Goal: Task Accomplishment & Management: Manage account settings

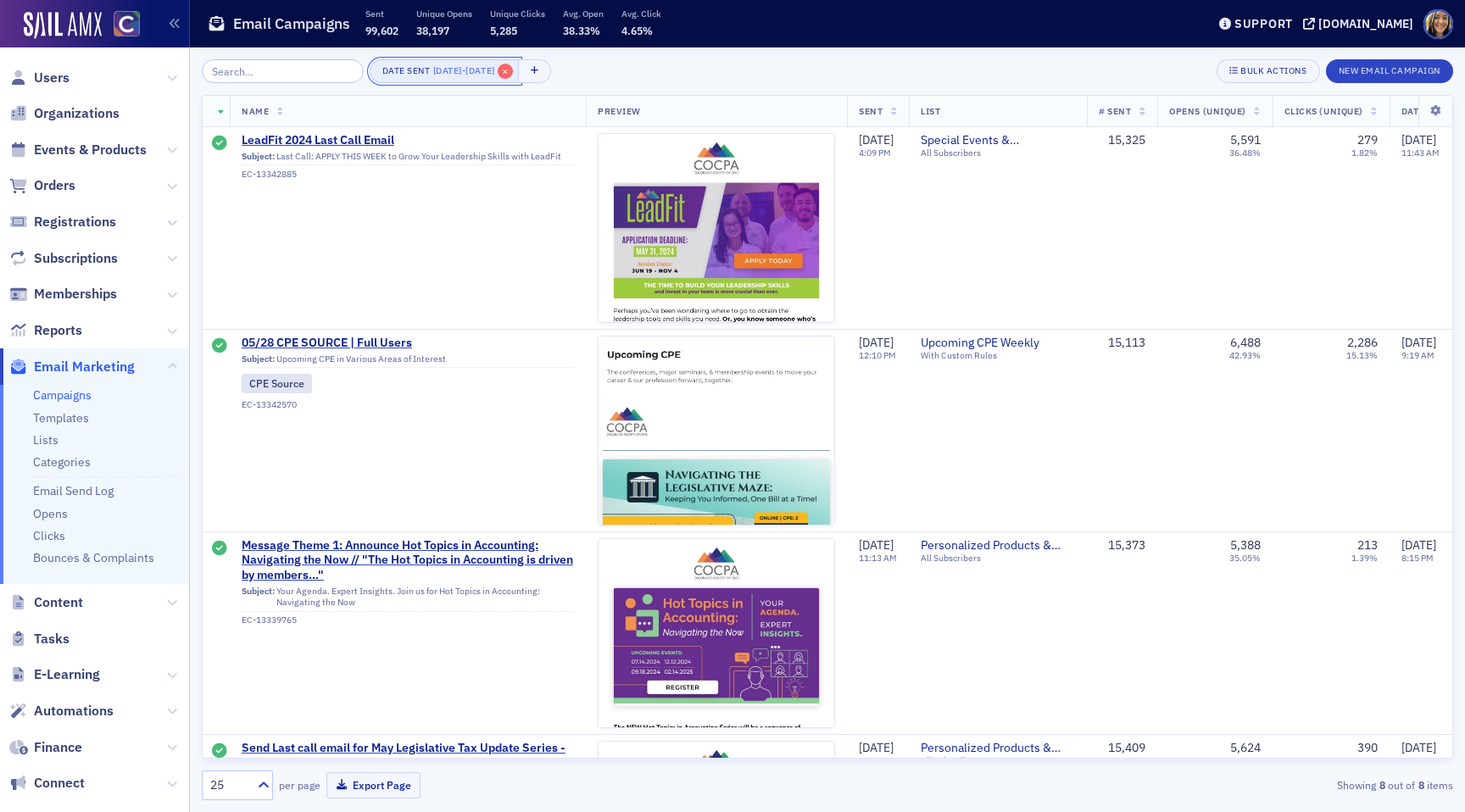
click at [513, 68] on span "×" at bounding box center [506, 71] width 15 height 15
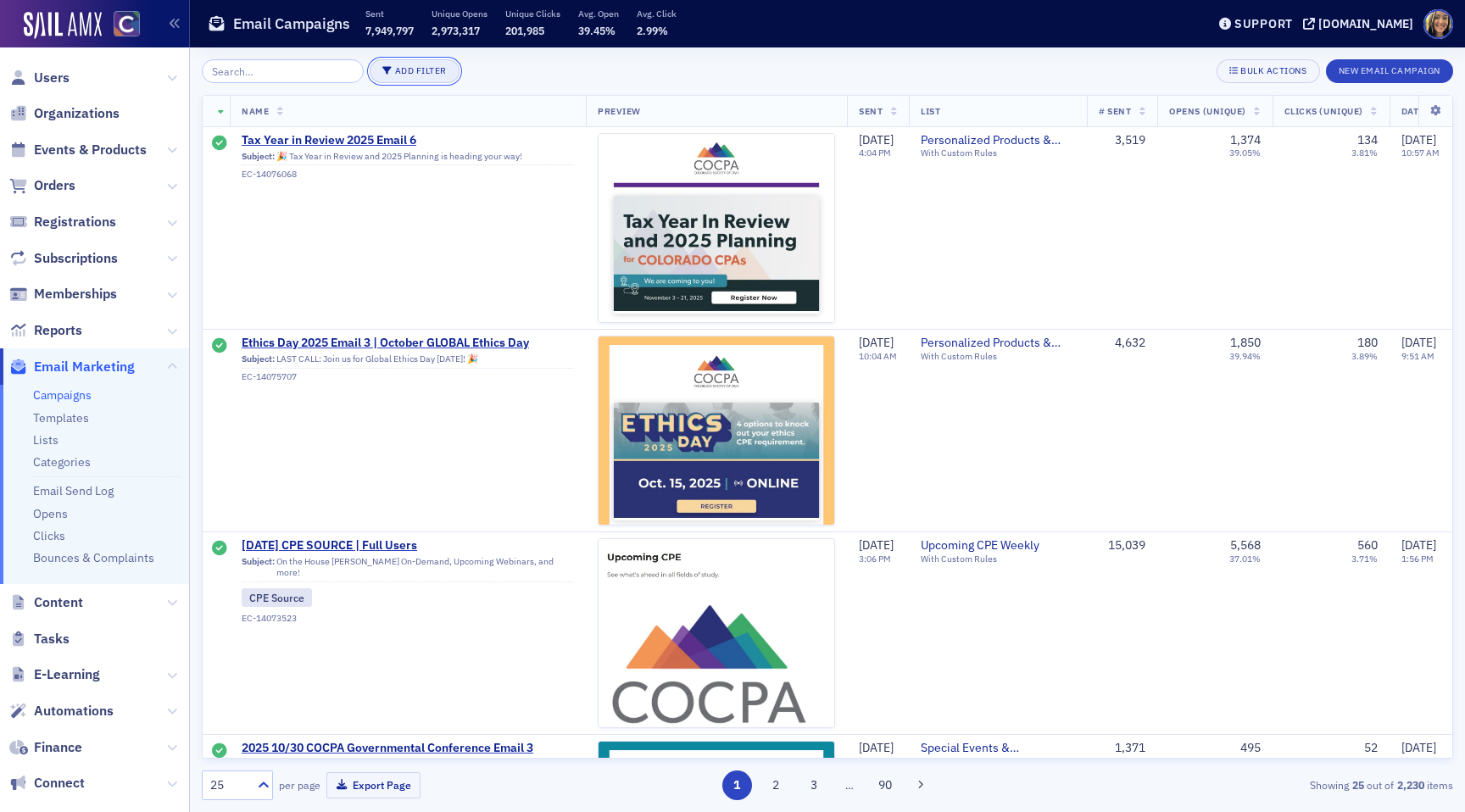
click at [374, 73] on button "Add Filter" at bounding box center [415, 71] width 90 height 24
click at [466, 81] on div "Date Sent" at bounding box center [484, 80] width 63 height 15
select select "9"
select select "2025"
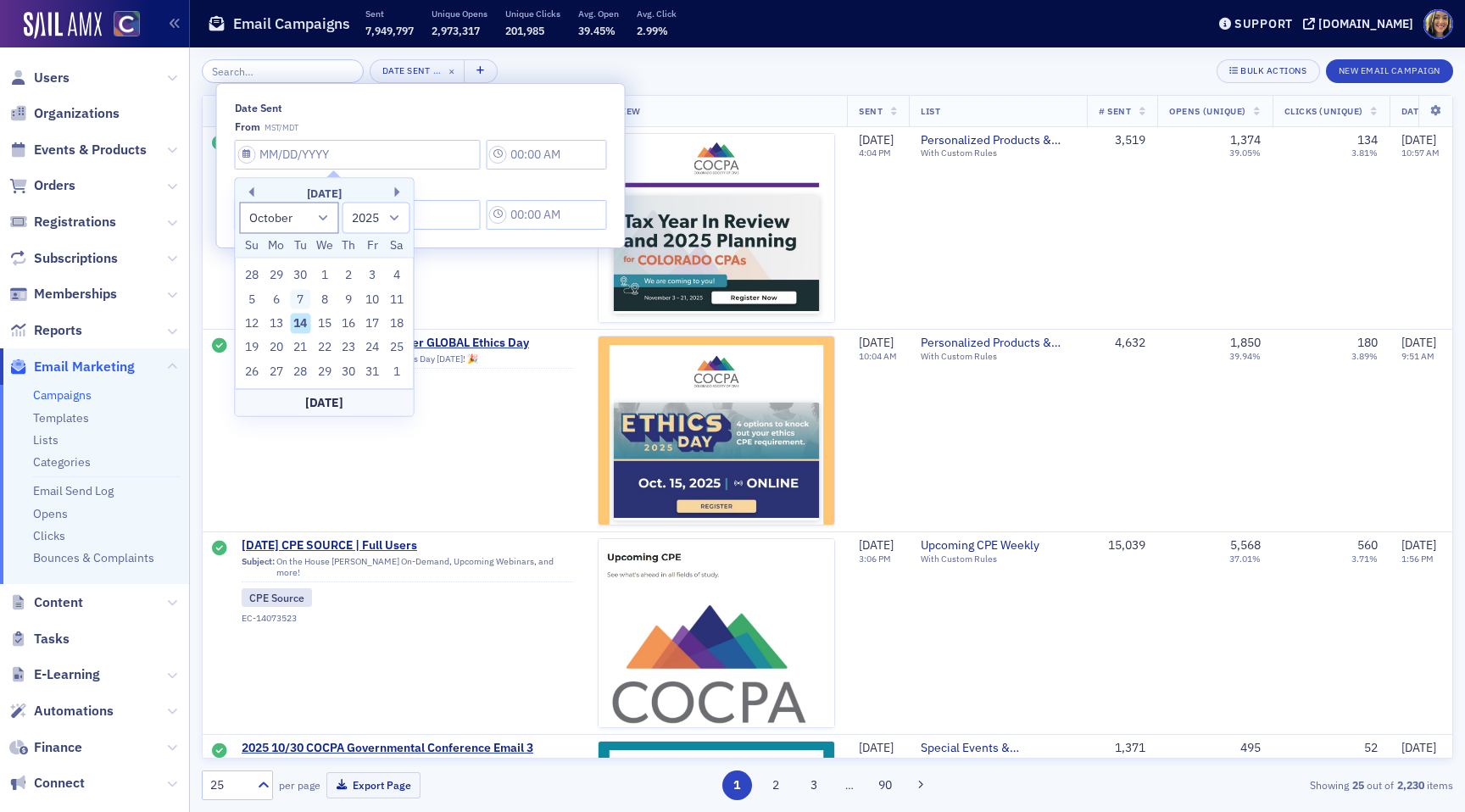
click at [304, 302] on div "7" at bounding box center [300, 299] width 20 height 20
type input "10/07/2025"
type input "8:00 AM"
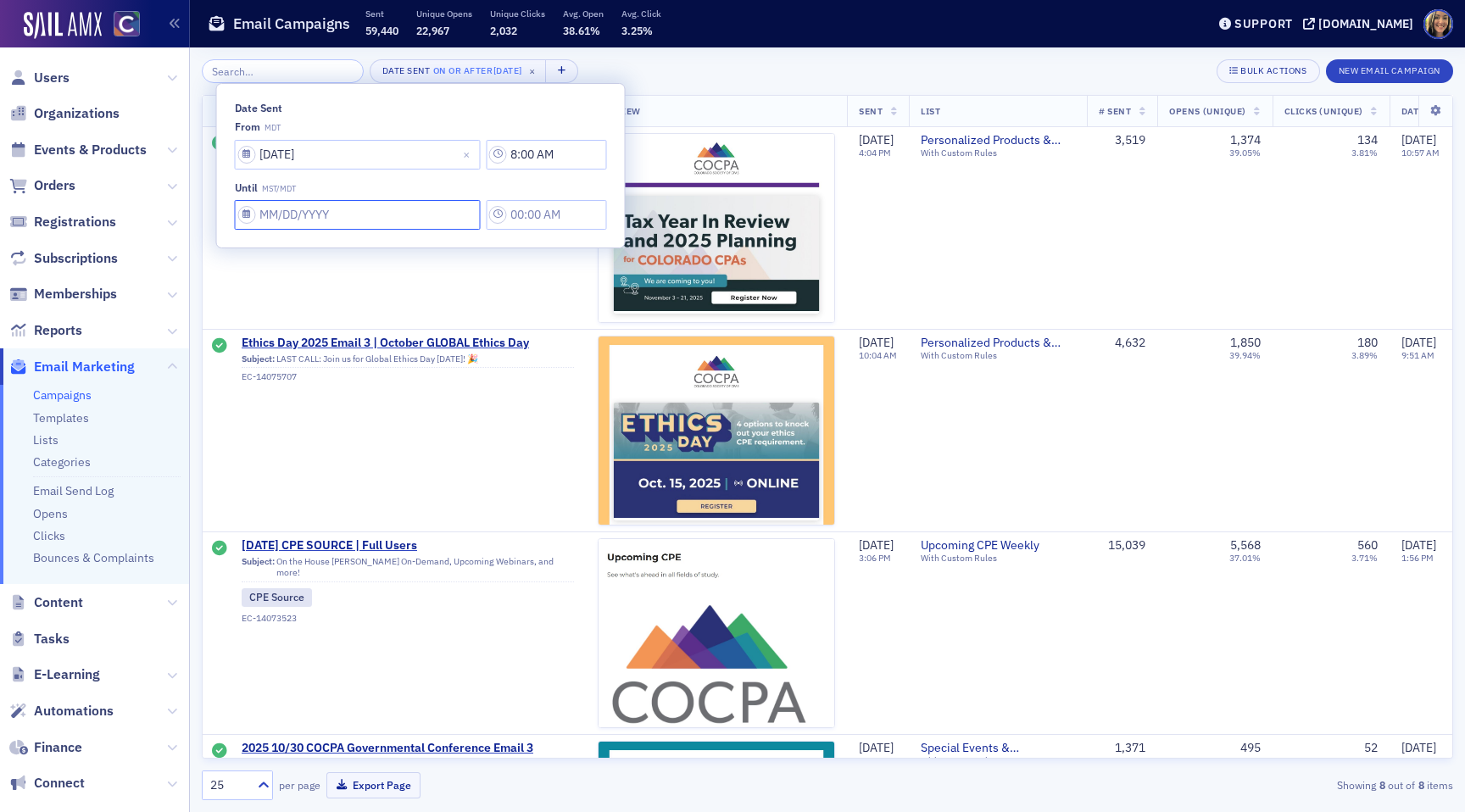
click at [265, 215] on input "Date Sent" at bounding box center [358, 214] width 246 height 29
select select "9"
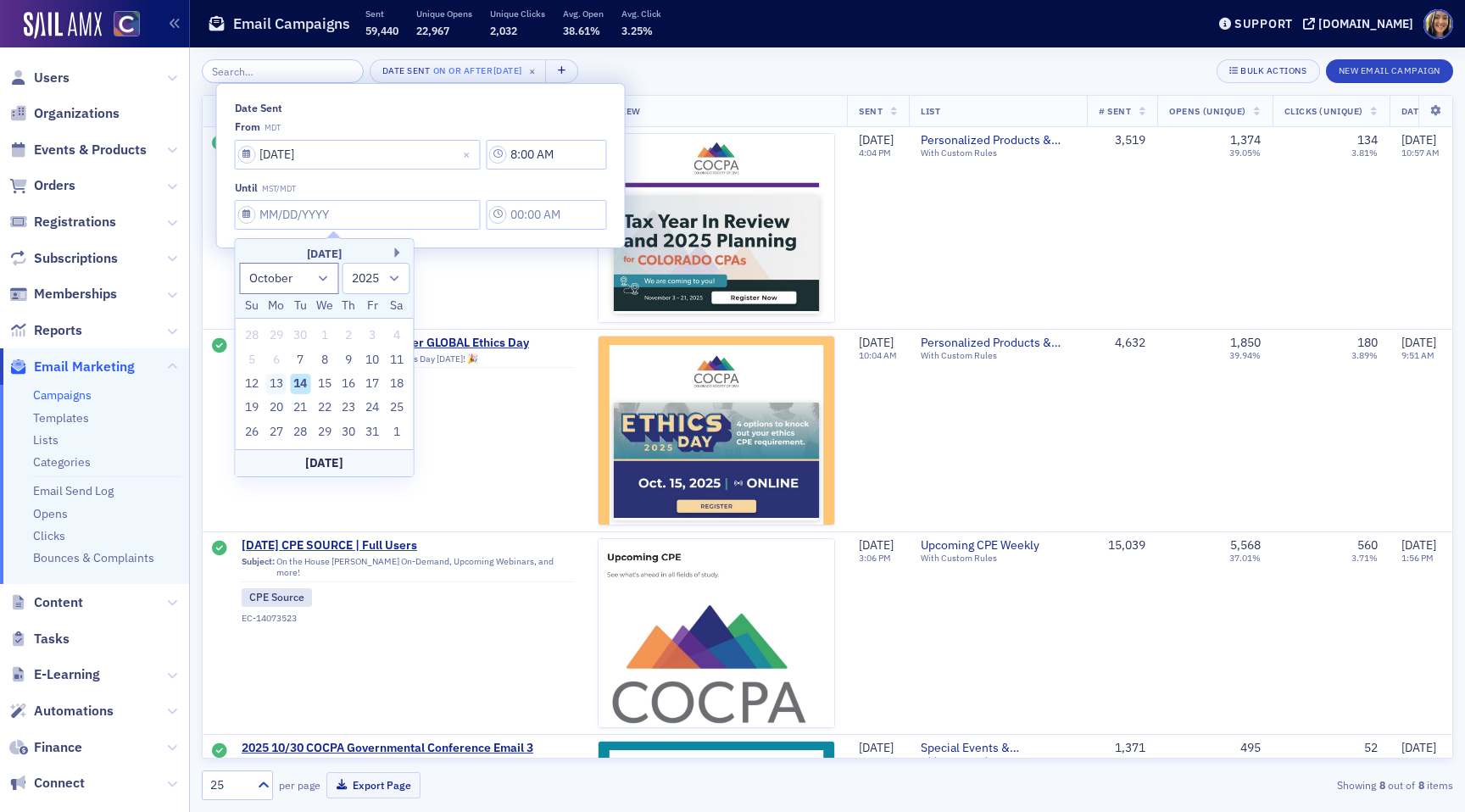
click at [275, 381] on div "13" at bounding box center [276, 383] width 20 height 20
type input "[DATE]"
type input "8:00 AM"
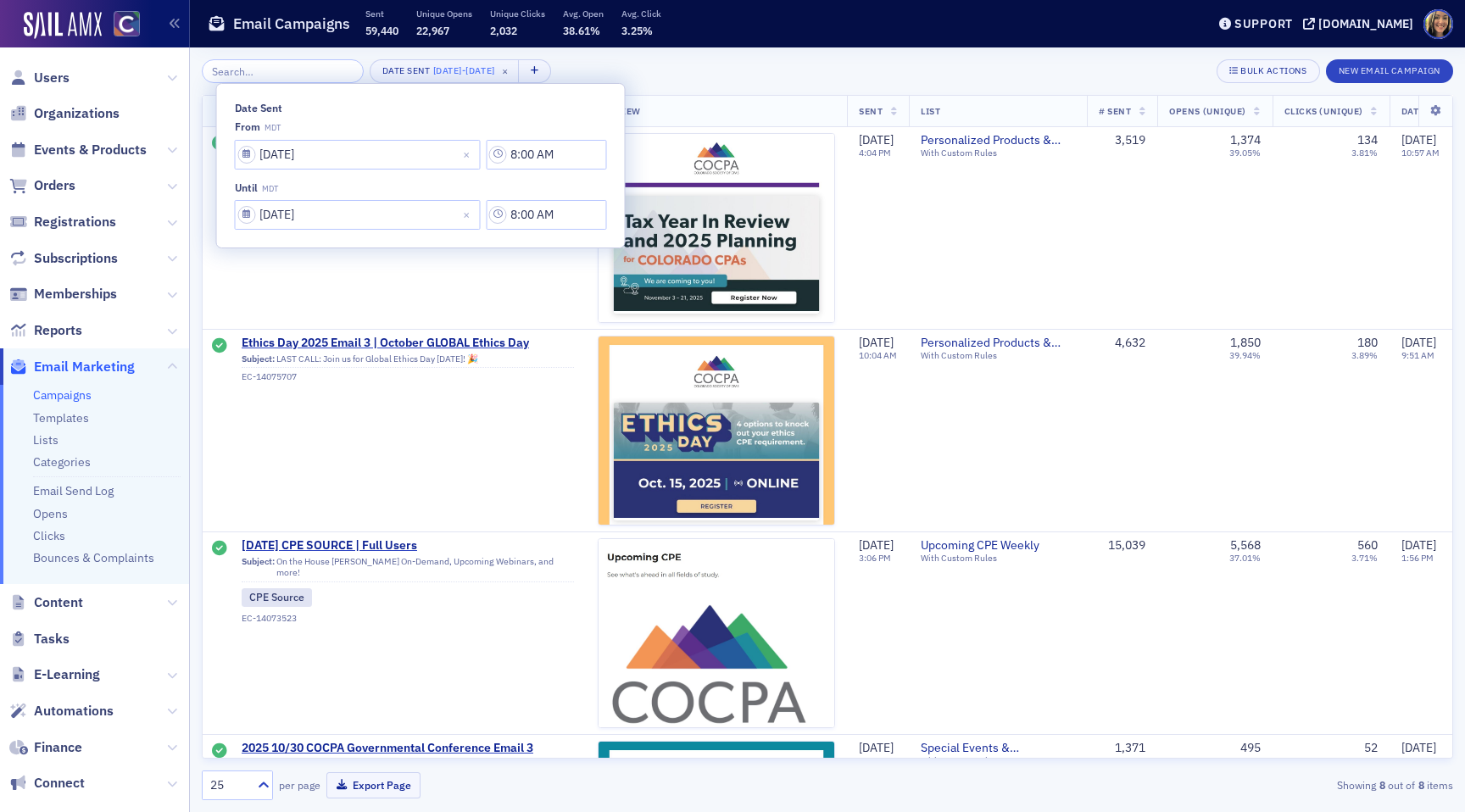
click at [719, 59] on div "Date Sent 10/7/2025 - 10/13/2025 × Bulk Actions New Email Campaign Name Preview…" at bounding box center [827, 430] width 1252 height 765
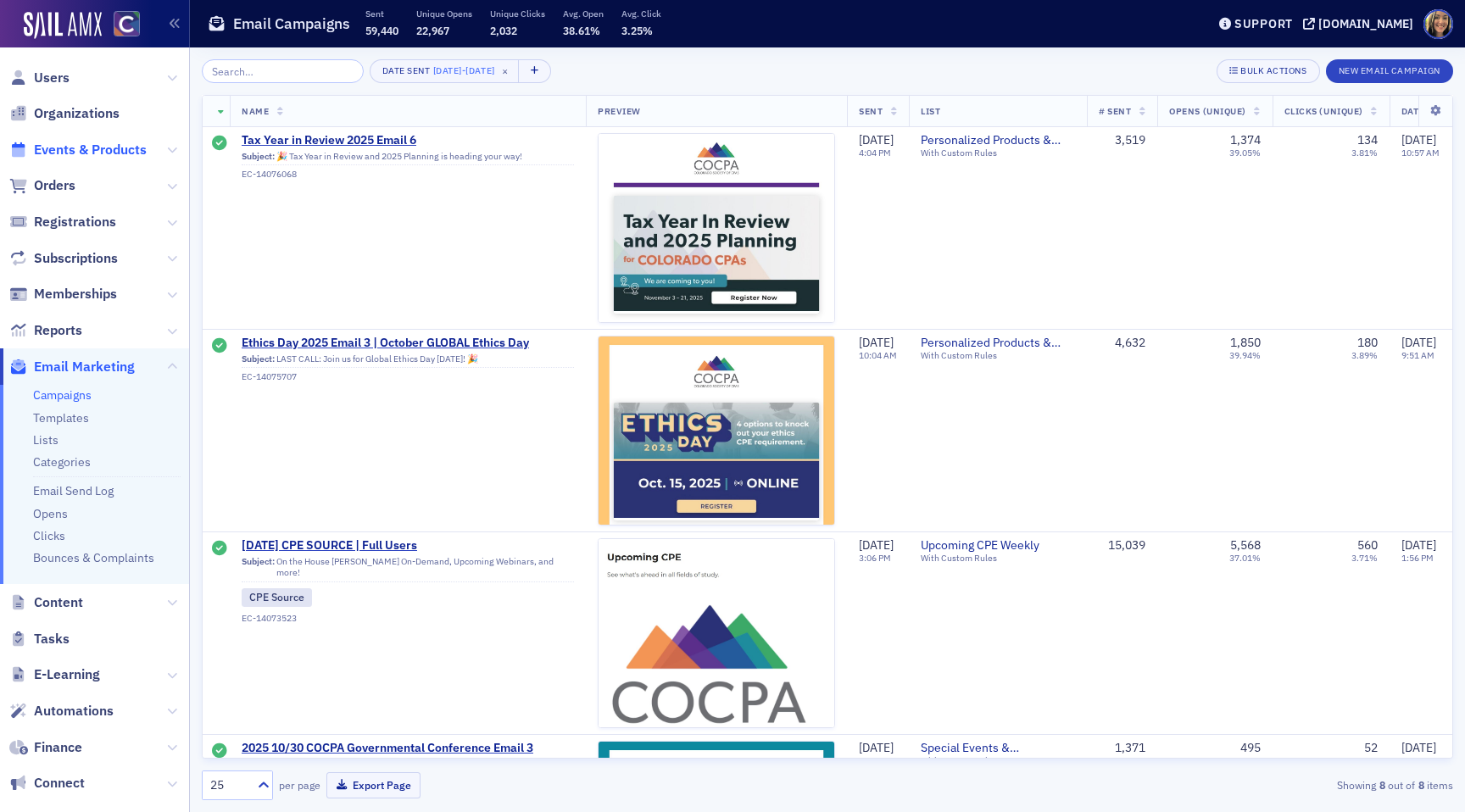
click at [73, 145] on span "Events & Products" at bounding box center [90, 150] width 113 height 19
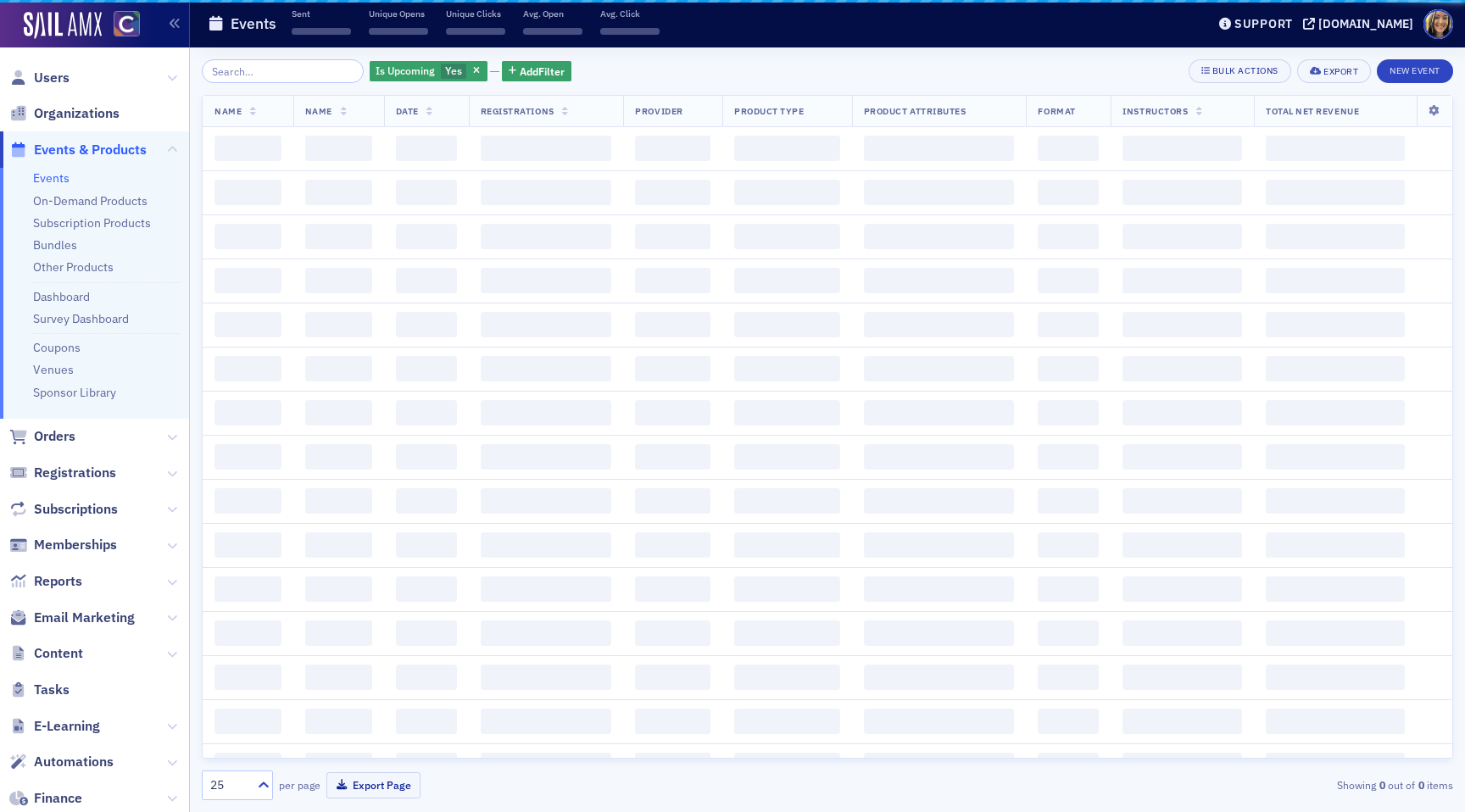
click at [305, 65] on input "search" at bounding box center [283, 71] width 162 height 24
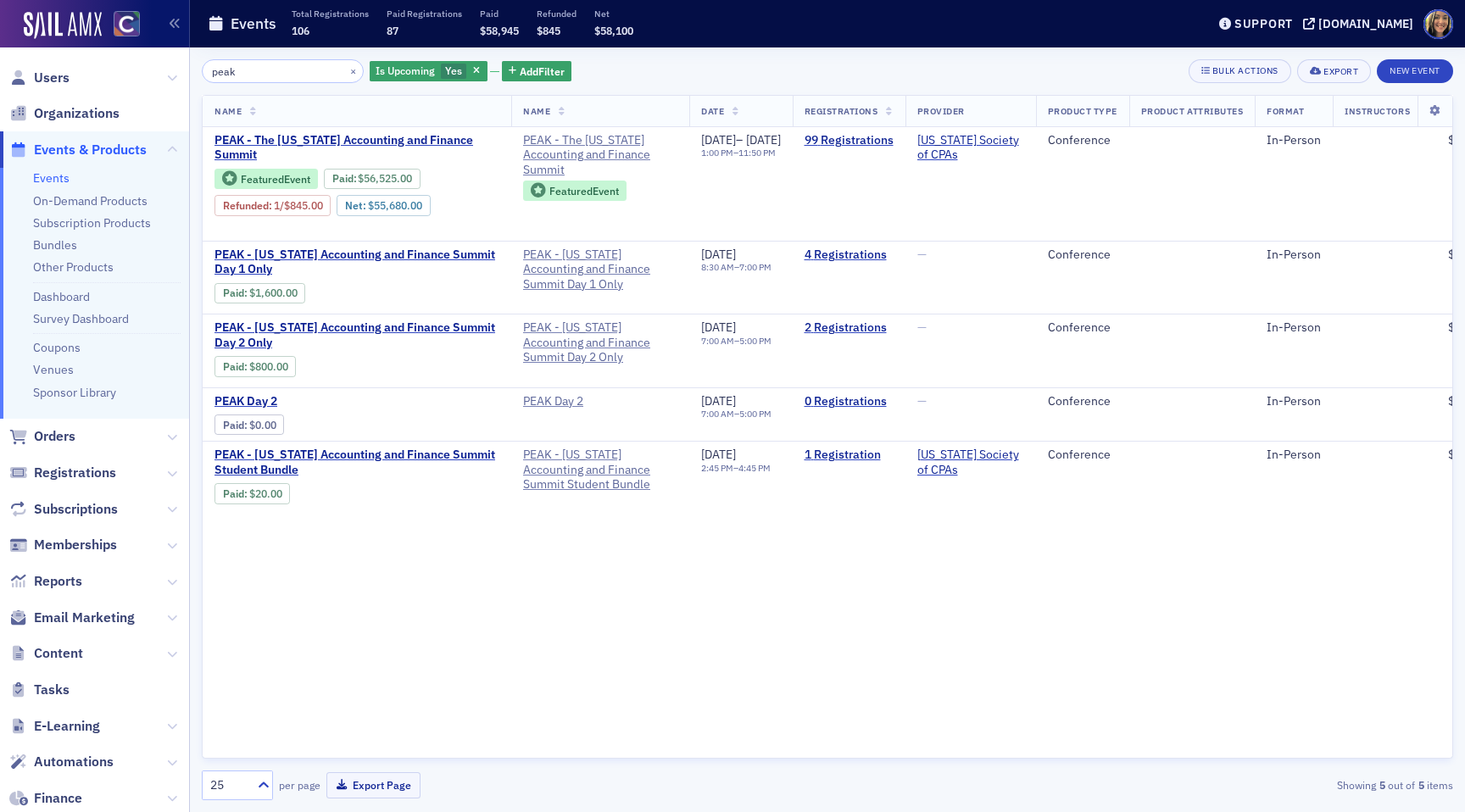
type input "peak"
click at [390, 137] on span "PEAK - The Colorado Accounting and Finance Summit" at bounding box center [357, 147] width 285 height 29
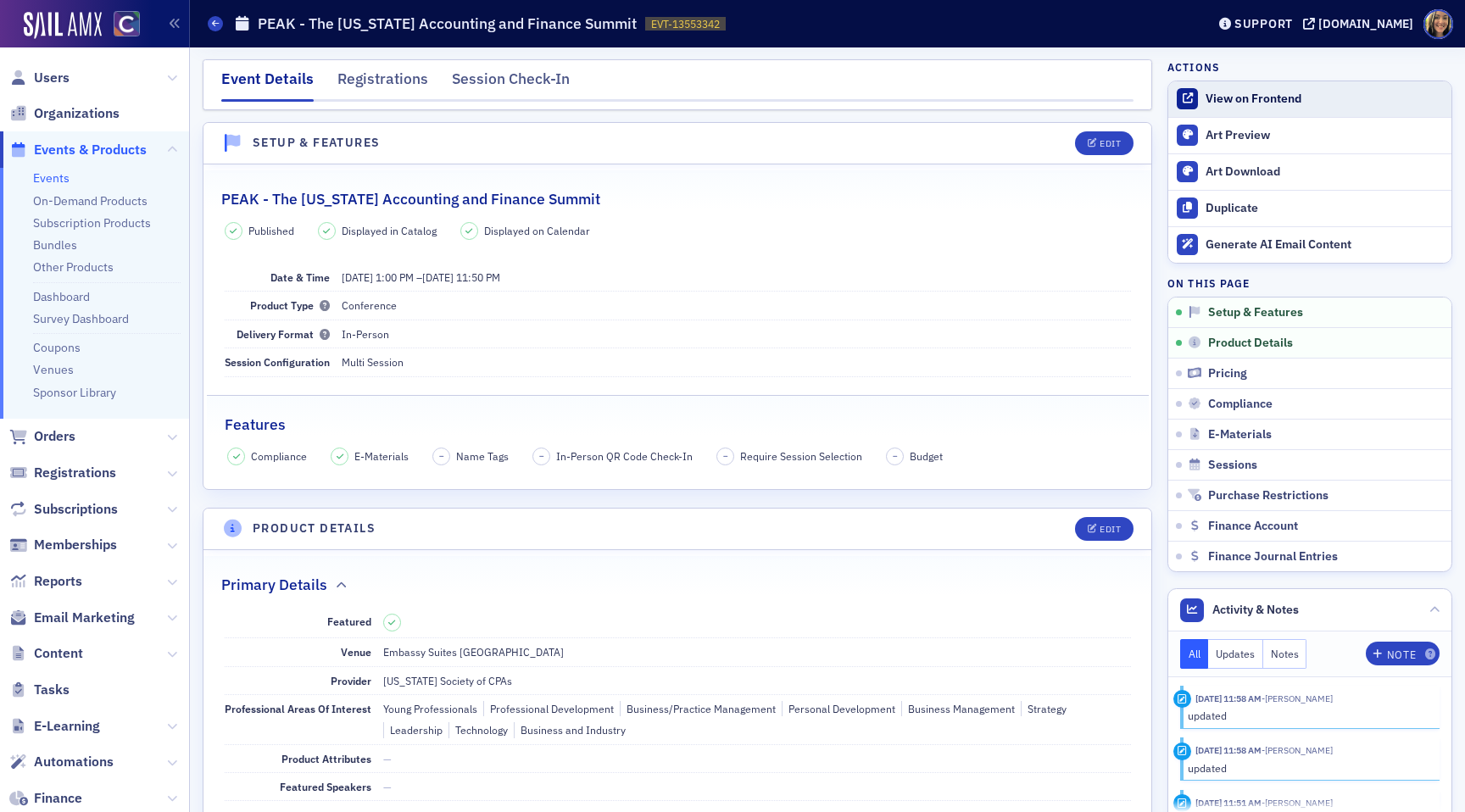
click at [1283, 95] on div "View on Frontend" at bounding box center [1325, 100] width 237 height 15
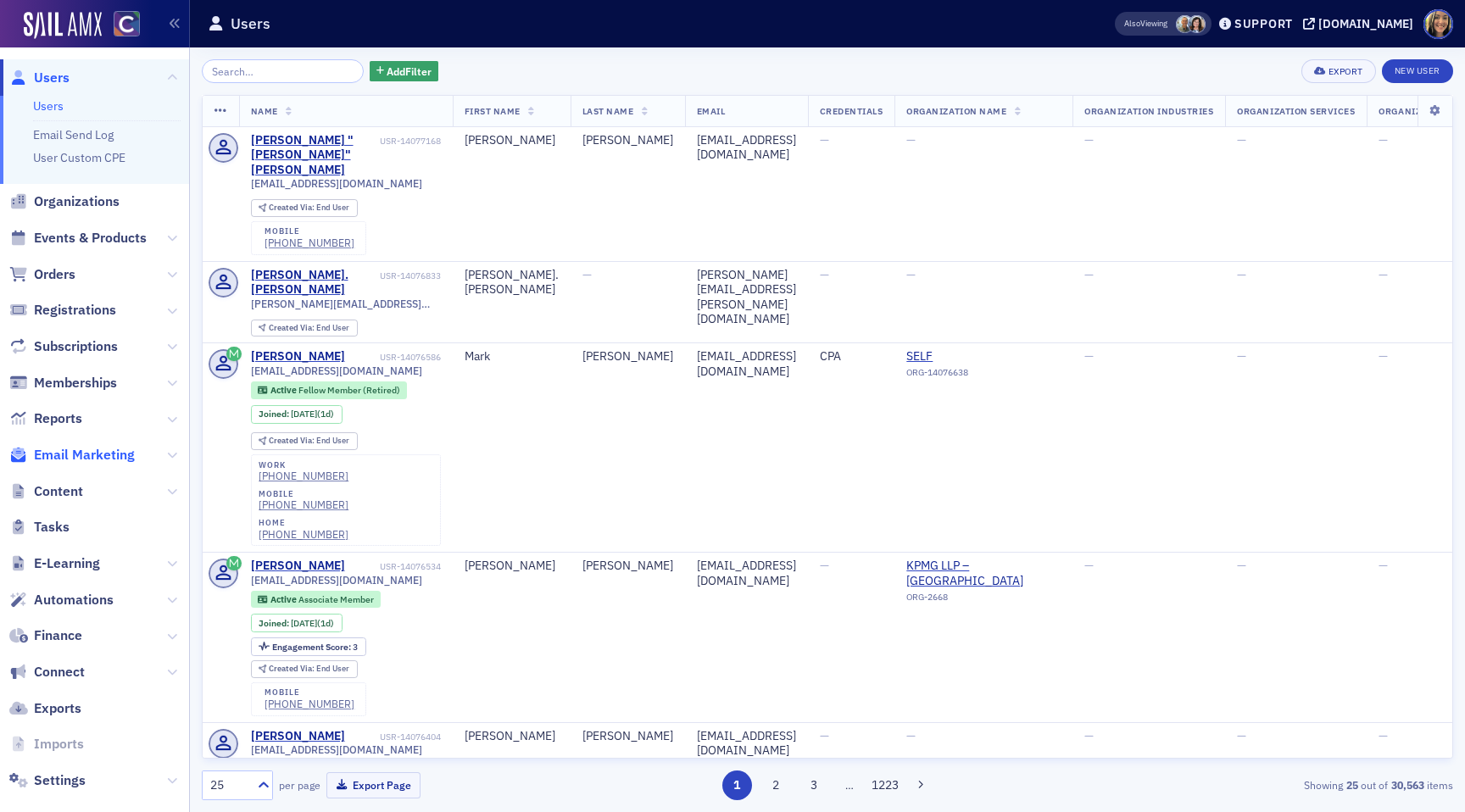
click at [105, 456] on span "Email Marketing" at bounding box center [84, 455] width 101 height 19
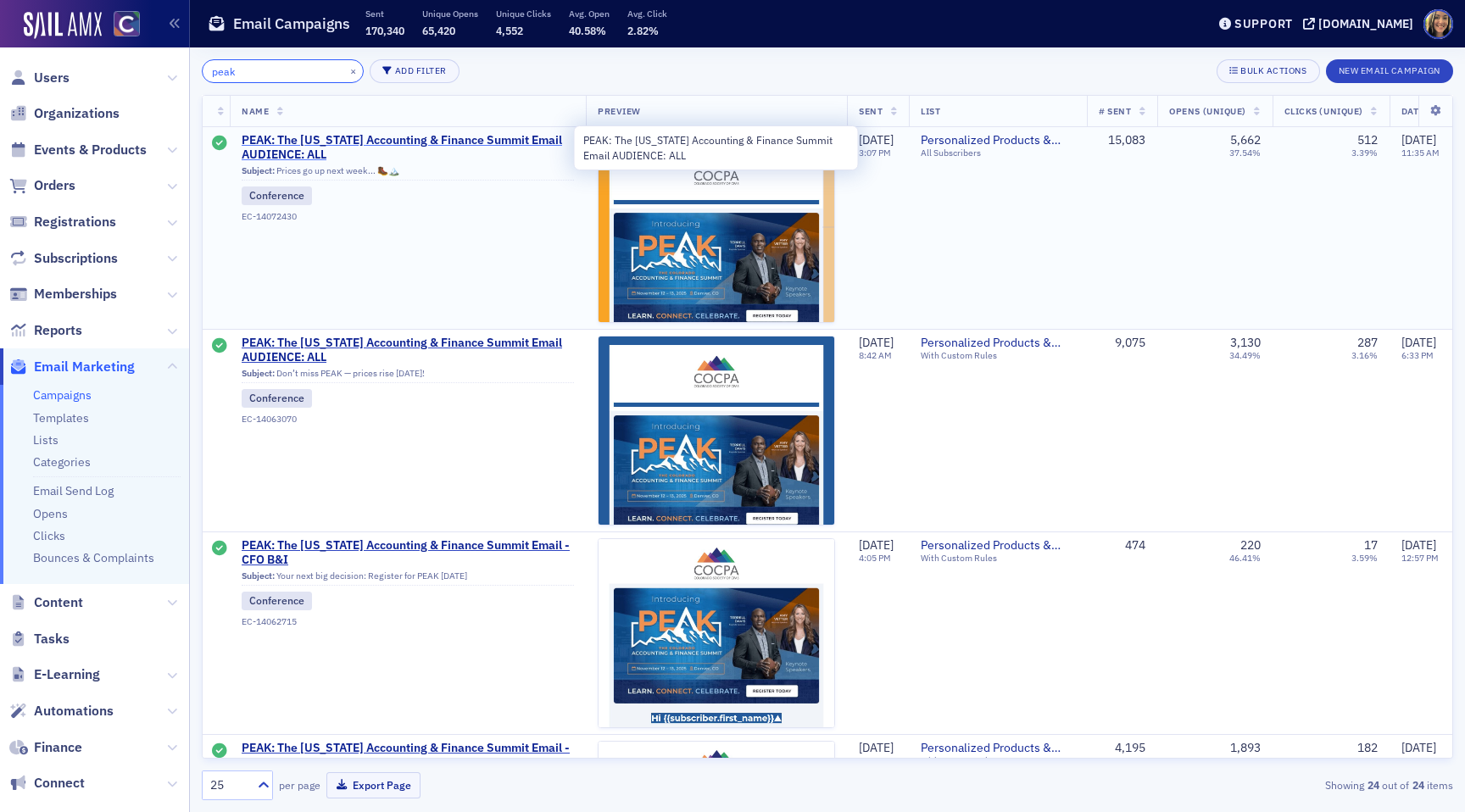
type input "peak"
click at [346, 139] on span "PEAK: The Colorado Accounting & Finance Summit Email AUDIENCE: ALL" at bounding box center [408, 147] width 332 height 29
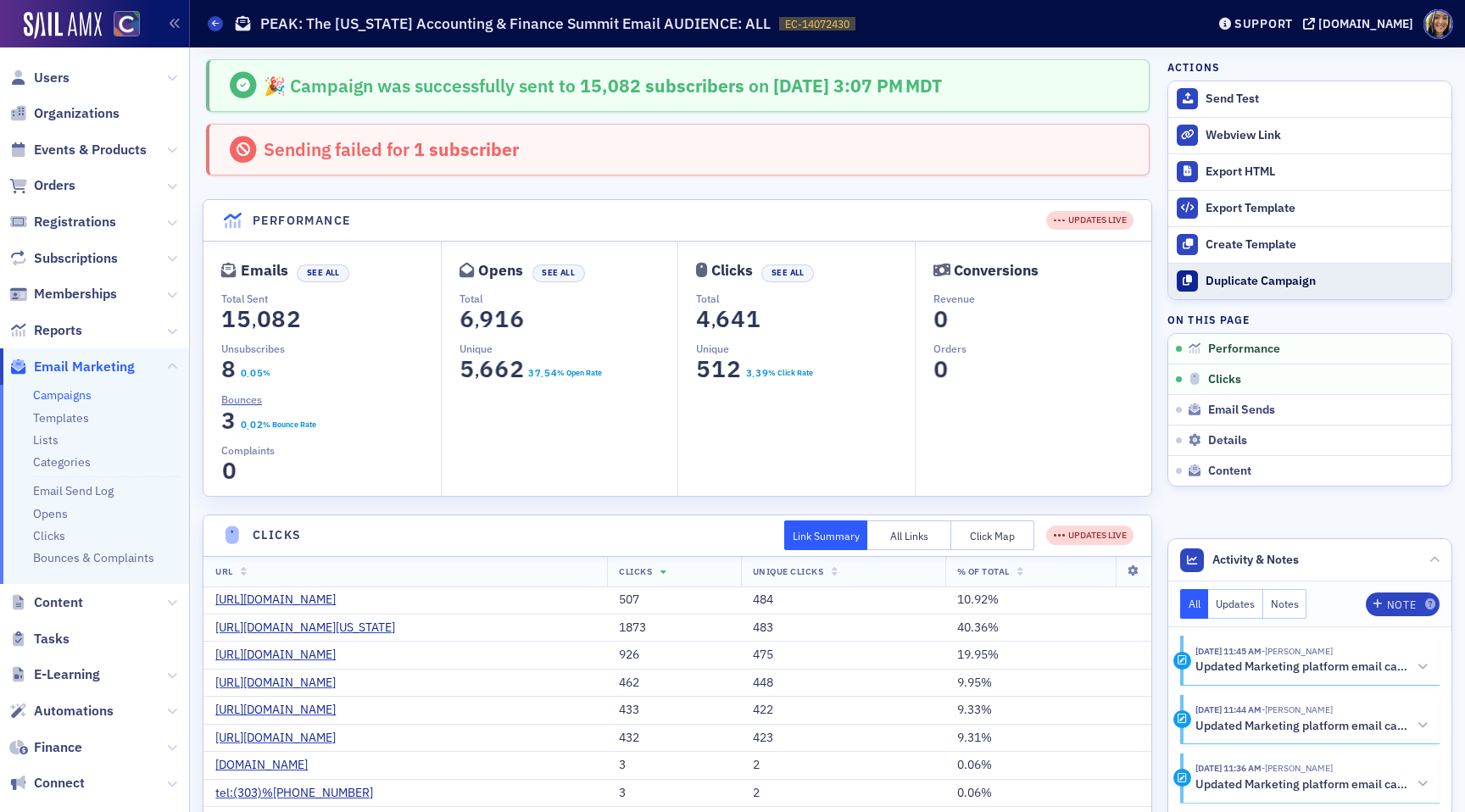
click at [1233, 284] on div "Duplicate Campaign" at bounding box center [1325, 282] width 237 height 15
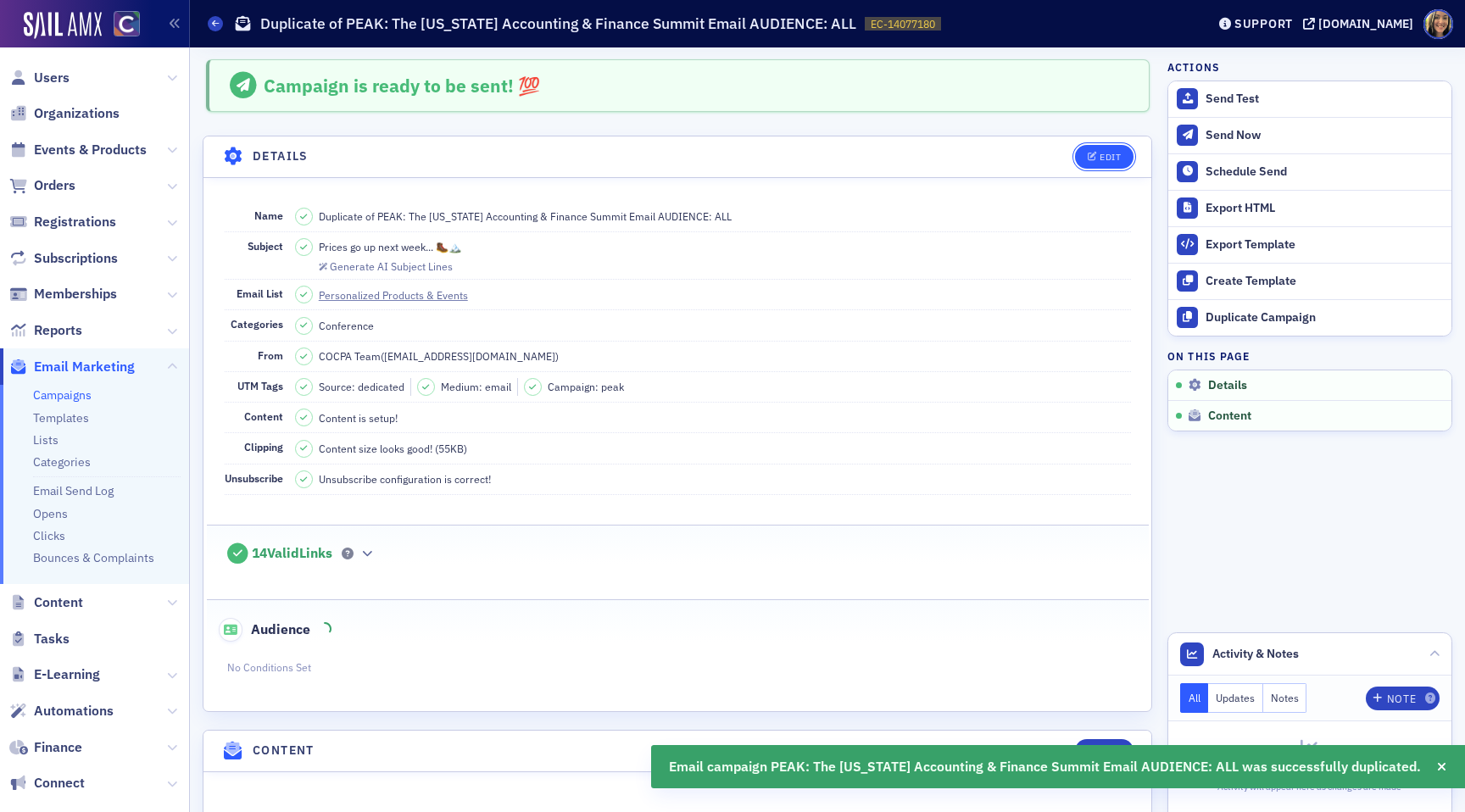
click at [1125, 159] on button "Edit" at bounding box center [1104, 157] width 59 height 24
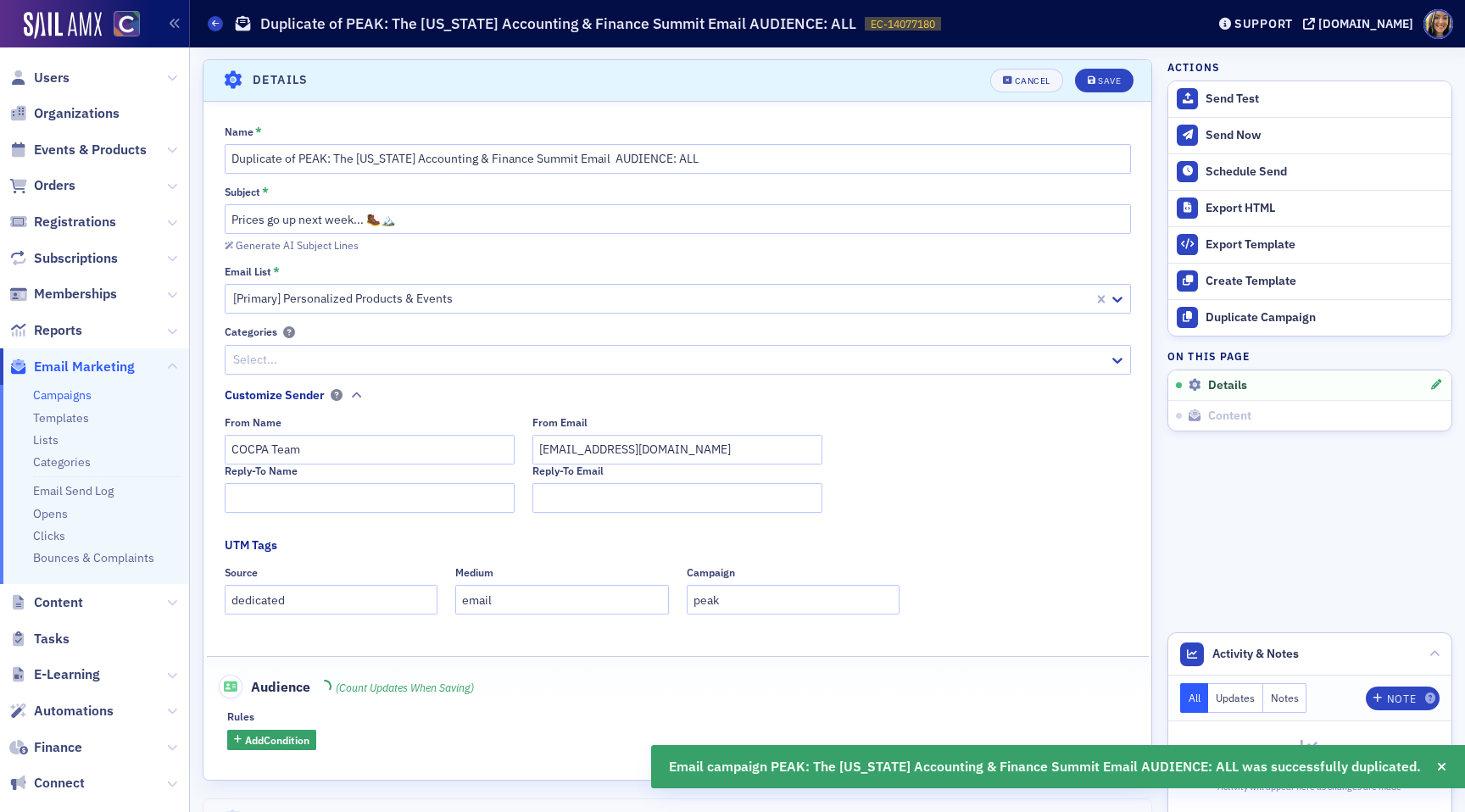
scroll to position [79, 0]
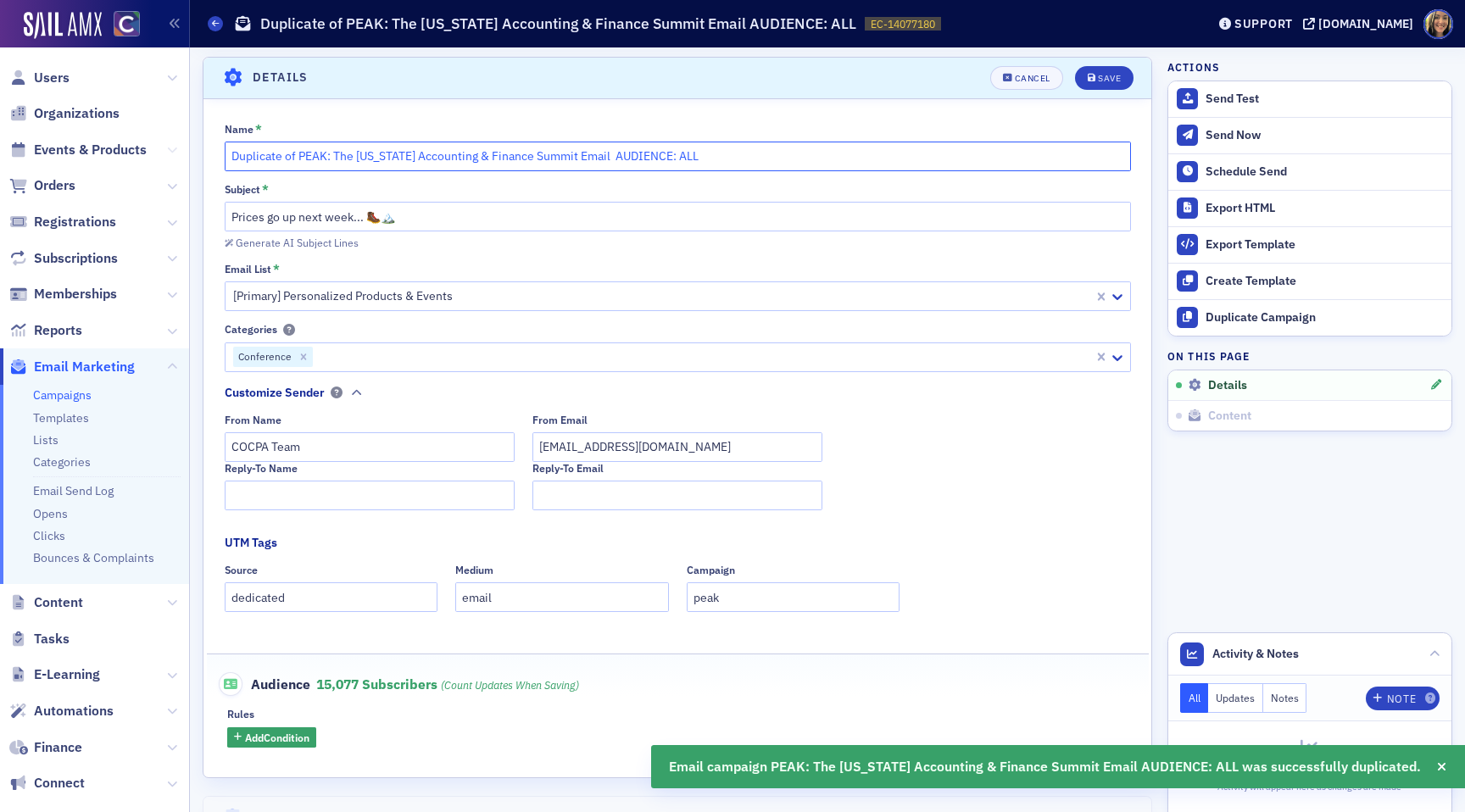
drag, startPoint x: 300, startPoint y: 155, endPoint x: 172, endPoint y: 148, distance: 128.2
click at [172, 148] on div "Users Organizations Events & Products Orders Registrations Subscriptions Member…" at bounding box center [732, 406] width 1465 height 812
type input "PEAK: The Colorado Accounting & Finance Summit Email AUDIENCE: ALL"
drag, startPoint x: 411, startPoint y: 220, endPoint x: 232, endPoint y: 214, distance: 179.1
click at [232, 214] on input "Prices go up next week... 🥾🏔️" at bounding box center [677, 216] width 906 height 29
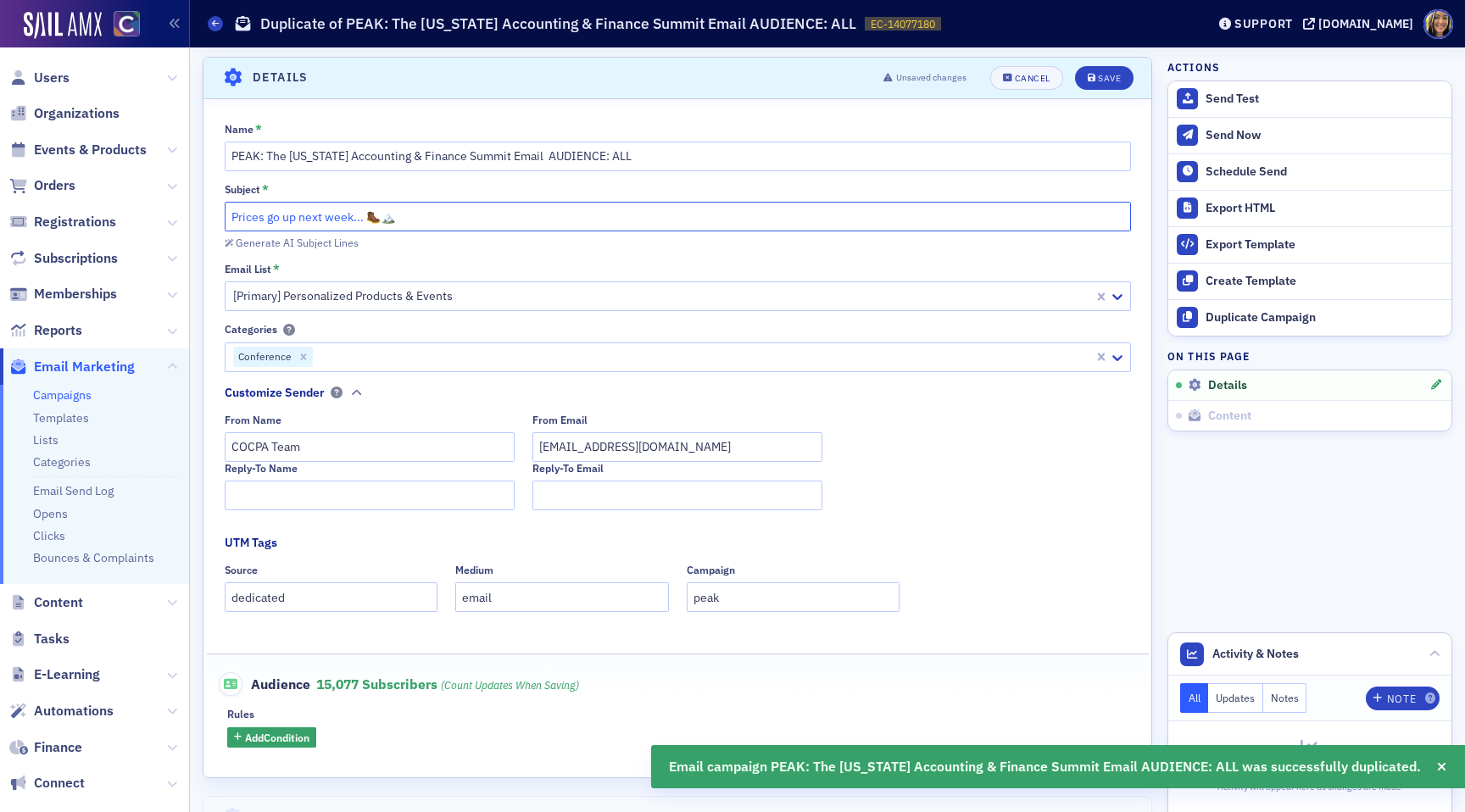
click at [232, 214] on input "Prices go up next week... 🥾🏔️" at bounding box center [677, 216] width 906 height 29
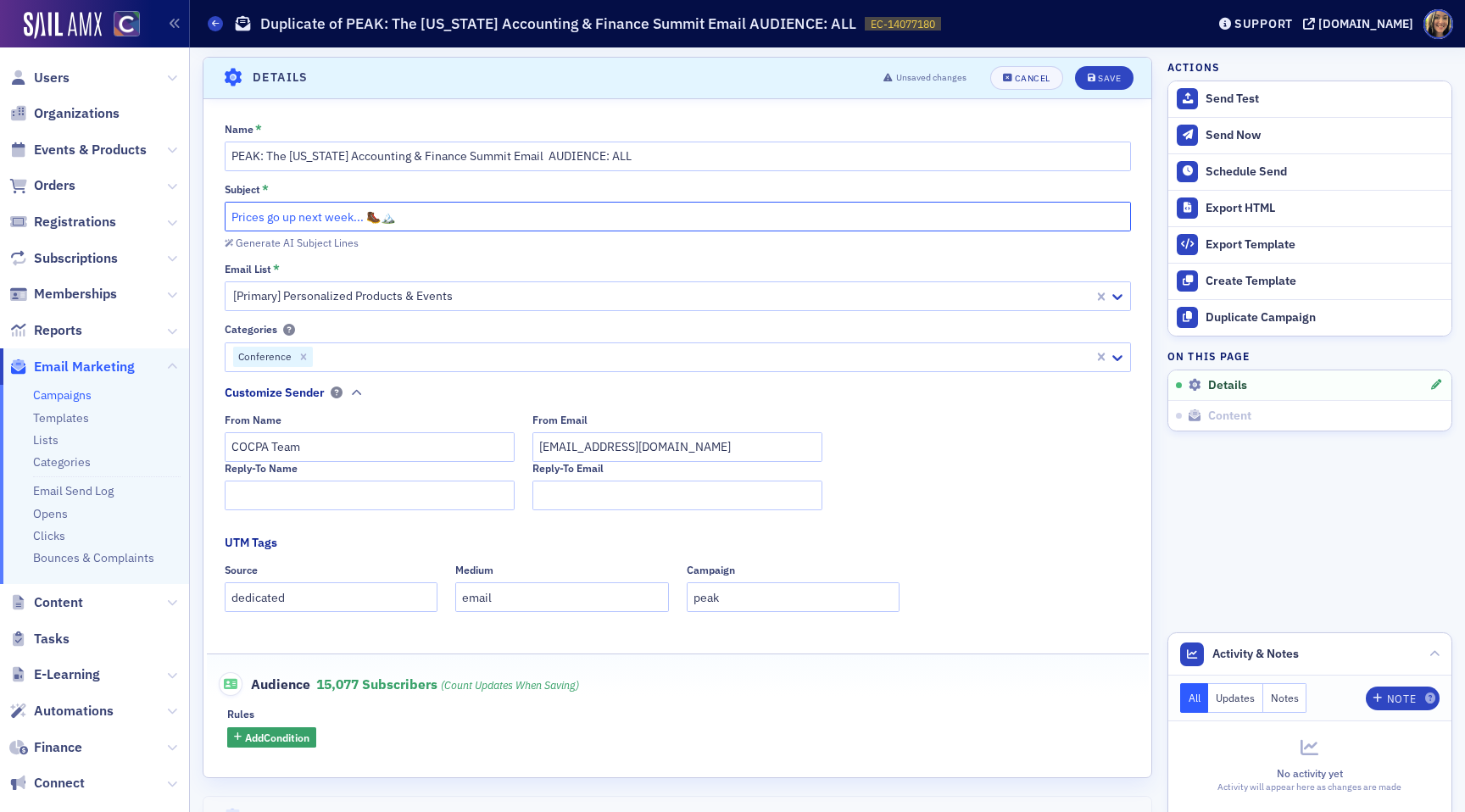
drag, startPoint x: 232, startPoint y: 214, endPoint x: 358, endPoint y: 220, distance: 126.1
click at [358, 220] on input "Prices go up next week... 🥾🏔️" at bounding box center [677, 216] width 906 height 29
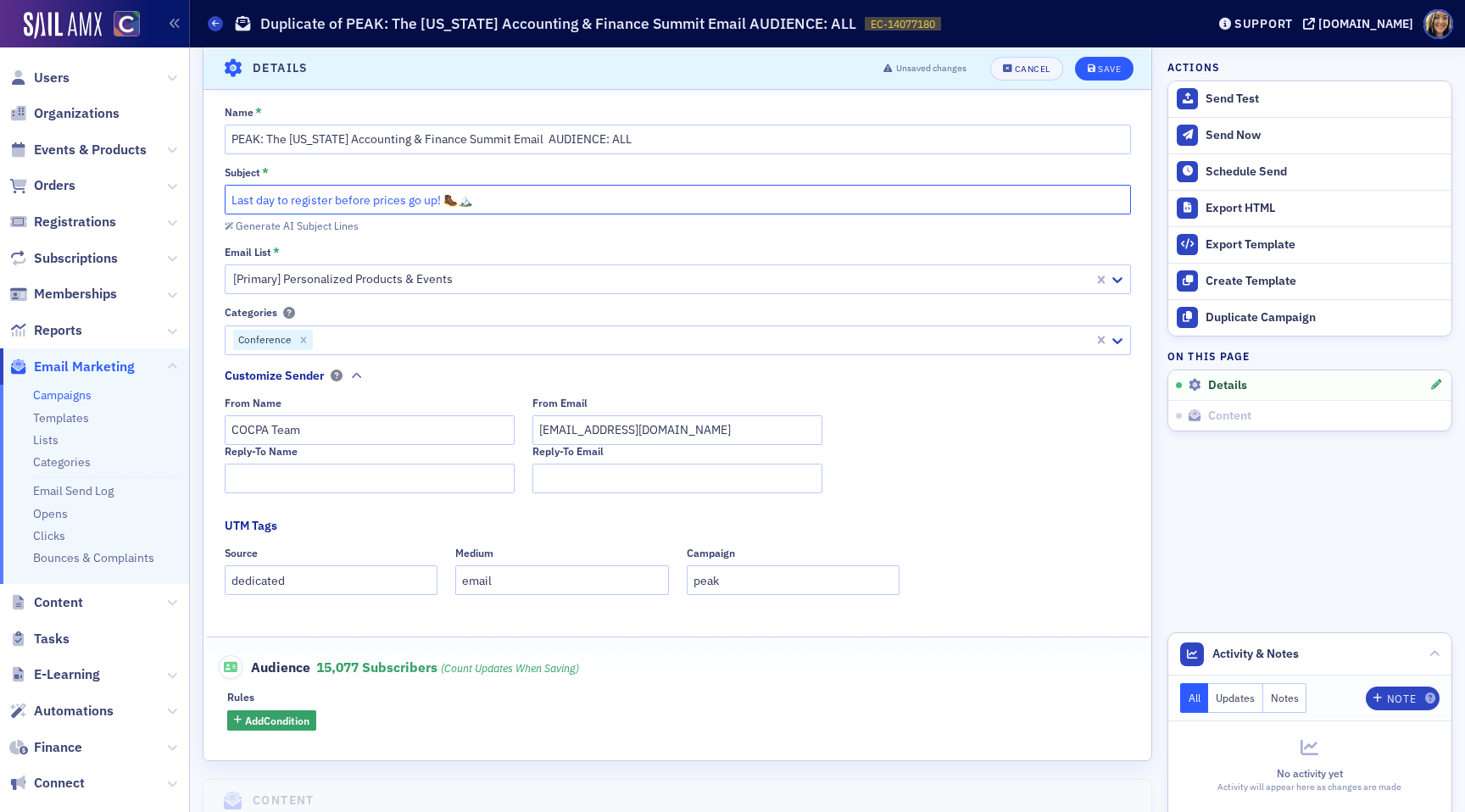
scroll to position [0, 0]
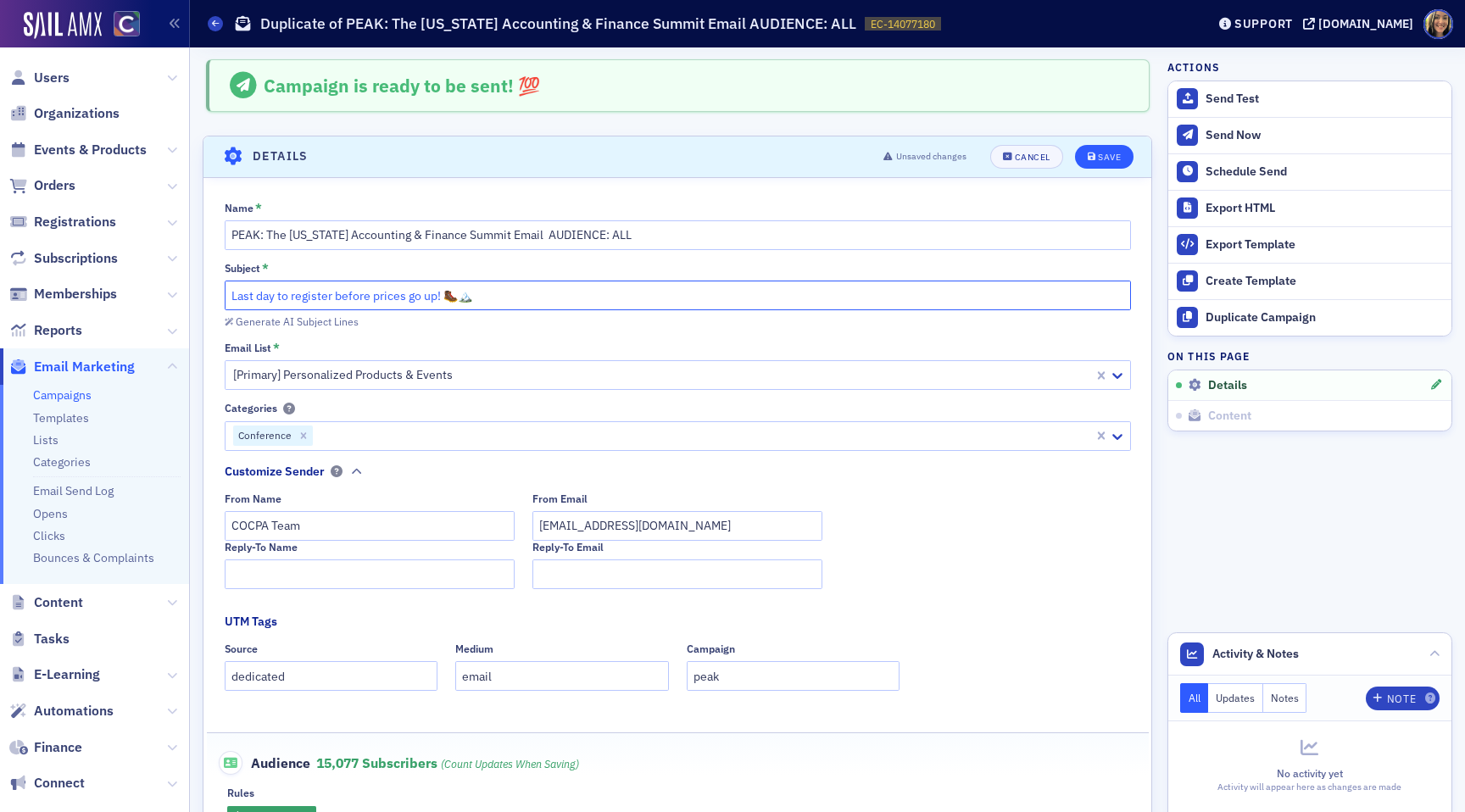
type input "Last day to register before prices go up! 🥾🏔️"
click at [1084, 158] on button "Save" at bounding box center [1104, 157] width 59 height 24
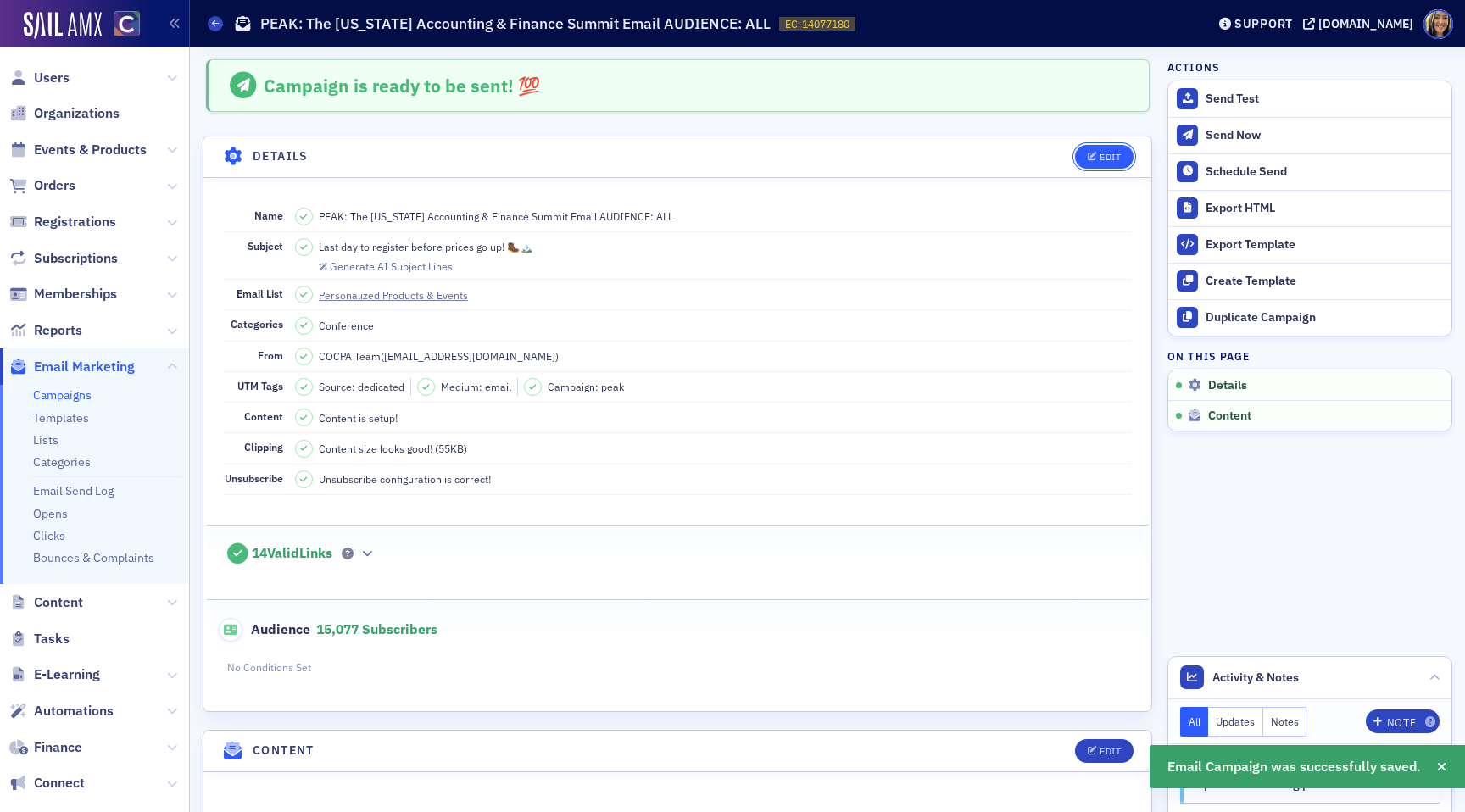
click at [1118, 158] on div "Edit" at bounding box center [1110, 157] width 21 height 9
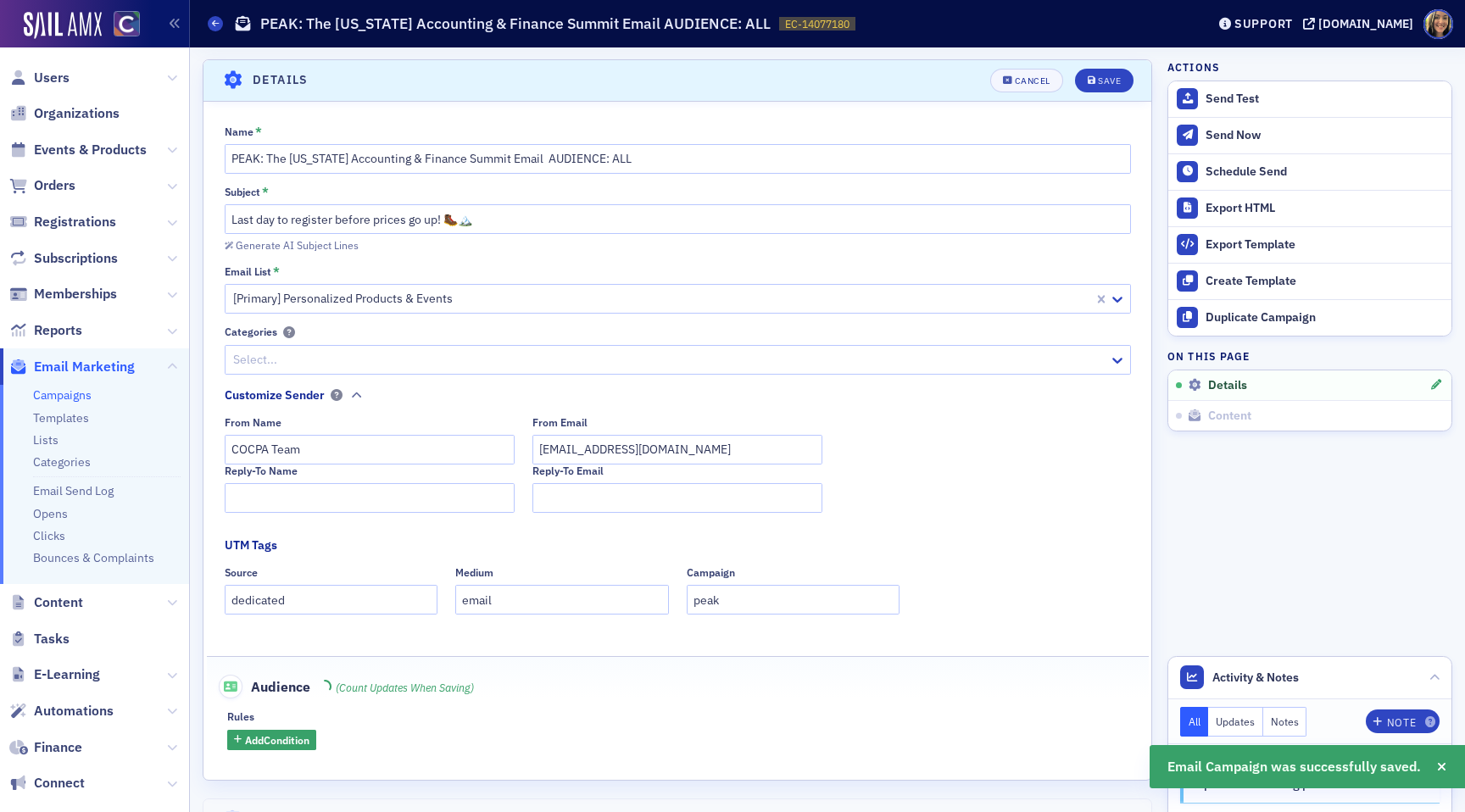
scroll to position [79, 0]
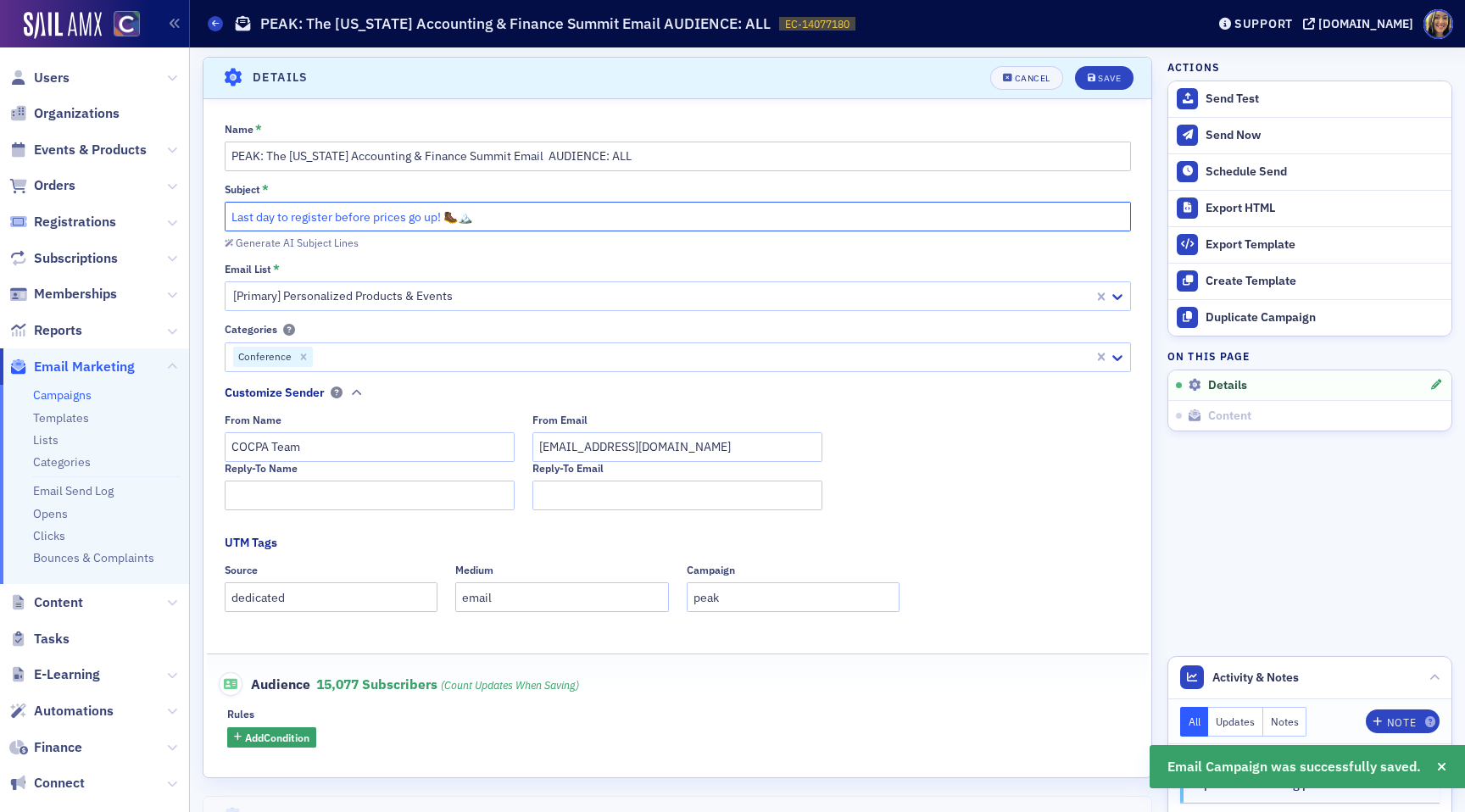
drag, startPoint x: 442, startPoint y: 214, endPoint x: 25, endPoint y: 214, distance: 417.0
click at [26, 214] on div "Users Organizations Events & Products Orders Registrations Subscriptions Member…" at bounding box center [732, 406] width 1465 height 812
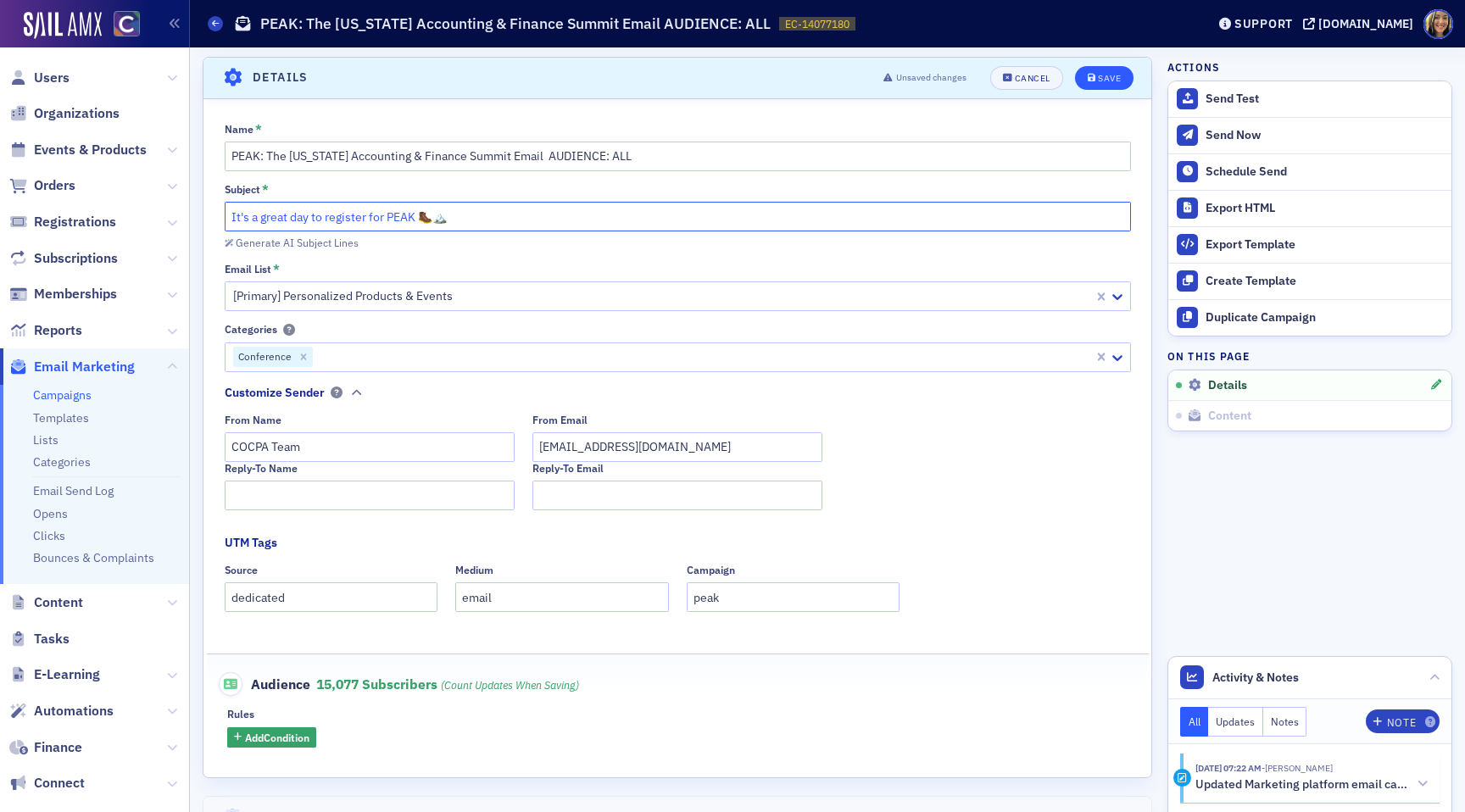
type input "It's a great day to register for PEAK 🥾🏔️"
click at [1092, 74] on icon "submit" at bounding box center [1092, 79] width 9 height 9
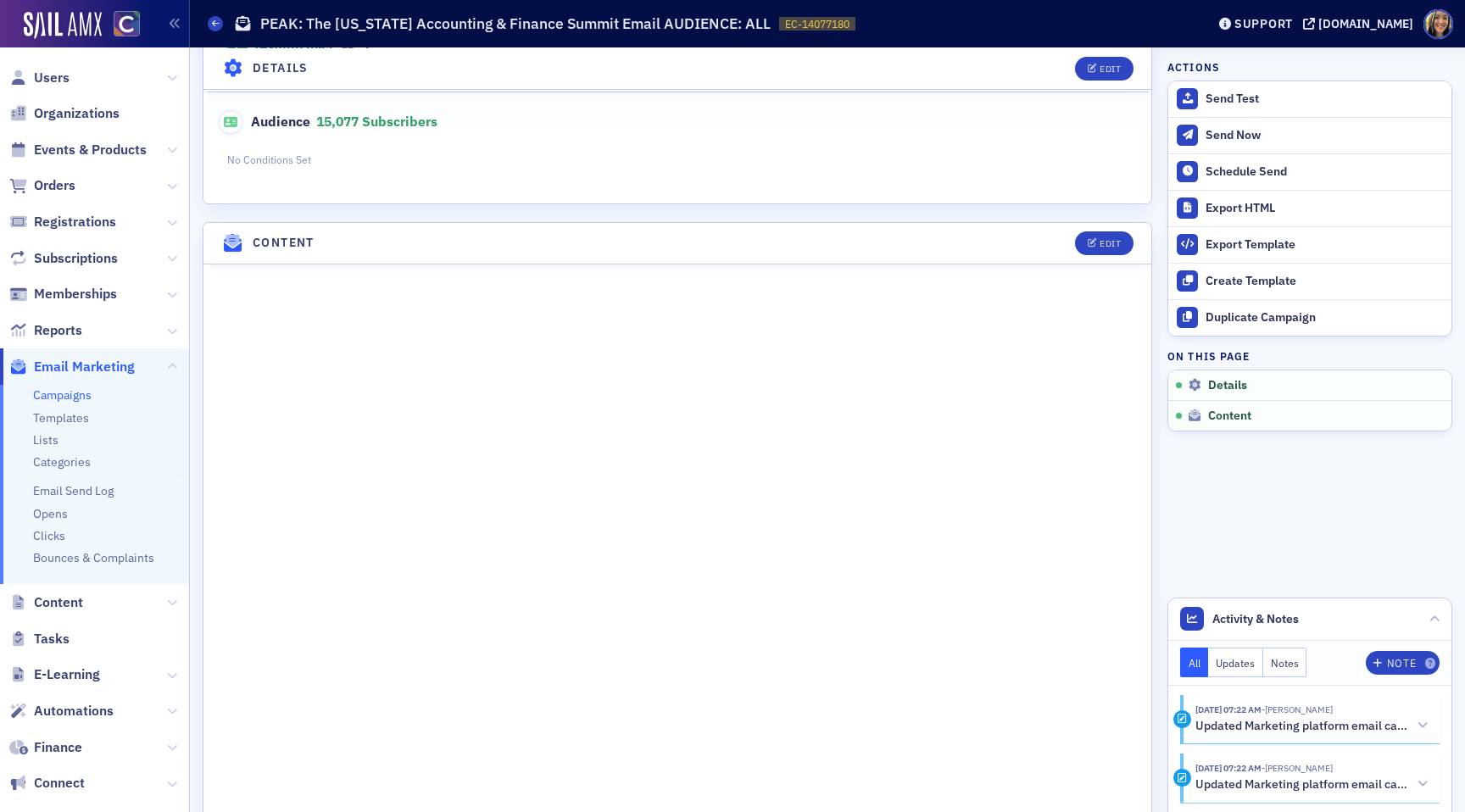
scroll to position [529, 0]
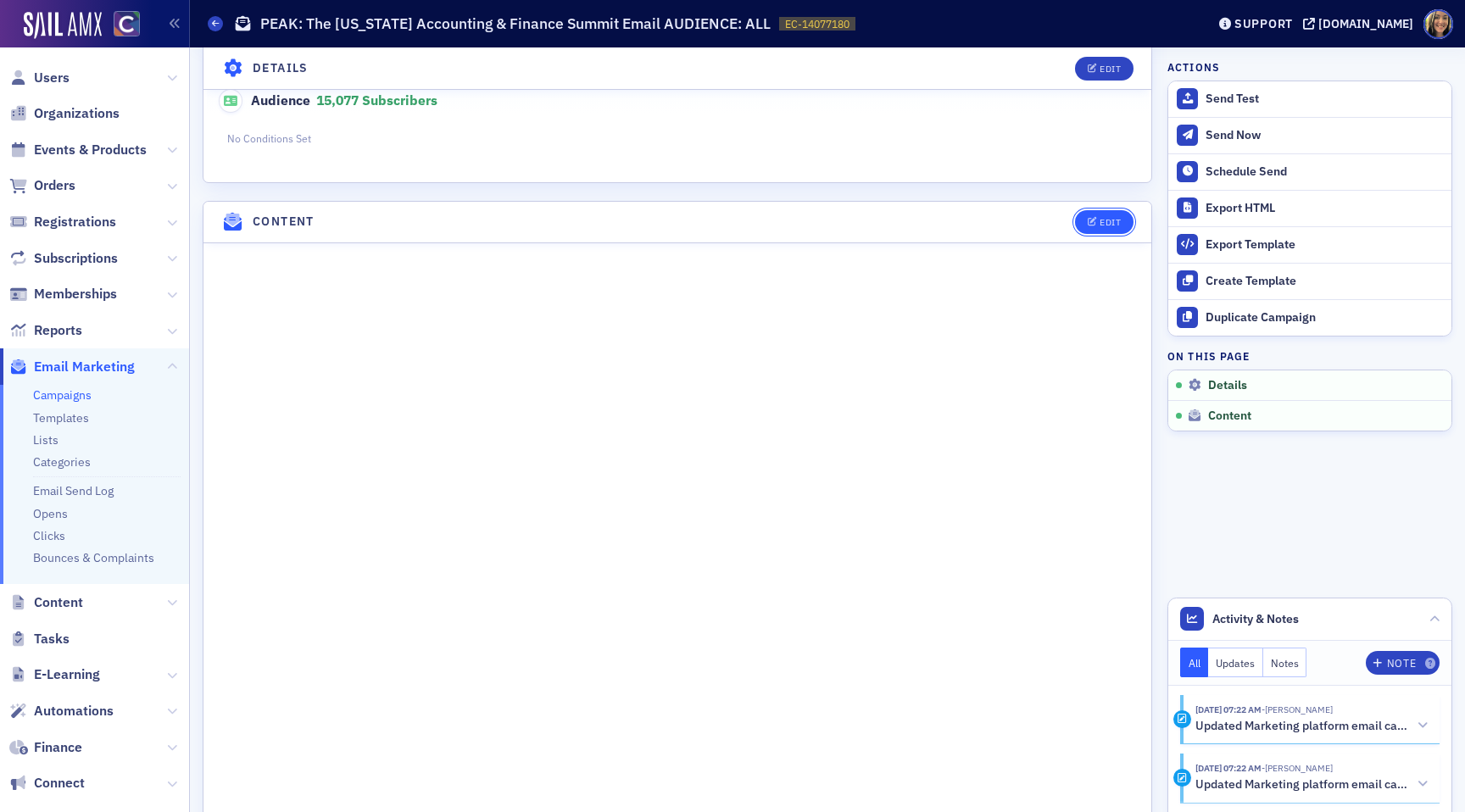
click at [1097, 226] on button "Edit" at bounding box center [1104, 222] width 59 height 24
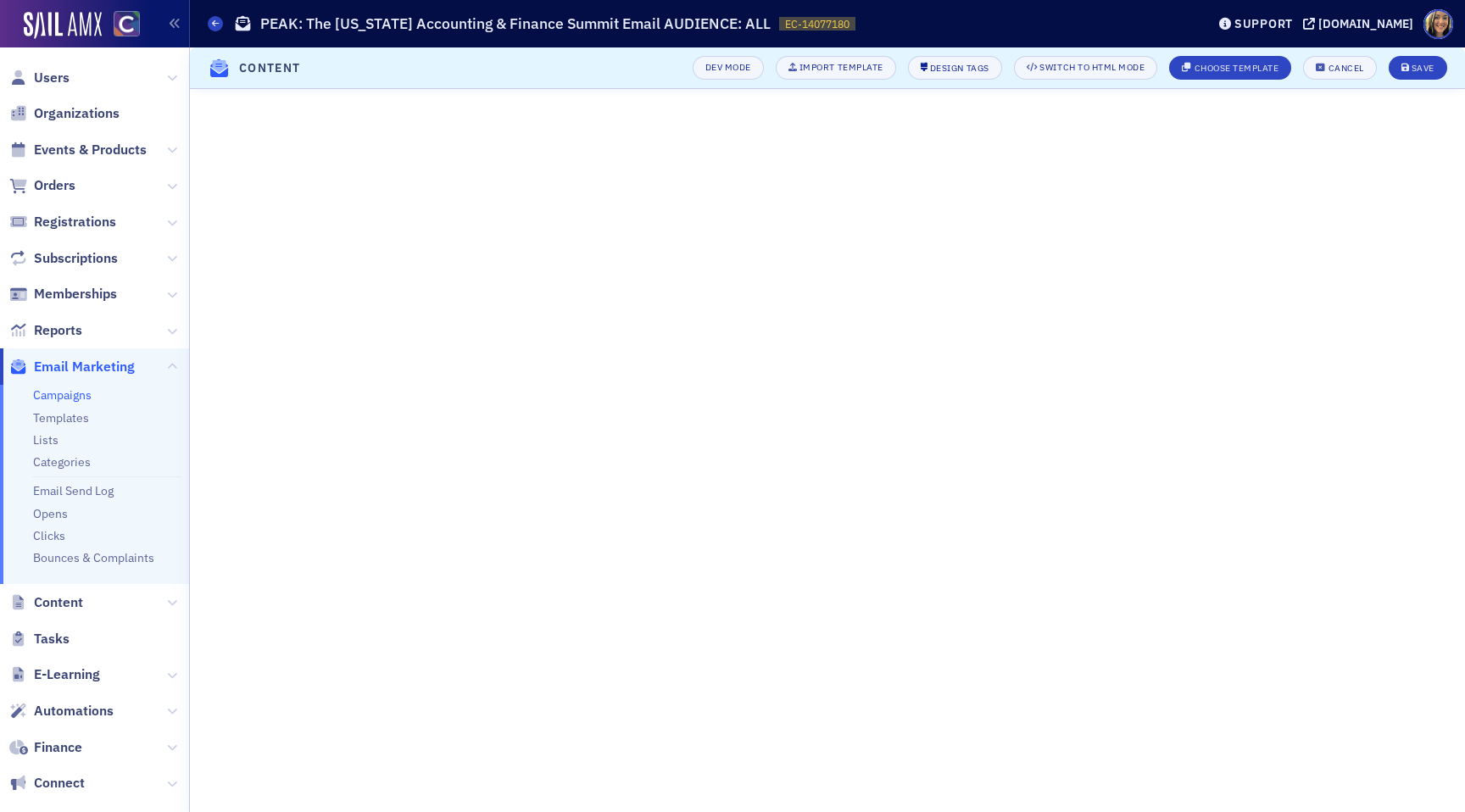
scroll to position [0, 0]
click at [1412, 73] on div "Save" at bounding box center [1423, 68] width 23 height 9
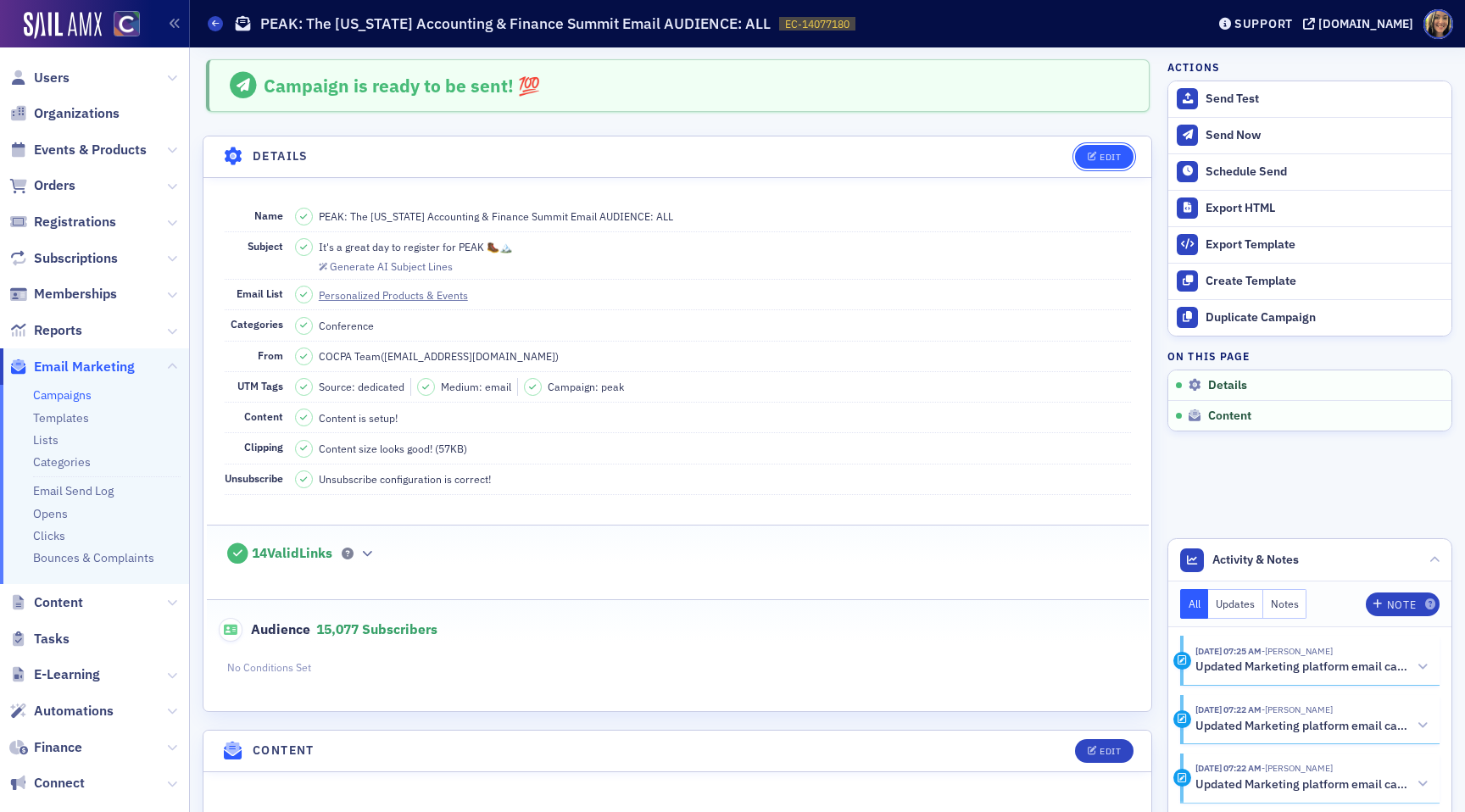
click at [1119, 155] on div "Edit" at bounding box center [1110, 157] width 21 height 9
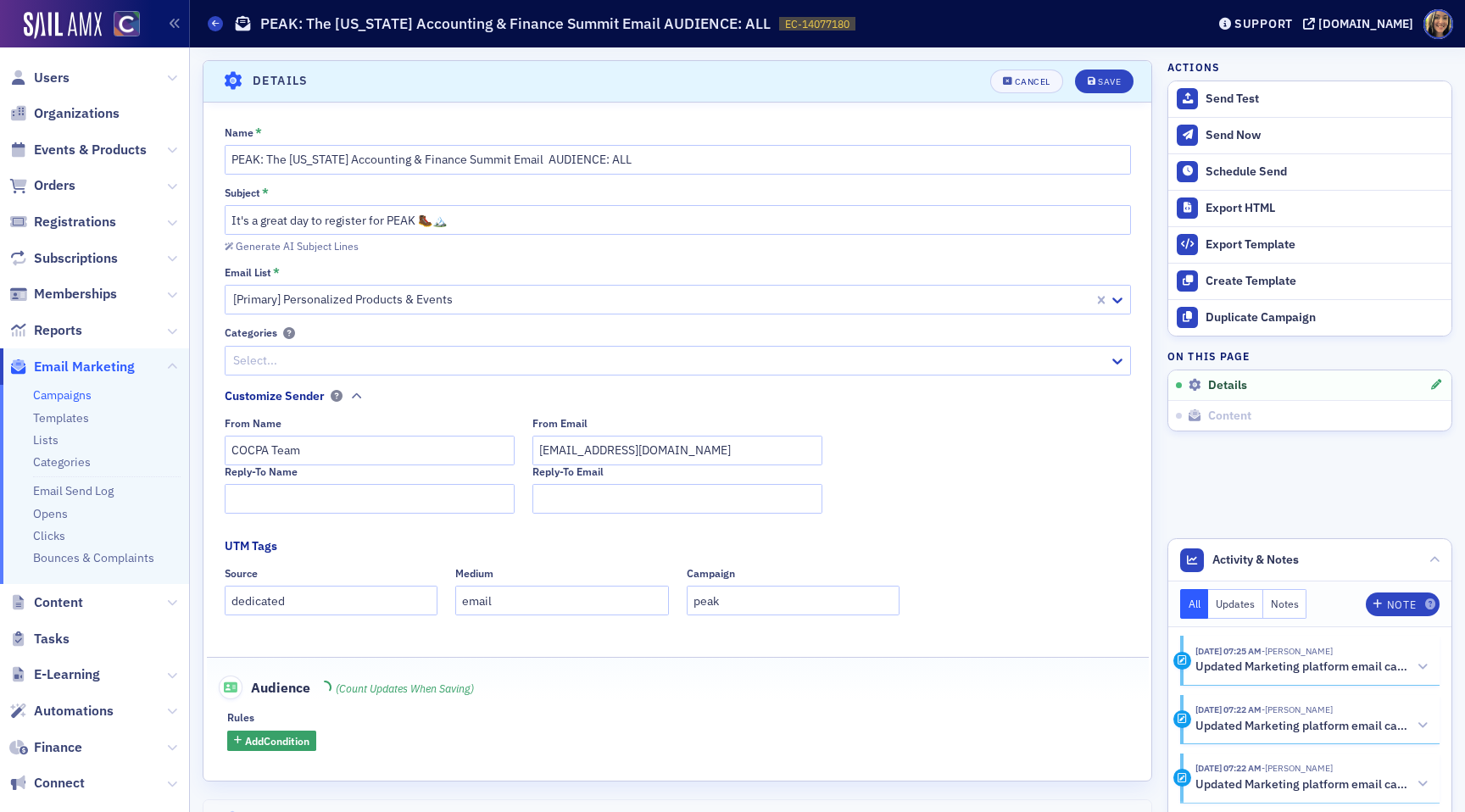
scroll to position [79, 0]
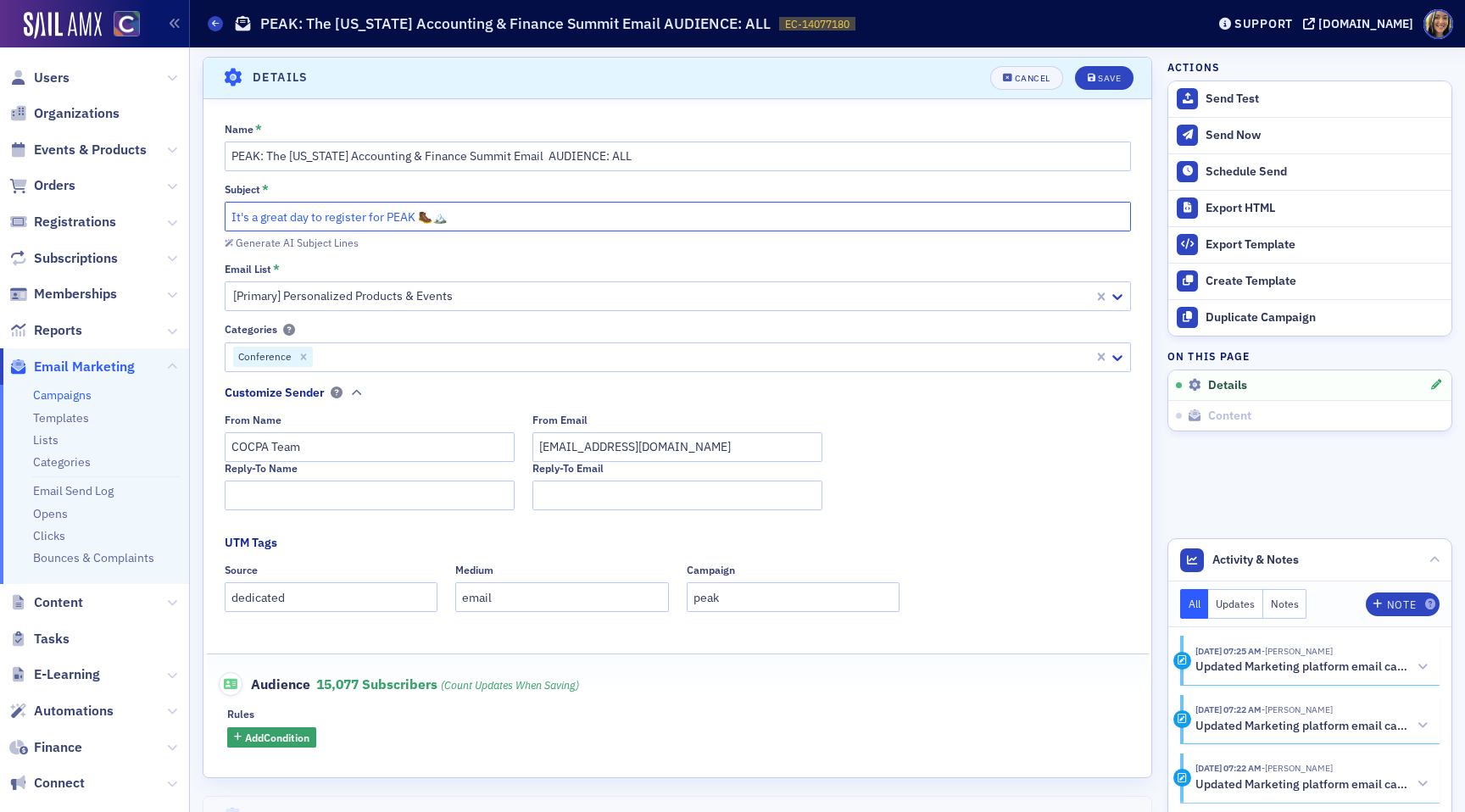
click at [230, 219] on input "It's a great day to register for PEAK 🥾🏔️" at bounding box center [677, 216] width 906 height 29
paste input "⏰"
type input "⏰ It's a great day to register for PEAK 🥾🏔️"
click at [1104, 93] on header "Details Unsaved changes Cancel Save" at bounding box center [677, 79] width 948 height 42
click at [1104, 74] on div "Save" at bounding box center [1109, 79] width 23 height 9
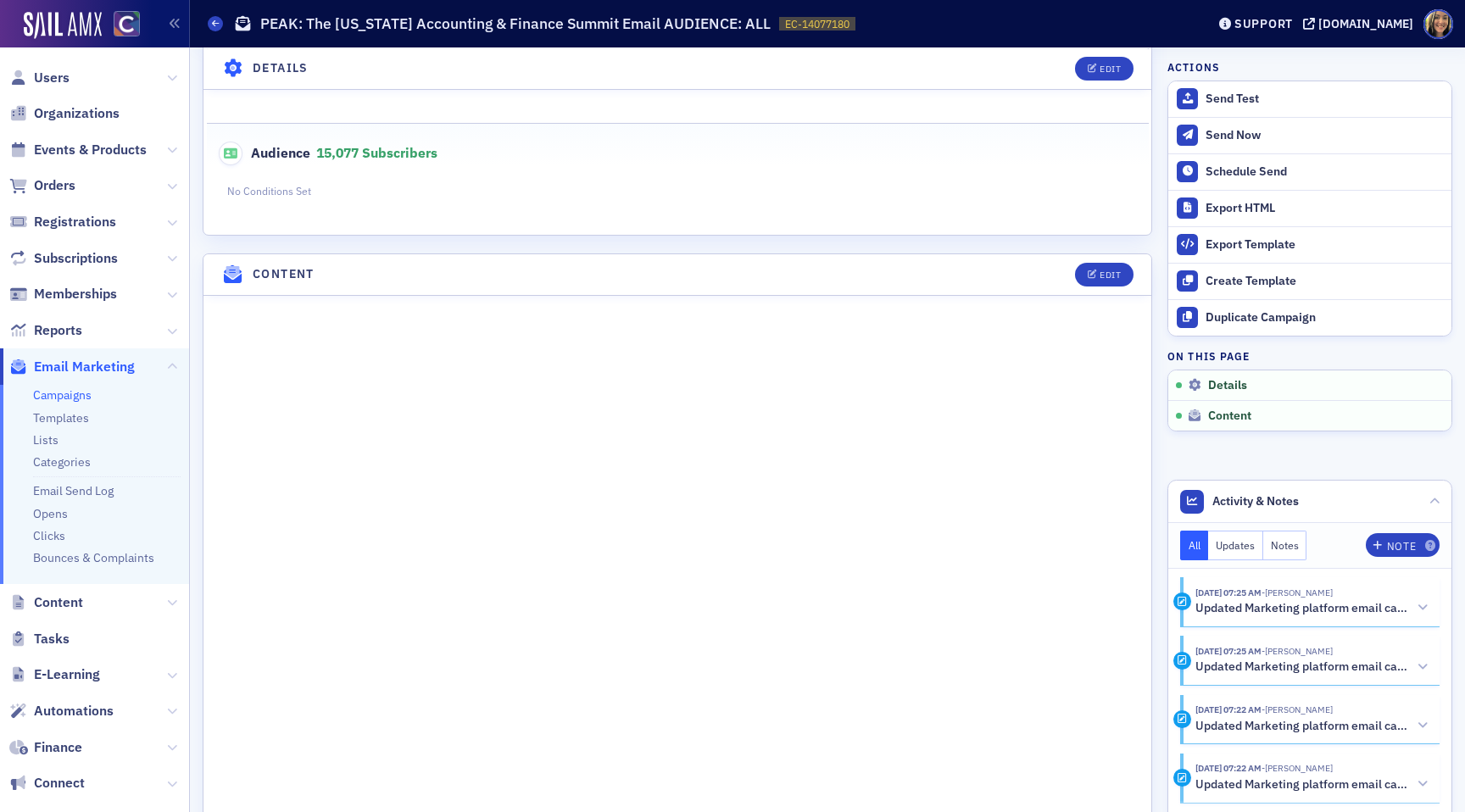
scroll to position [523, 0]
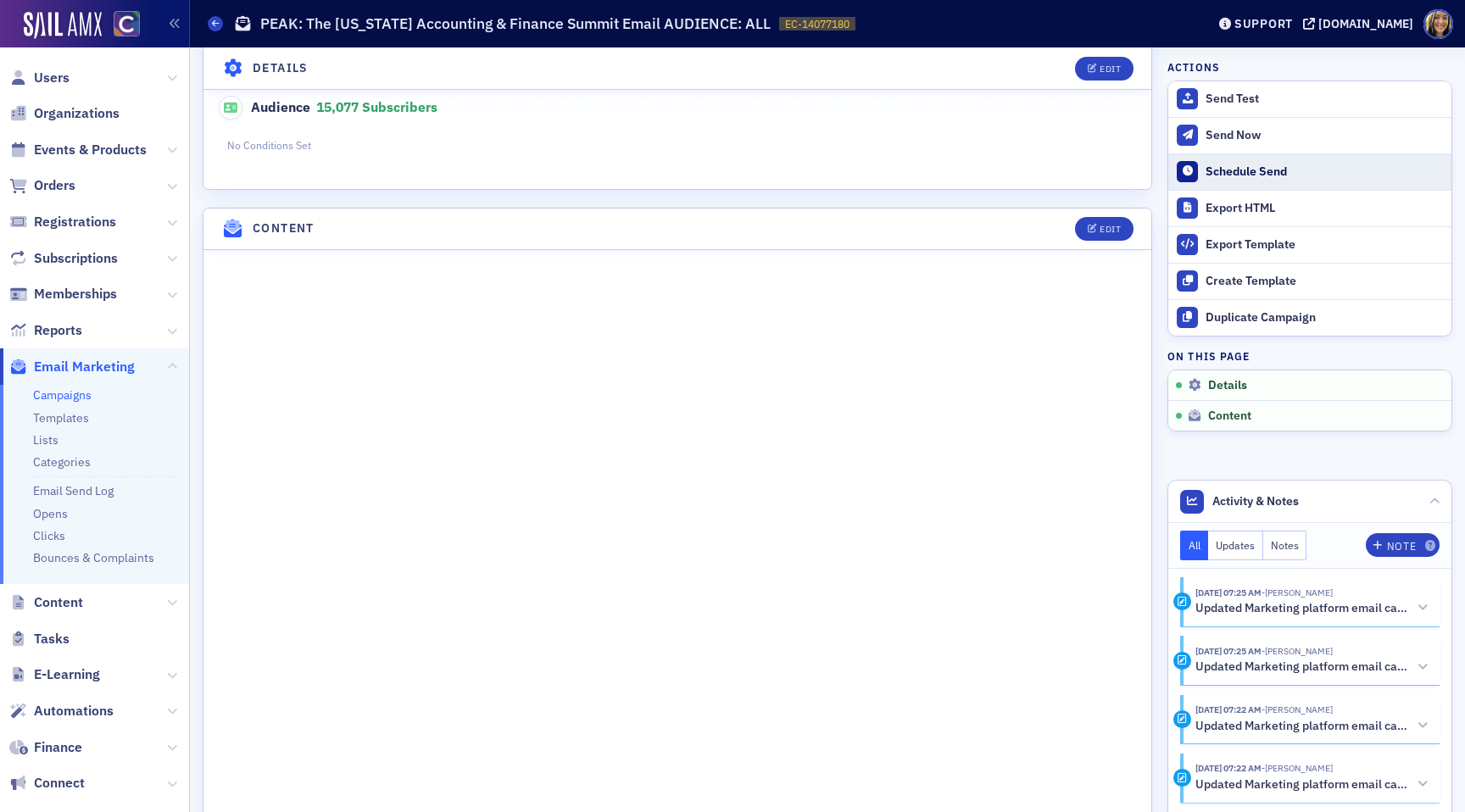
click at [1233, 165] on div "Schedule Send" at bounding box center [1325, 172] width 237 height 15
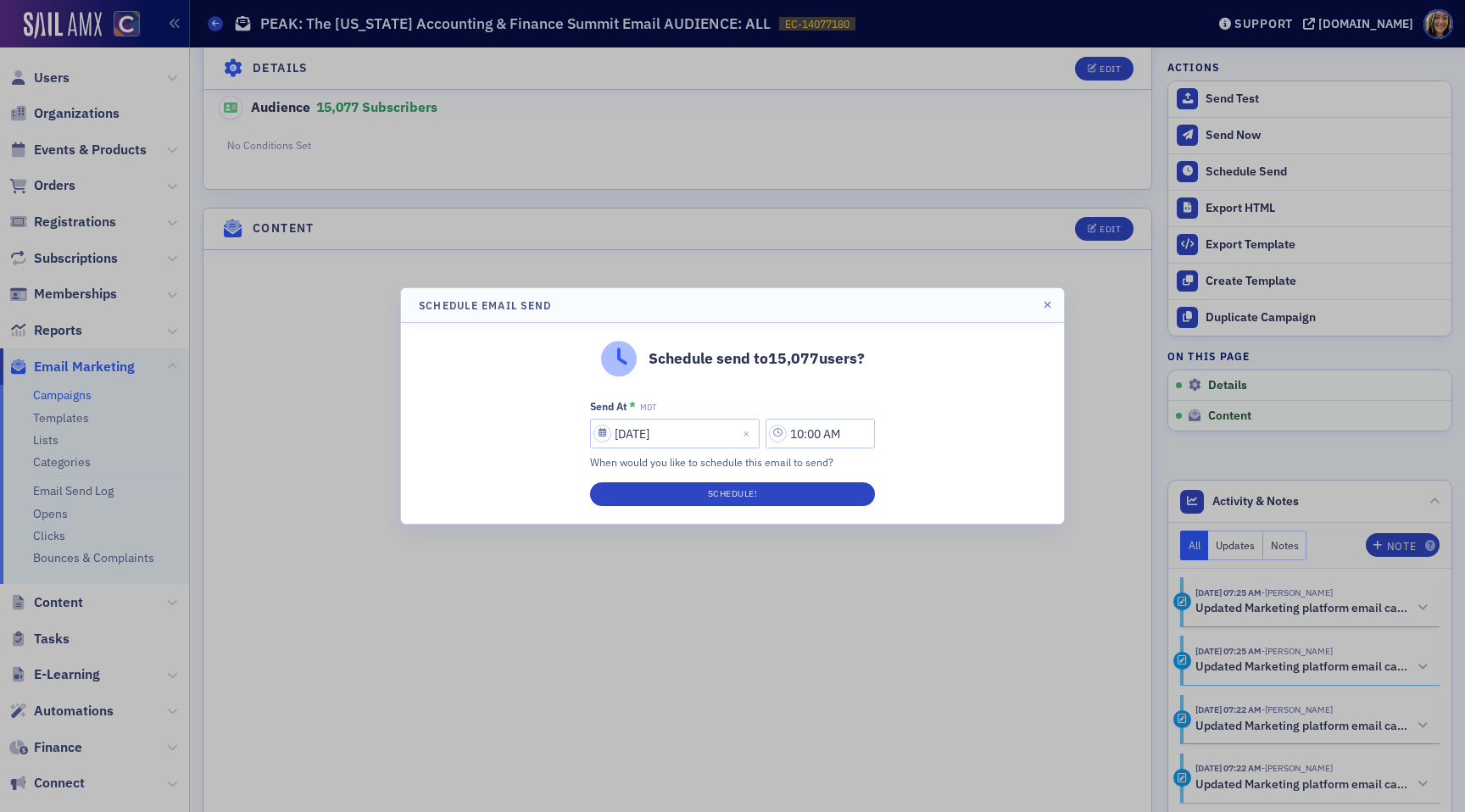
click at [1056, 292] on header "Schedule Email Send" at bounding box center [732, 305] width 663 height 34
click at [1047, 304] on icon "button" at bounding box center [1048, 304] width 8 height 10
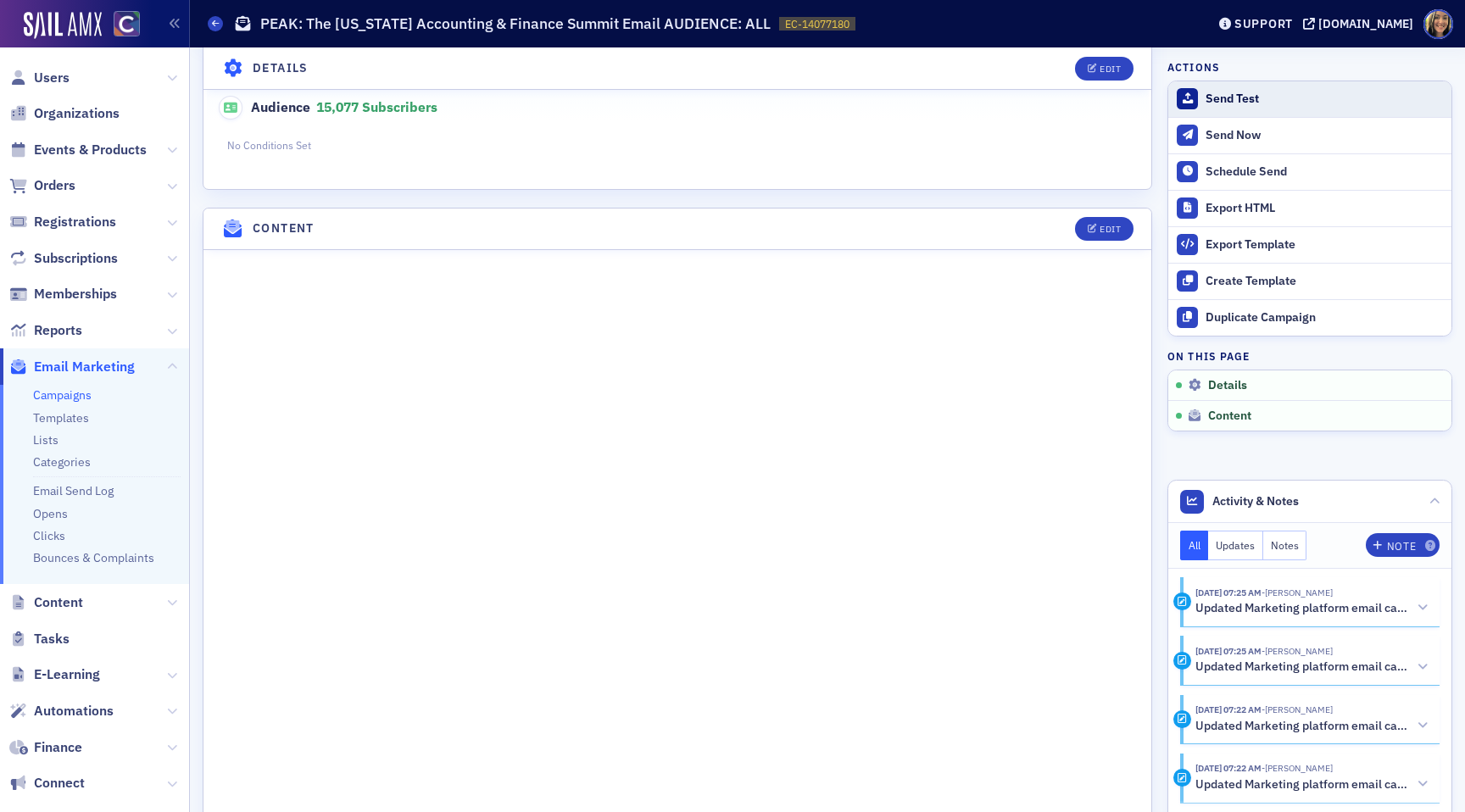
click at [1255, 95] on div "Send Test" at bounding box center [1325, 100] width 237 height 15
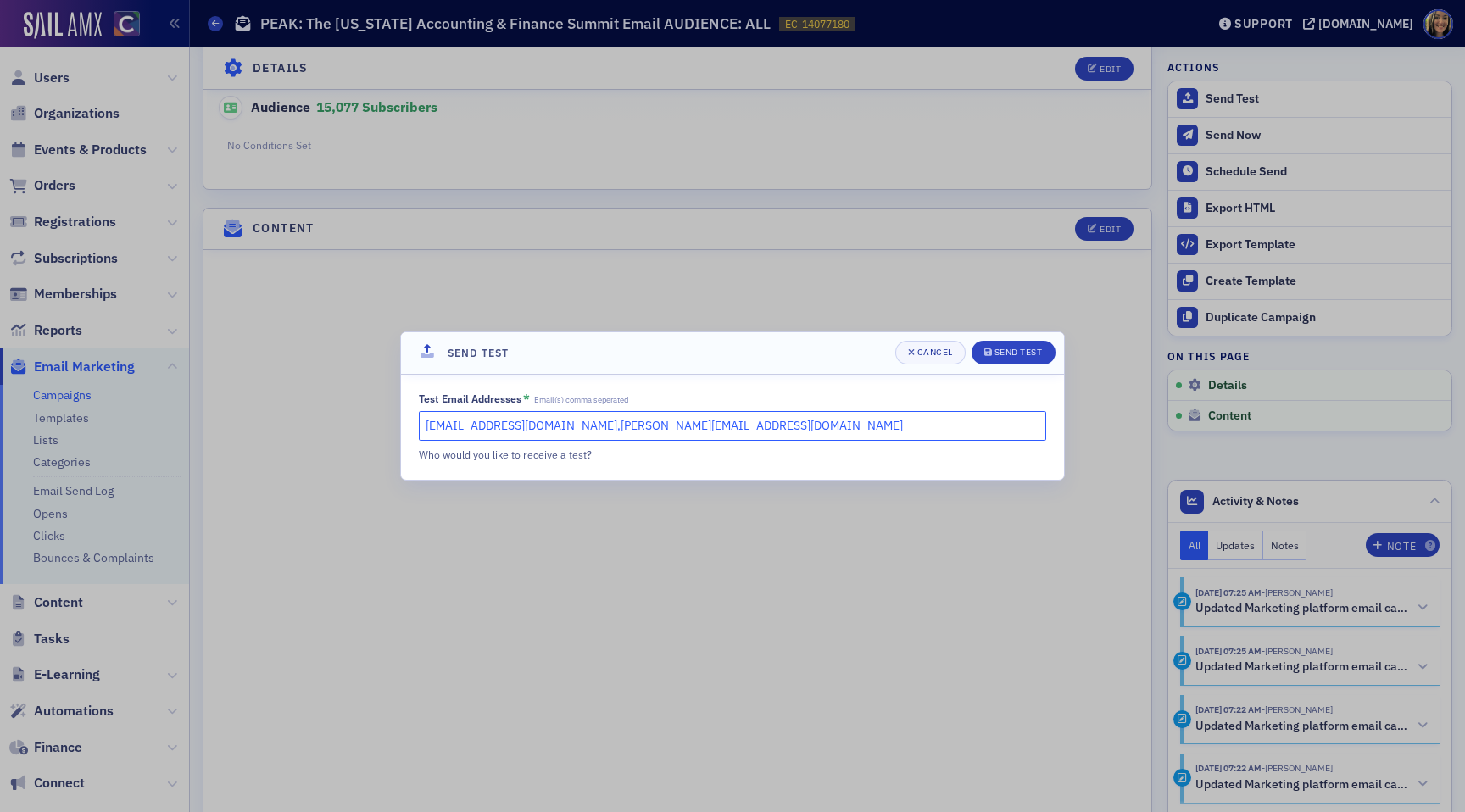
drag, startPoint x: 705, startPoint y: 436, endPoint x: 576, endPoint y: 427, distance: 129.3
click at [576, 427] on input "lauren@blueoceanideas.com,lindsay@cocpa.org" at bounding box center [732, 425] width 627 height 29
type input "lauren@blueoceanideas.com"
click at [1011, 345] on button "Send Test" at bounding box center [1013, 352] width 83 height 24
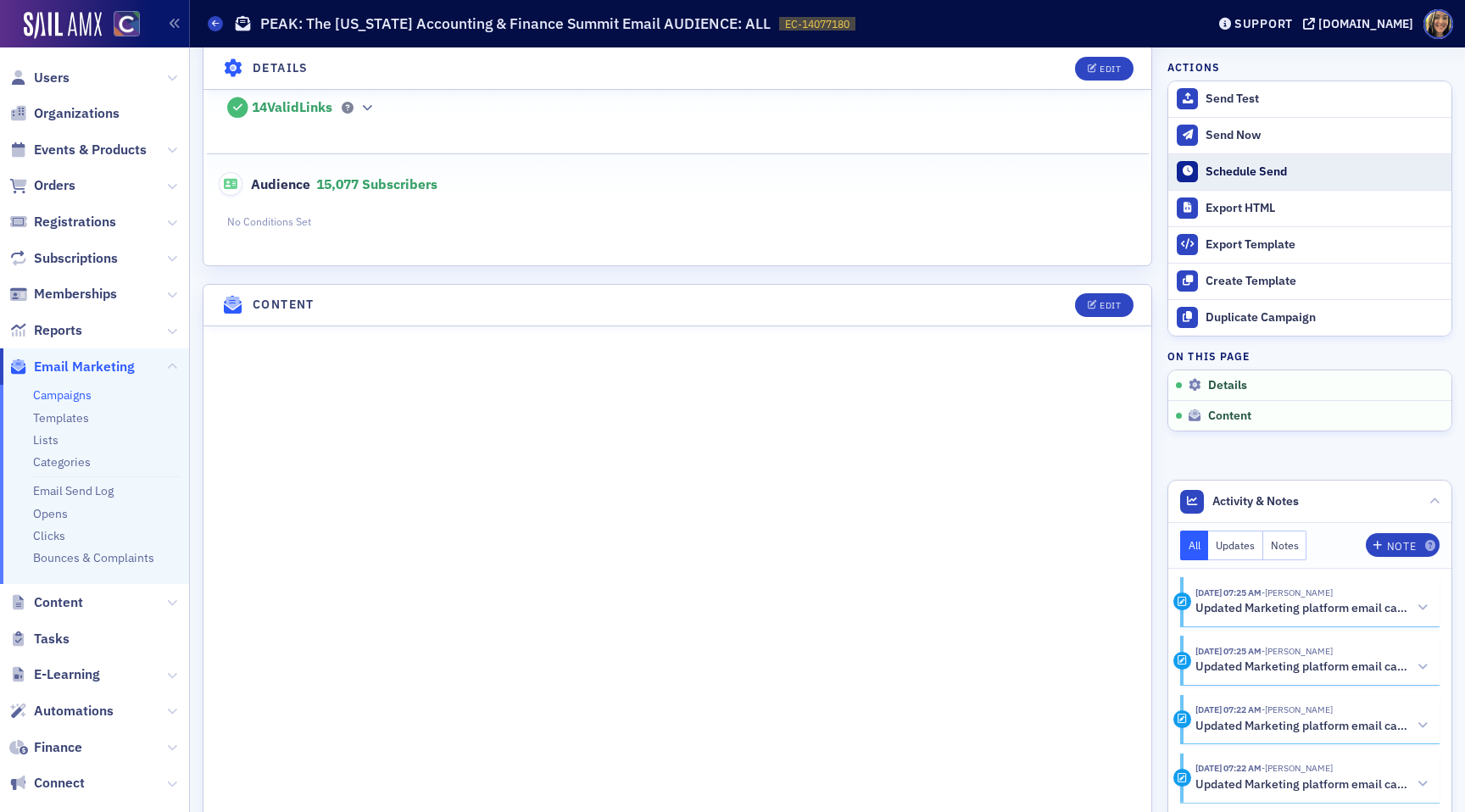
click at [1243, 180] on button "Schedule Send" at bounding box center [1310, 172] width 284 height 36
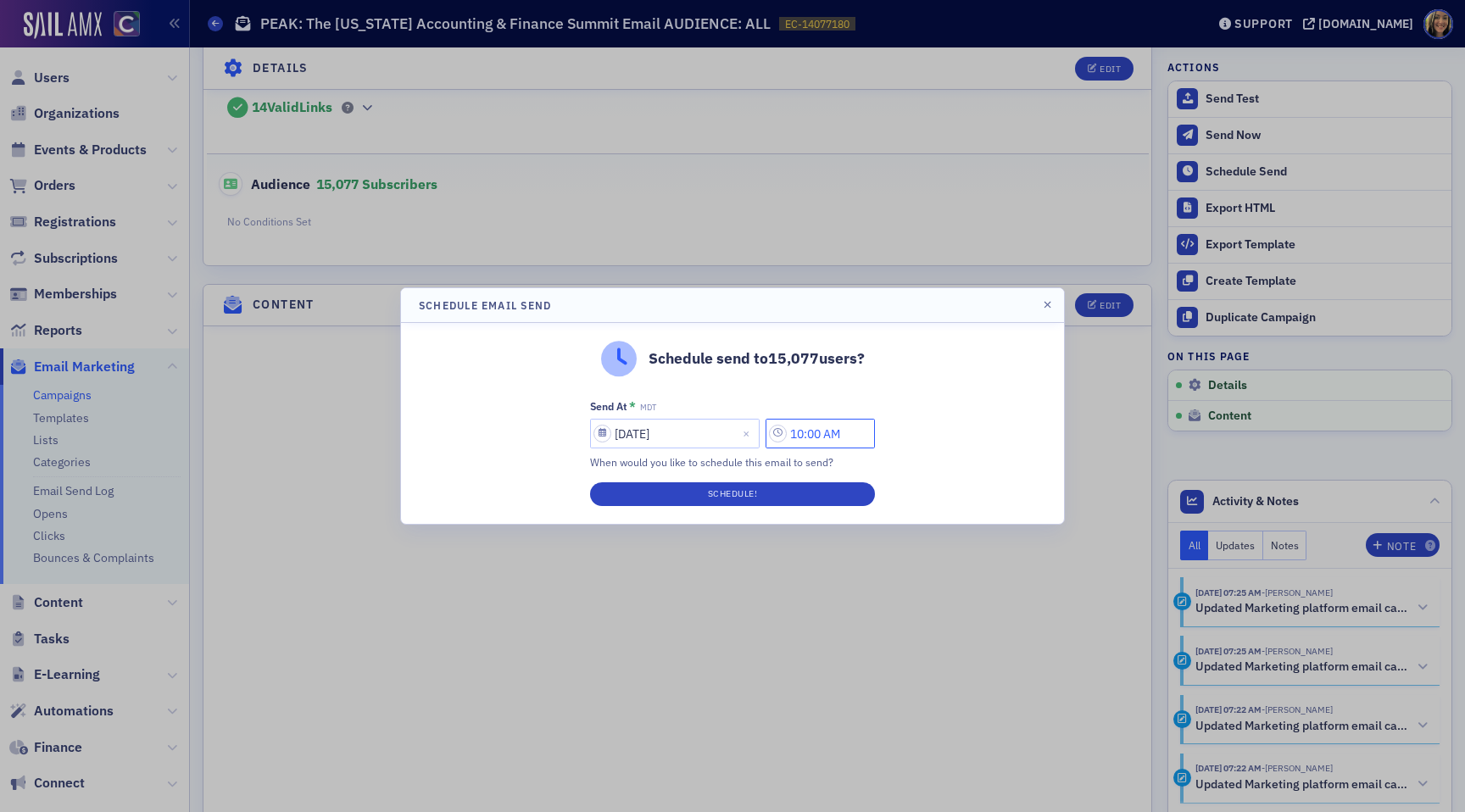
drag, startPoint x: 808, startPoint y: 434, endPoint x: 794, endPoint y: 434, distance: 14.0
click at [794, 434] on input "10:00 AM" at bounding box center [820, 434] width 109 height 29
click at [569, 429] on div "1" at bounding box center [588, 434] width 40 height 25
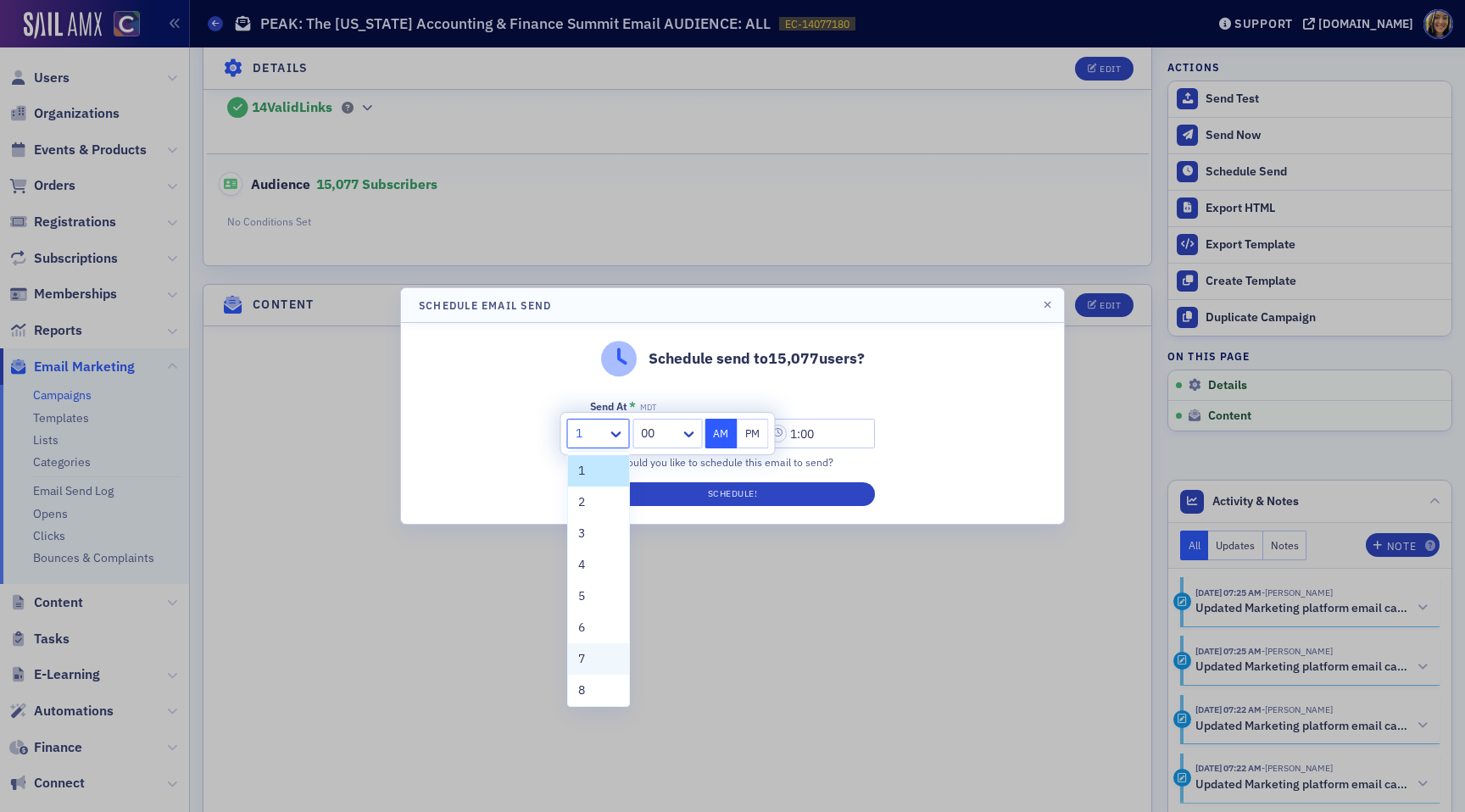
scroll to position [70, 0]
click at [586, 643] on div "9" at bounding box center [599, 651] width 41 height 18
type input "9:00 AM"
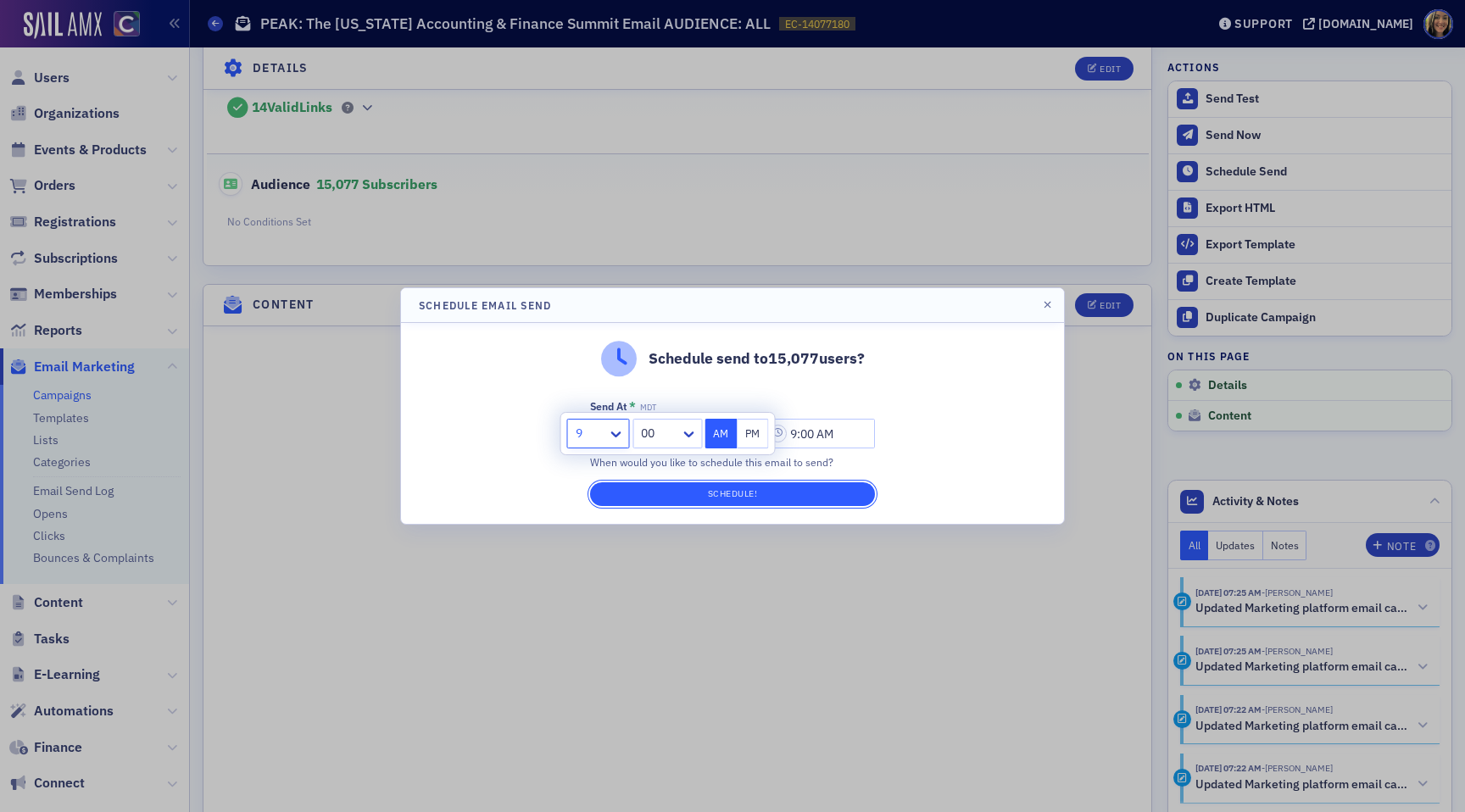
click at [757, 489] on button "Schedule!" at bounding box center [732, 494] width 285 height 24
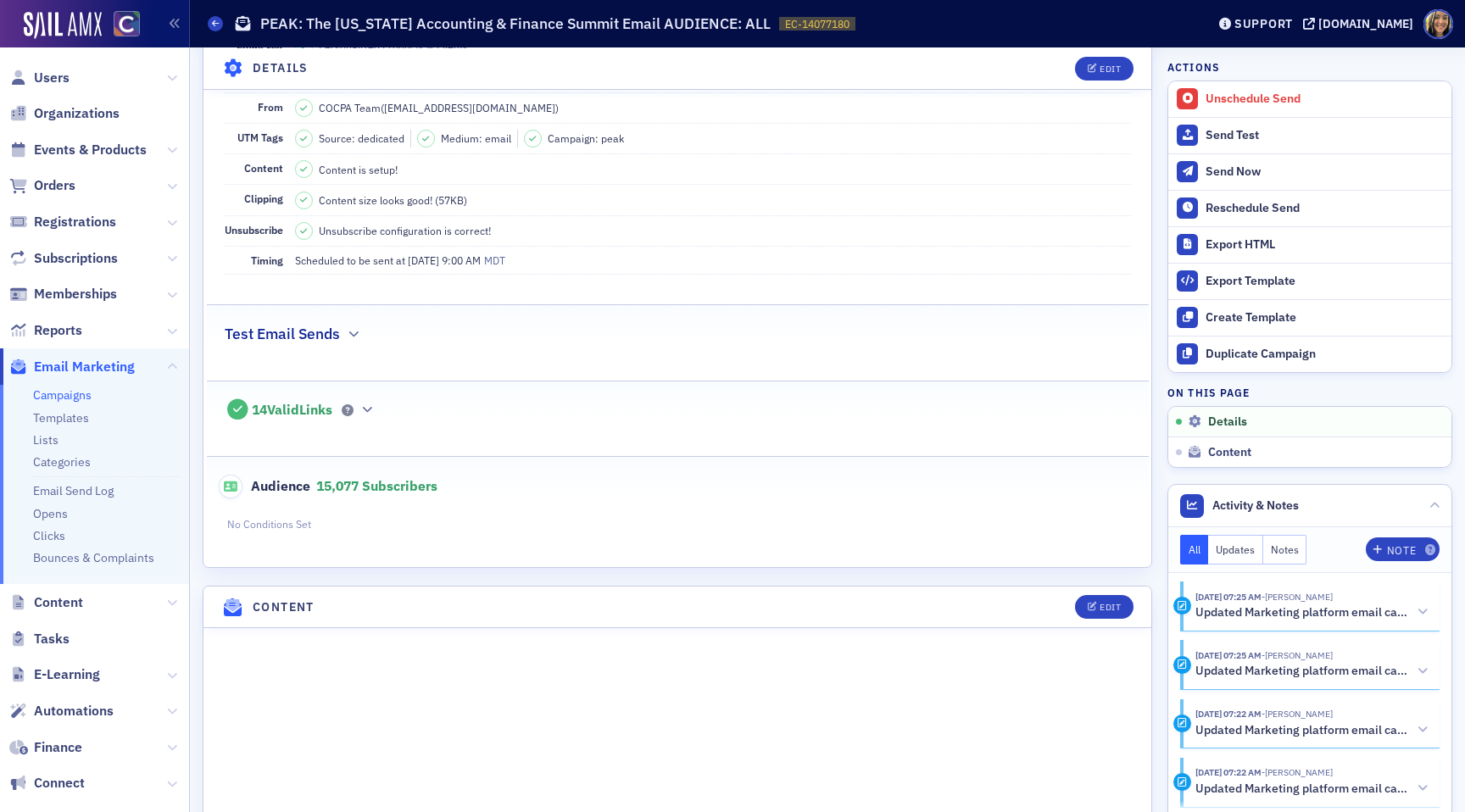
scroll to position [0, 0]
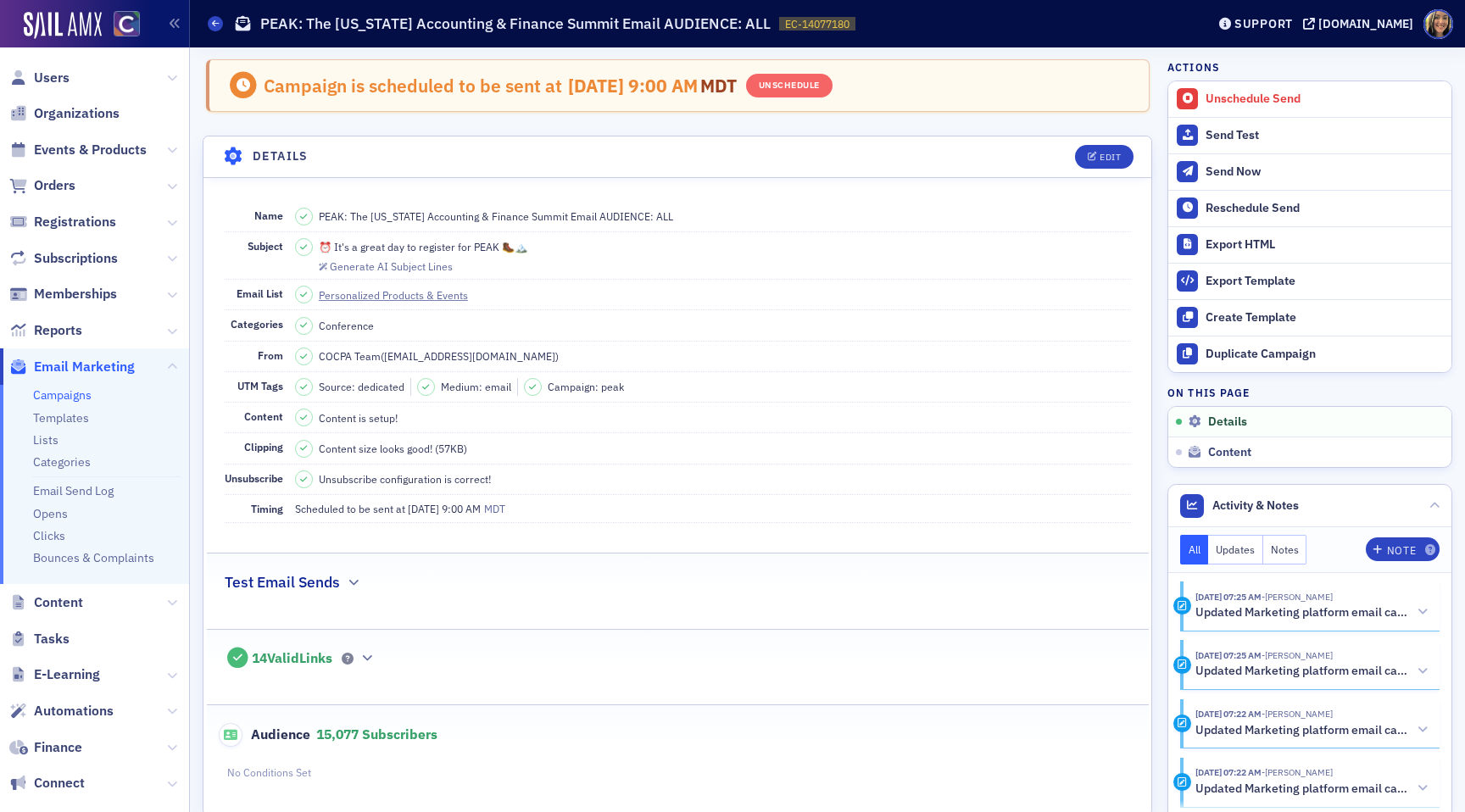
click at [529, 245] on dd "⏰ It's a great day to register for PEAK 🥾🏔️ Generate AI Subject Lines" at bounding box center [713, 255] width 836 height 46
copy span "⏰ It's a great day to register for PEAK 🥾🏔️"
click at [528, 249] on dd "⏰ It's a great day to register for PEAK 🥾🏔️ Generate AI Subject Lines" at bounding box center [713, 255] width 836 height 46
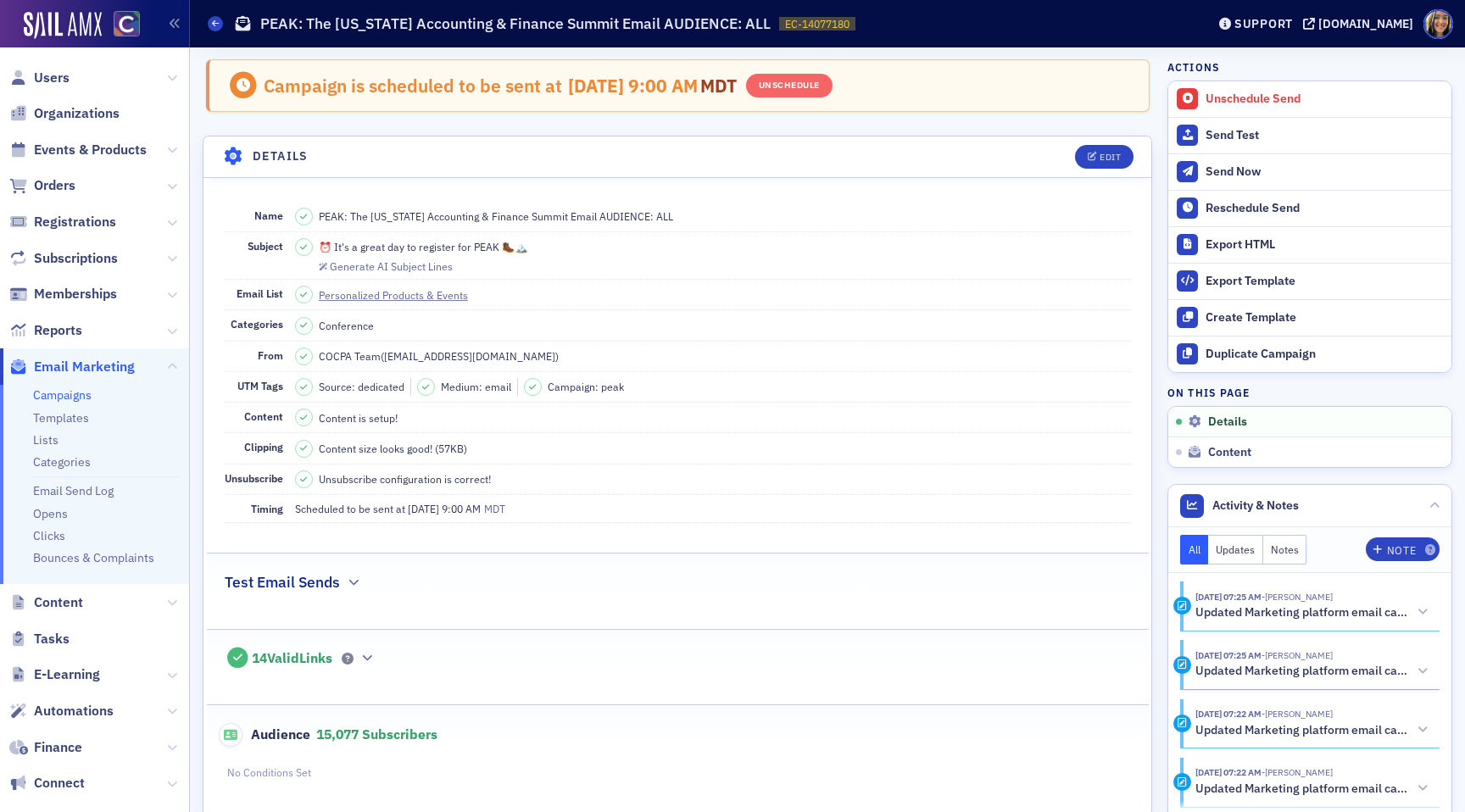
click at [528, 249] on dd "⏰ It's a great day to register for PEAK 🥾🏔️ Generate AI Subject Lines" at bounding box center [713, 255] width 836 height 46
click at [76, 146] on span "Events & Products" at bounding box center [90, 150] width 113 height 19
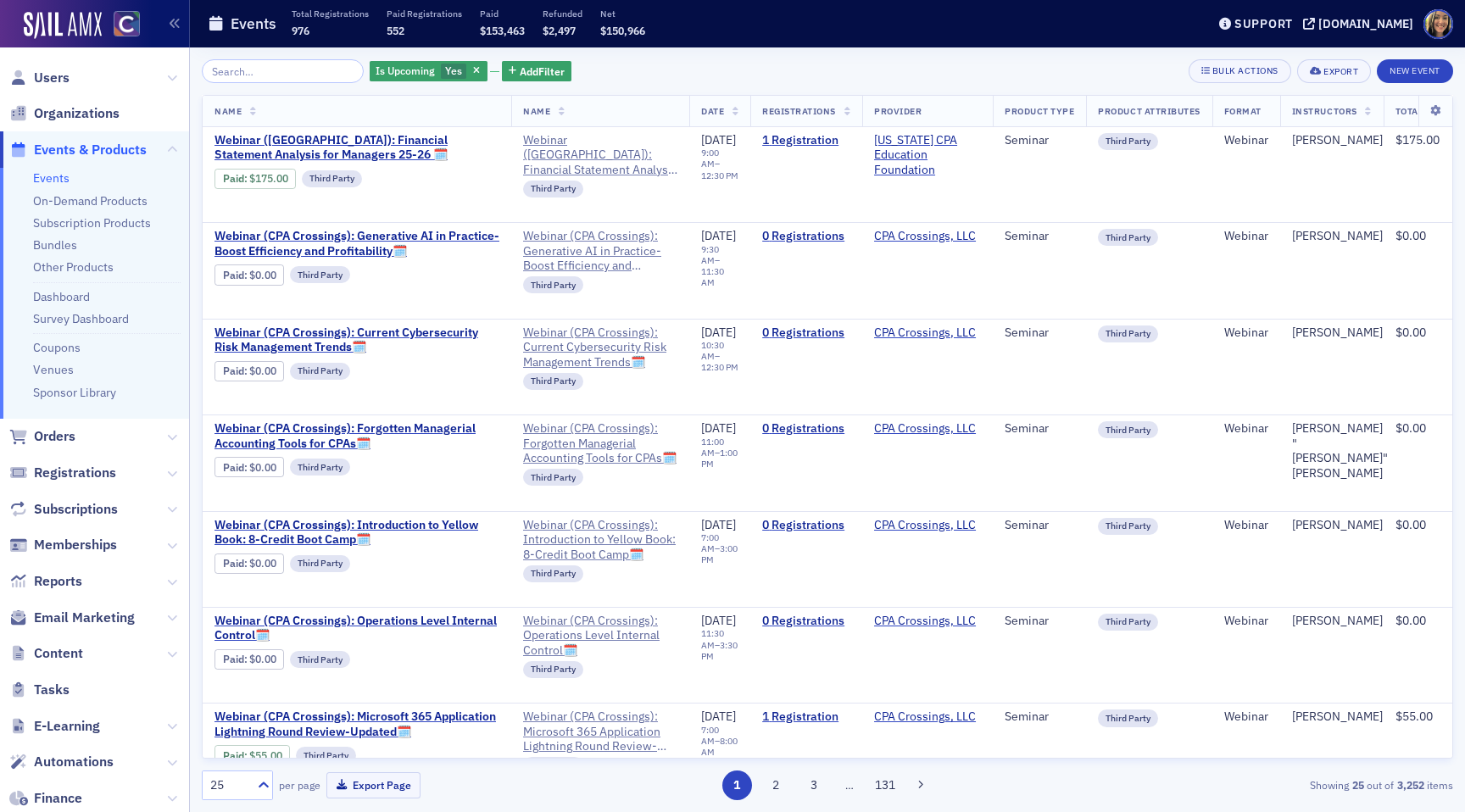
click at [296, 67] on input "search" at bounding box center [283, 71] width 162 height 24
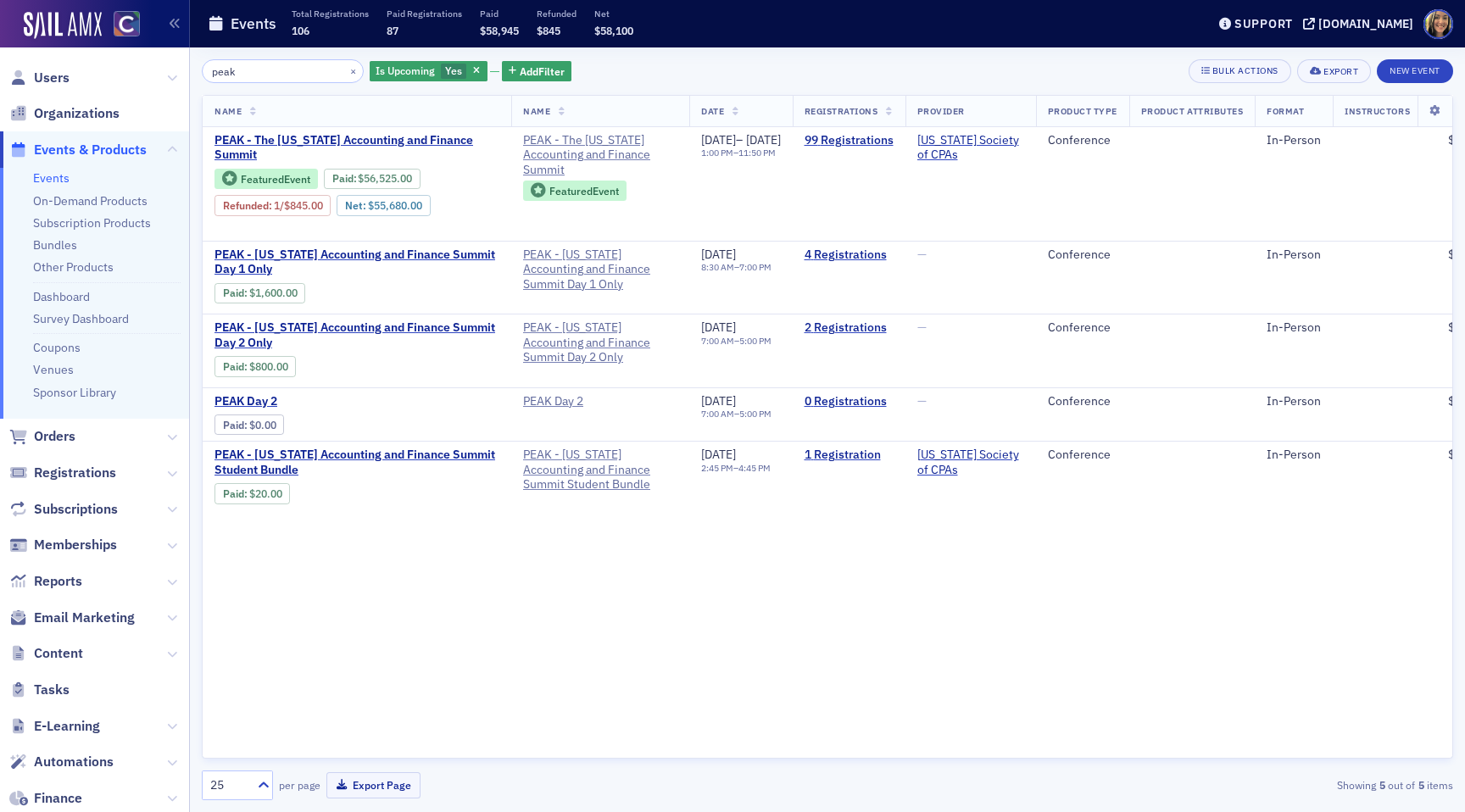
type input "peak"
click at [894, 140] on link "99 Registrations" at bounding box center [849, 140] width 89 height 15
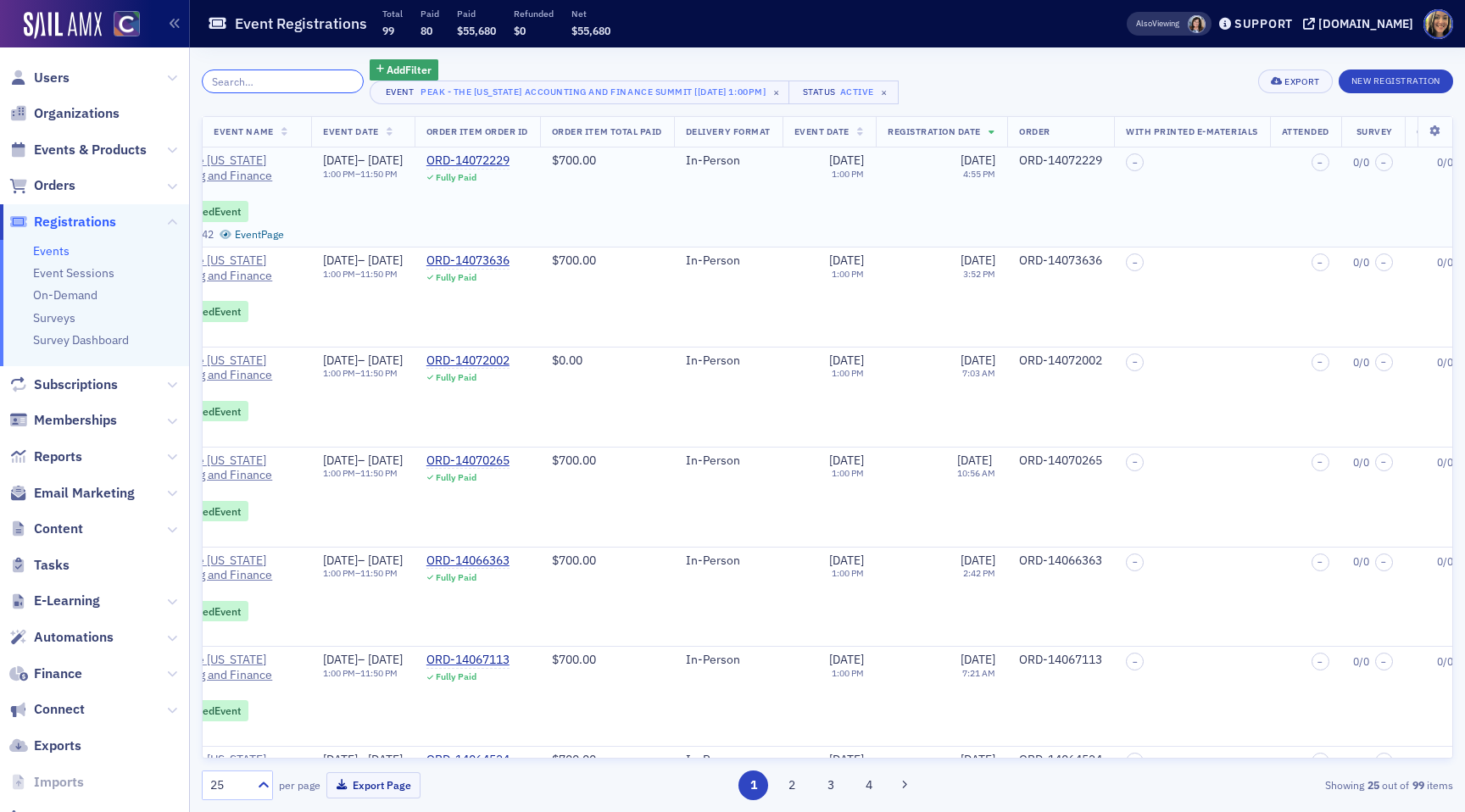
scroll to position [0, 784]
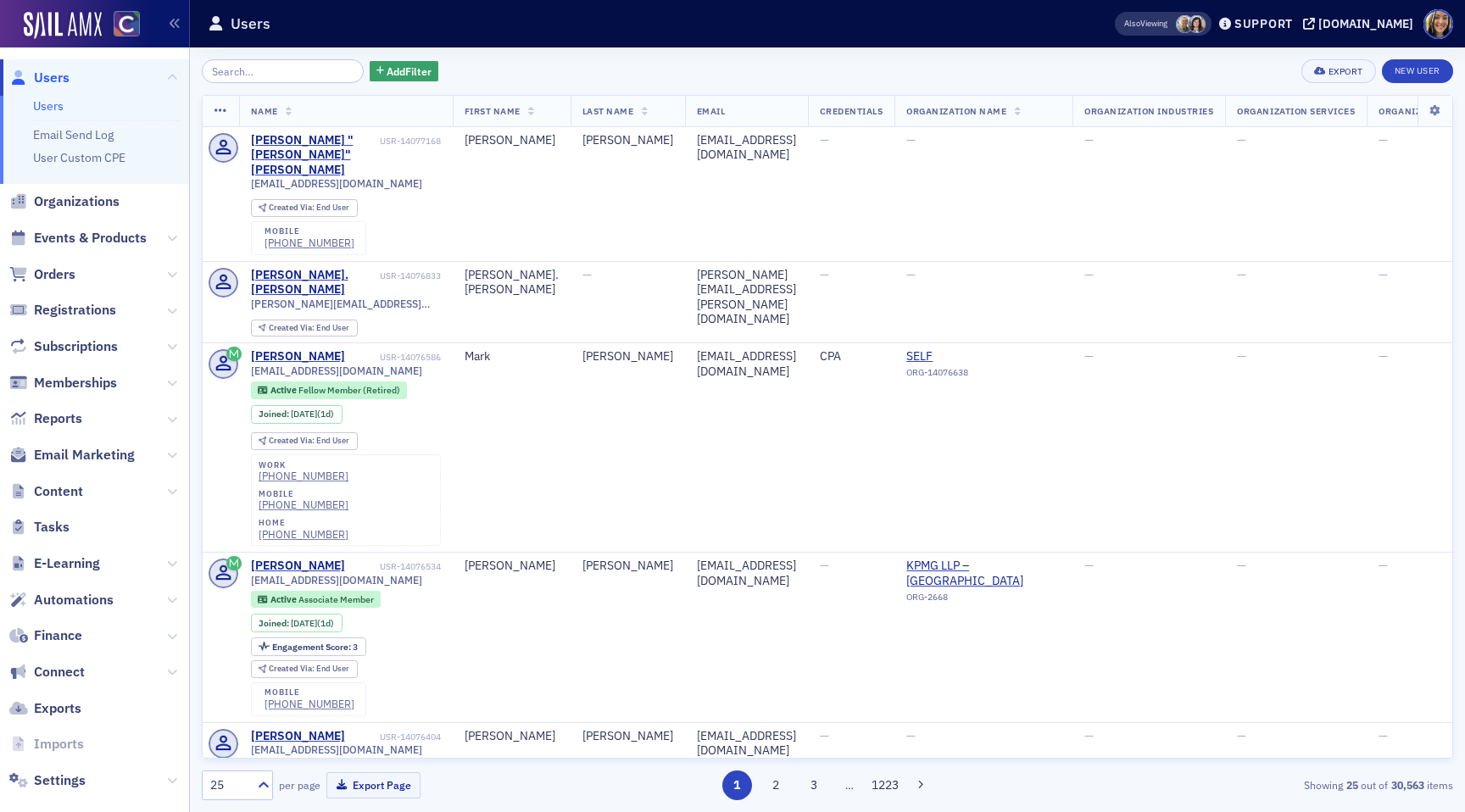
click at [118, 248] on span "Events & Products" at bounding box center [94, 238] width 189 height 36
click at [114, 242] on span "Events & Products" at bounding box center [90, 238] width 113 height 19
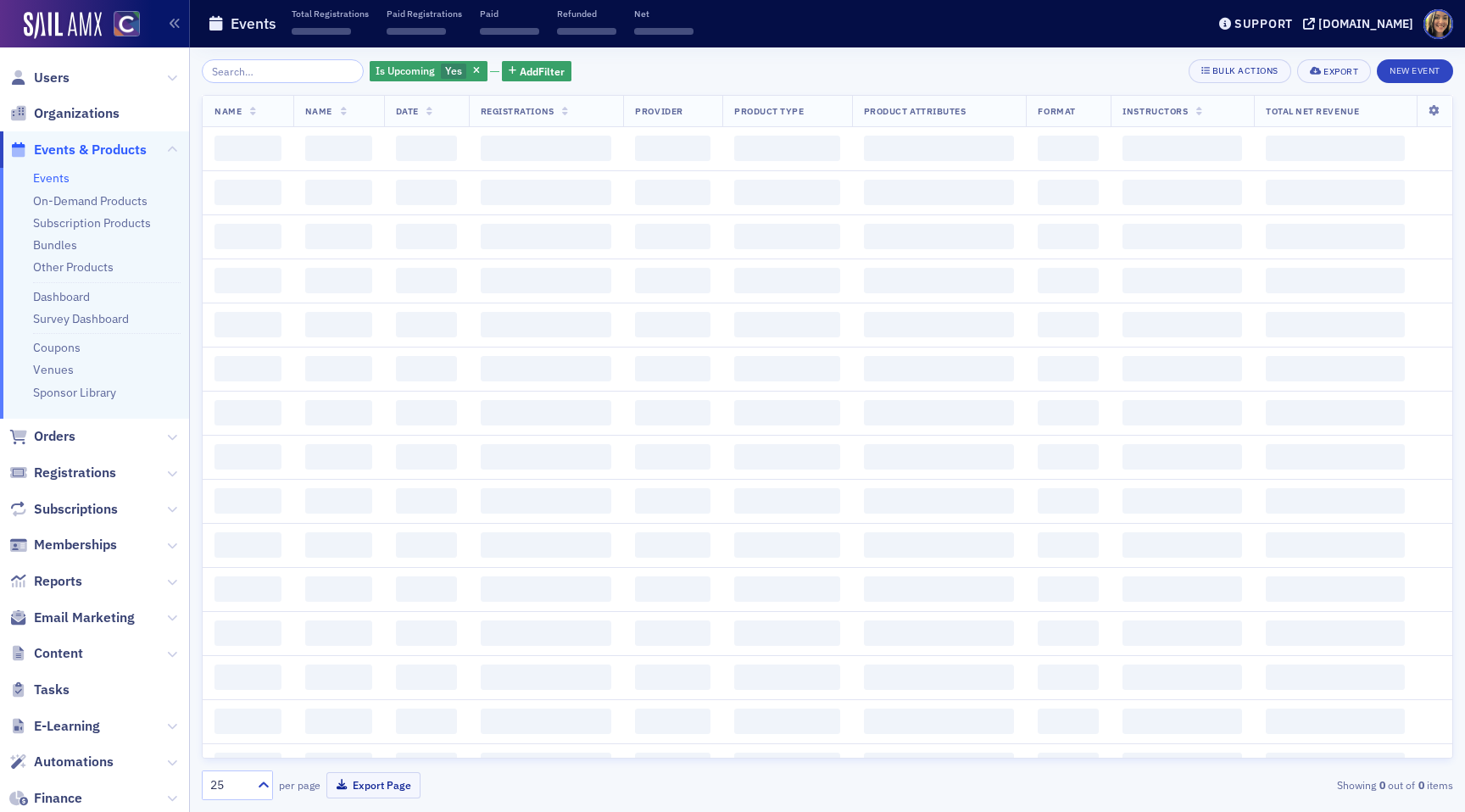
click at [250, 79] on input "search" at bounding box center [283, 71] width 162 height 24
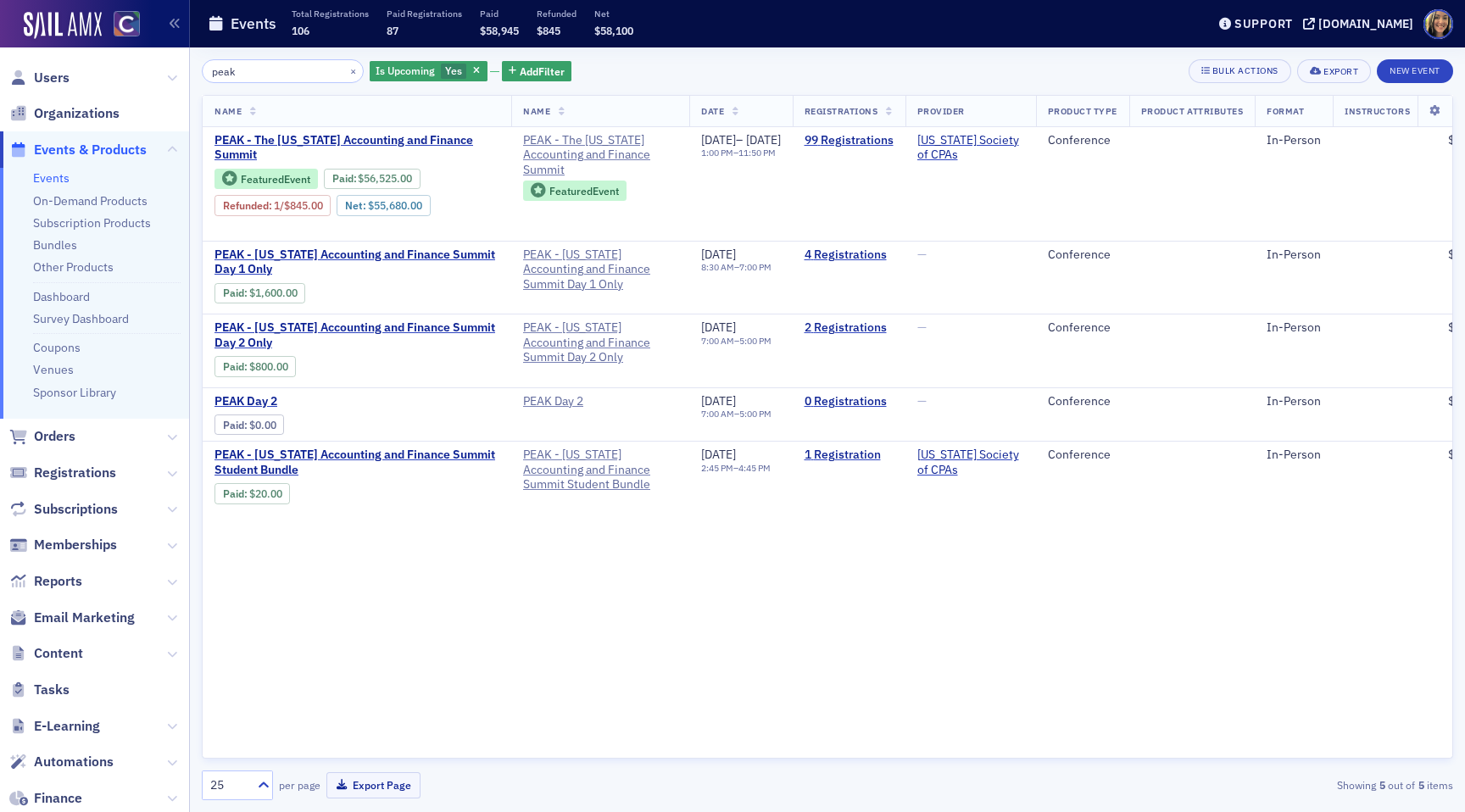
click at [304, 73] on input "peak" at bounding box center [283, 71] width 162 height 24
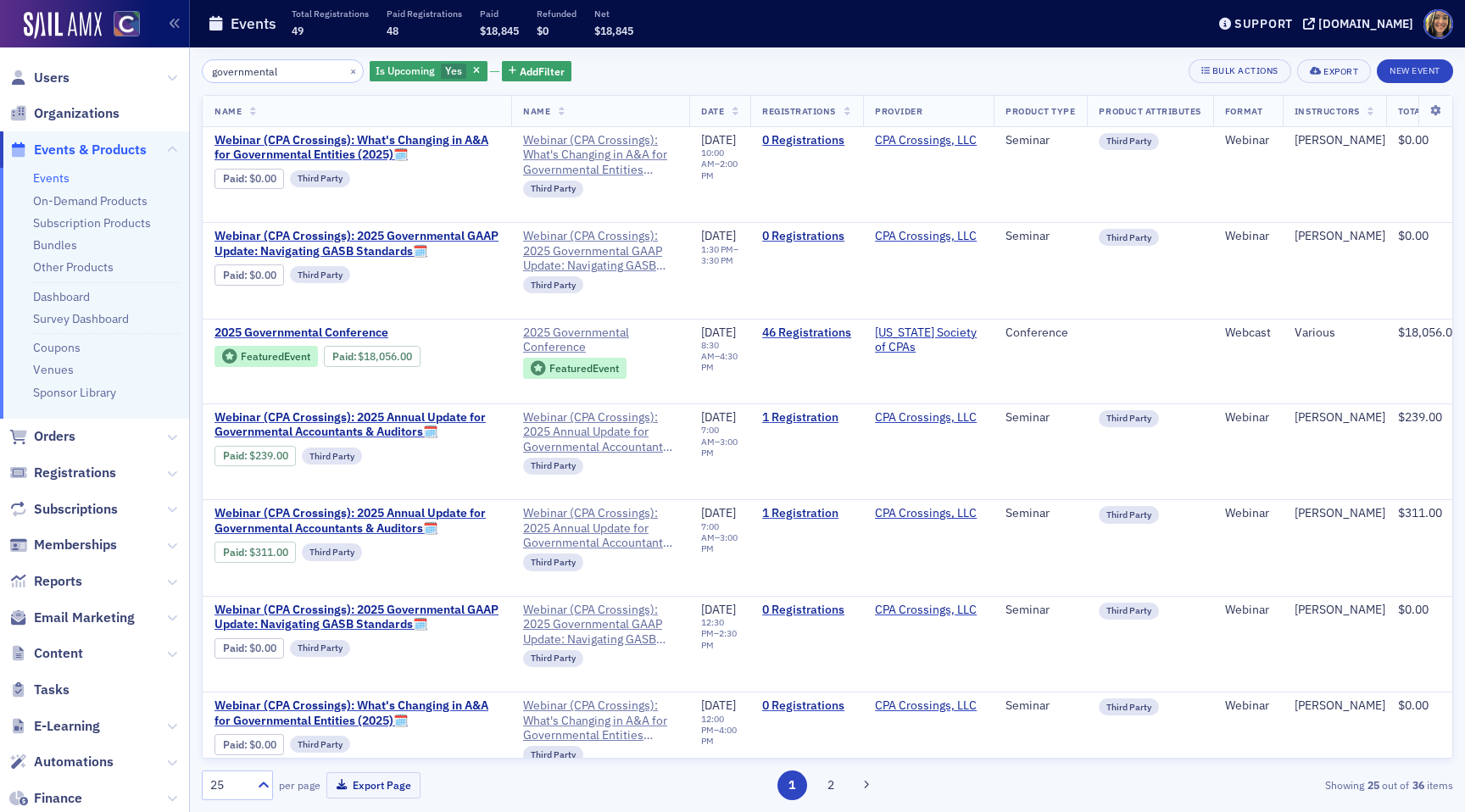
type input "governmental"
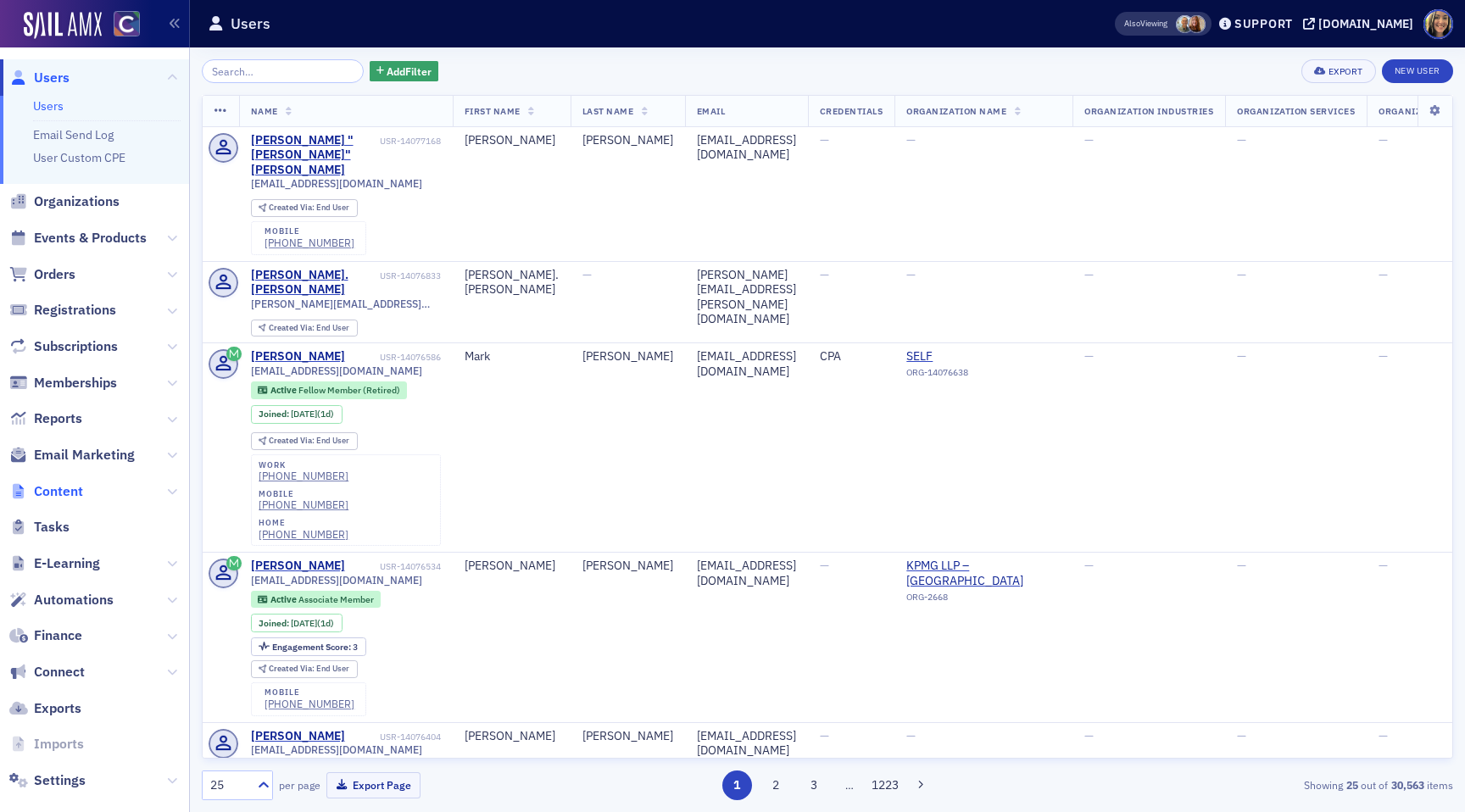
click at [52, 489] on span "Content" at bounding box center [59, 492] width 49 height 19
click at [52, 495] on span "Content" at bounding box center [59, 492] width 49 height 19
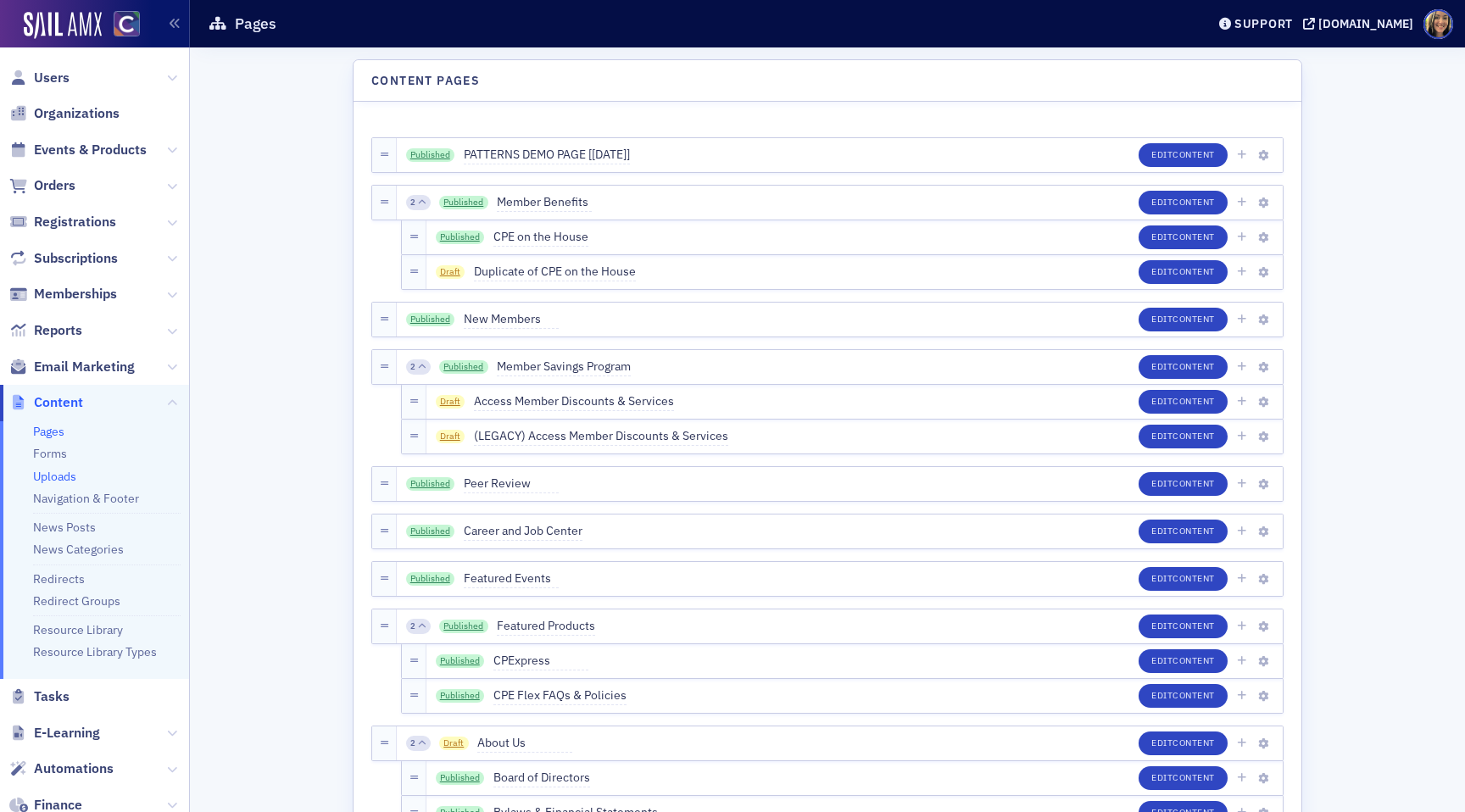
click at [58, 471] on link "Uploads" at bounding box center [55, 476] width 44 height 15
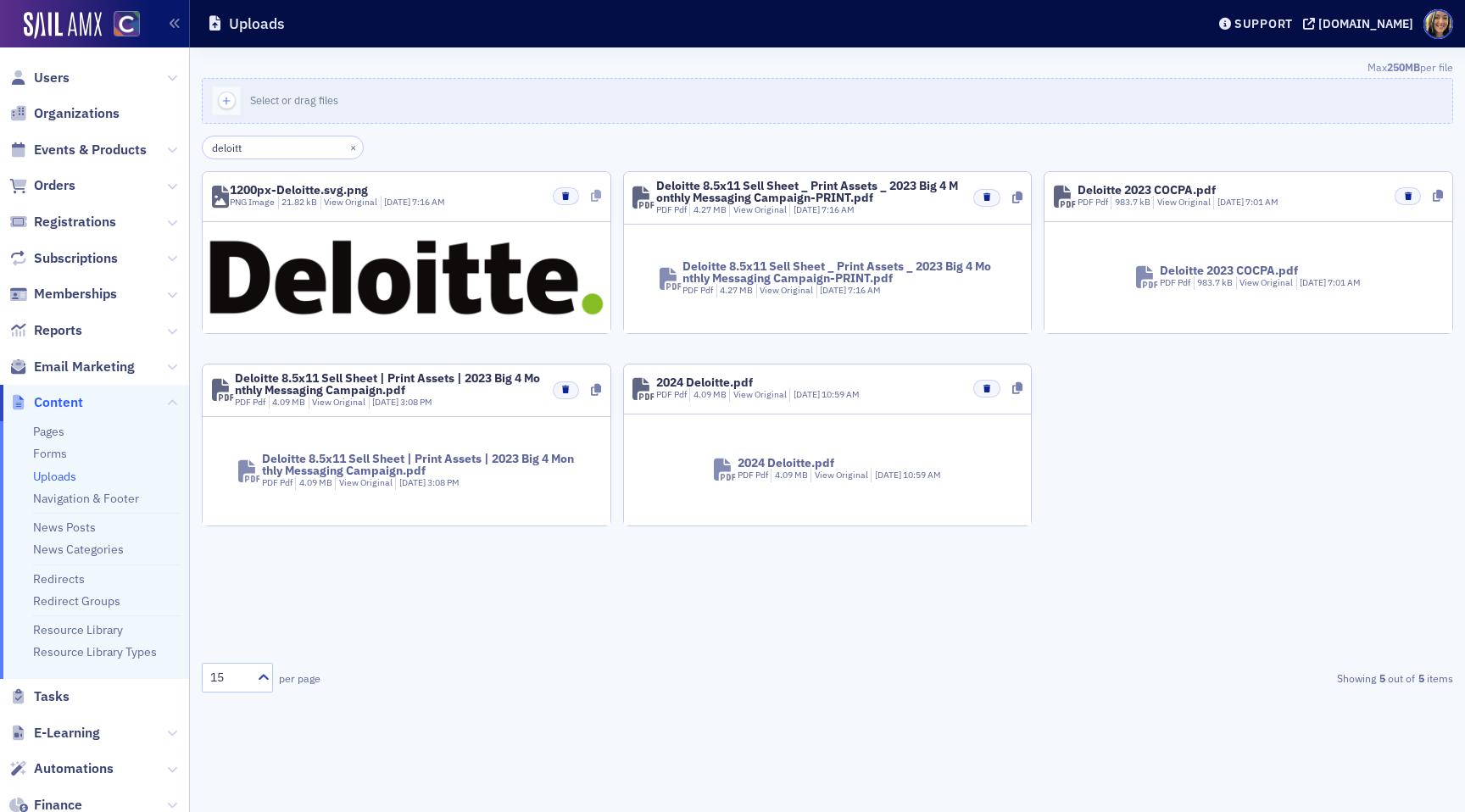
type input "deloitt"
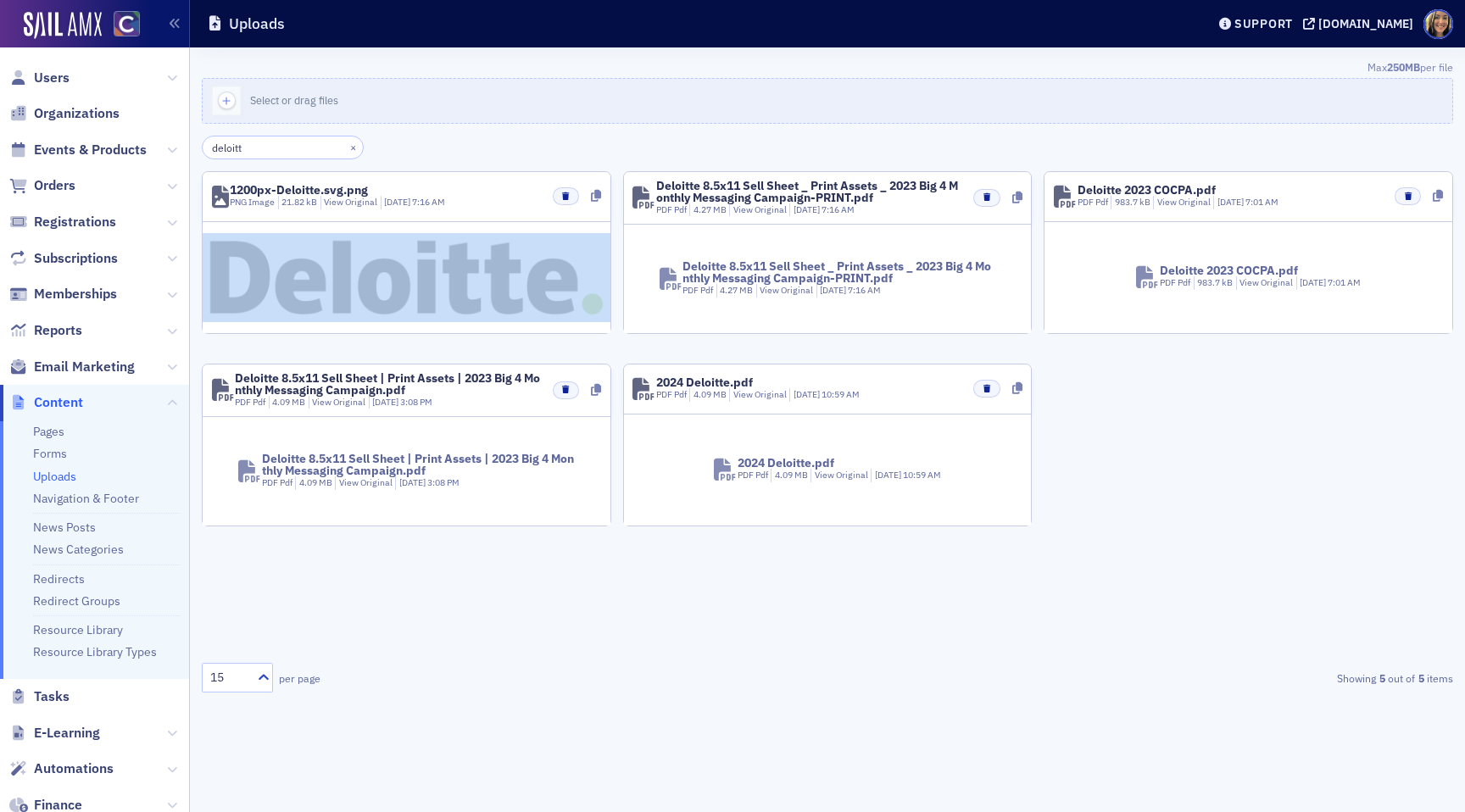
drag, startPoint x: 597, startPoint y: 199, endPoint x: 480, endPoint y: 257, distance: 130.6
click at [480, 257] on section "1200px-Deloitte.svg.png PNG Image 21.82 kB View Original [DATE] 7:16 AM" at bounding box center [407, 253] width 410 height 163
click at [480, 257] on img at bounding box center [407, 278] width 408 height 89
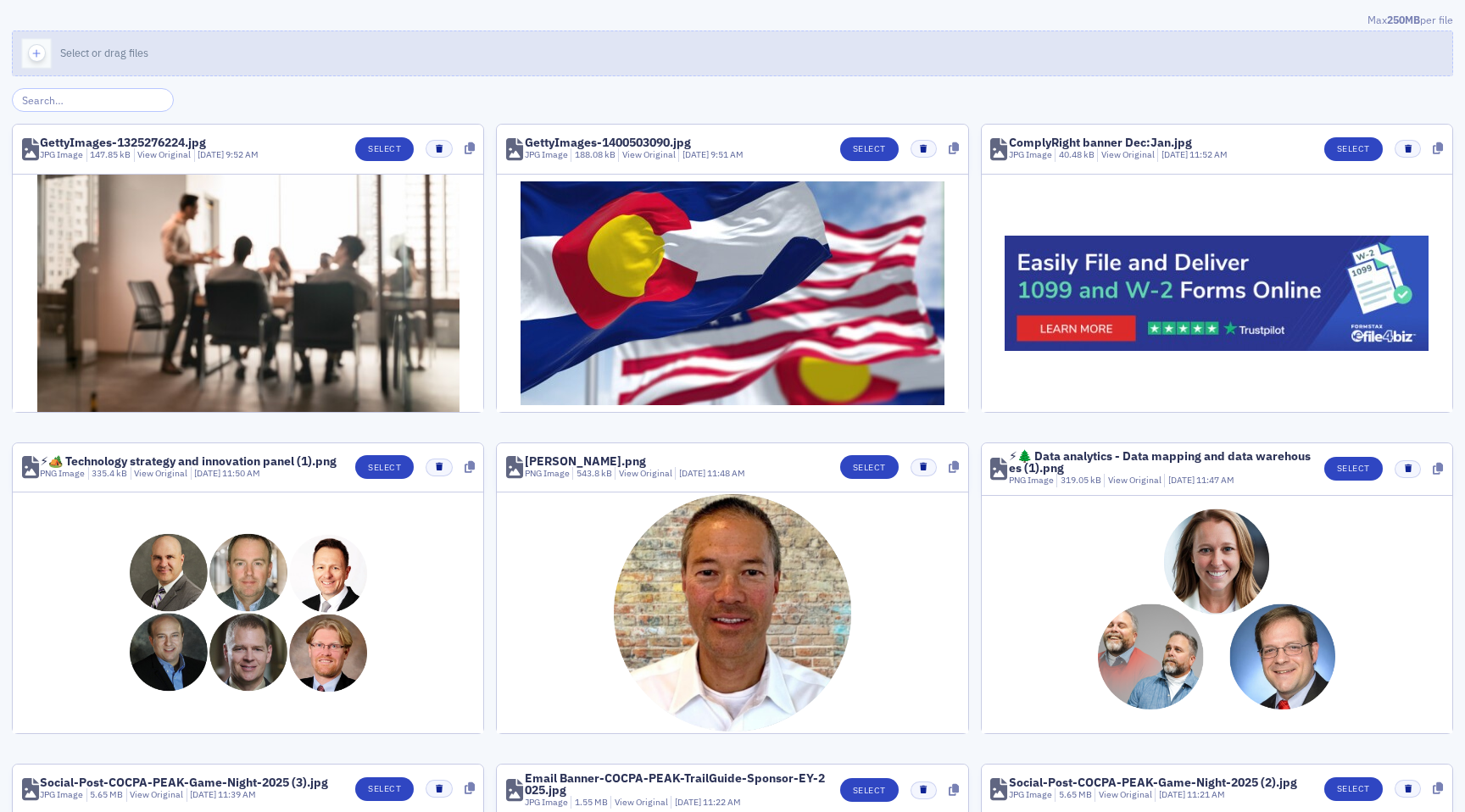
click at [80, 42] on button "Select or drag files" at bounding box center [732, 53] width 1441 height 46
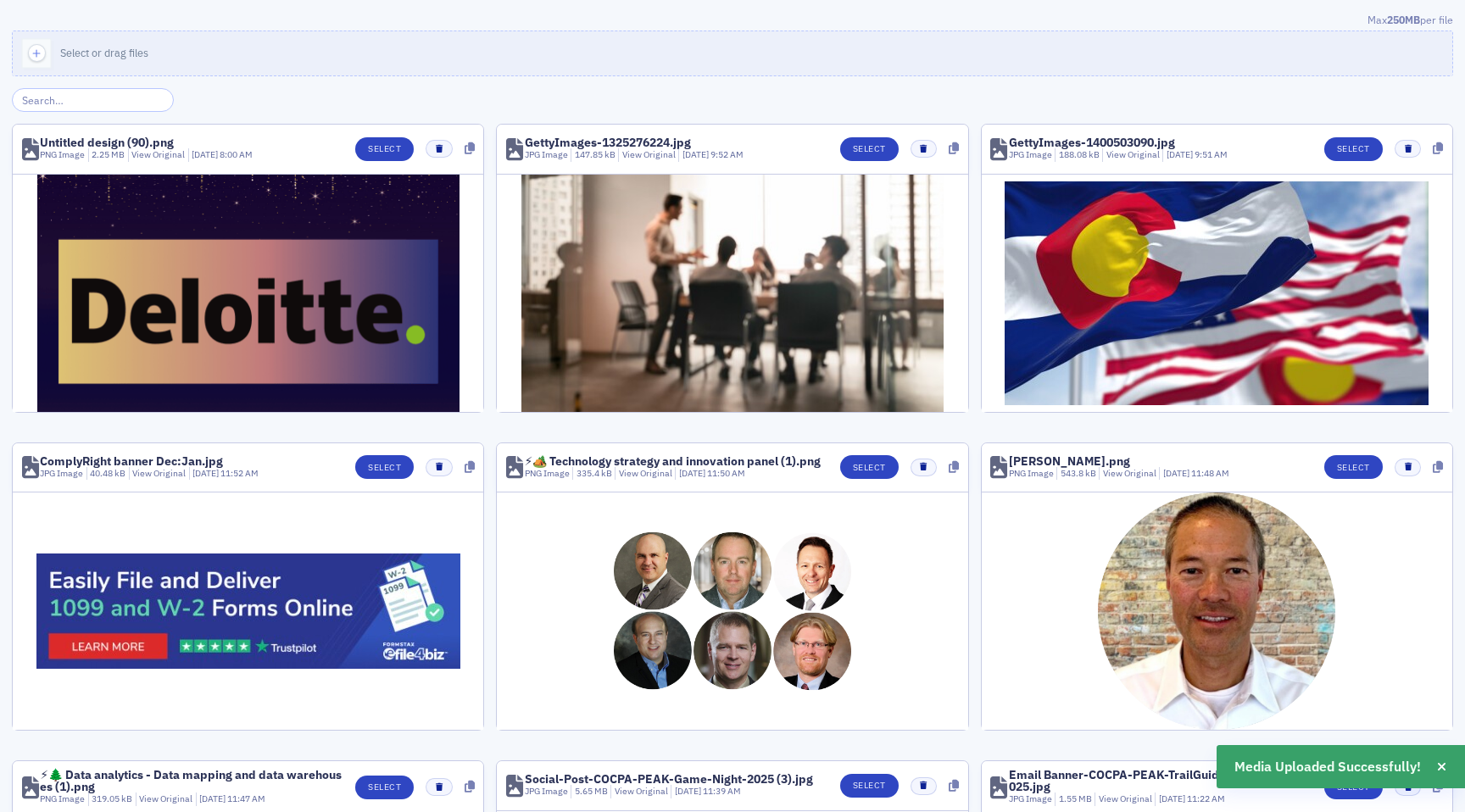
click at [403, 131] on header "Untitled design (90).png PNG Image 2.25 MB View Original [DATE] 8:00 AM Select" at bounding box center [248, 149] width 471 height 50
click at [401, 135] on header "Untitled design (90).png PNG Image 2.25 MB View Original [DATE] 8:00 AM Select" at bounding box center [248, 149] width 471 height 50
click at [399, 147] on button "Select" at bounding box center [384, 149] width 59 height 24
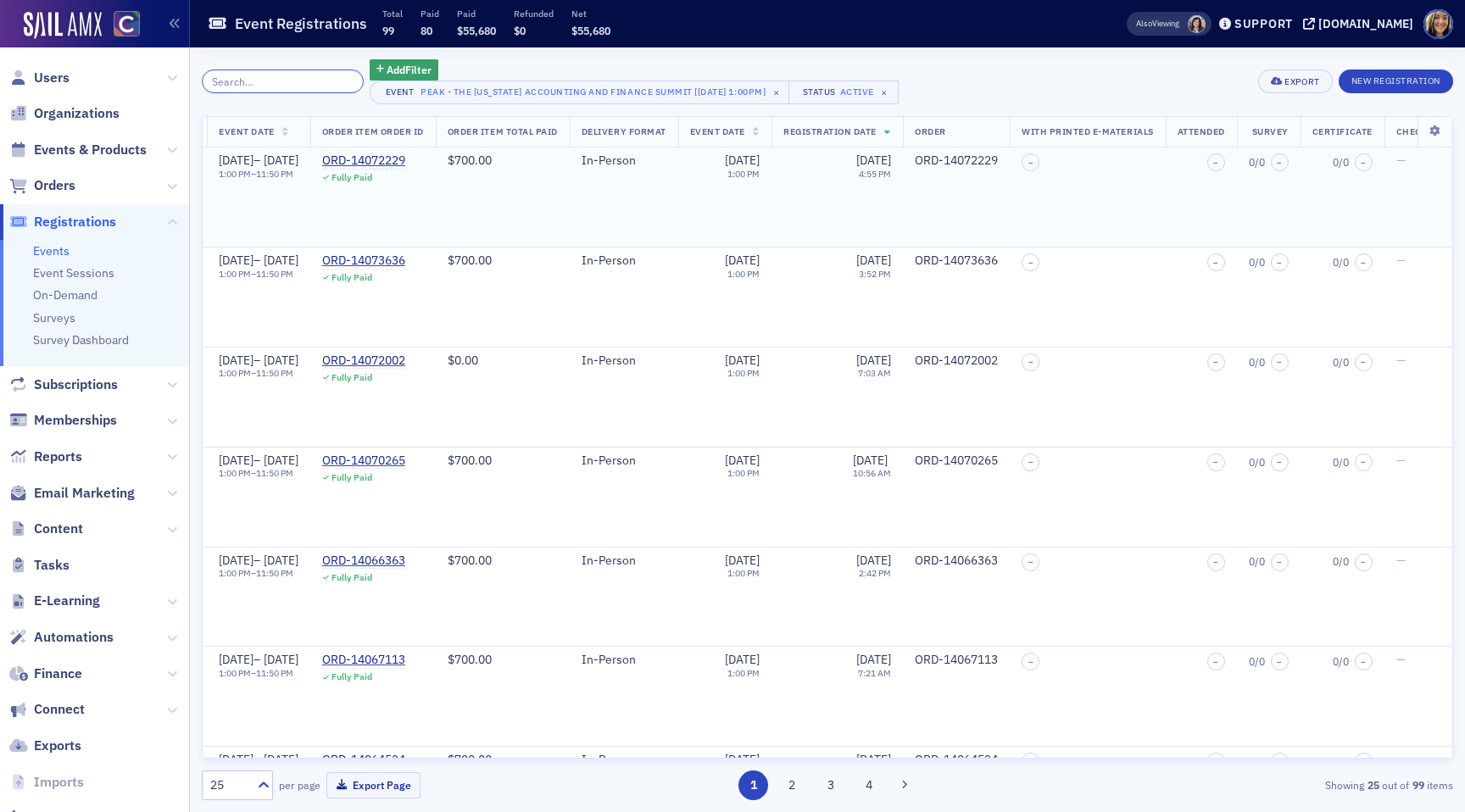
scroll to position [0, 1003]
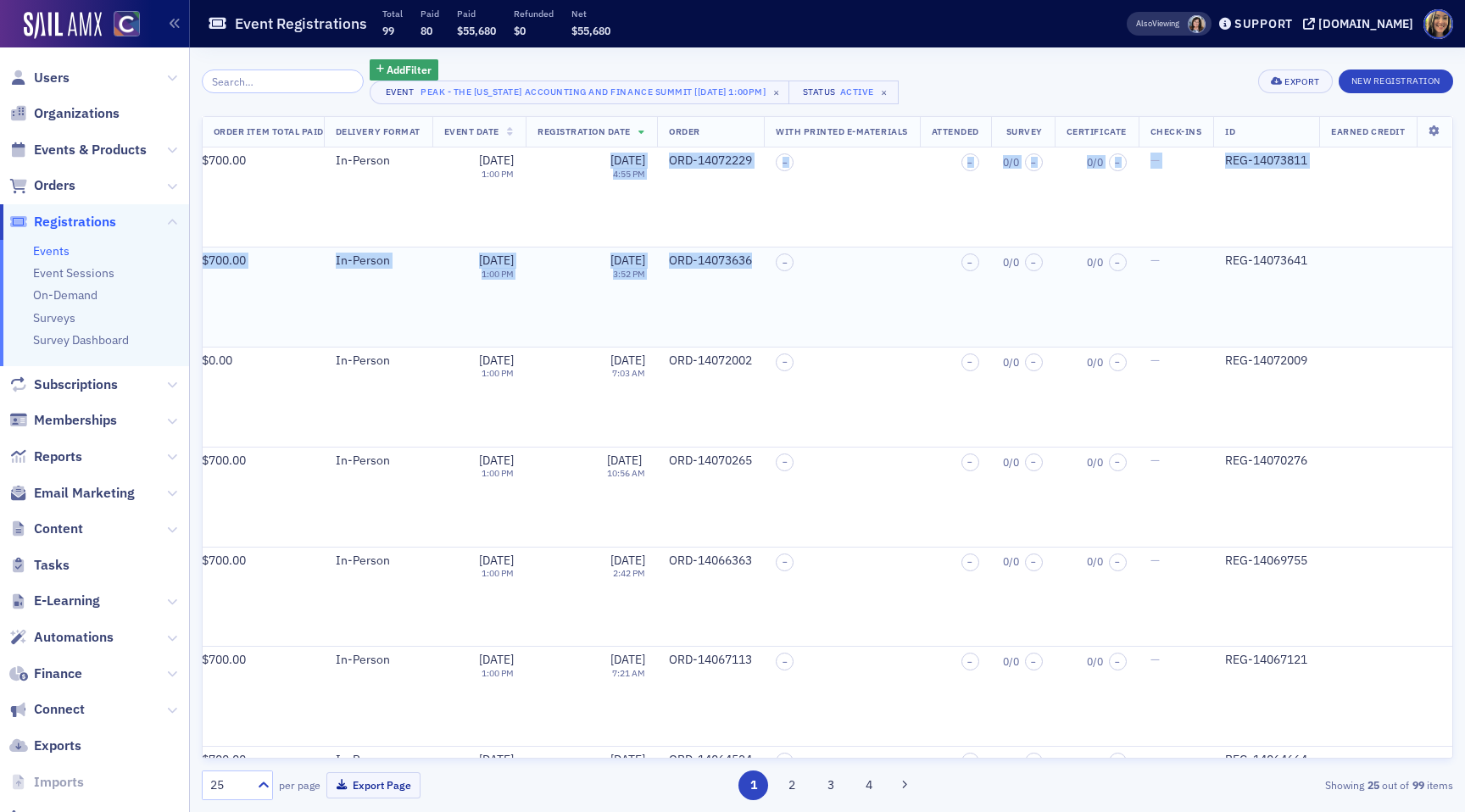
drag, startPoint x: 560, startPoint y: 160, endPoint x: 648, endPoint y: 281, distance: 149.6
click at [658, 281] on td "ORD-14073636" at bounding box center [711, 297] width 107 height 100
drag, startPoint x: 640, startPoint y: 271, endPoint x: 562, endPoint y: 155, distance: 139.8
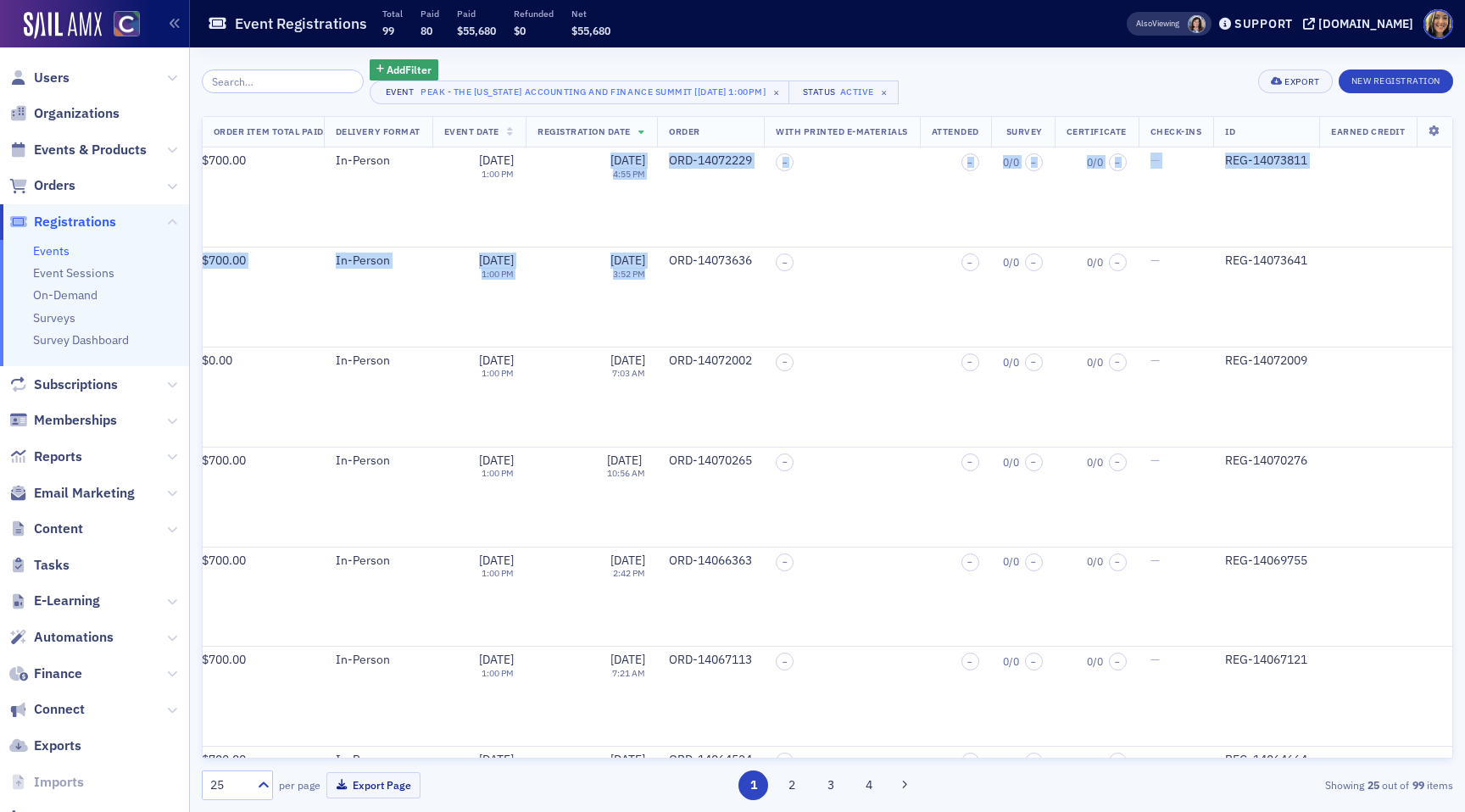
copy tbody "10/10/2025 4:55 PM ORD-14072229 – – 0 / 0 – 0 / 0 – — REG-14073811 REG-14073641…"
click at [821, 217] on td "–" at bounding box center [842, 197] width 156 height 100
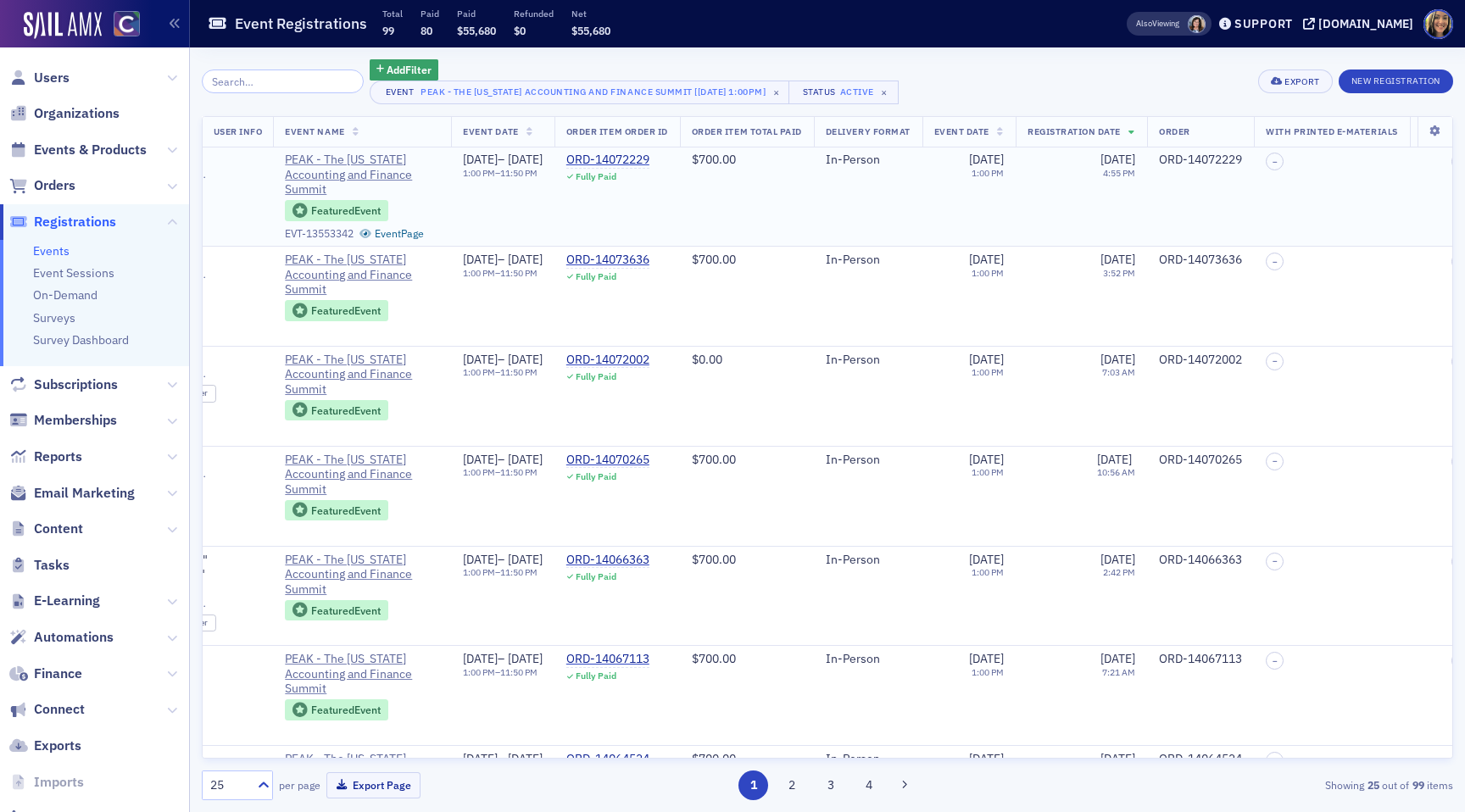
scroll to position [1, 0]
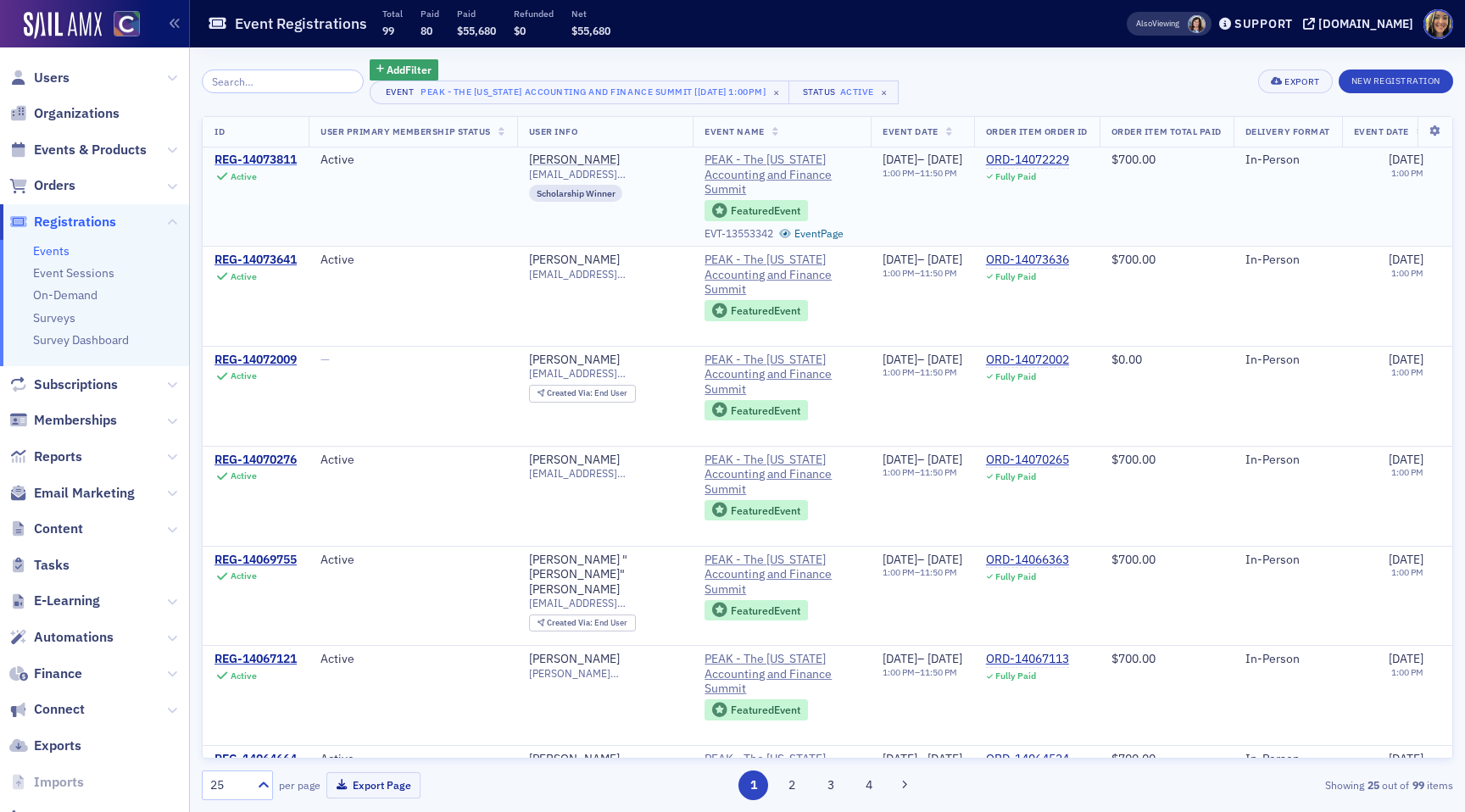
click at [275, 160] on div "REG-14073811" at bounding box center [255, 160] width 83 height 15
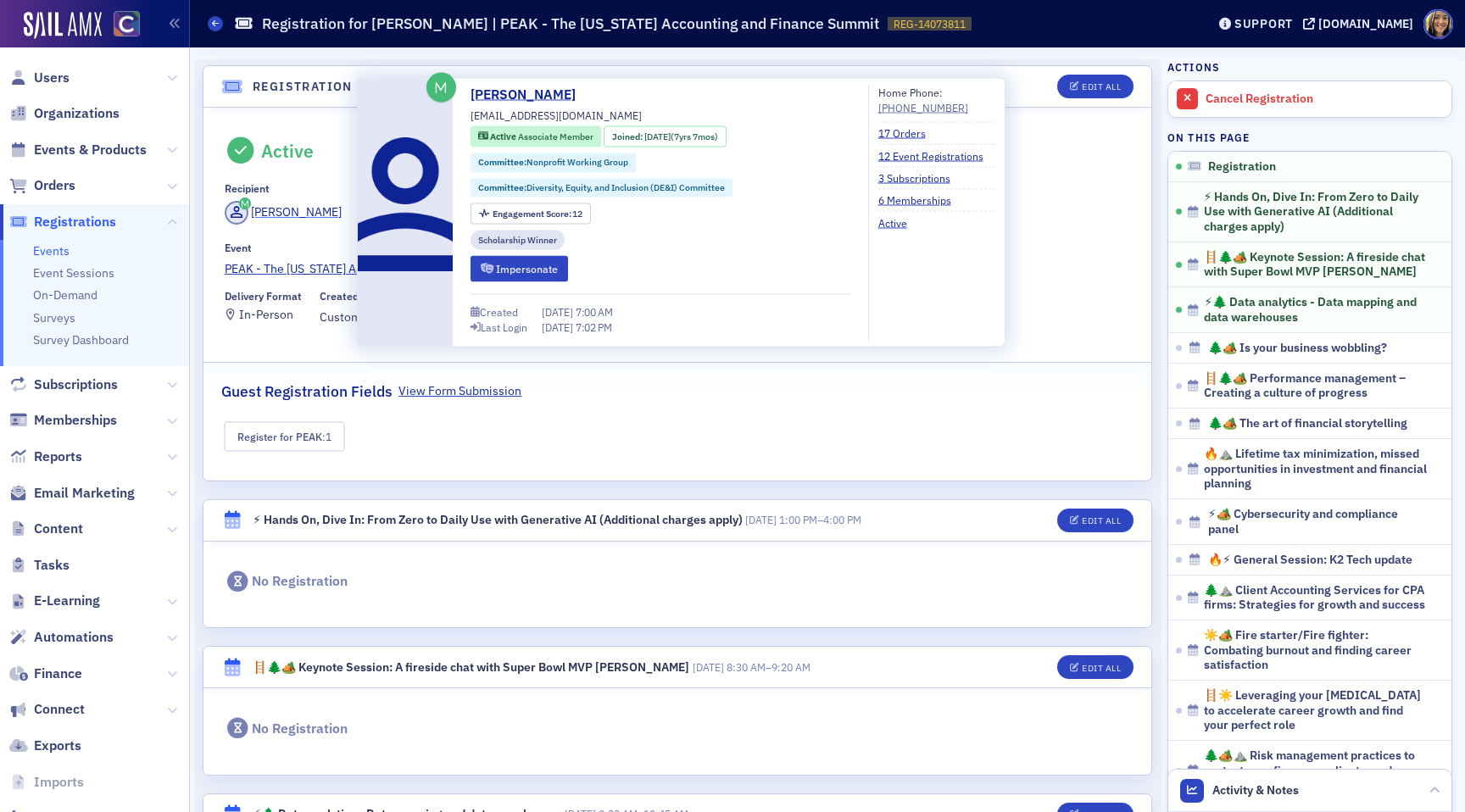
click at [285, 211] on div "Astride Mukabagula" at bounding box center [297, 212] width 91 height 18
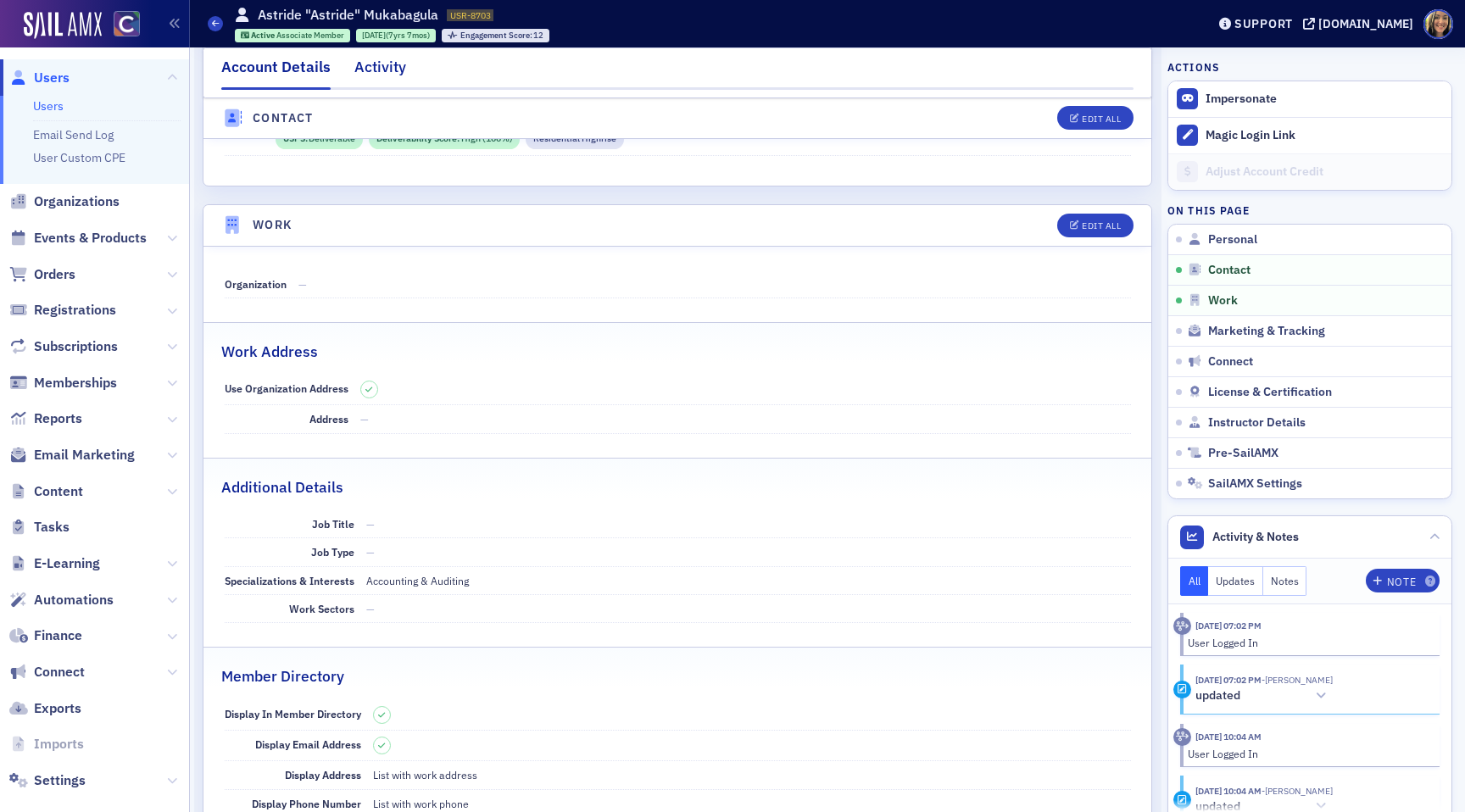
click at [380, 56] on div "Activity" at bounding box center [380, 71] width 52 height 31
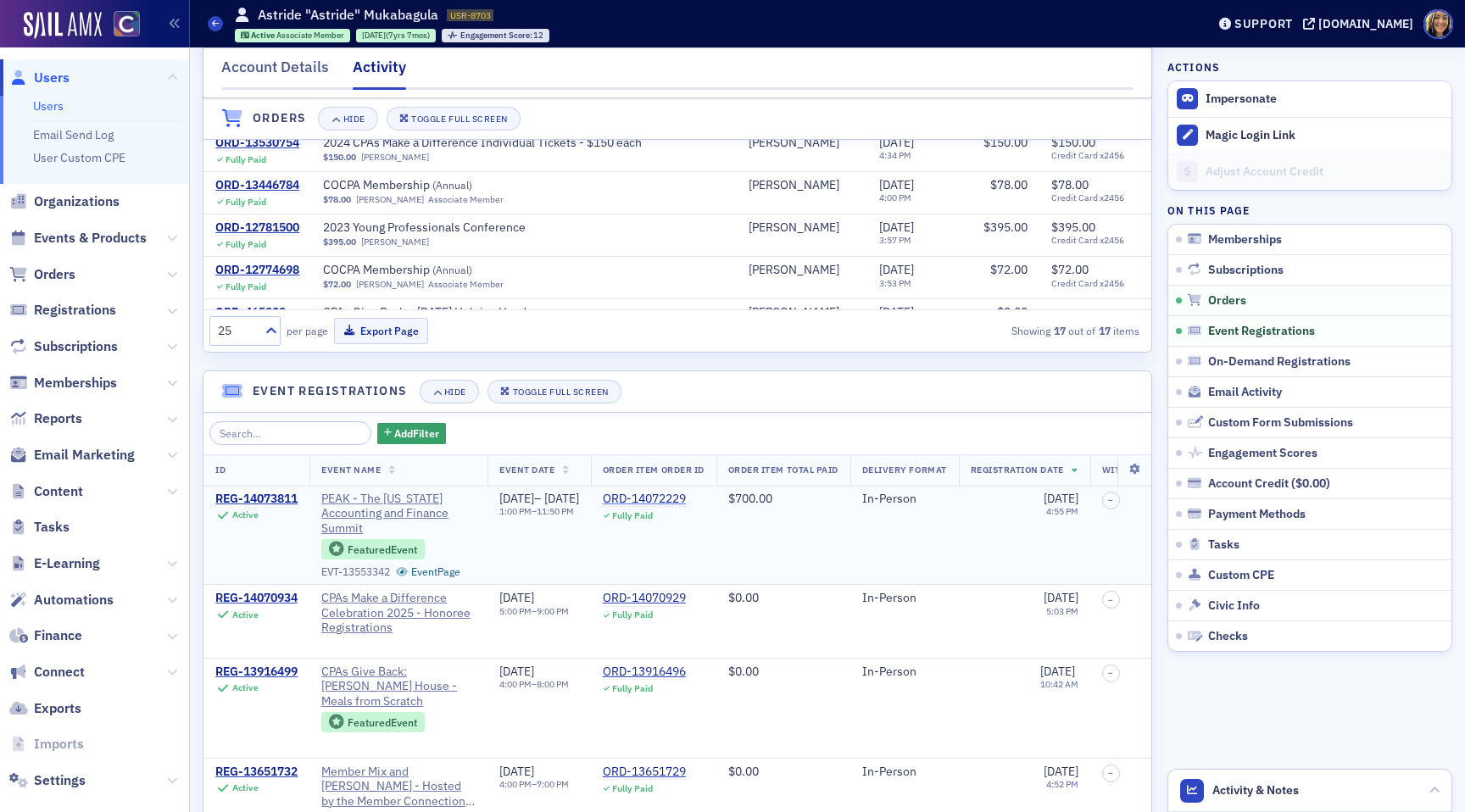
click at [686, 499] on div "ORD-14072229" at bounding box center [644, 499] width 83 height 15
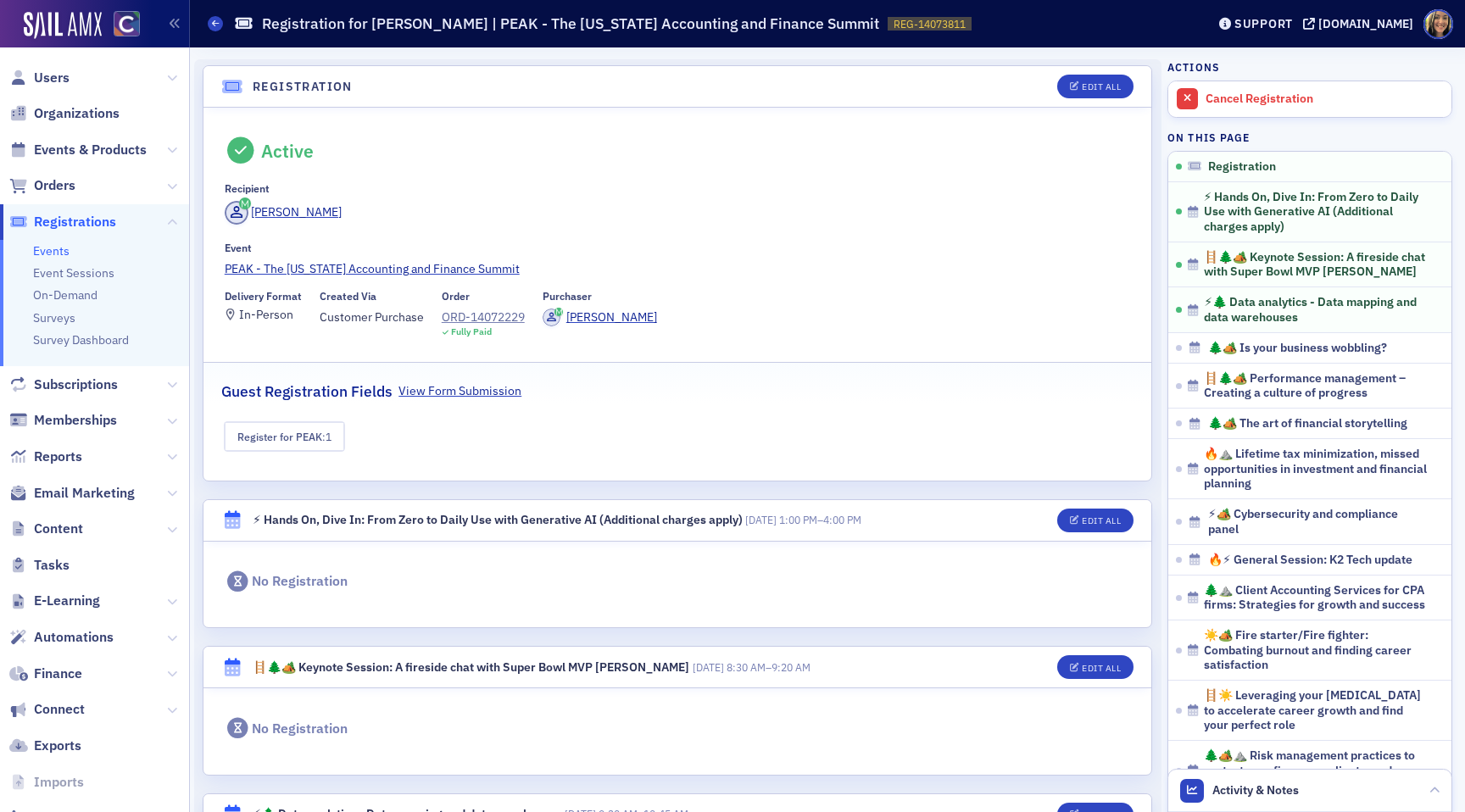
click at [251, 95] on header "Registration Edit All" at bounding box center [677, 87] width 948 height 42
click at [229, 83] on icon at bounding box center [232, 86] width 22 height 18
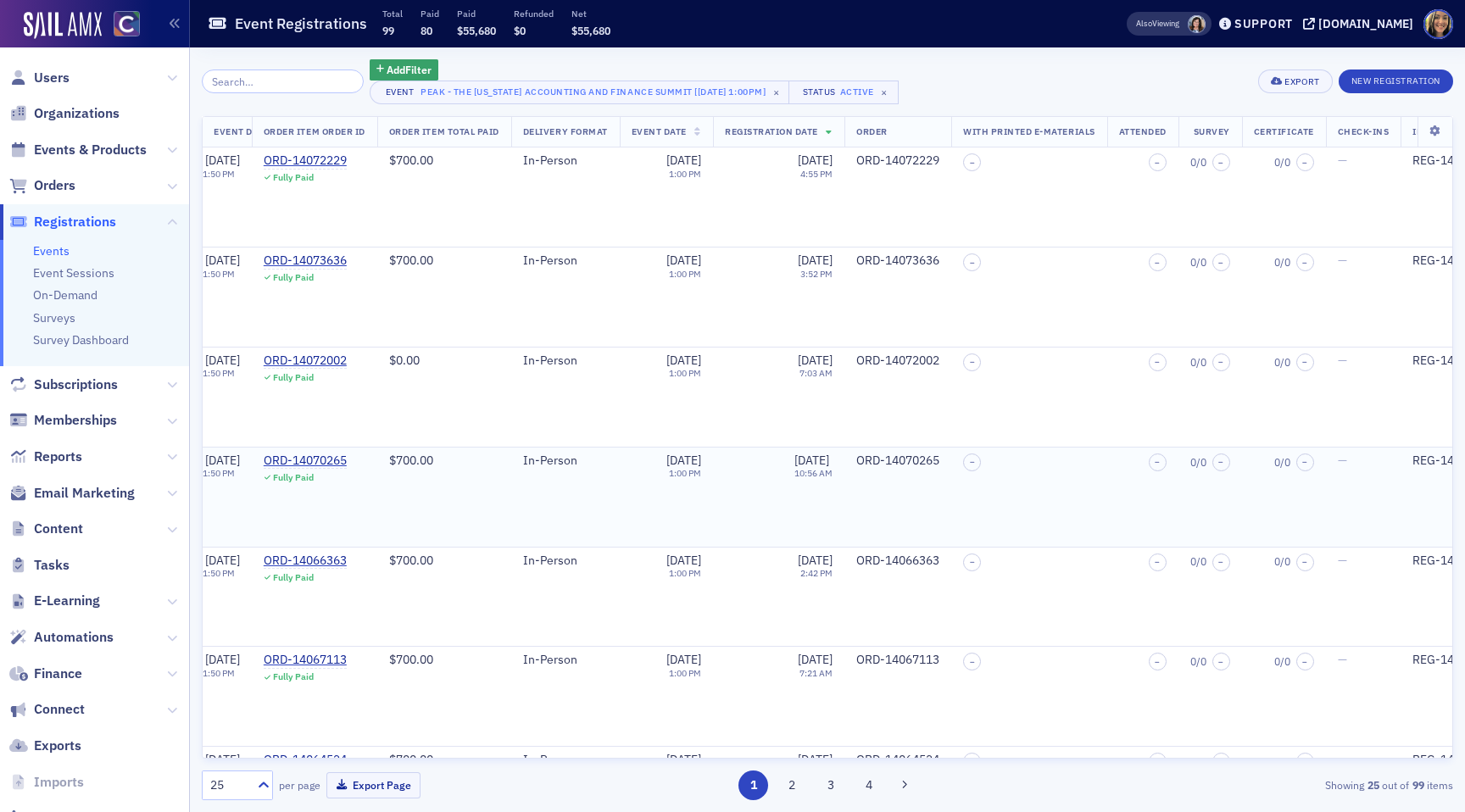
scroll to position [0, 1003]
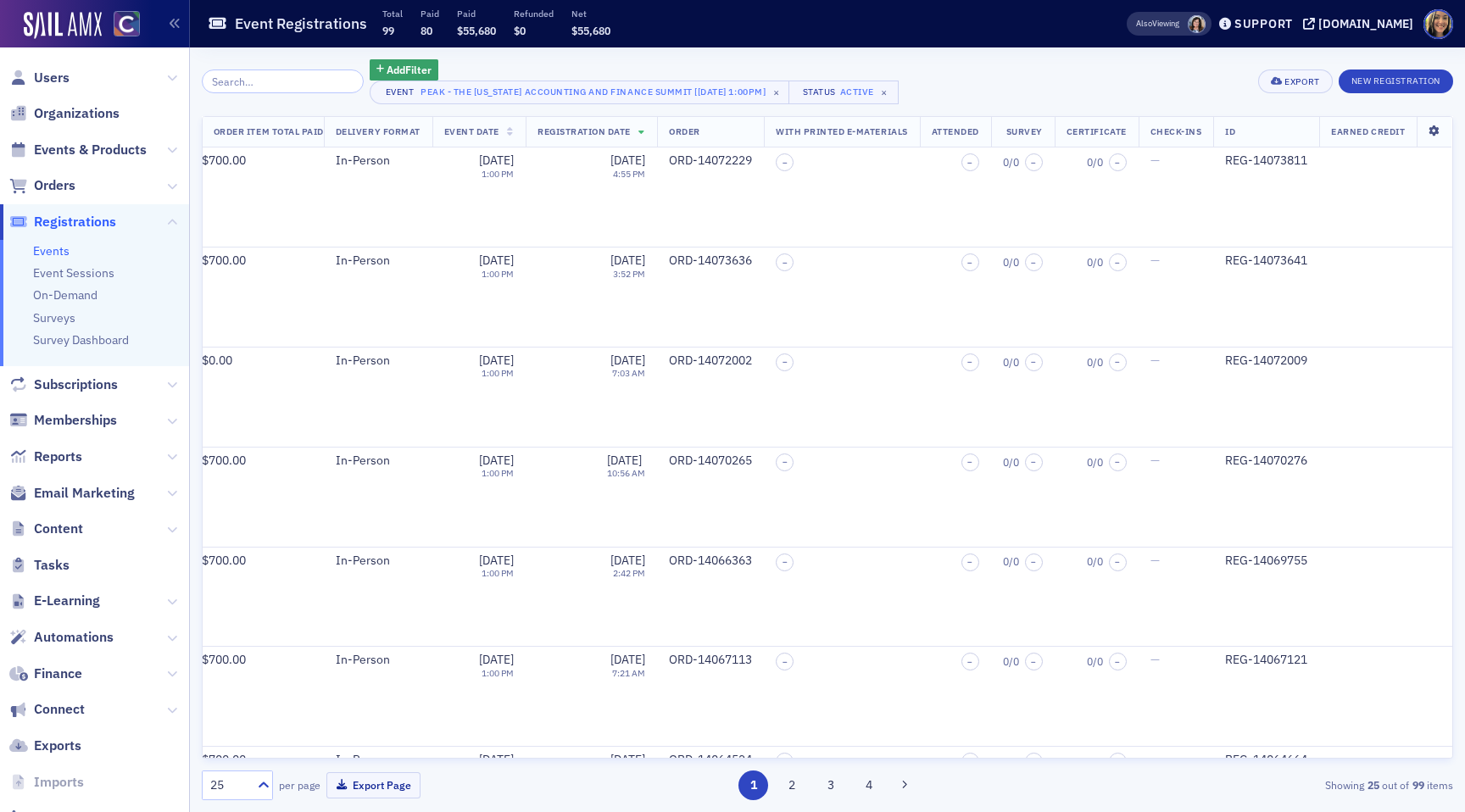
click at [1425, 134] on icon at bounding box center [1434, 131] width 35 height 10
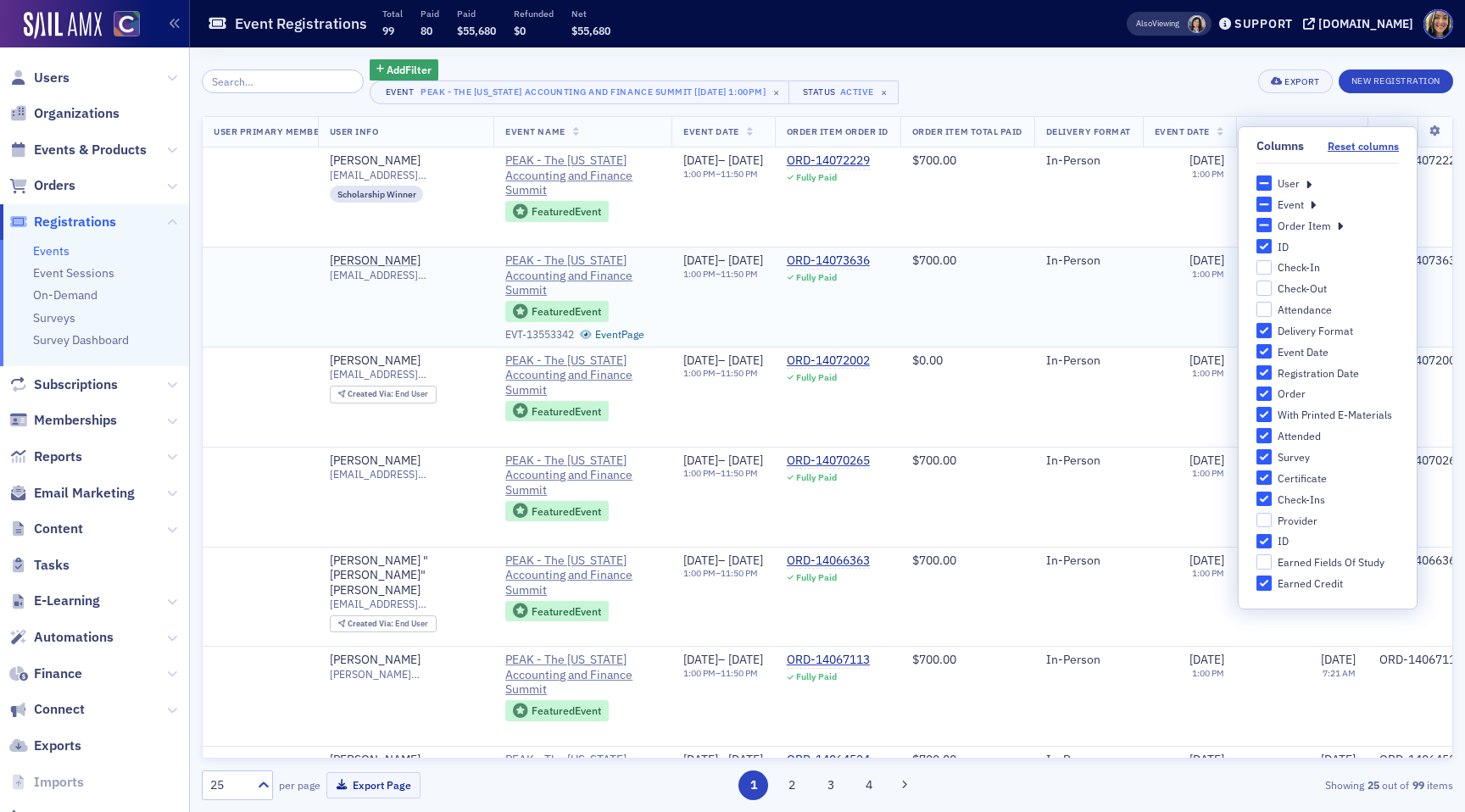
scroll to position [0, 0]
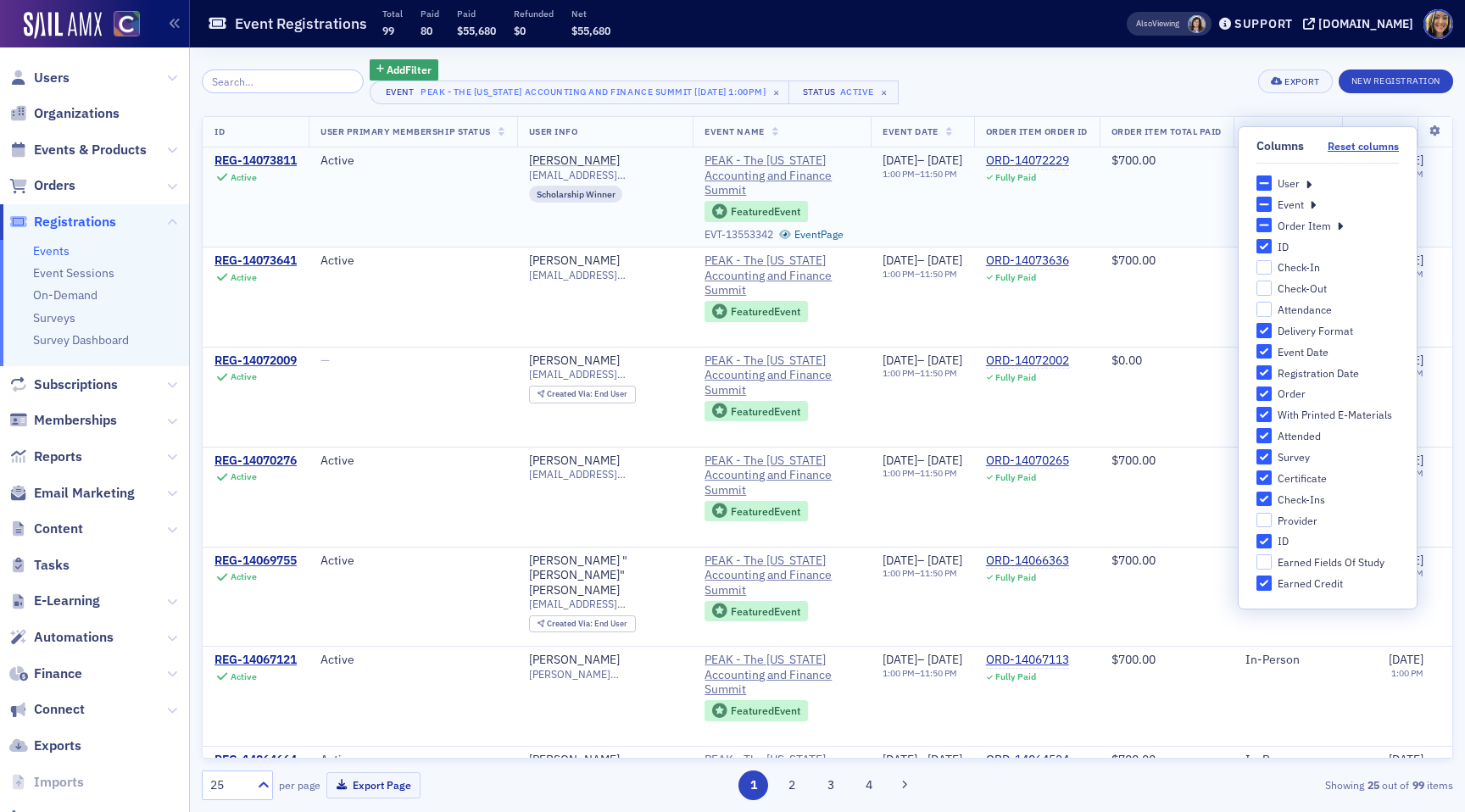
click at [487, 214] on td "Active" at bounding box center [413, 197] width 209 height 100
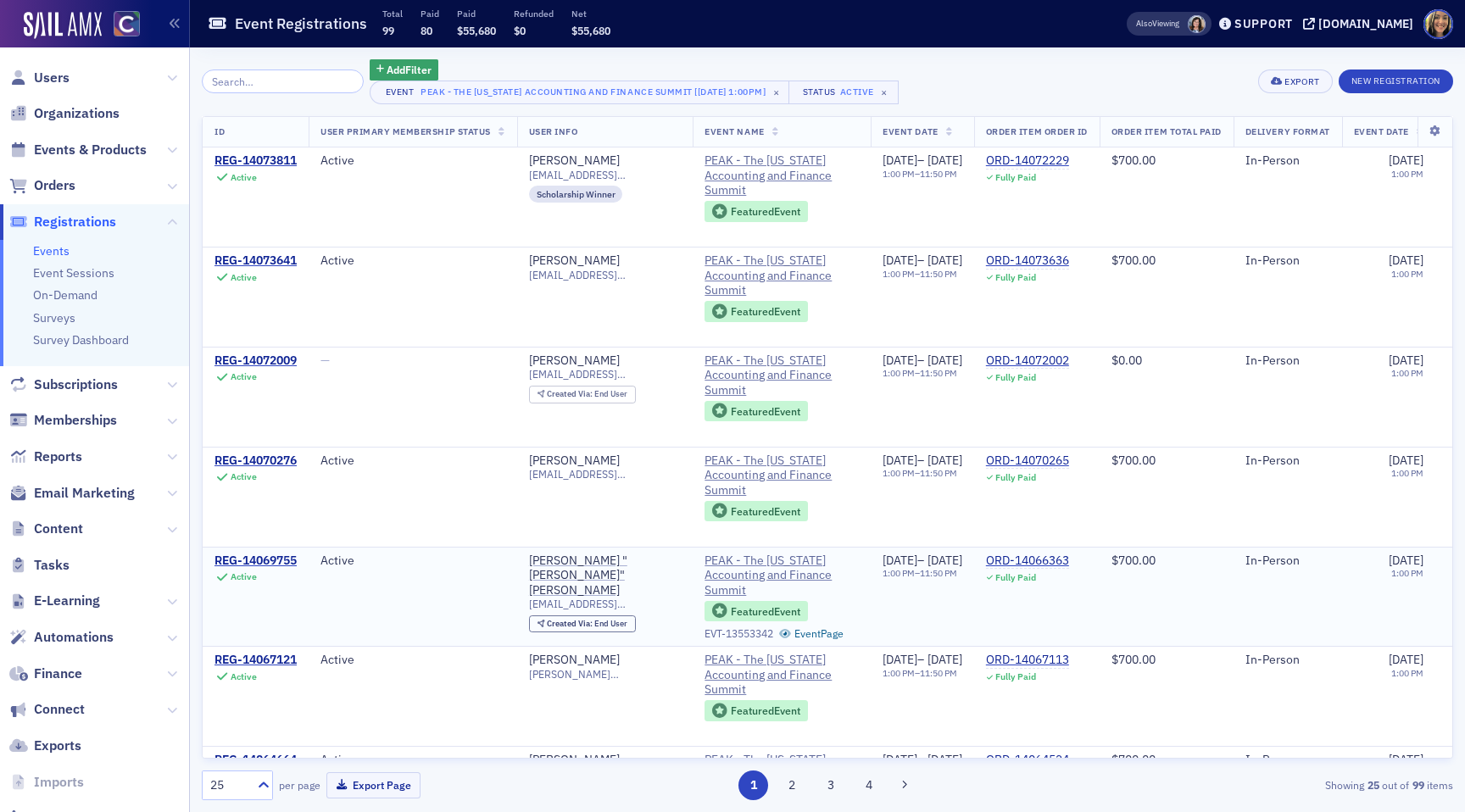
click at [617, 616] on div "Created Via : End User" at bounding box center [583, 624] width 107 height 18
click at [276, 257] on div "REG-14073641" at bounding box center [255, 261] width 83 height 15
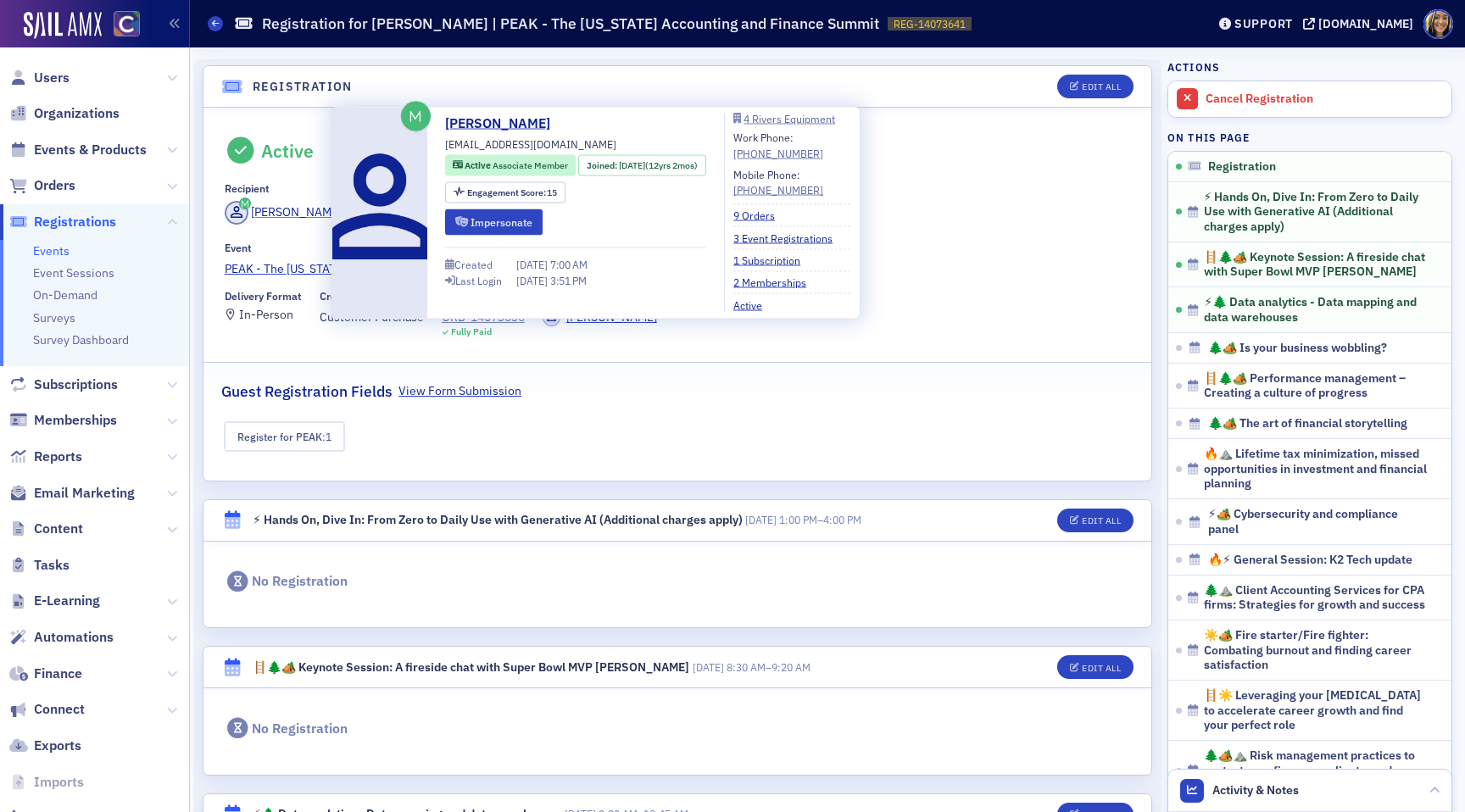
click at [290, 205] on div "[PERSON_NAME]" at bounding box center [297, 212] width 91 height 18
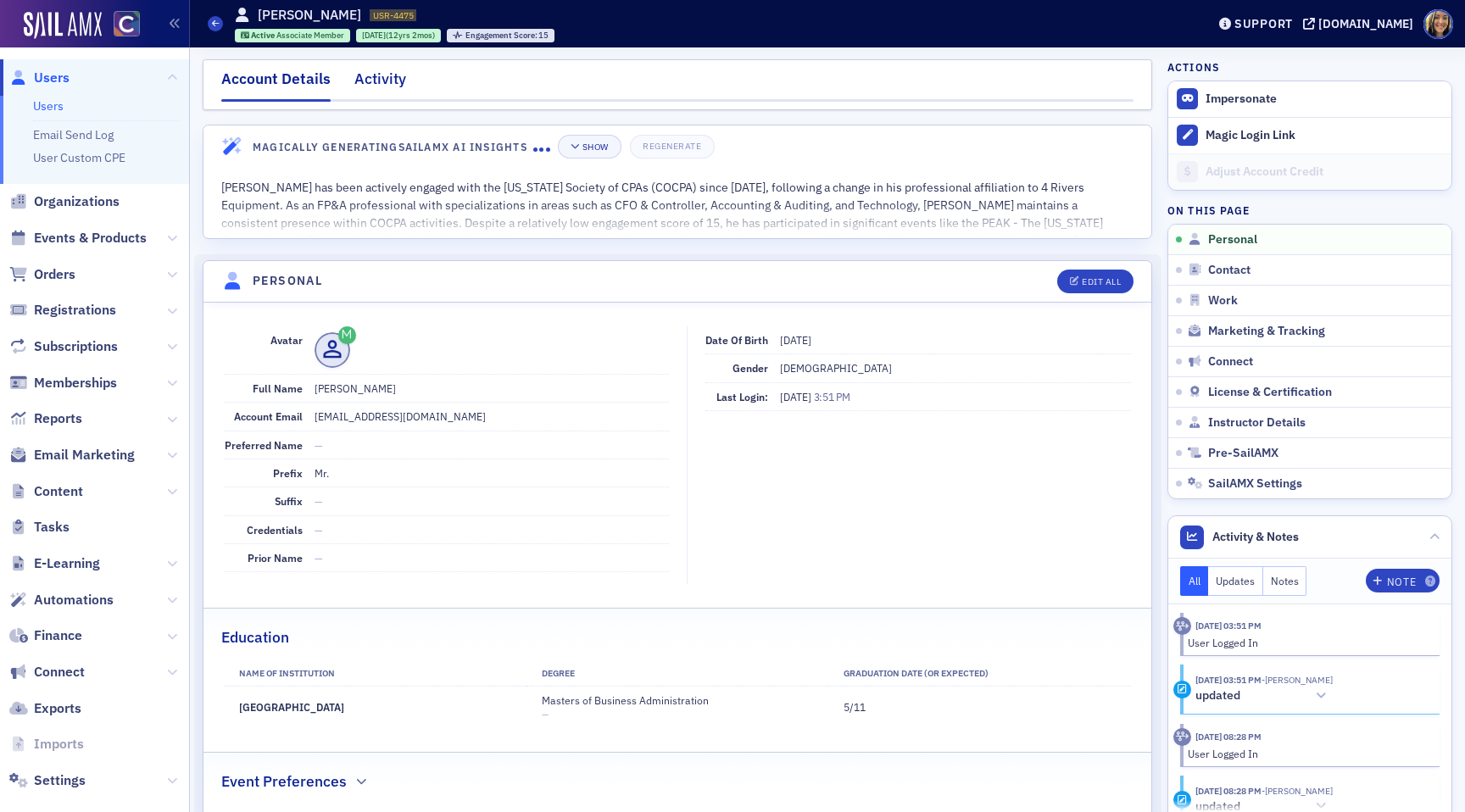
click at [402, 83] on div "Activity" at bounding box center [380, 83] width 52 height 31
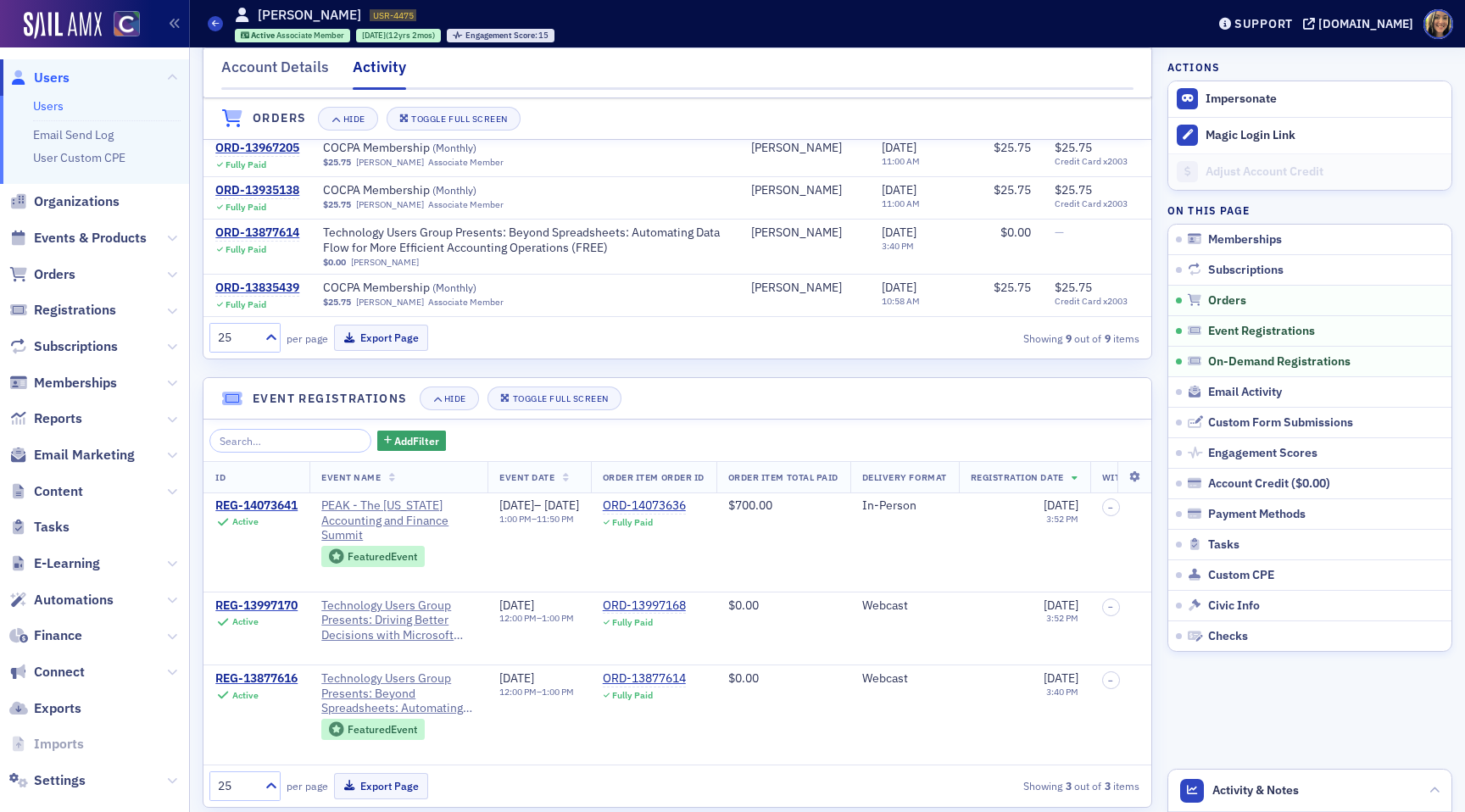
scroll to position [603, 0]
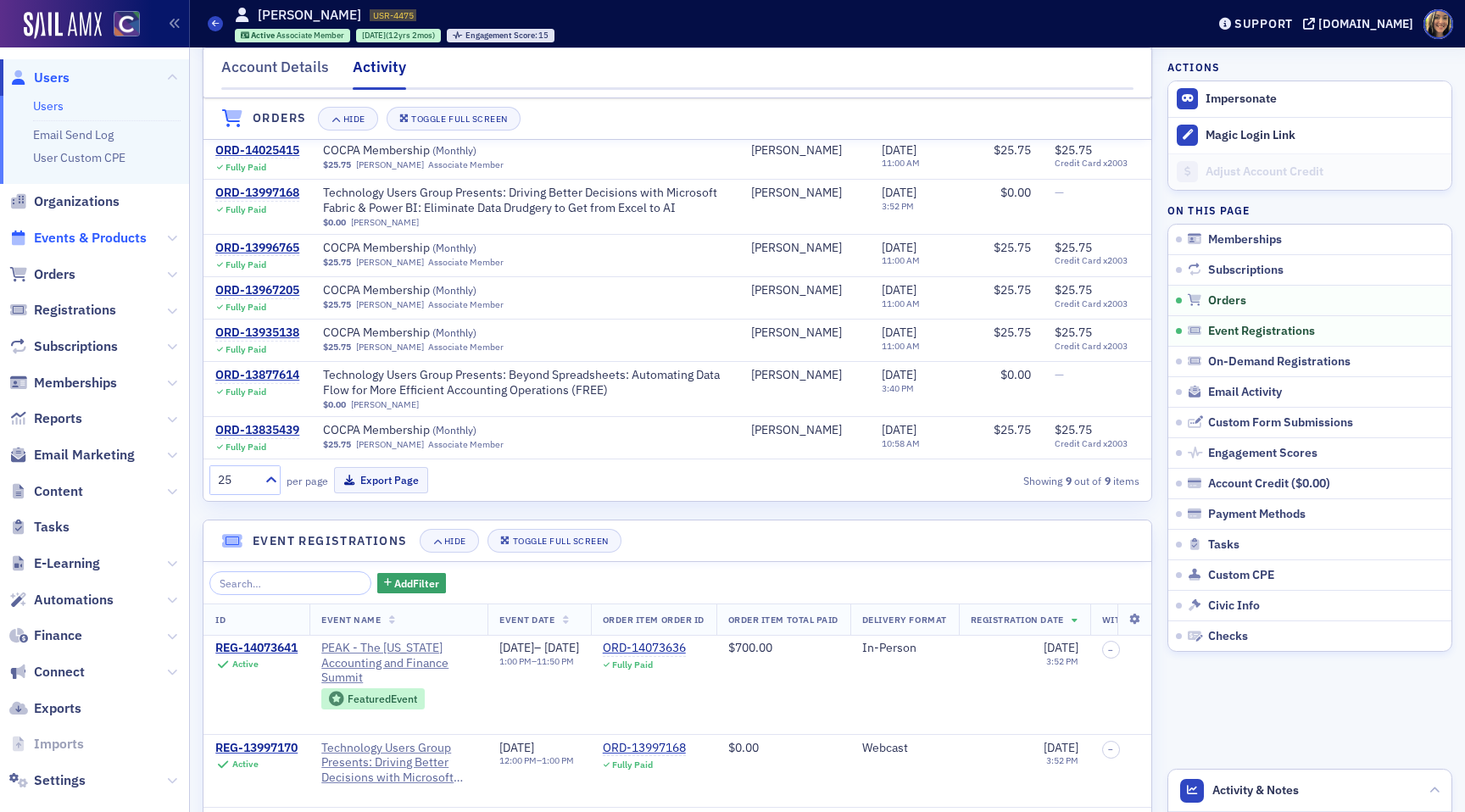
click at [72, 244] on span "Events & Products" at bounding box center [90, 238] width 113 height 19
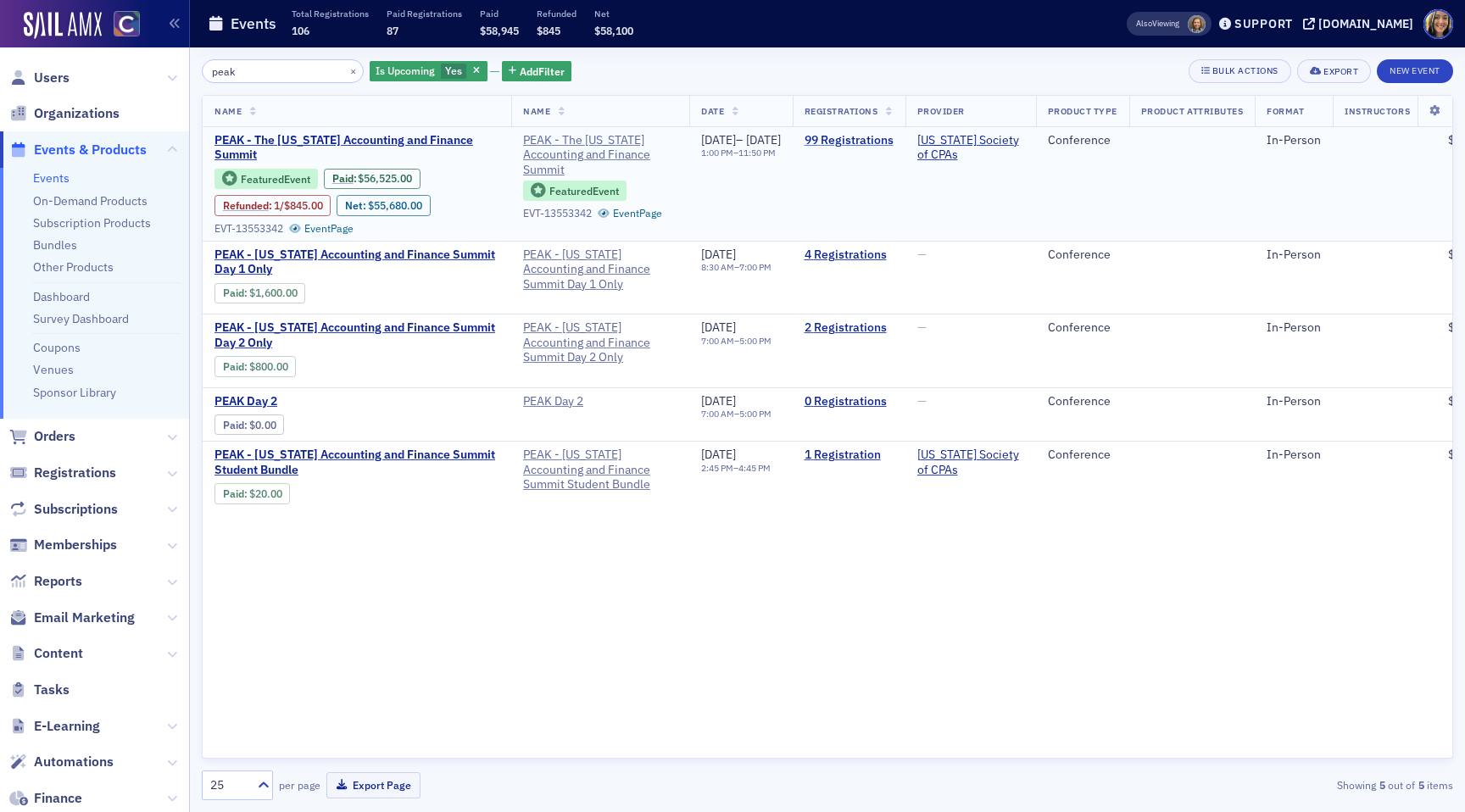
click at [894, 139] on link "99 Registrations" at bounding box center [849, 140] width 89 height 15
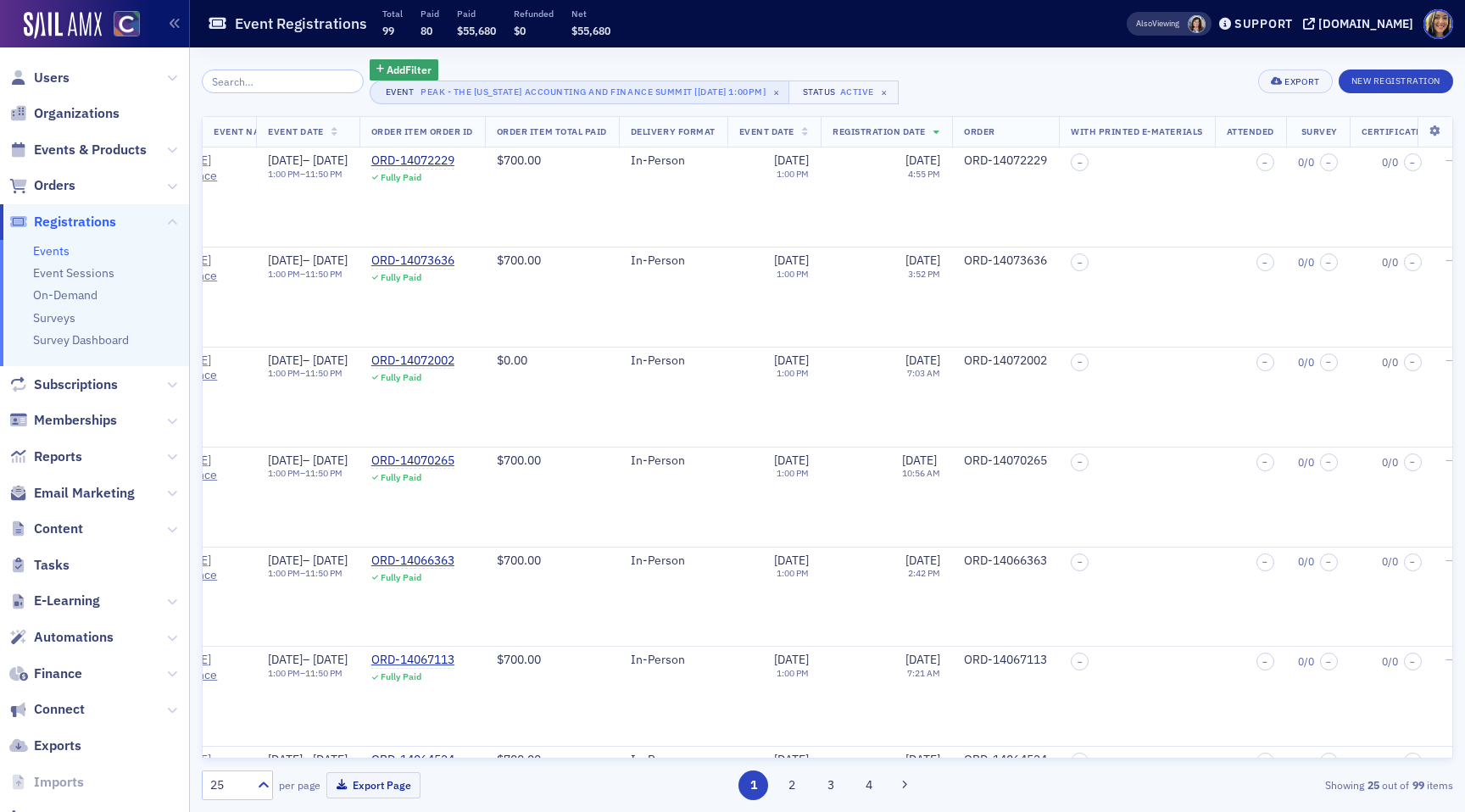
scroll to position [0, 482]
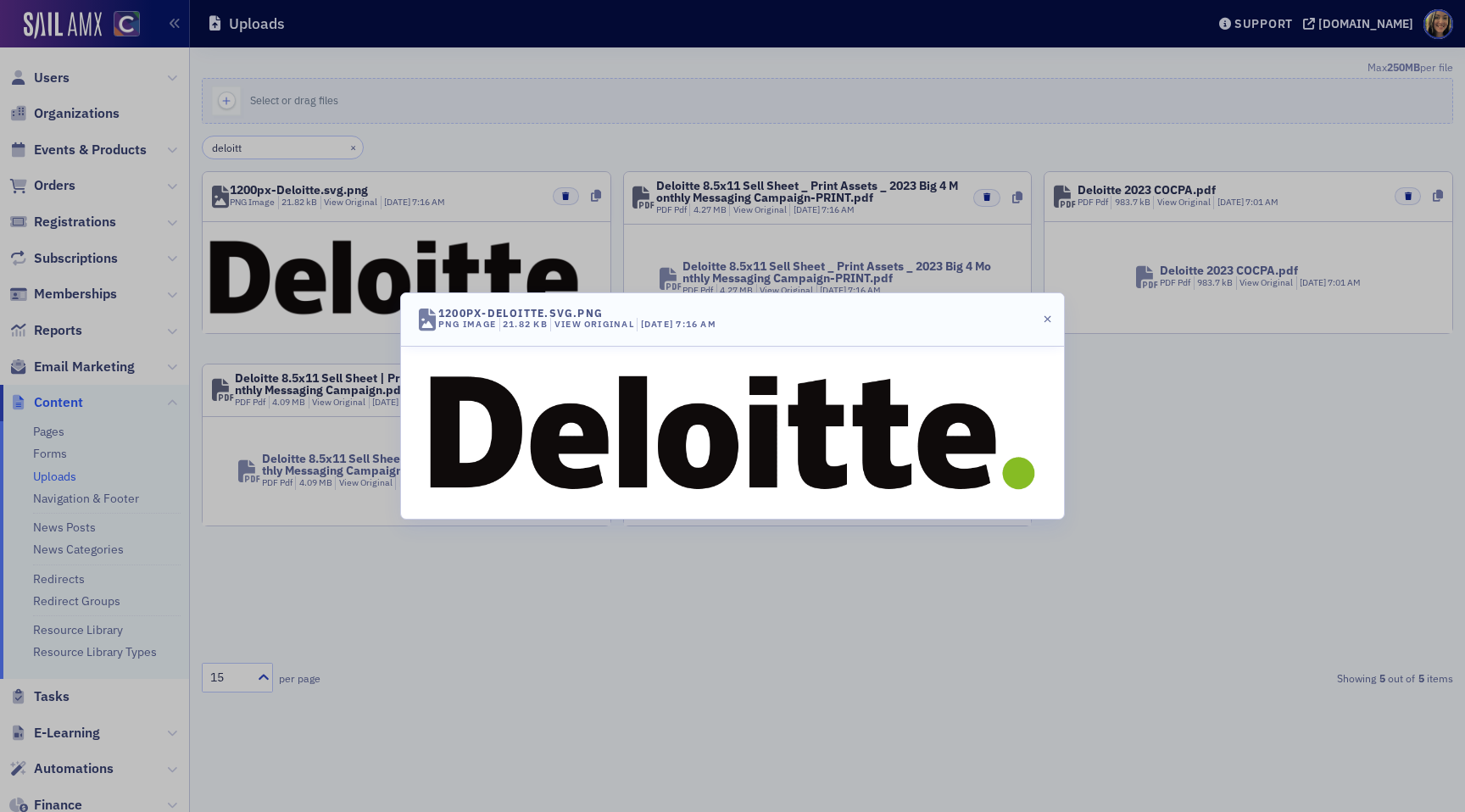
click at [49, 81] on div at bounding box center [732, 406] width 1465 height 812
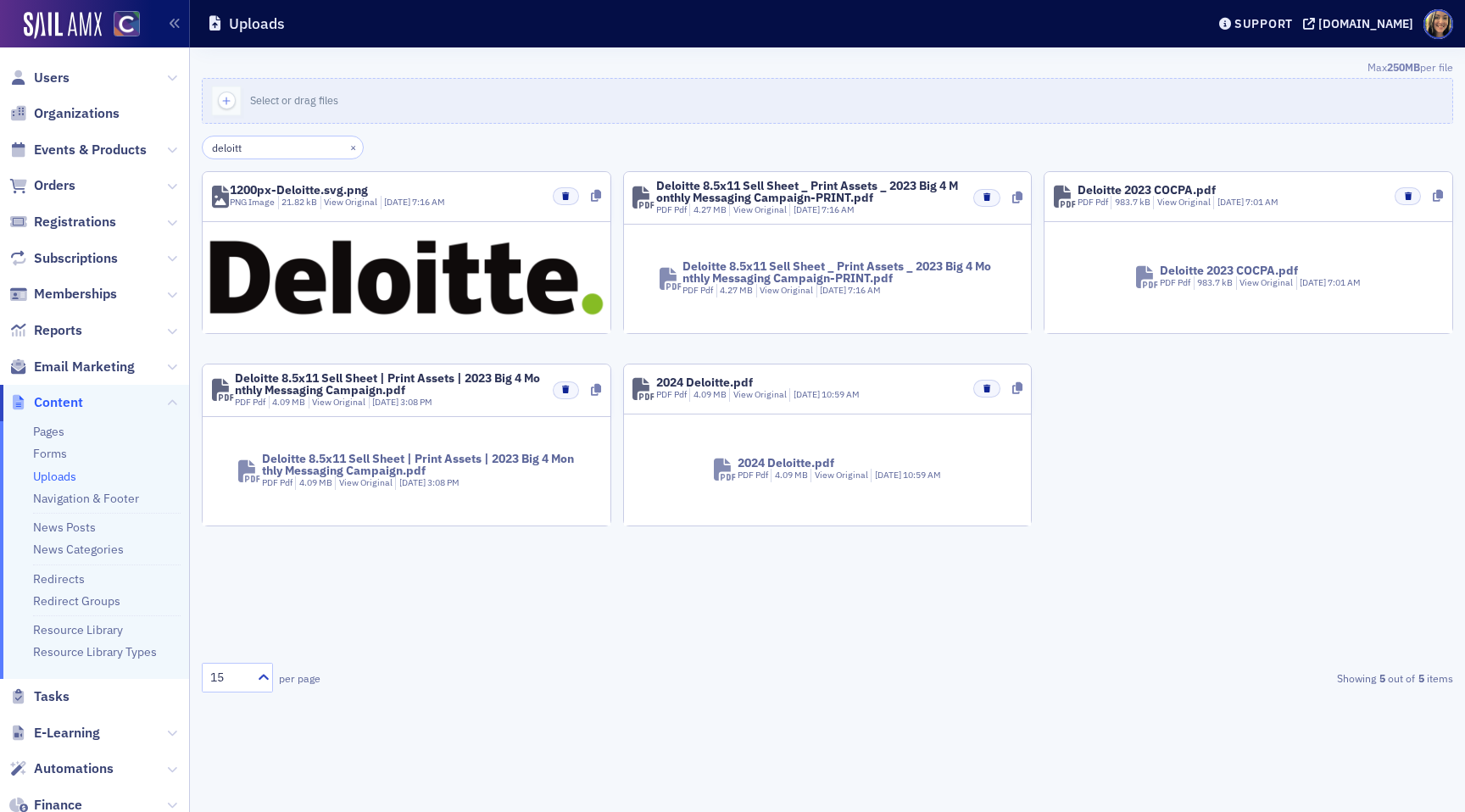
click at [52, 85] on div at bounding box center [732, 406] width 1465 height 812
click at [49, 77] on span "Users" at bounding box center [52, 78] width 36 height 19
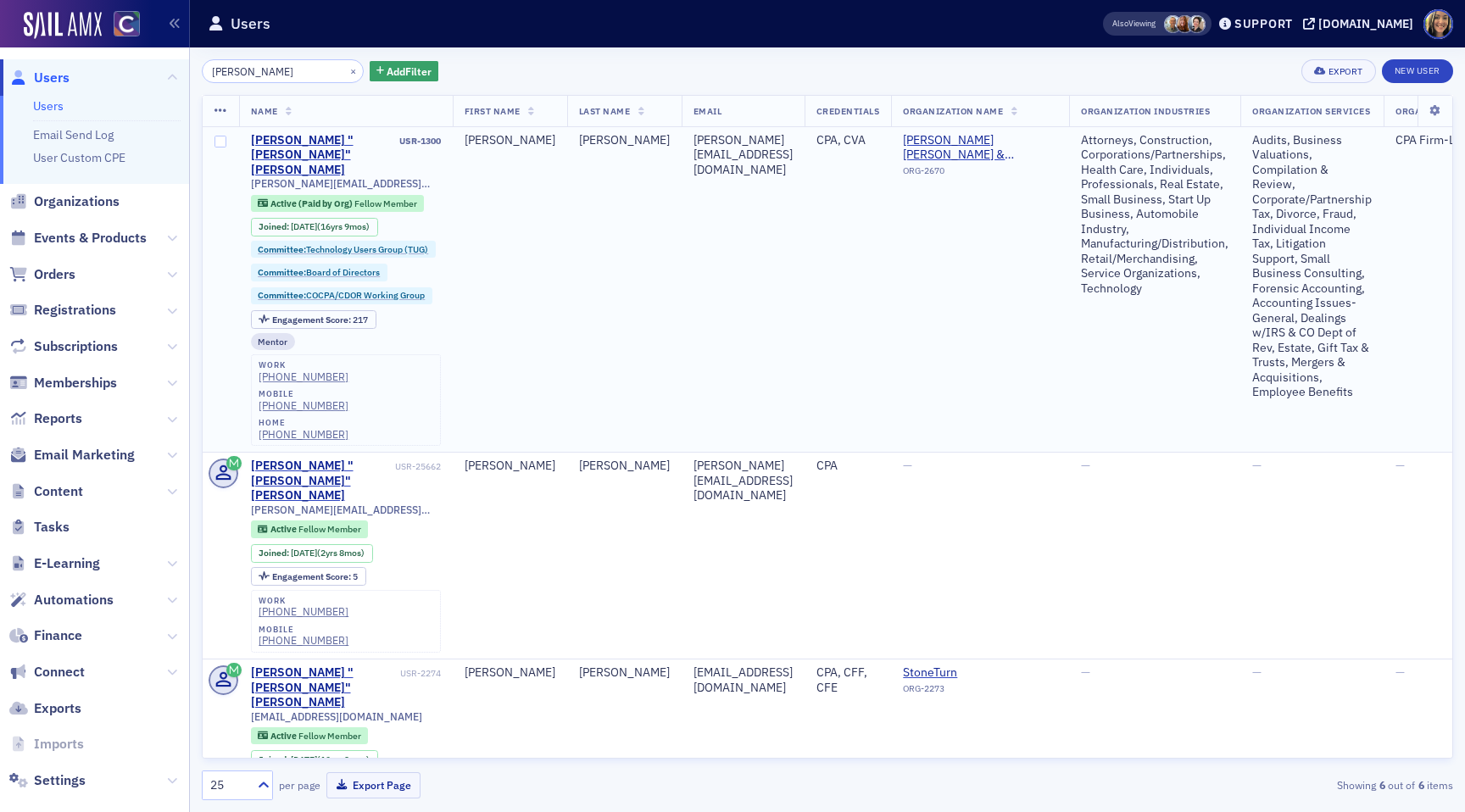
type input "[PERSON_NAME]"
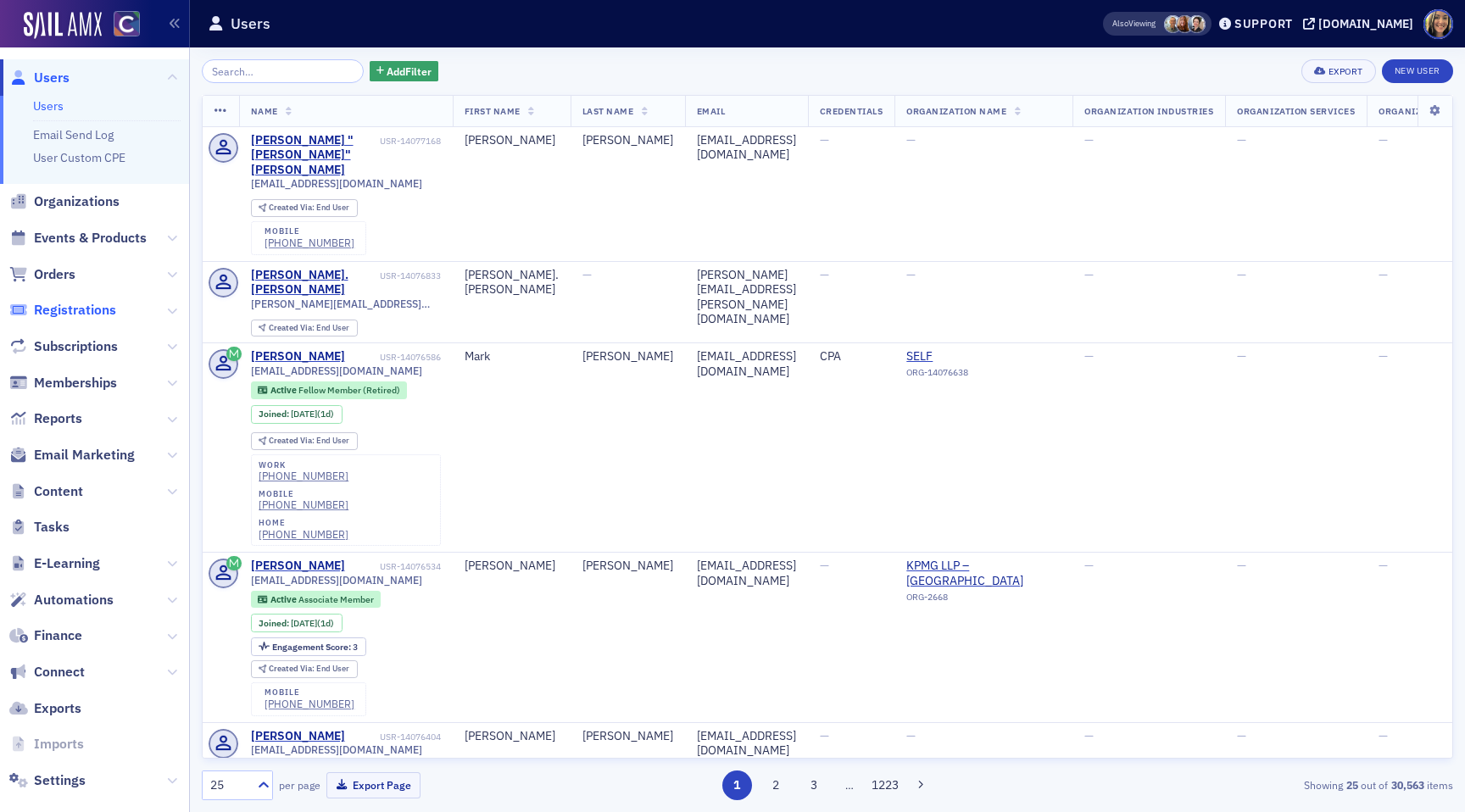
click at [97, 301] on span "Registrations" at bounding box center [75, 310] width 83 height 19
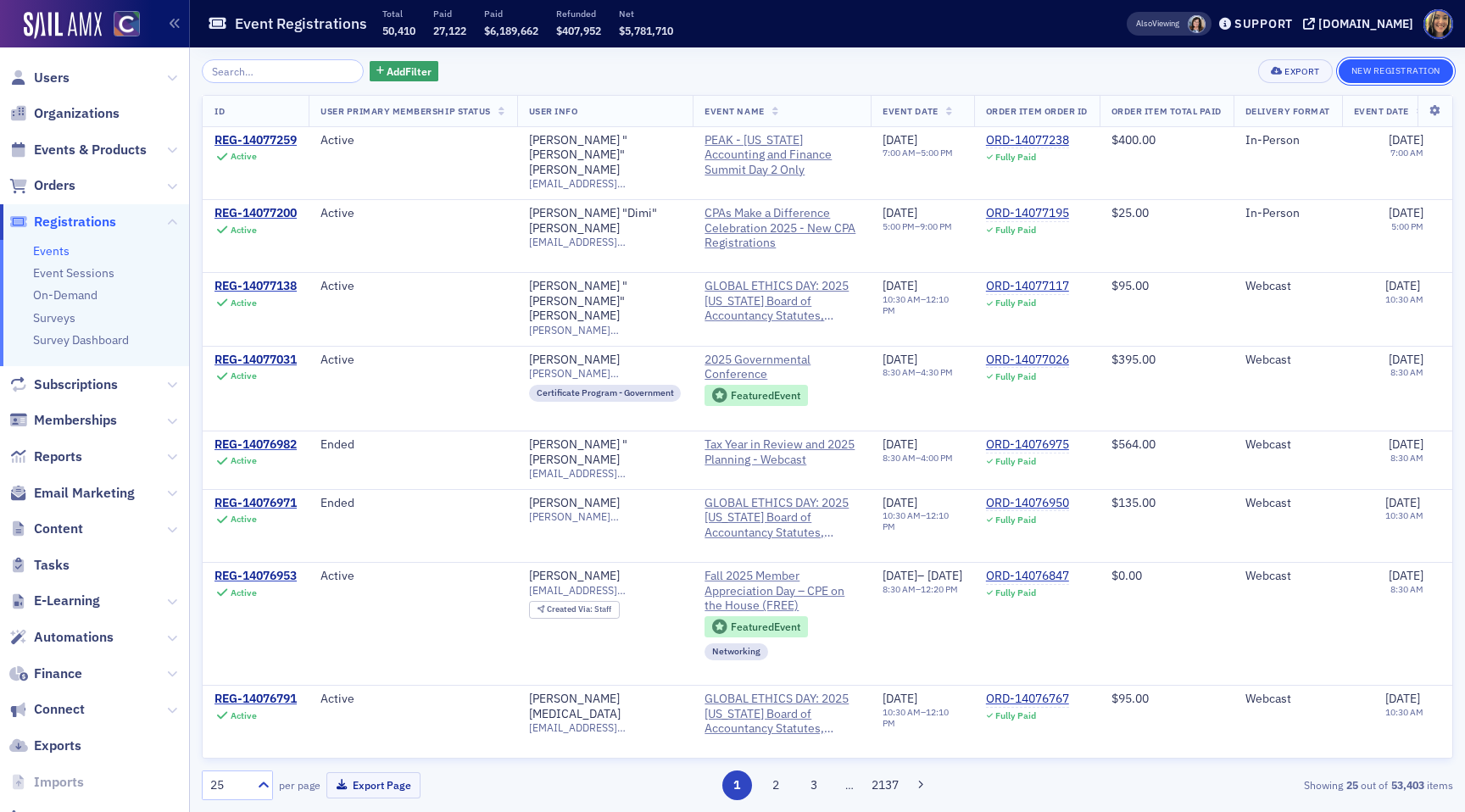
click at [1395, 73] on button "New Registration" at bounding box center [1396, 71] width 115 height 24
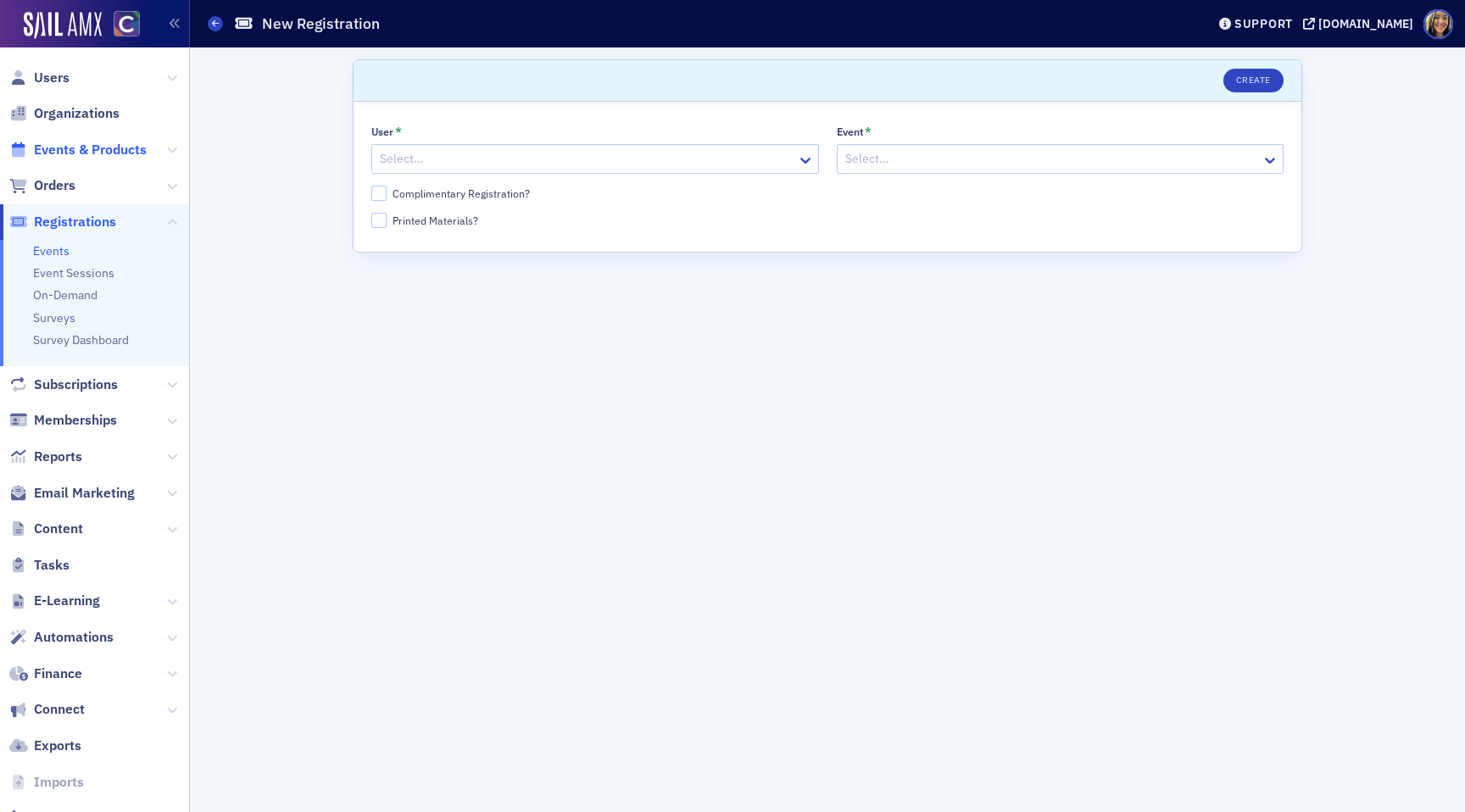
click at [66, 147] on span "Events & Products" at bounding box center [90, 150] width 113 height 19
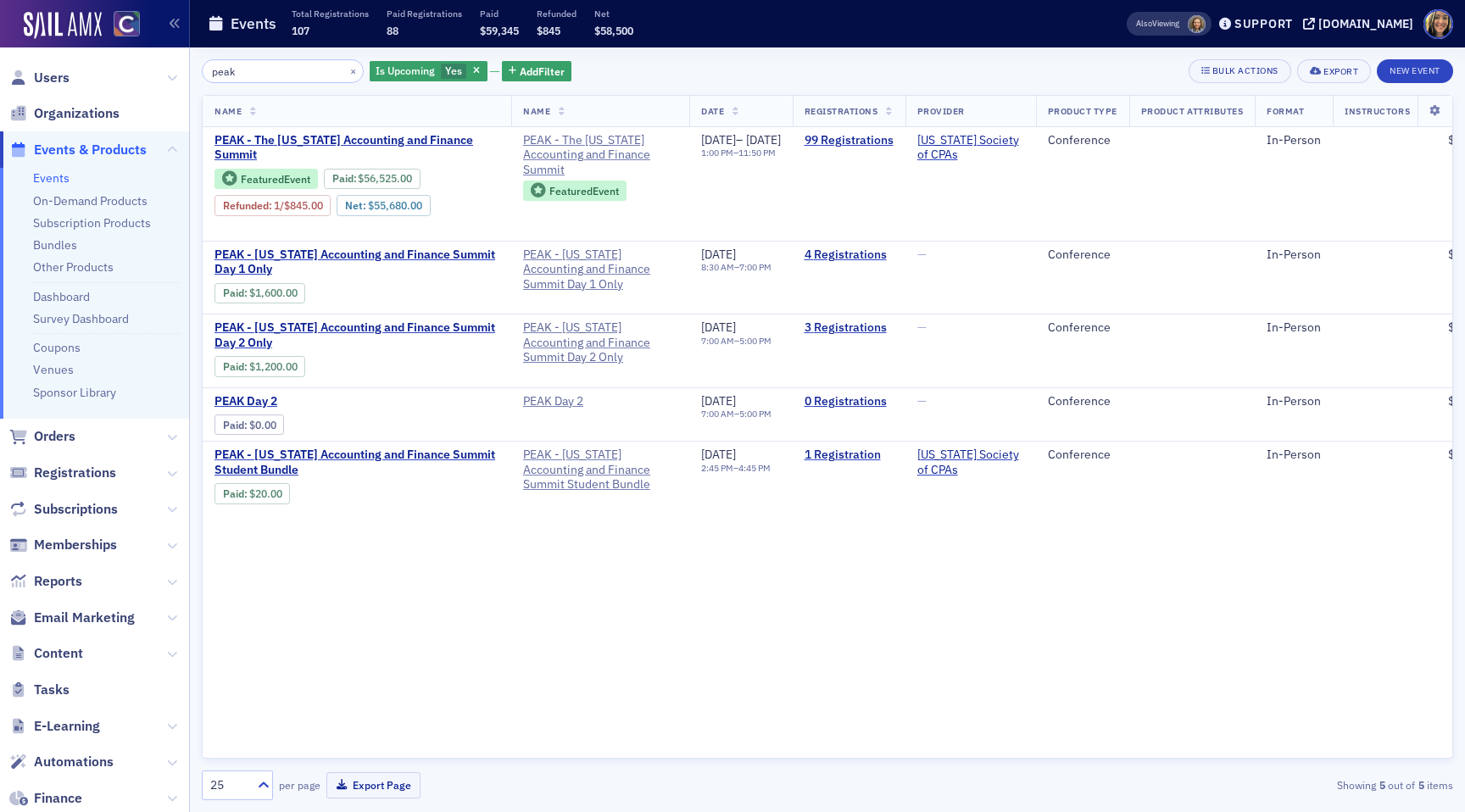
type input "peak"
click at [264, 149] on span "PEAK - The Colorado Accounting and Finance Summit" at bounding box center [357, 147] width 285 height 29
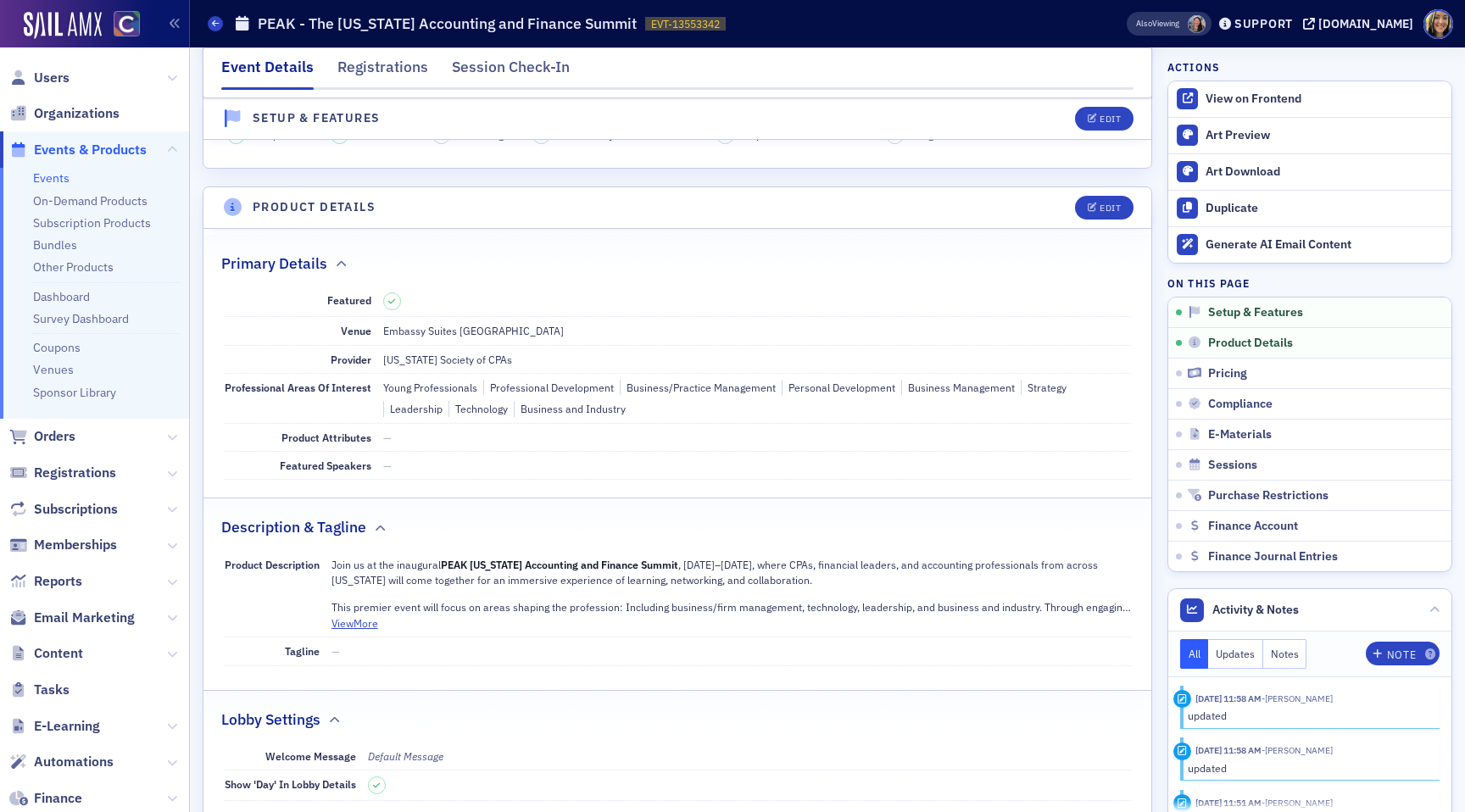
scroll to position [326, 0]
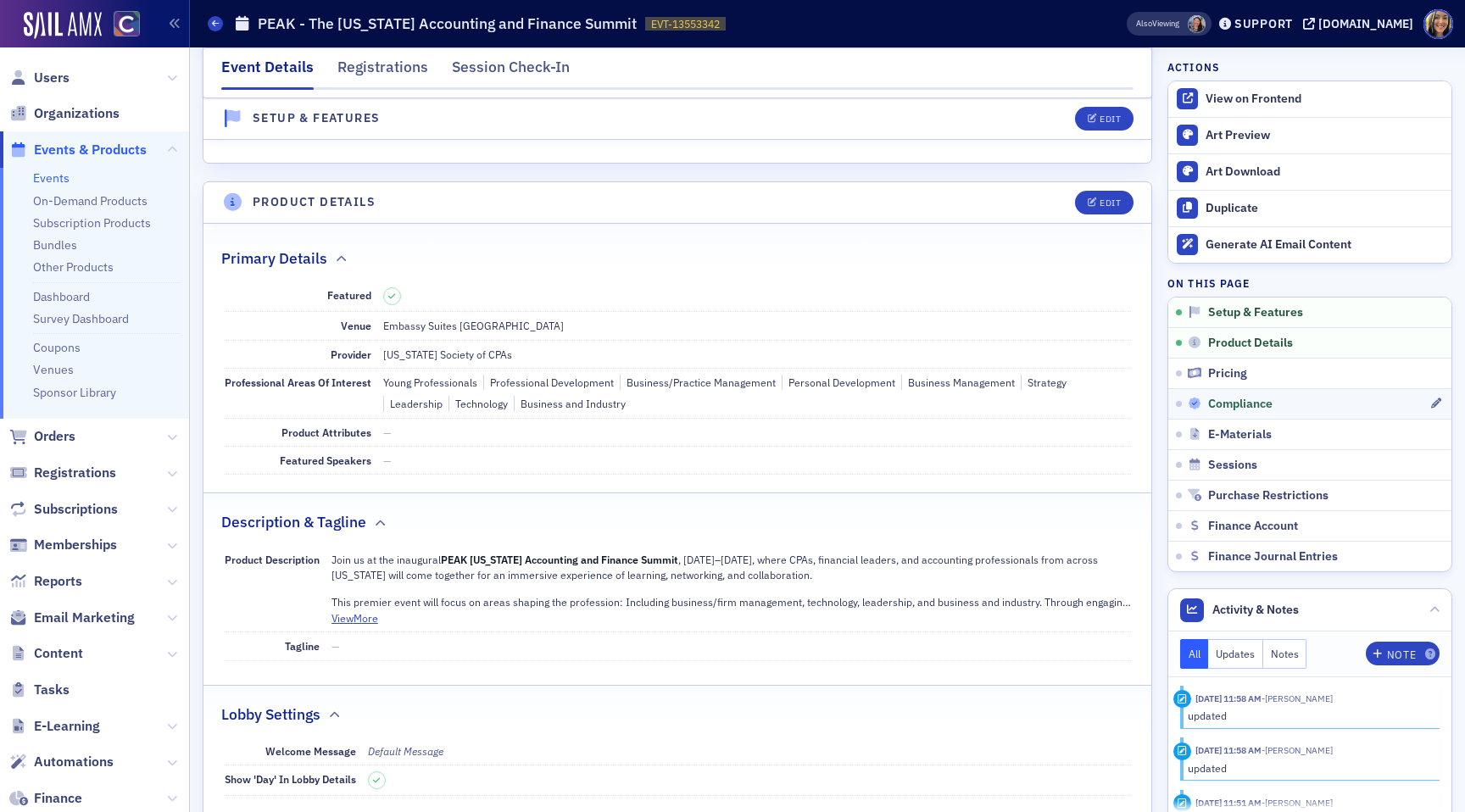
click at [1236, 403] on span "Compliance" at bounding box center [1241, 404] width 65 height 15
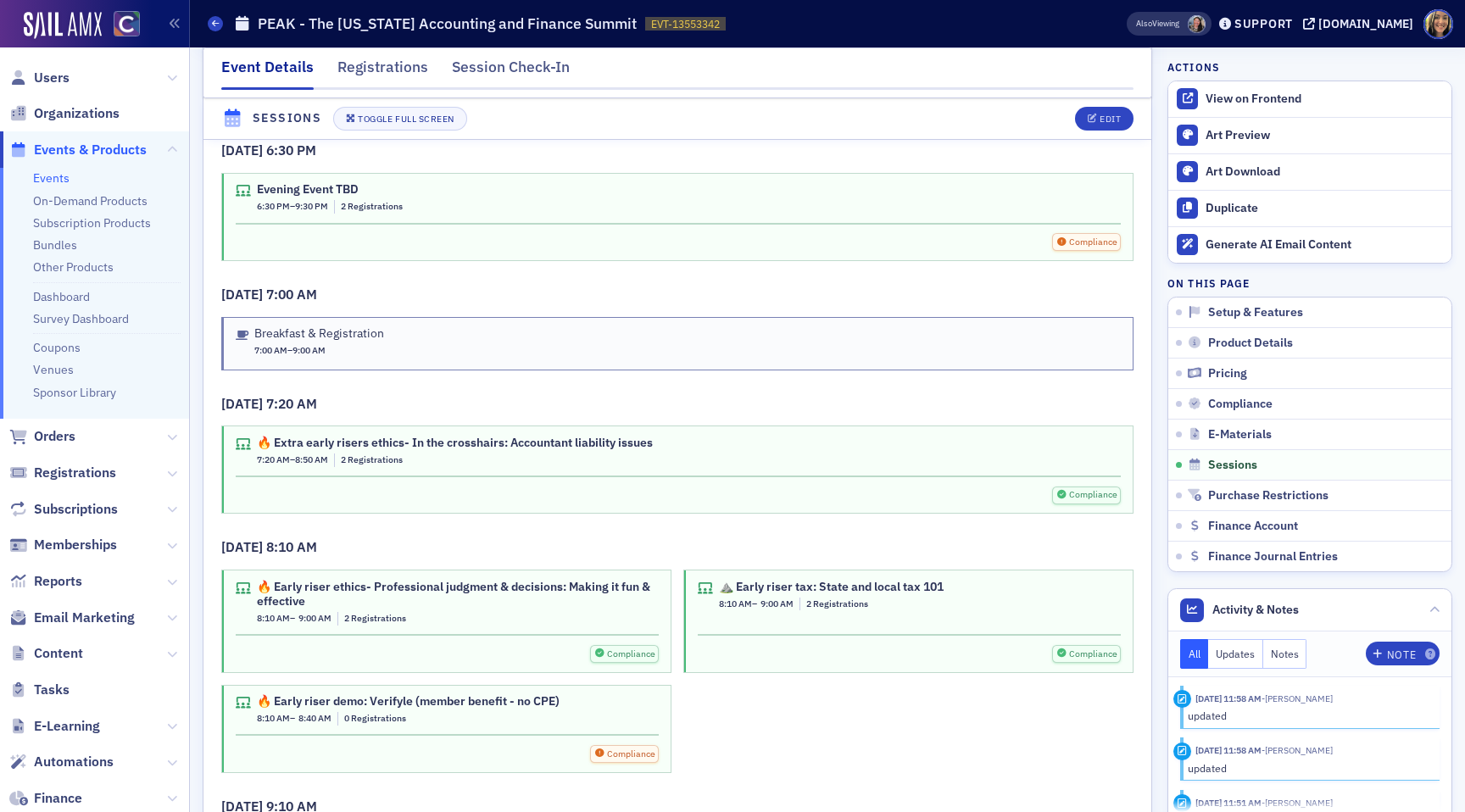
scroll to position [5362, 0]
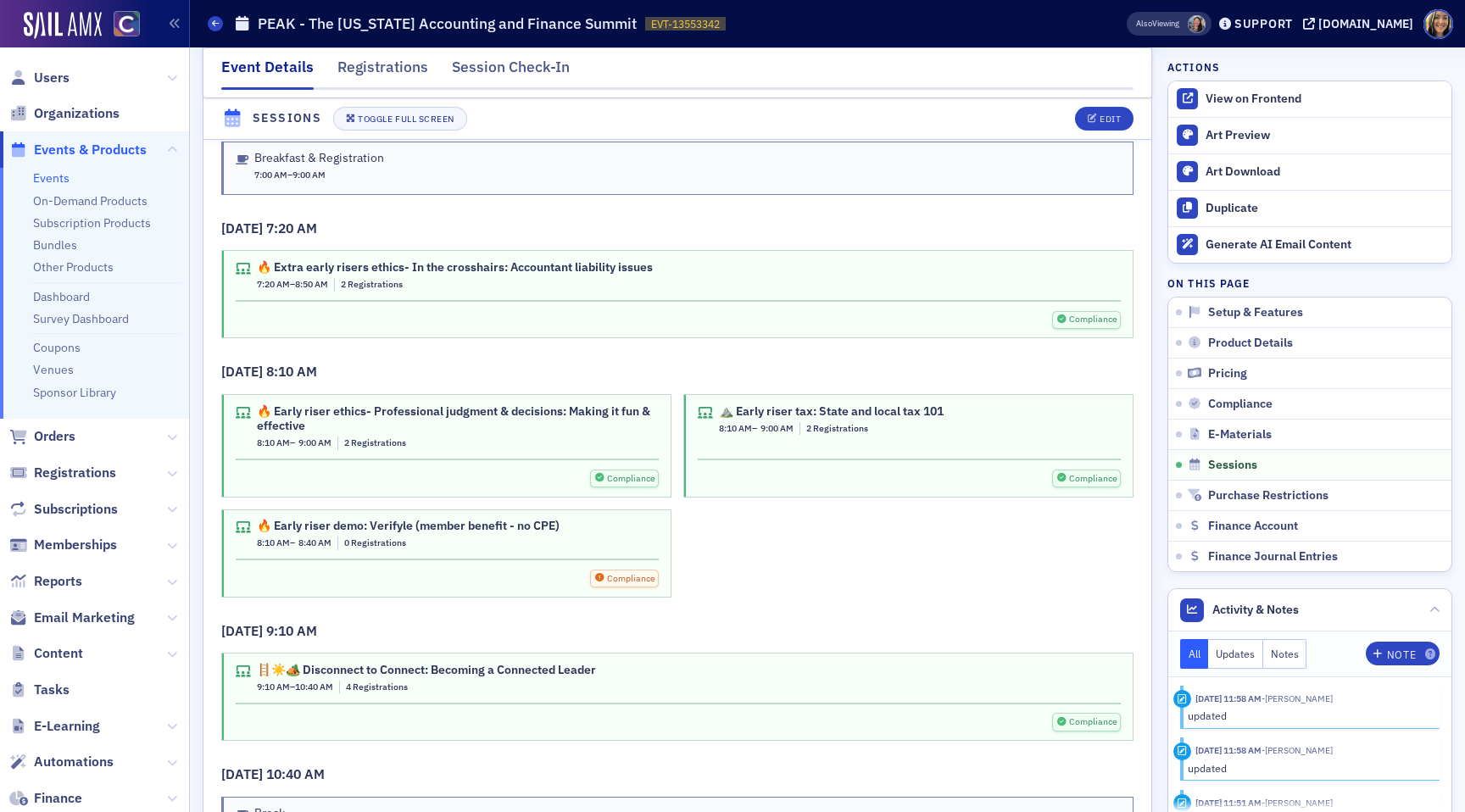
click at [582, 586] on div "Compliance" at bounding box center [447, 579] width 423 height 18
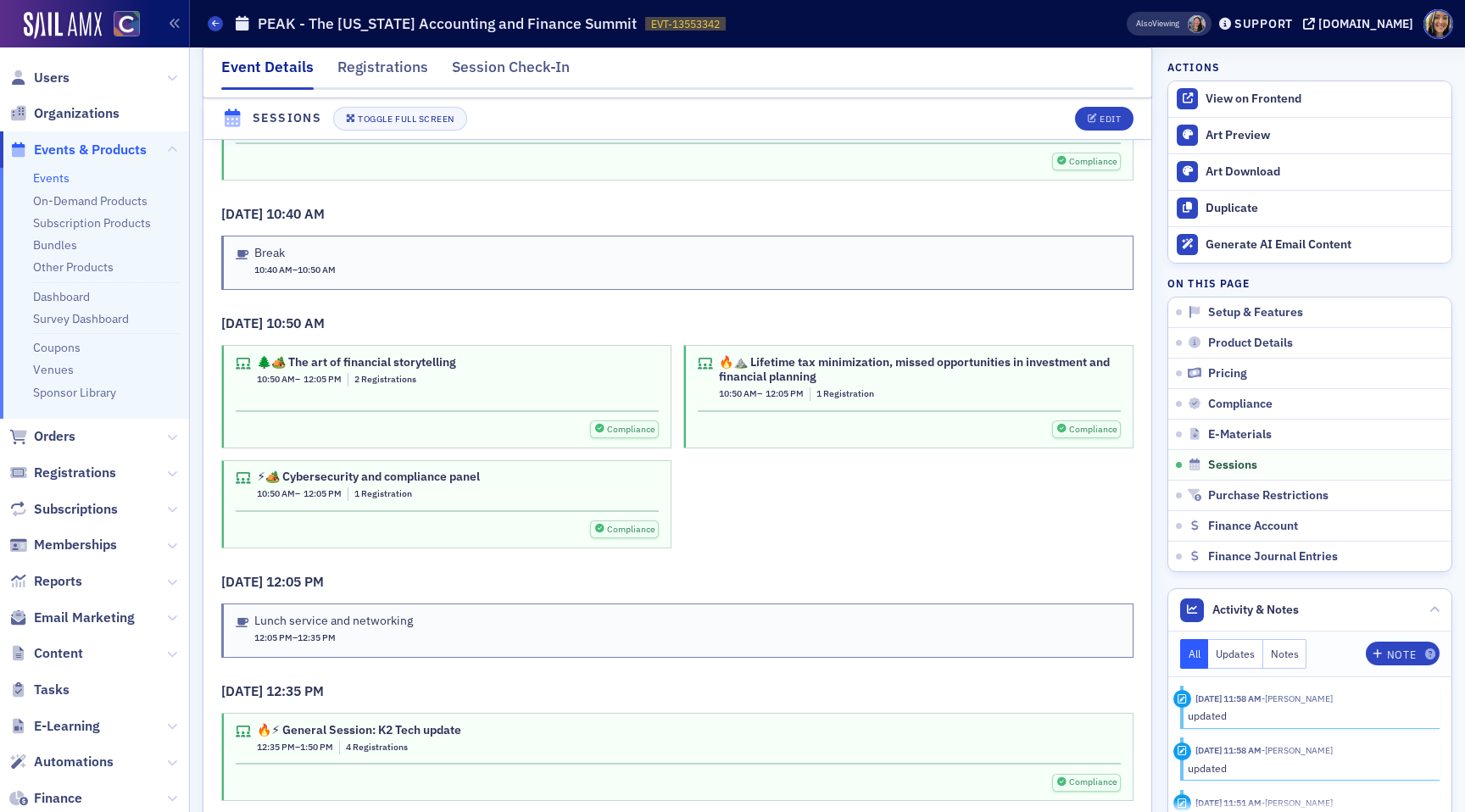
click at [508, 394] on div "🌲🏕️ The art of financial storytelling 10:50 AM – 12:05 PM 2 Registrations Compl…" at bounding box center [446, 397] width 449 height 102
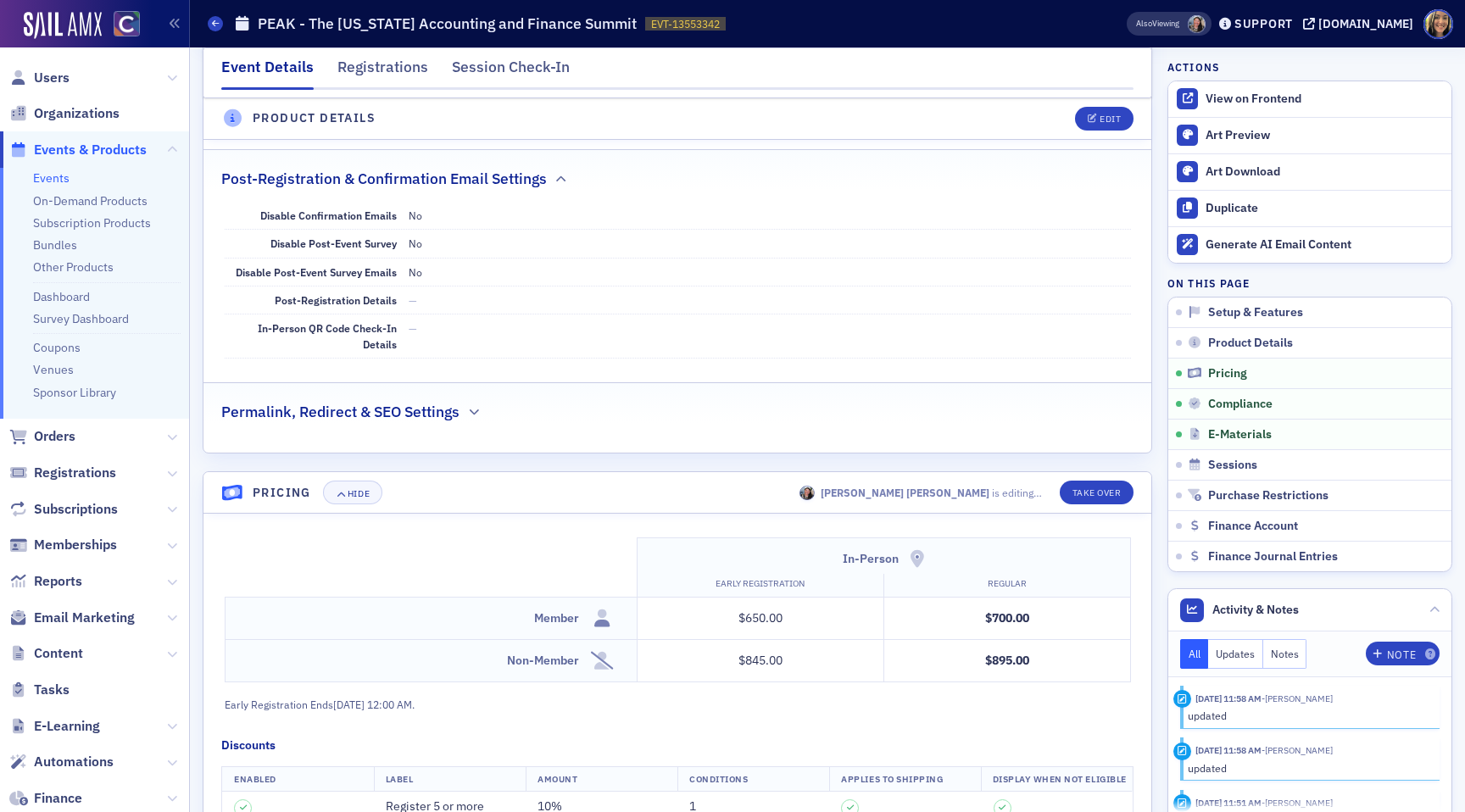
scroll to position [1093, 0]
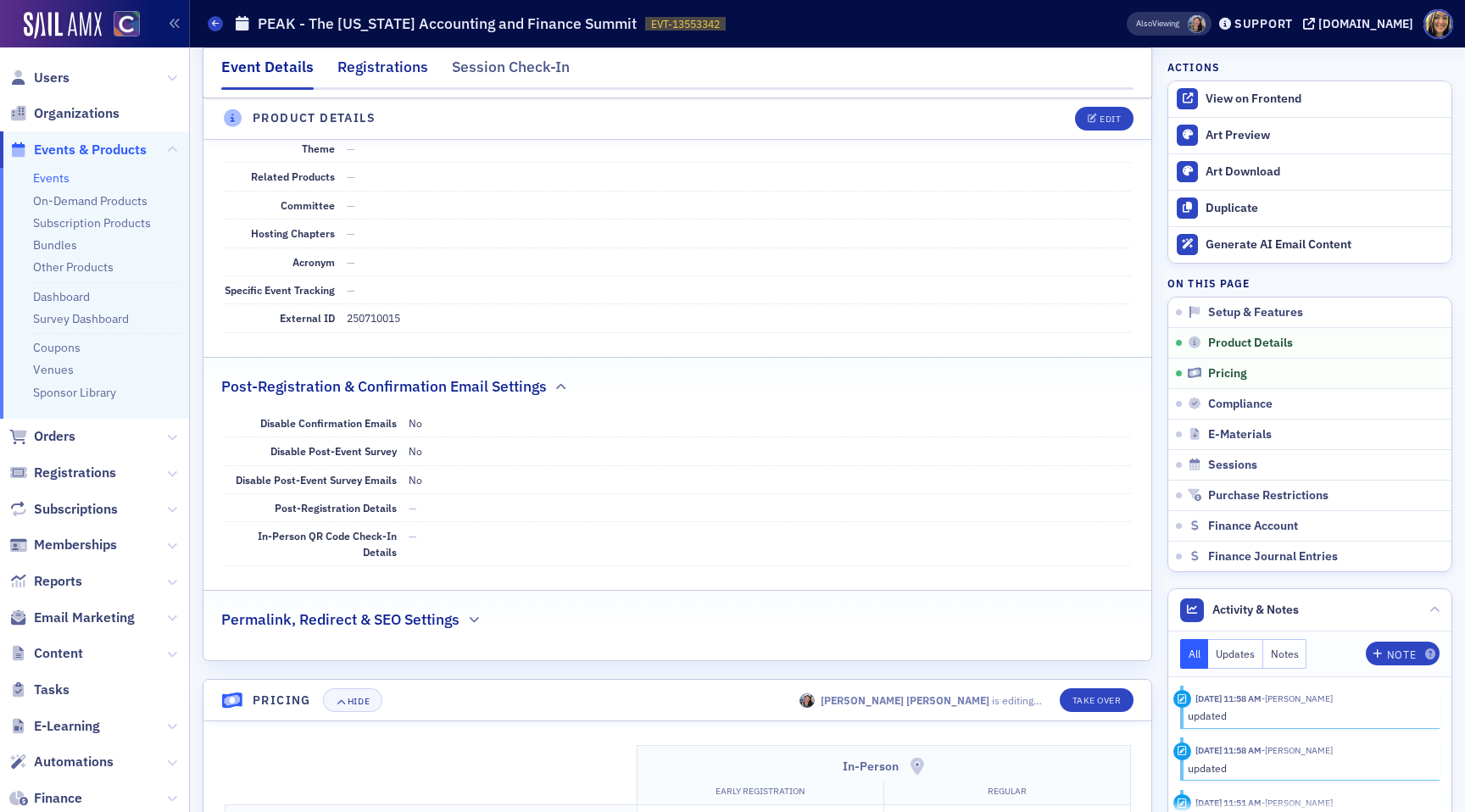
click at [383, 61] on div "Registrations" at bounding box center [383, 71] width 91 height 31
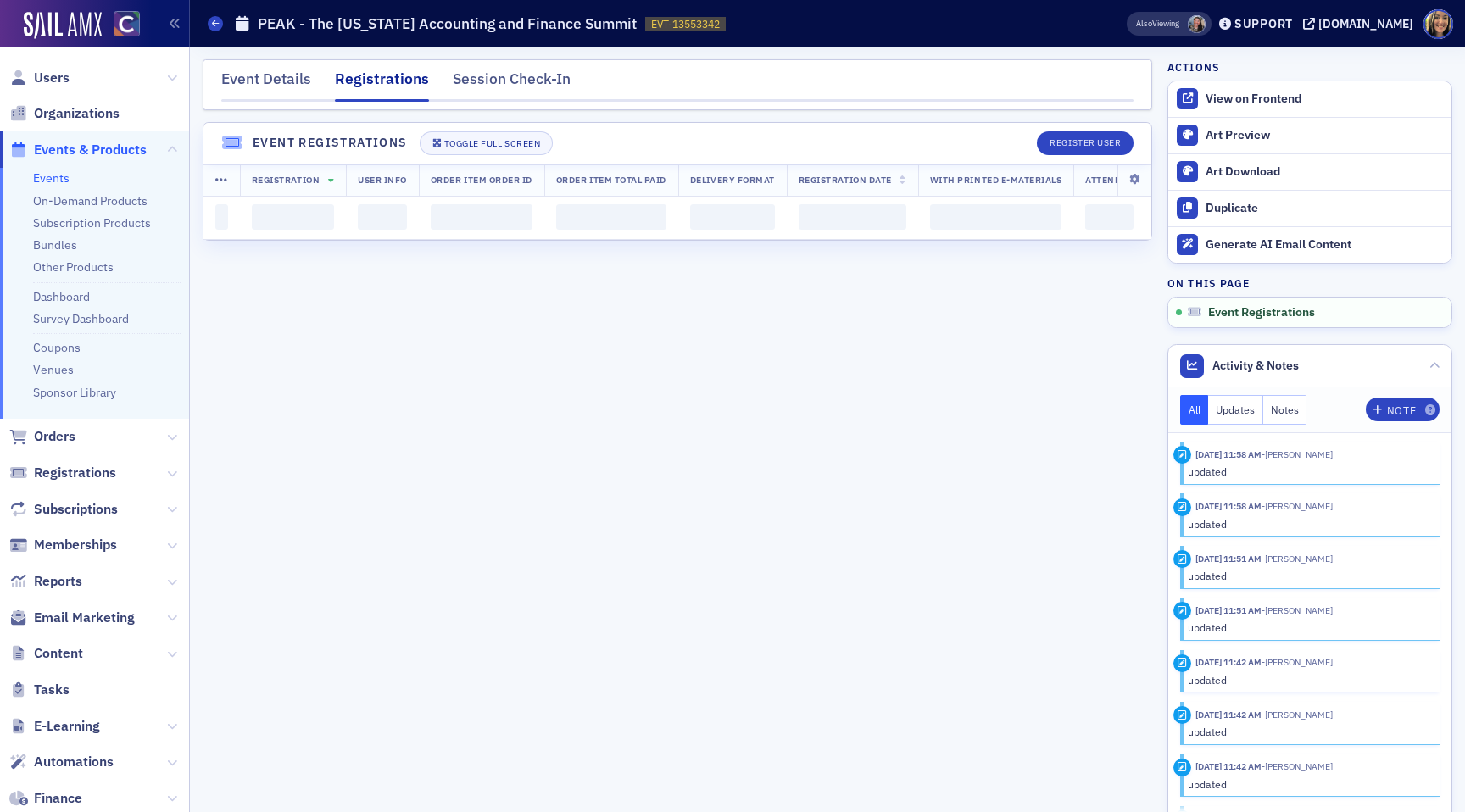
click at [492, 61] on div "Event Details Registrations Session Check-In" at bounding box center [677, 85] width 950 height 51
click at [492, 80] on div "Session Check-In" at bounding box center [511, 83] width 118 height 31
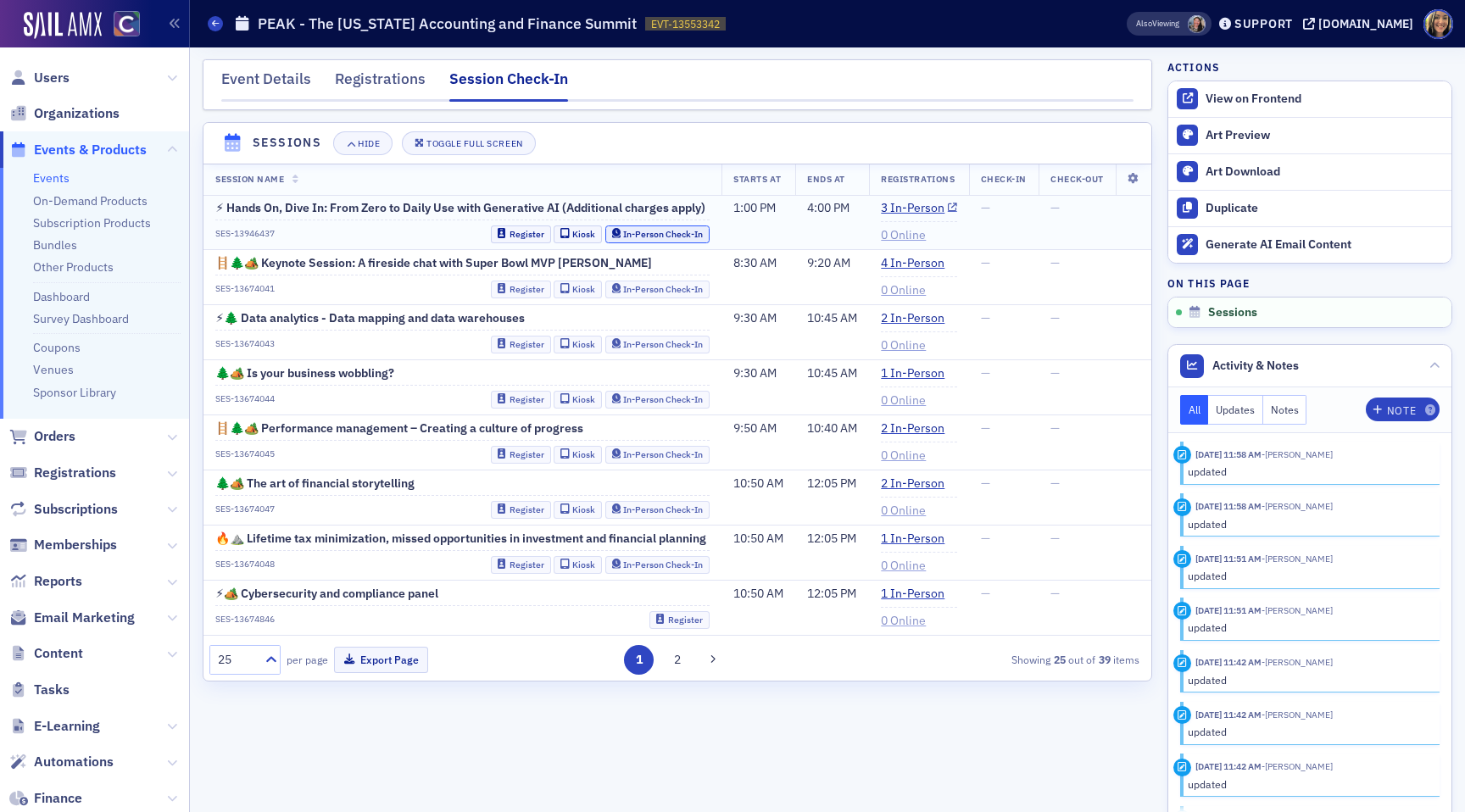
click at [638, 240] on link "In-Person Check-In" at bounding box center [658, 234] width 105 height 18
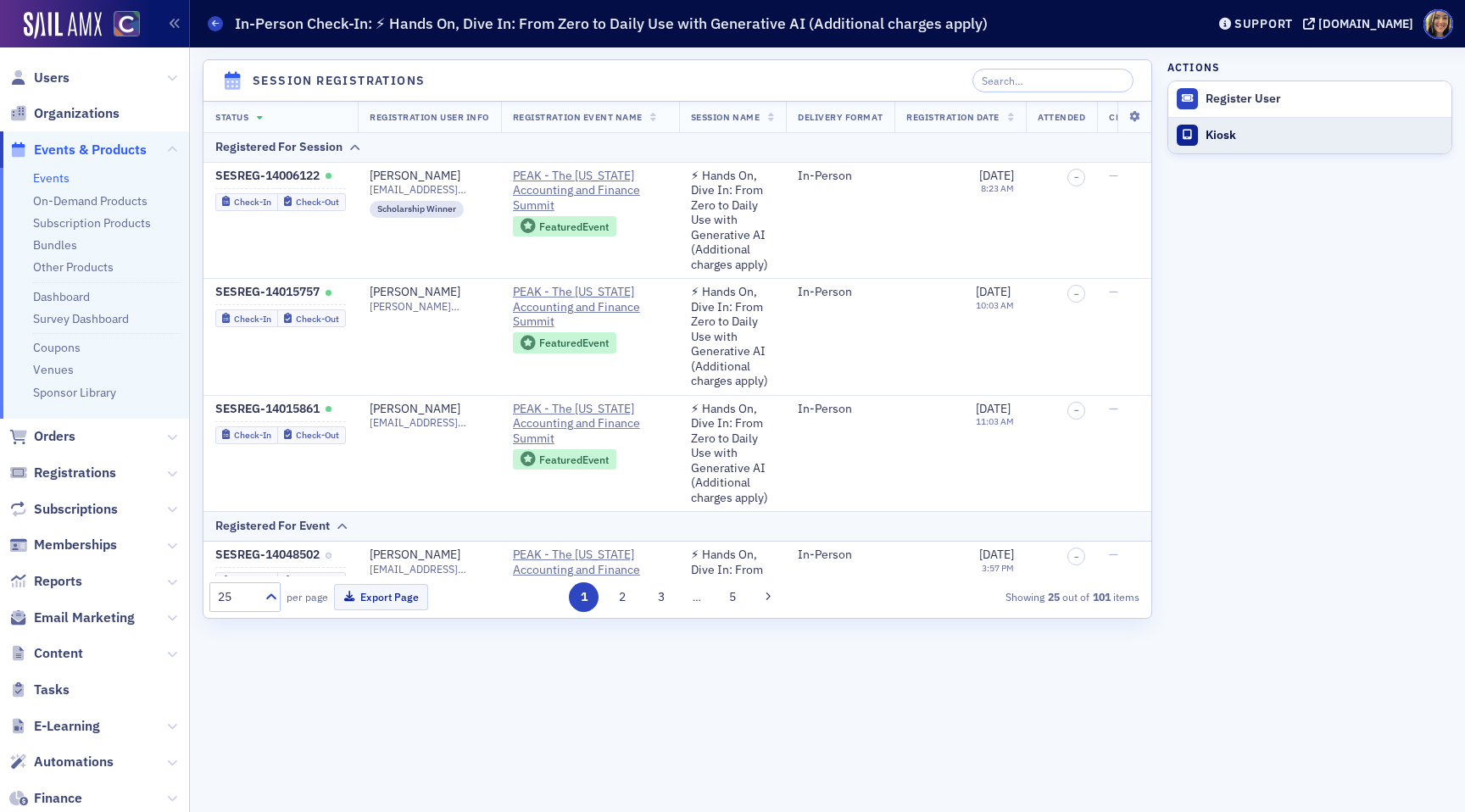
click at [1231, 130] on div "Kiosk" at bounding box center [1325, 136] width 237 height 15
click at [1130, 112] on icon at bounding box center [1135, 117] width 35 height 10
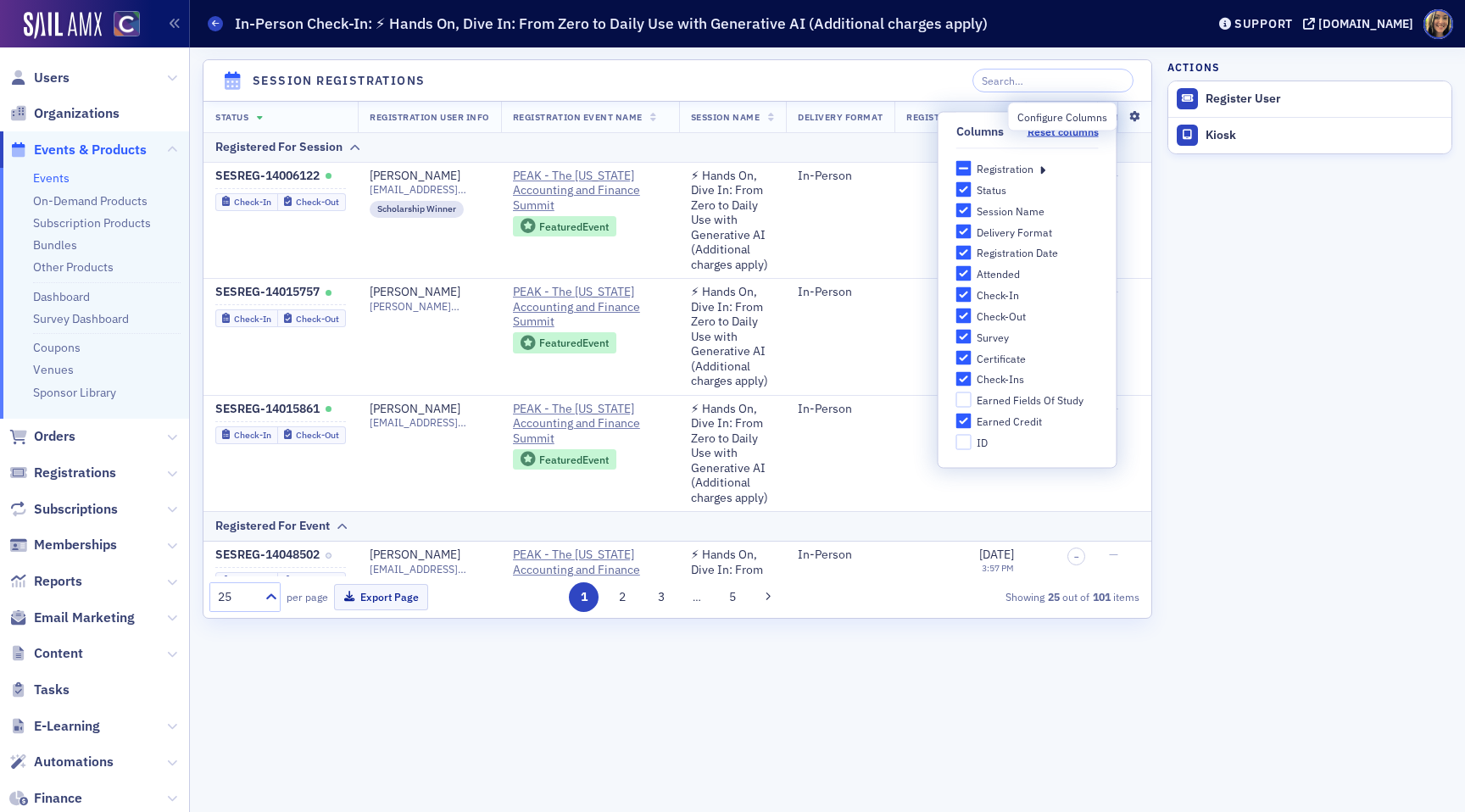
click at [1130, 112] on icon at bounding box center [1135, 117] width 35 height 10
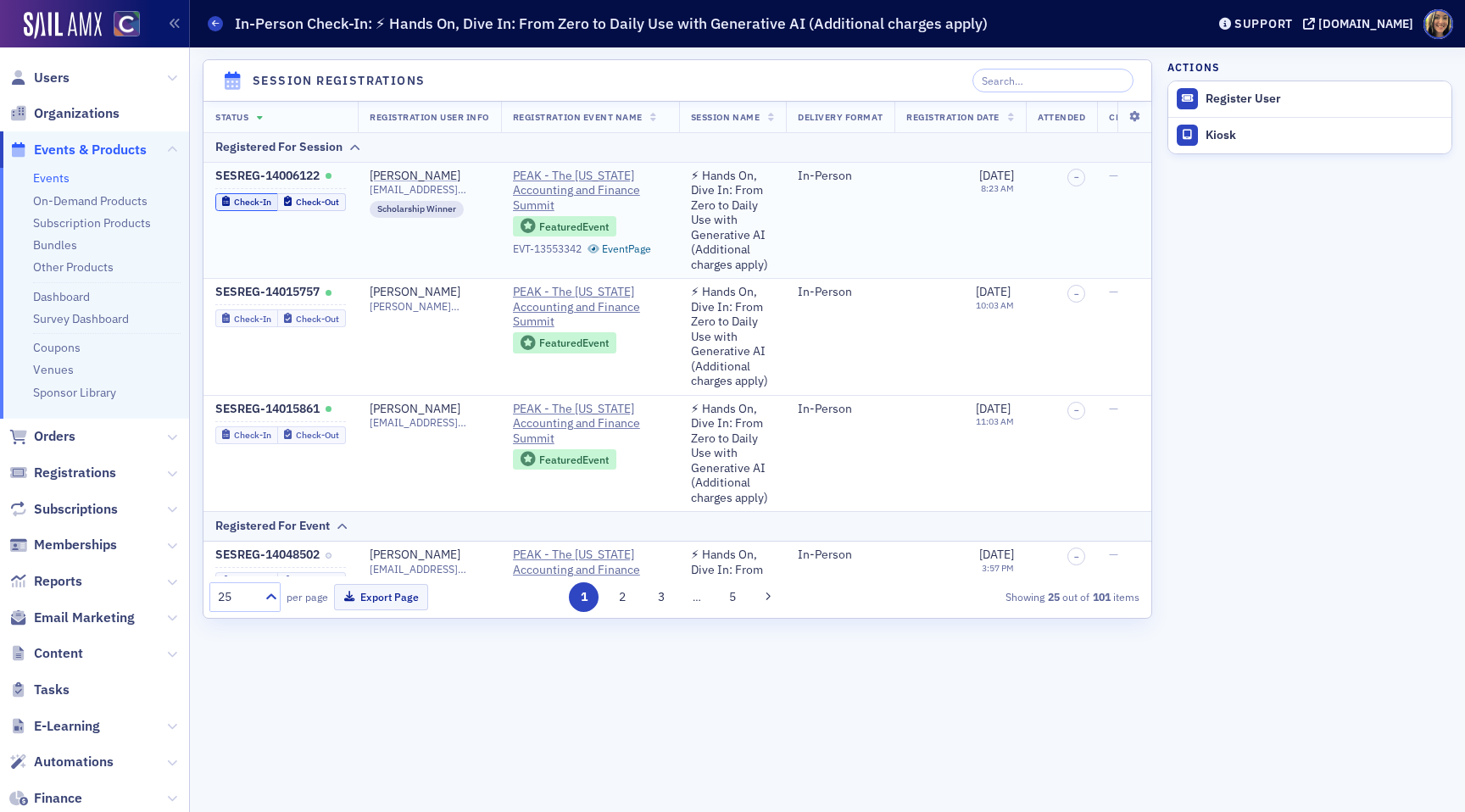
click at [240, 202] on div "Check-In" at bounding box center [252, 202] width 37 height 9
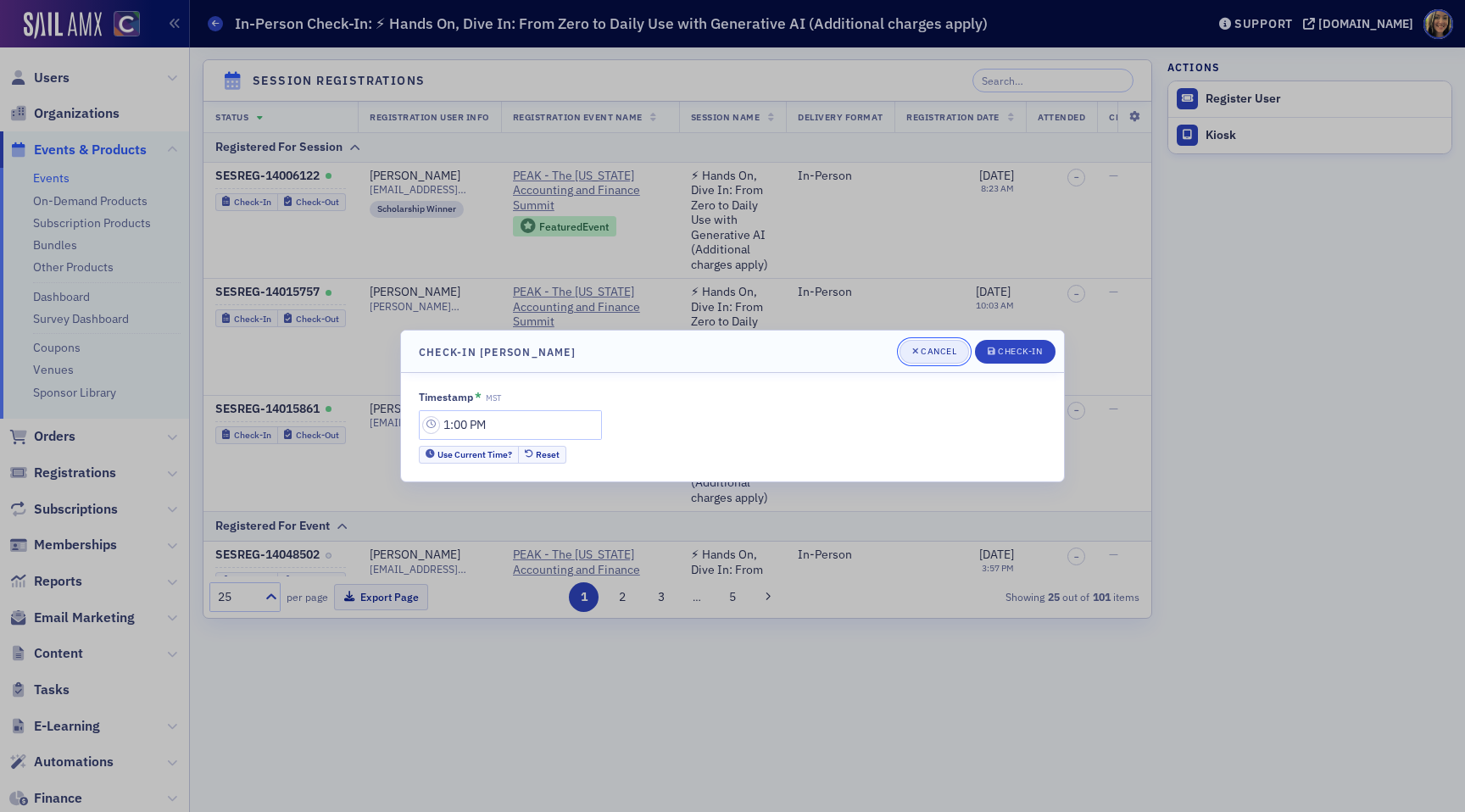
click at [938, 351] on div "Cancel" at bounding box center [939, 352] width 36 height 9
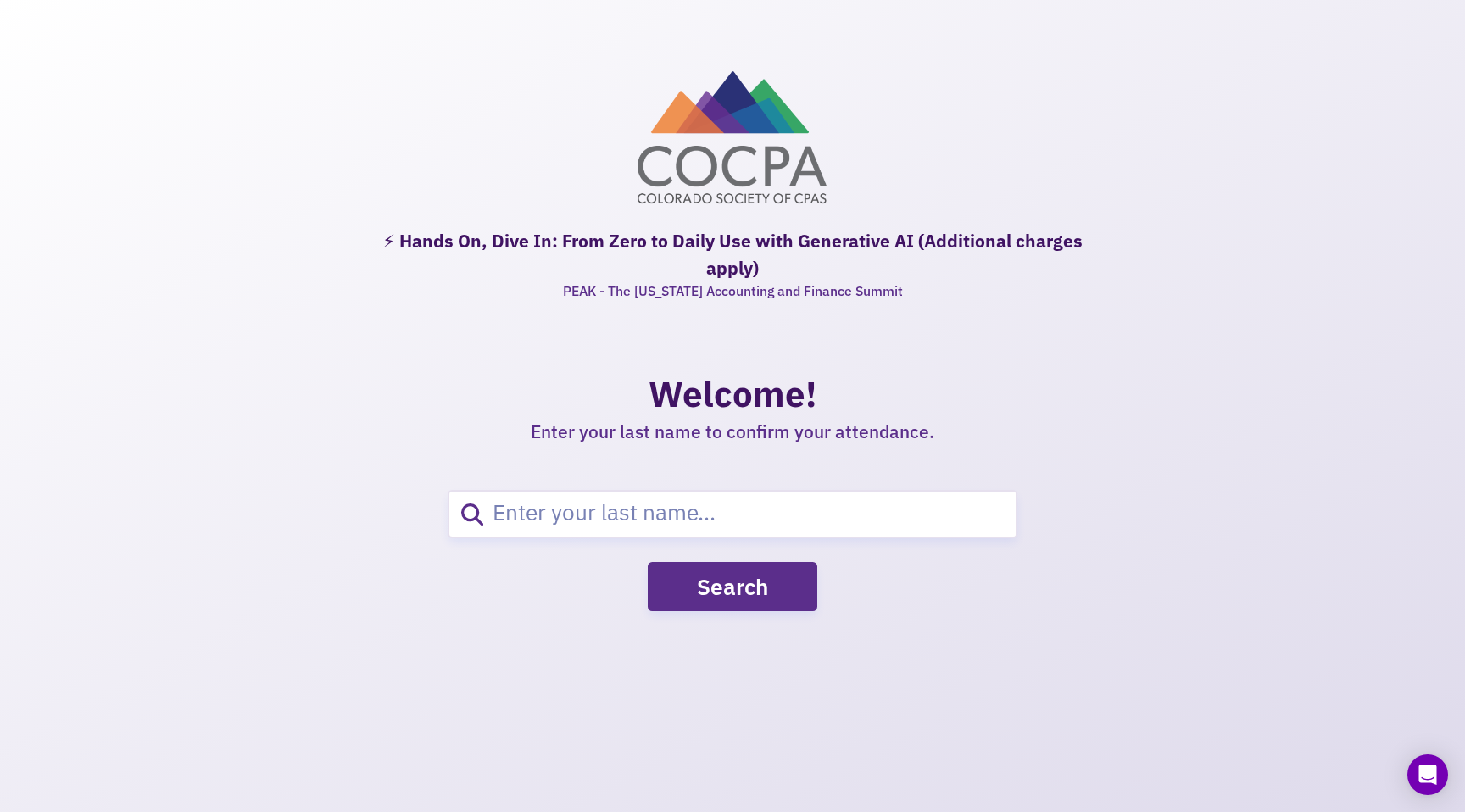
click at [683, 435] on p "Enter your last name to confirm your attendance." at bounding box center [732, 431] width 499 height 22
click at [570, 512] on input "search" at bounding box center [749, 513] width 532 height 45
type input "Standiford"
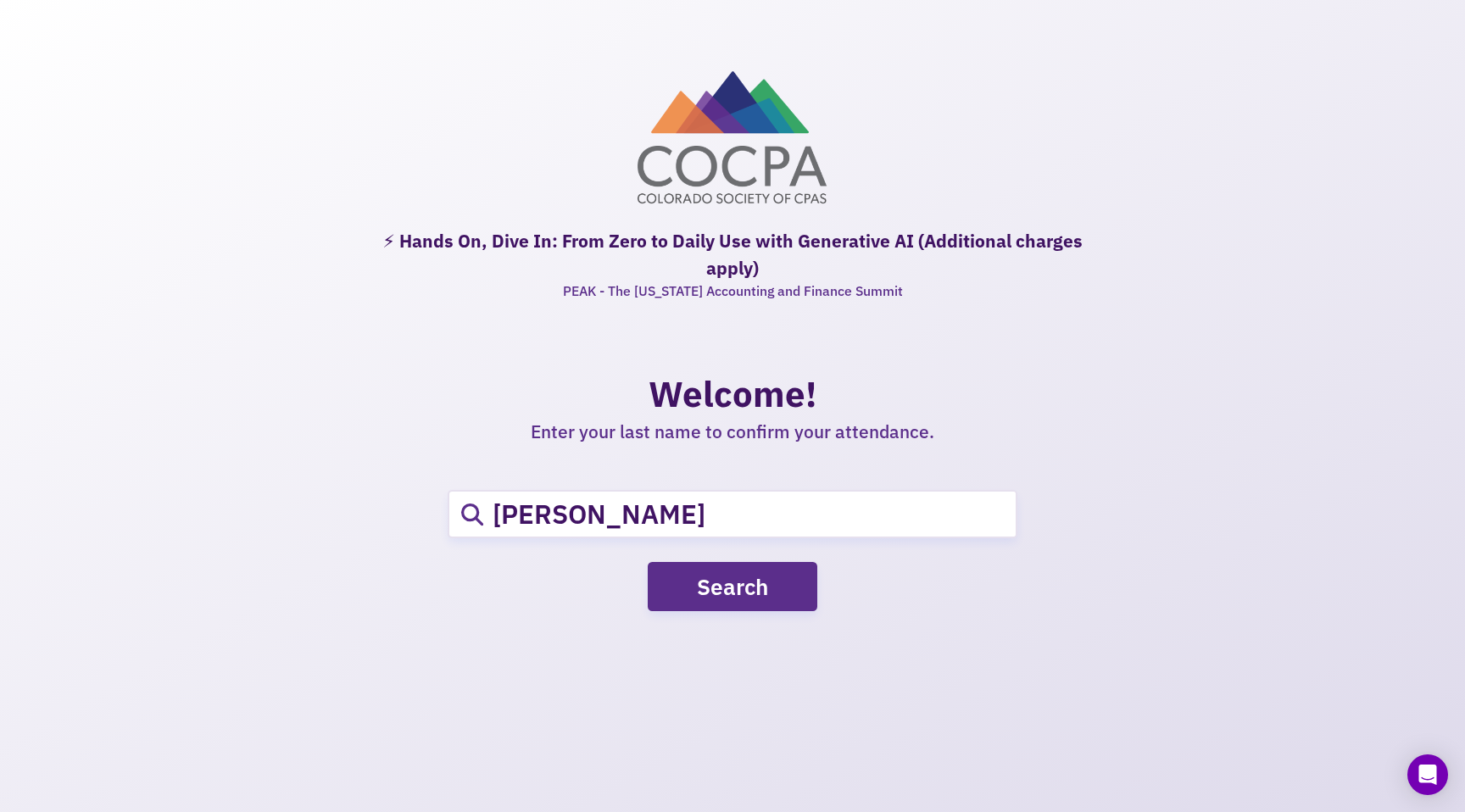
click at [680, 592] on button "Search" at bounding box center [732, 587] width 170 height 49
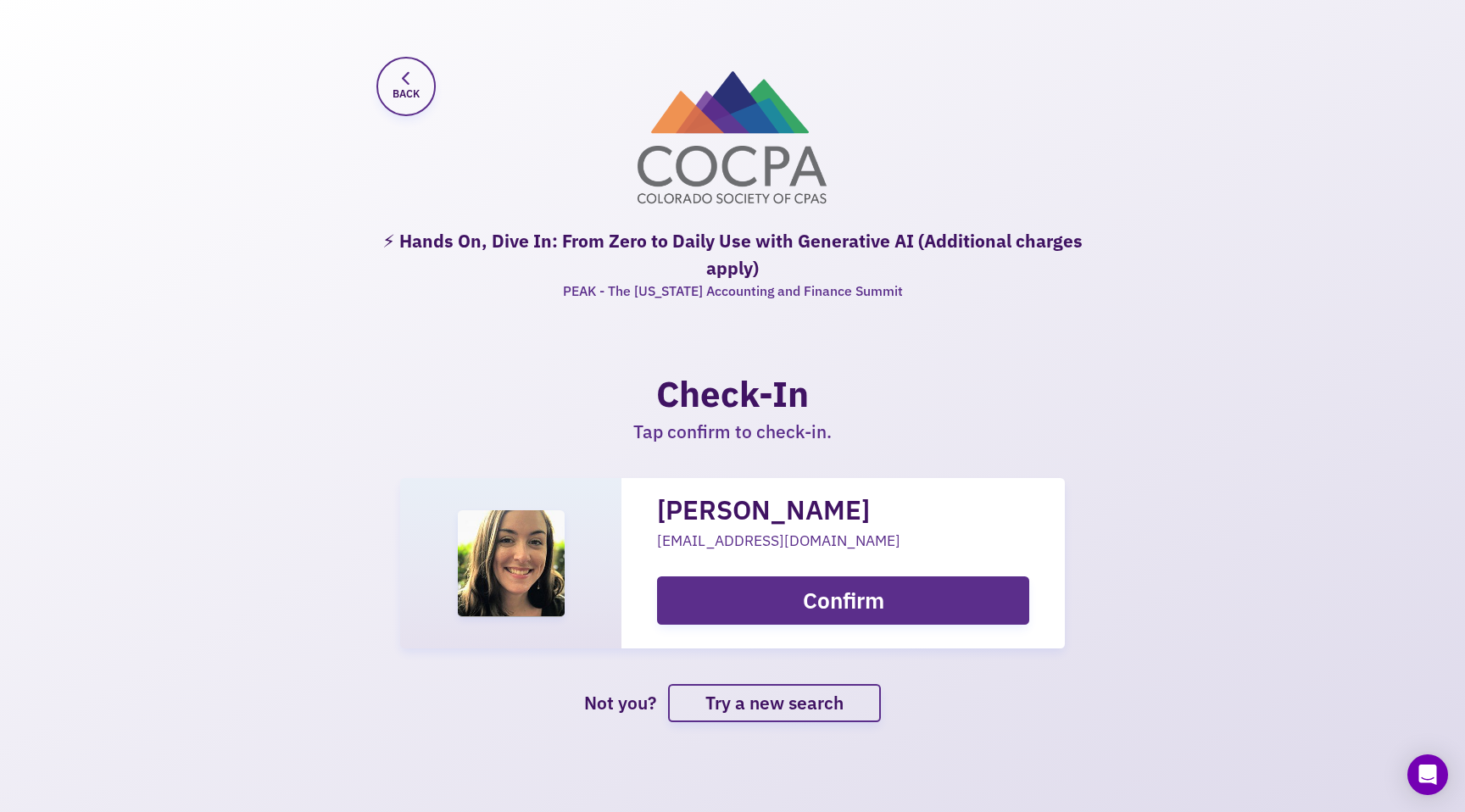
click at [391, 86] on div "Back" at bounding box center [406, 86] width 56 height 56
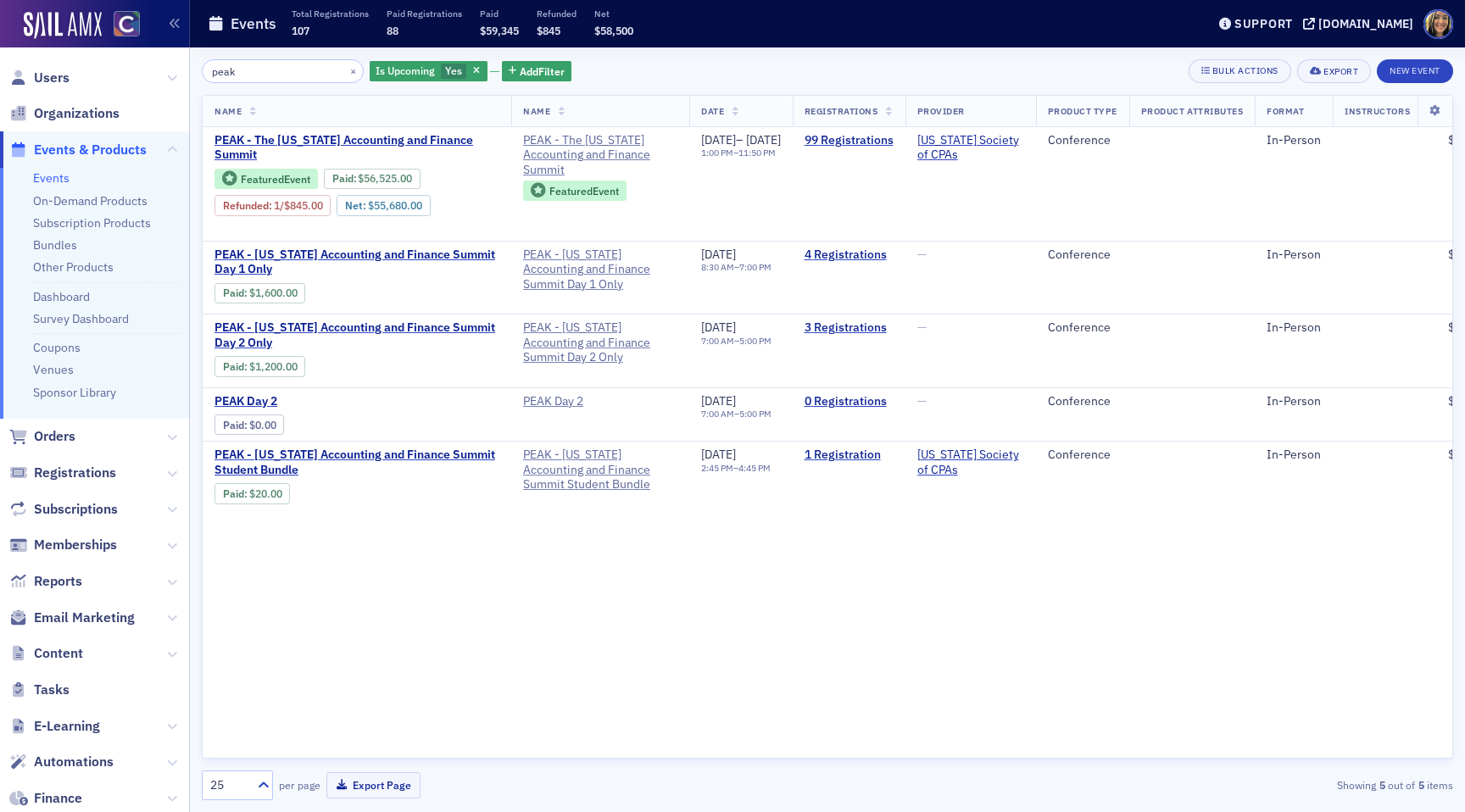
type input "peak"
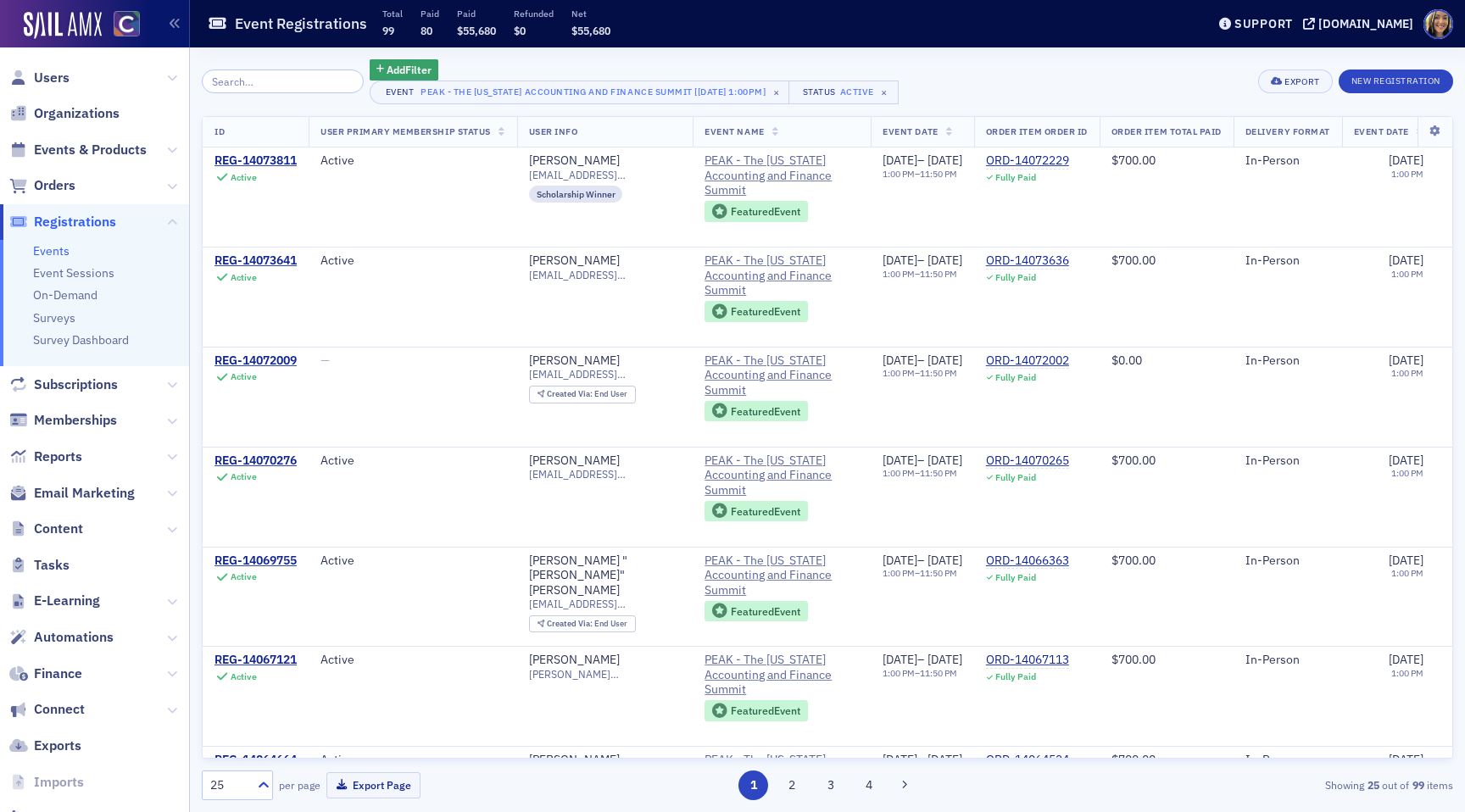
scroll to position [0, 482]
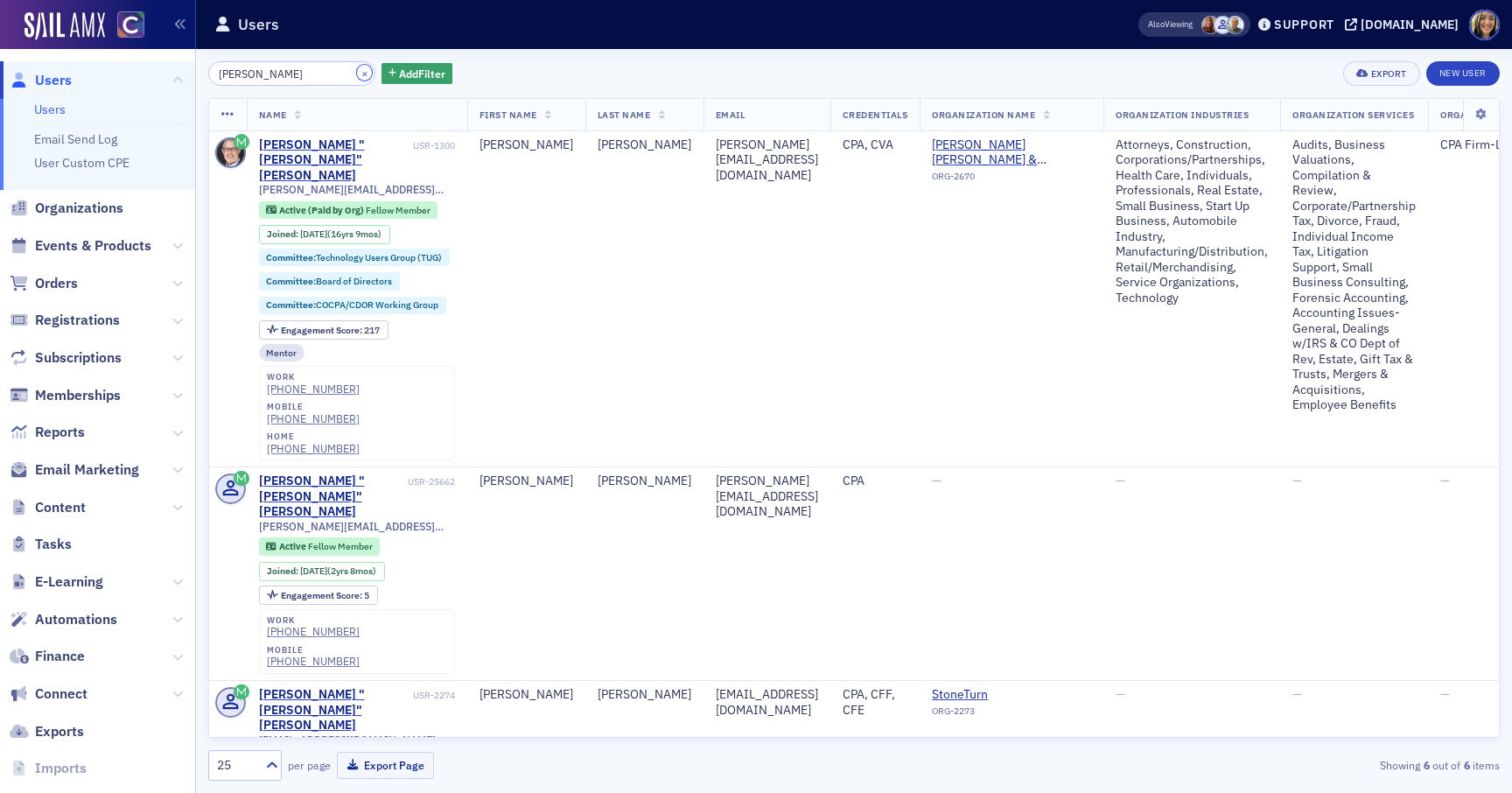
click at [357, 74] on button "×" at bounding box center [365, 72] width 16 height 16
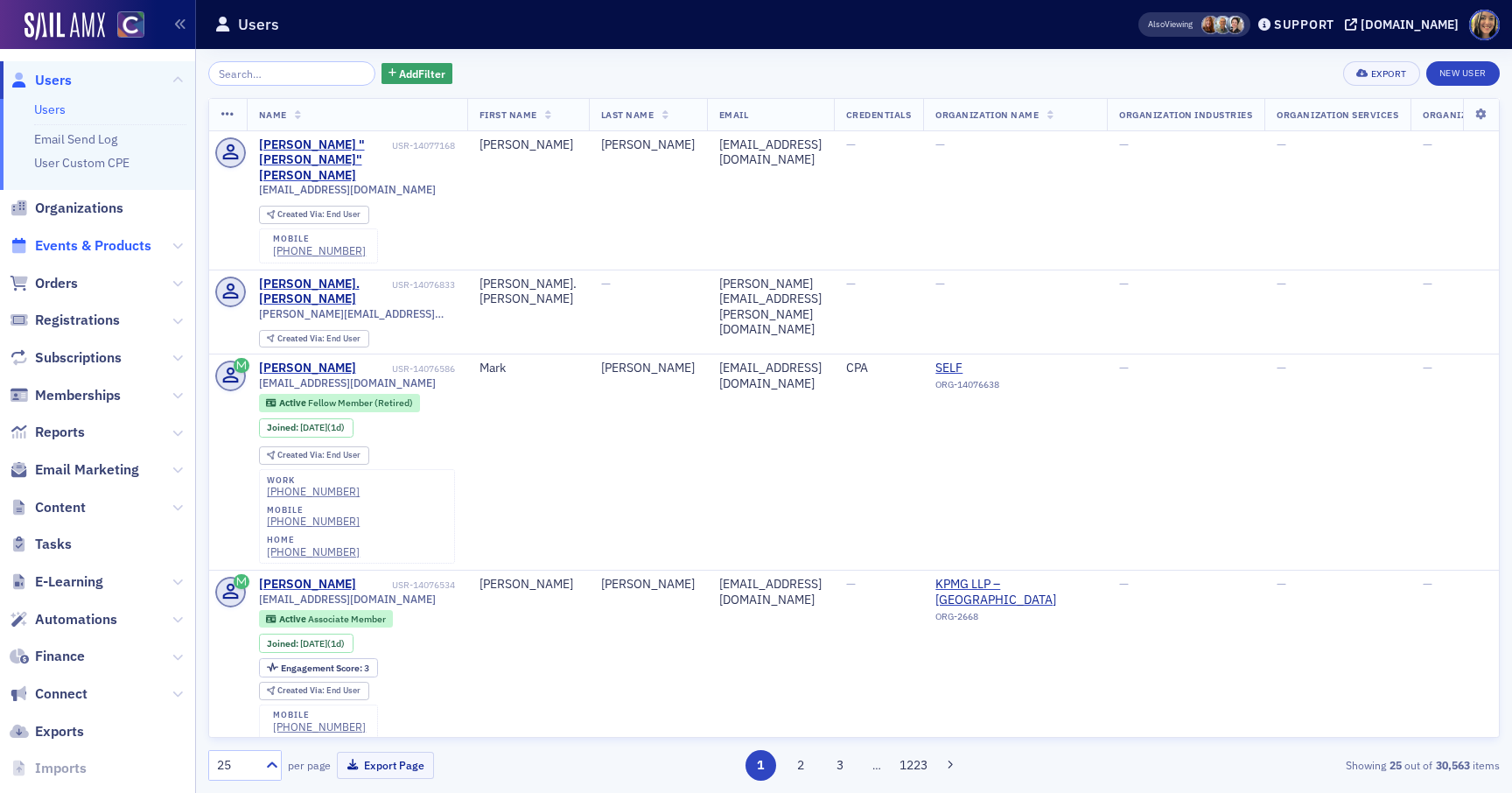
click at [67, 244] on span "Events & Products" at bounding box center [93, 246] width 117 height 20
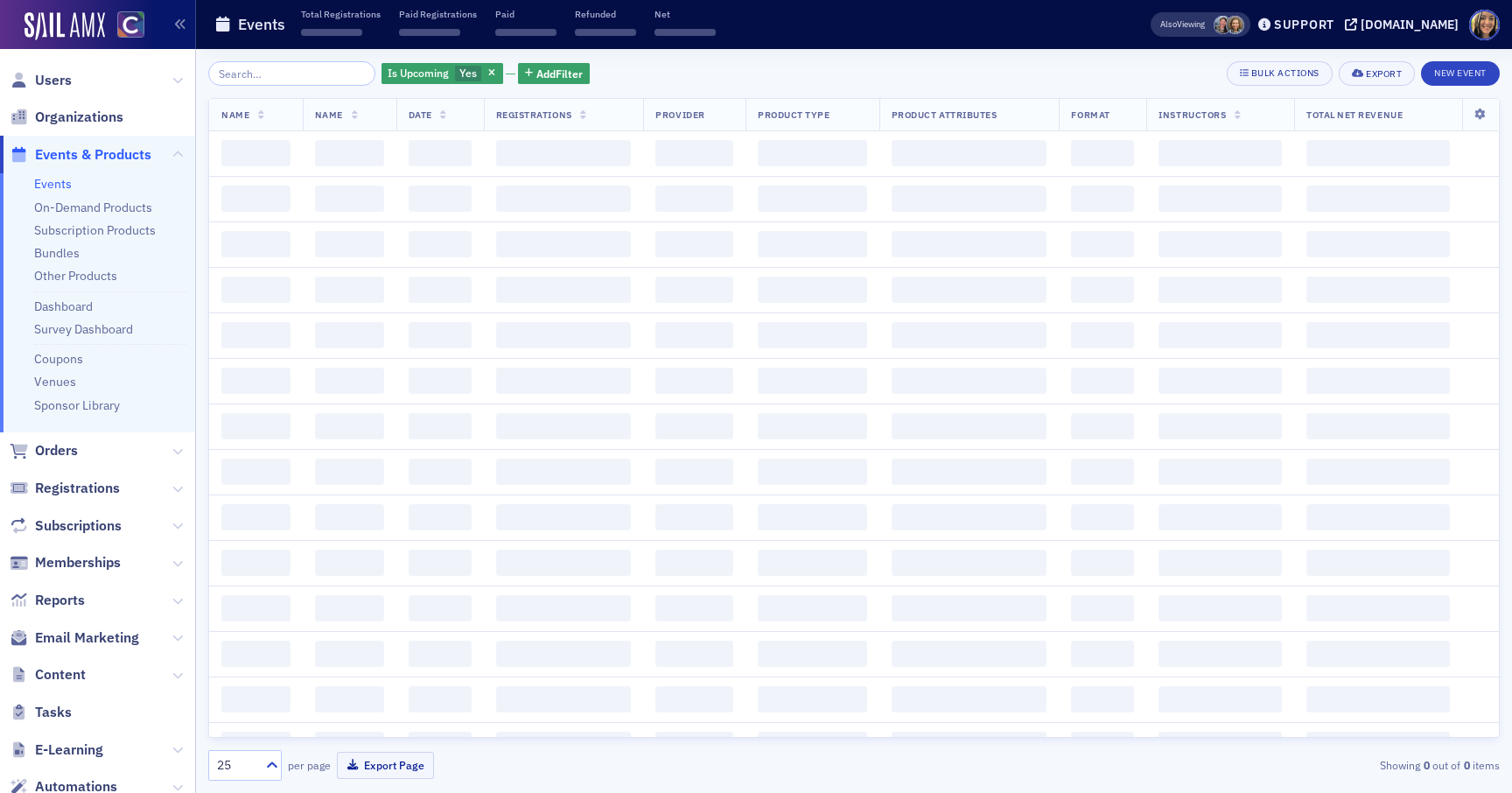
click at [303, 64] on input "search" at bounding box center [292, 73] width 167 height 24
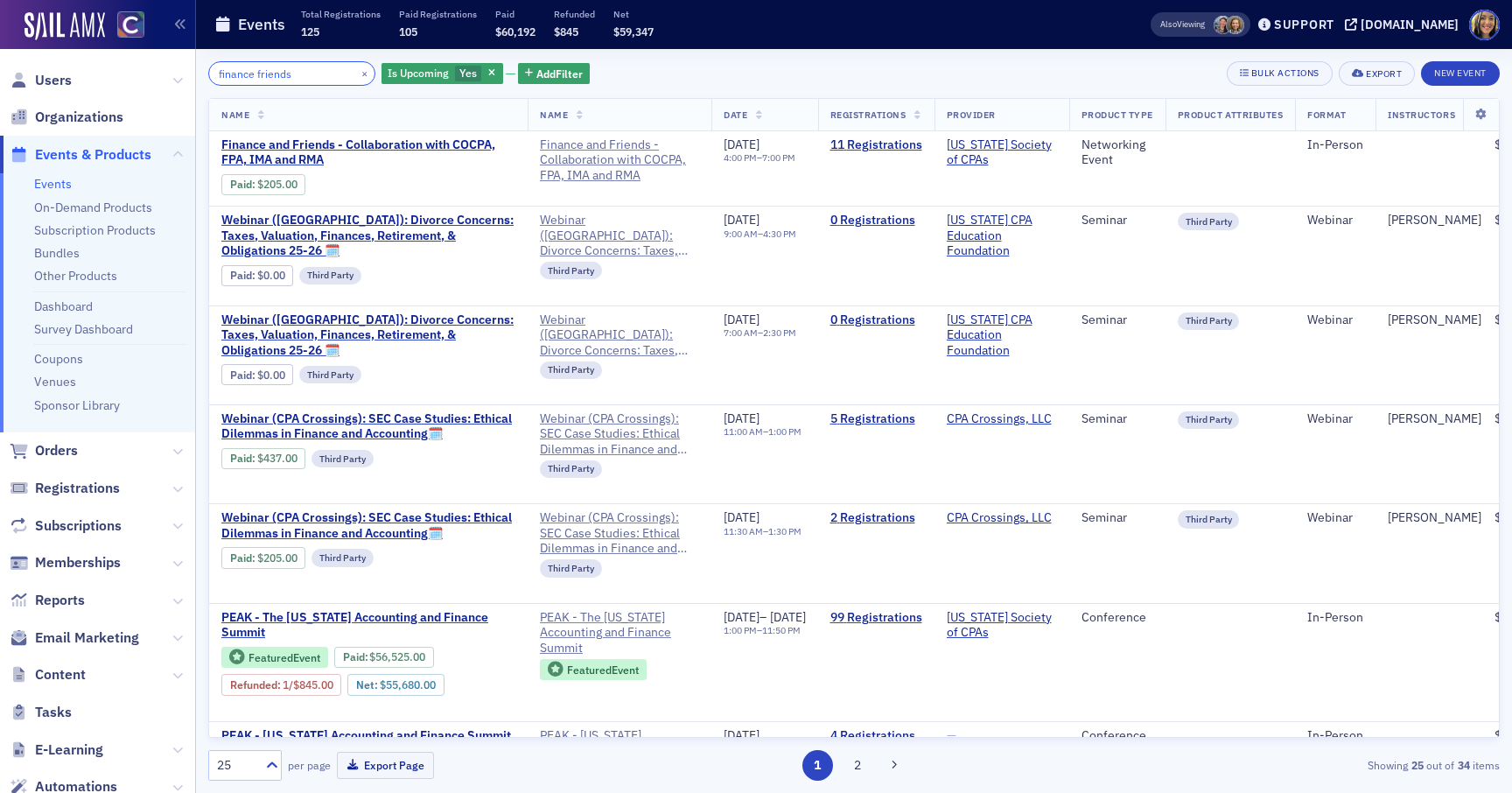
type input "finance friends"
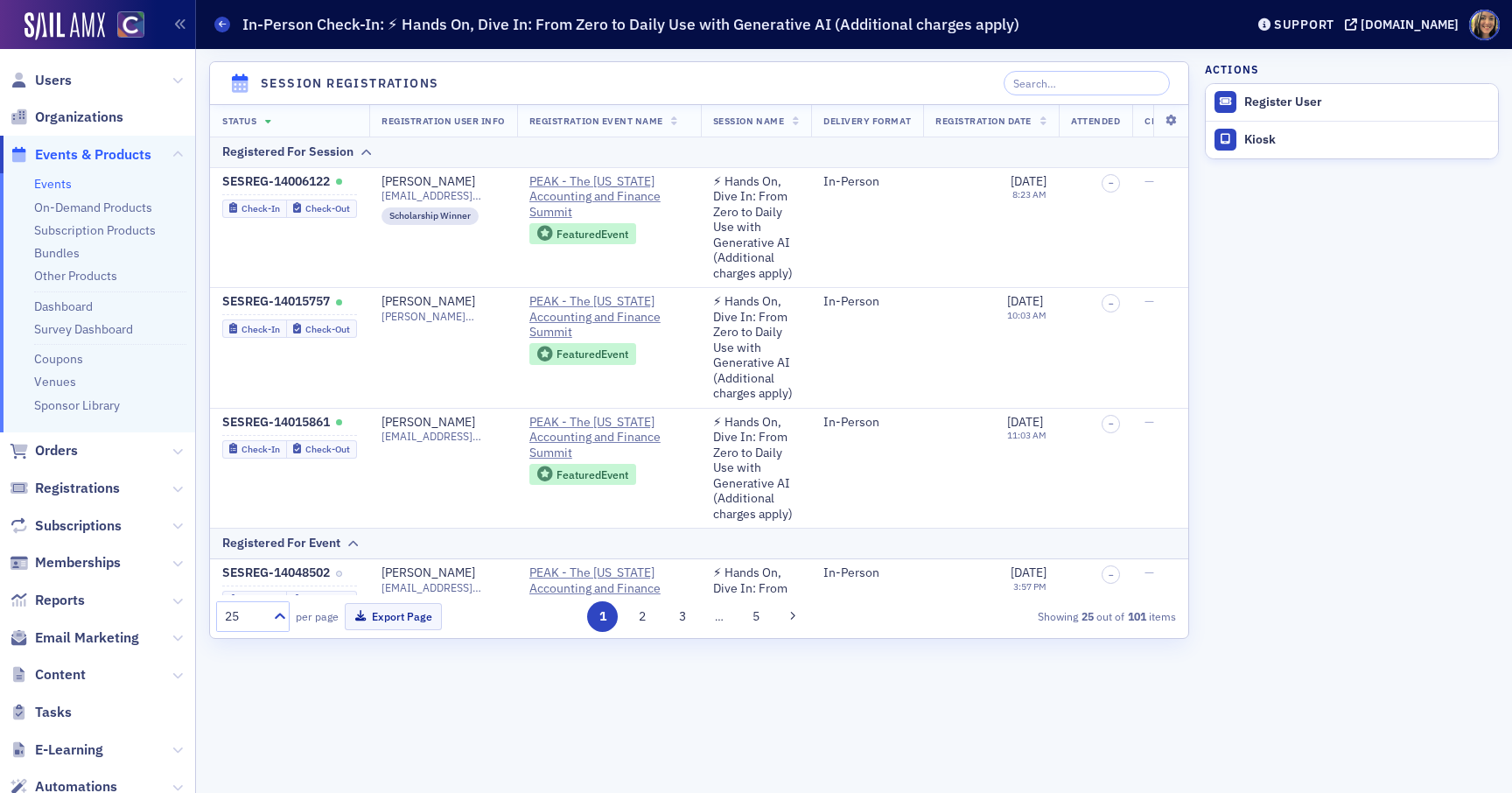
click at [56, 185] on link "Events" at bounding box center [53, 184] width 37 height 16
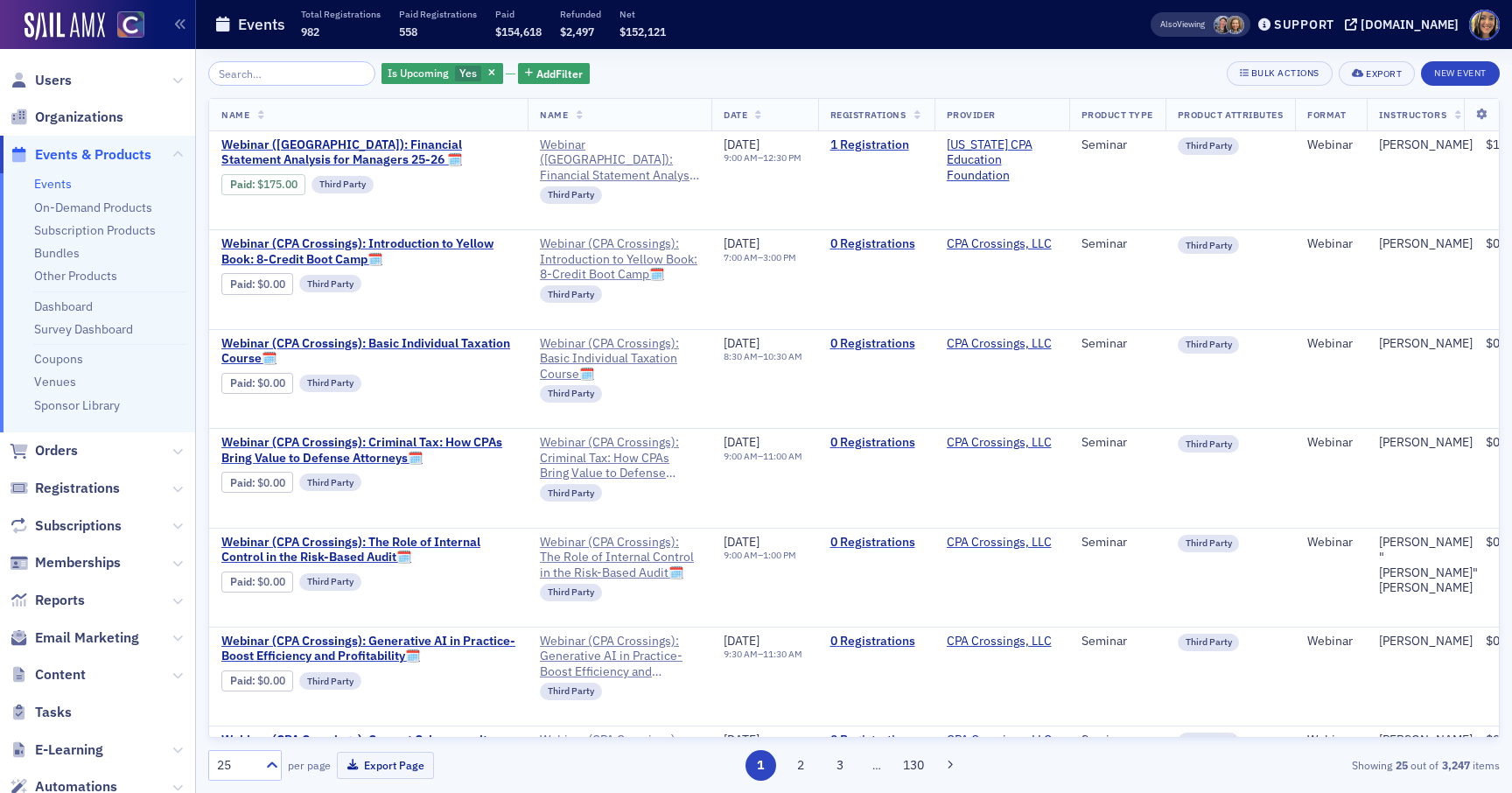
click at [86, 627] on span "Email Marketing" at bounding box center [97, 637] width 195 height 37
click at [86, 634] on span "Email Marketing" at bounding box center [87, 638] width 104 height 20
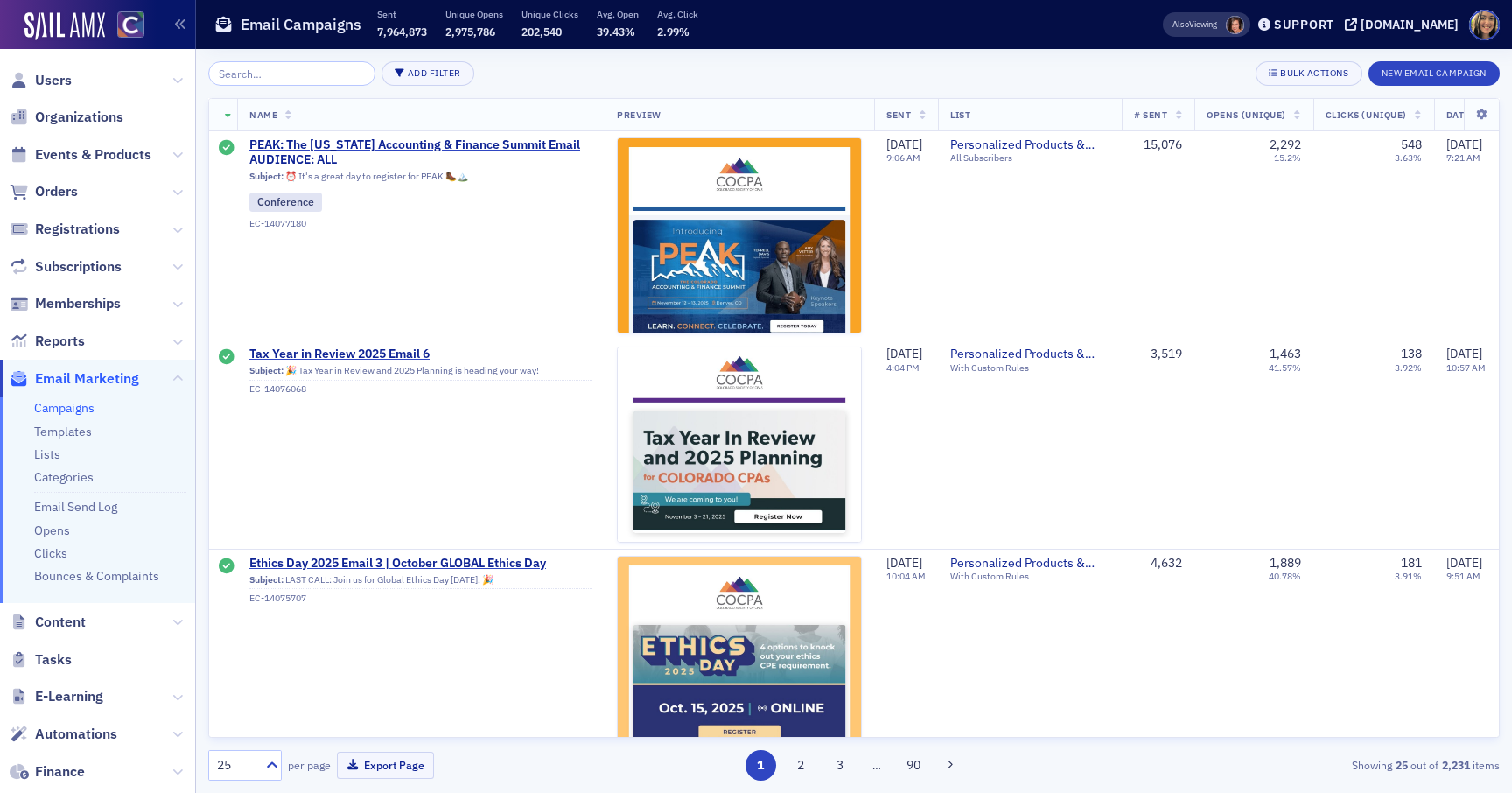
click at [266, 71] on input "search" at bounding box center [292, 73] width 167 height 24
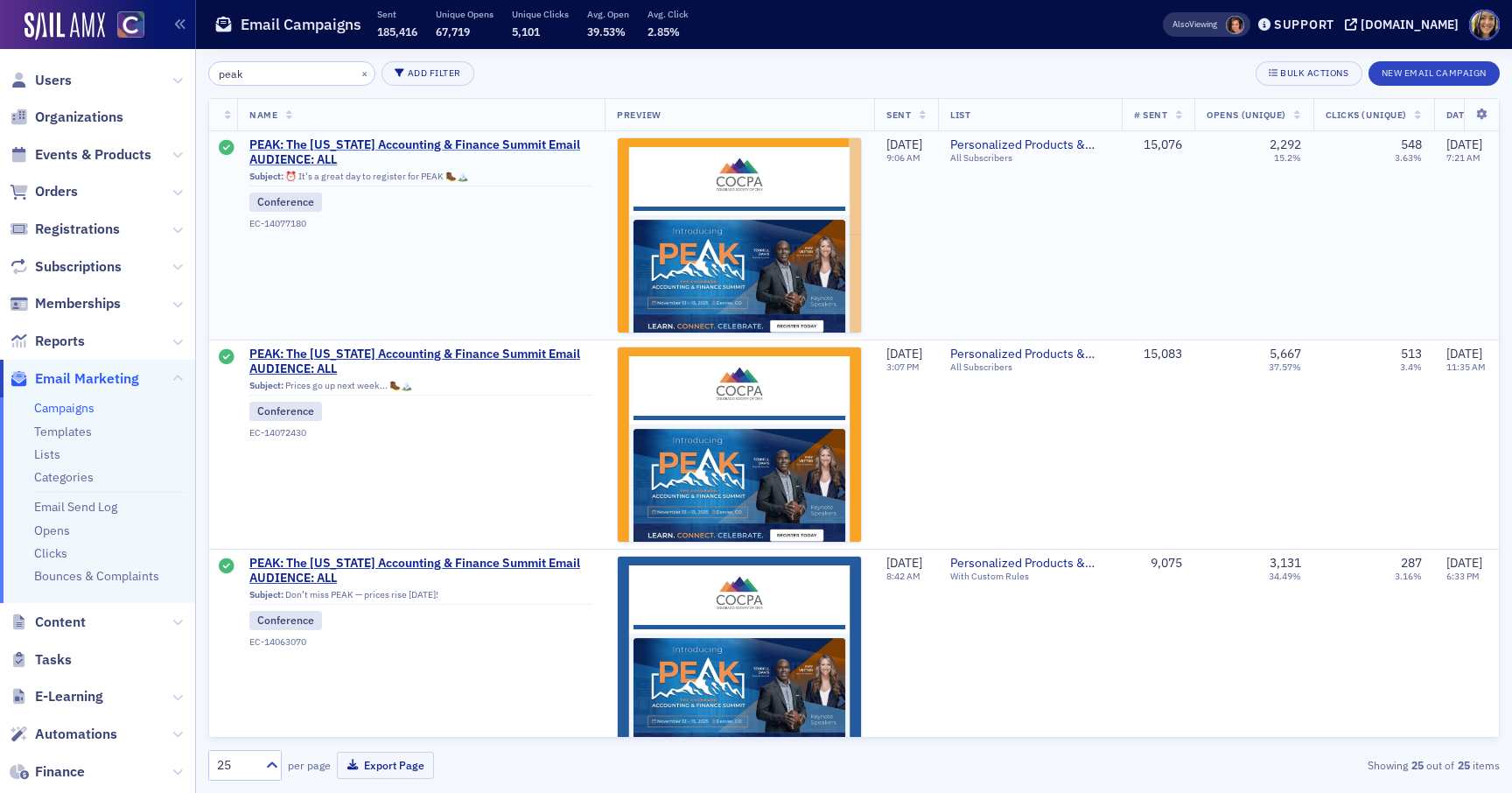
type input "peak"
click at [322, 146] on span "PEAK: The [US_STATE] Accounting & Finance Summit Email AUDIENCE: ALL" at bounding box center [421, 152] width 343 height 30
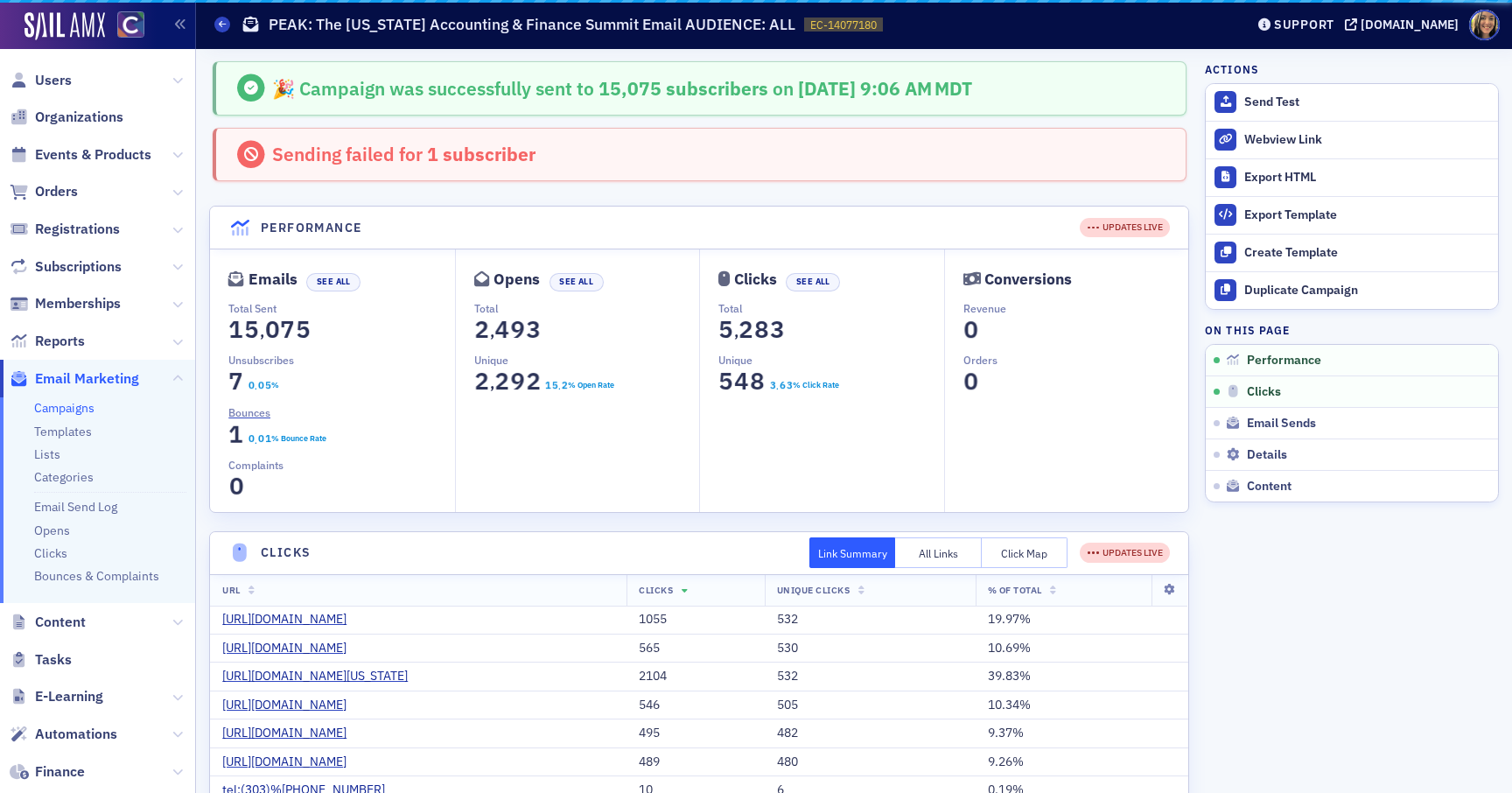
click at [424, 141] on div "Sending failed for 1 subscriber" at bounding box center [385, 155] width 301 height 28
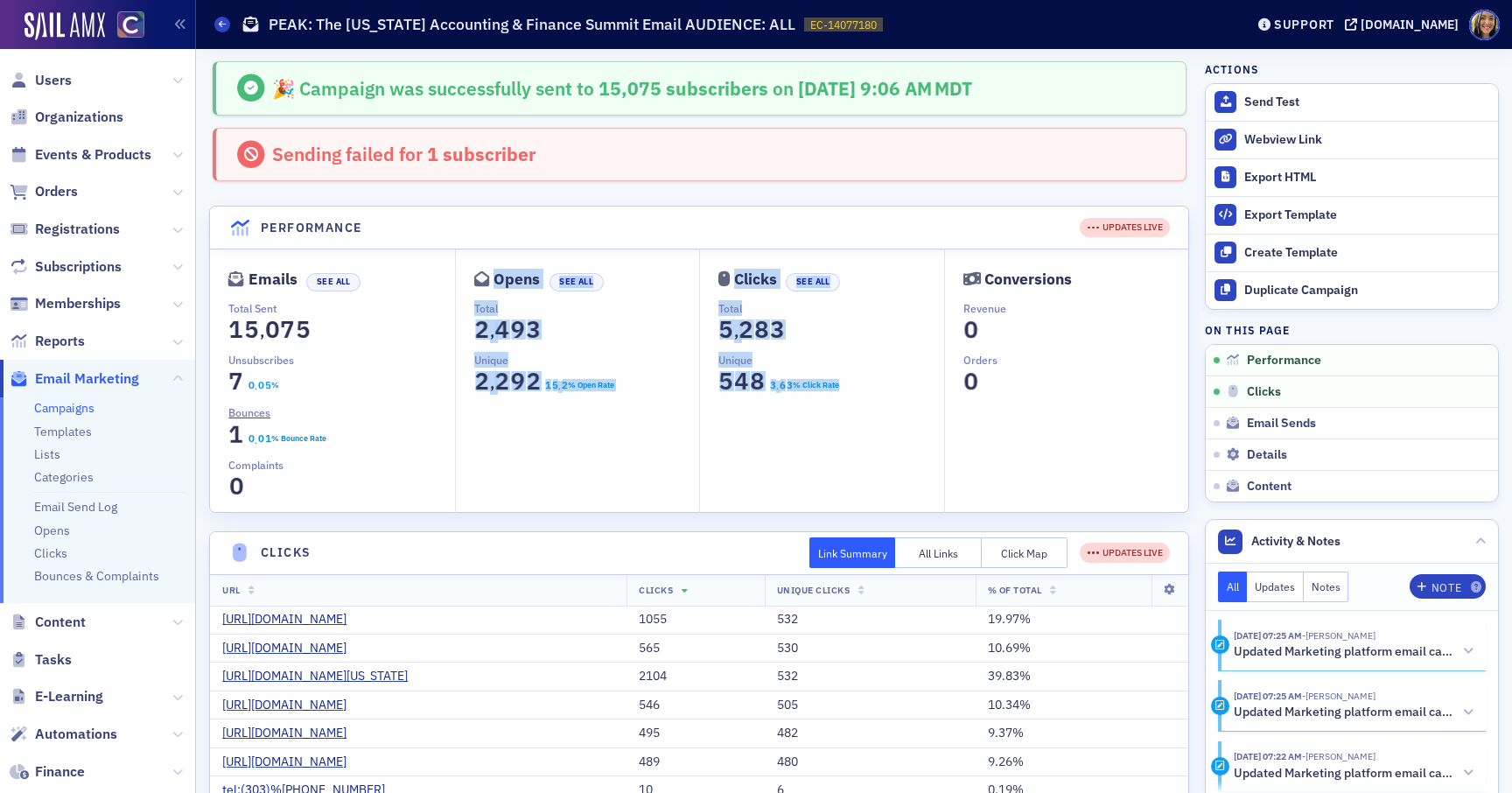
drag, startPoint x: 496, startPoint y: 277, endPoint x: 851, endPoint y: 395, distance: 374.1
click at [851, 395] on div "Emails See All Total Sent 0 1 2 3 4 5 6 7 8 9 1 0 1 2 3 4 5 6 7 8 9 5 , 0 1 2 3…" at bounding box center [699, 381] width 978 height 262
click at [852, 395] on dd "0 1 2 3 4 5 6 7 8 9 5 0 1 2 3 4 5 6 7 8 9 4 0 1 2 3 4 5 6 7 8 9 8 0 1 2 3 4 5 6…" at bounding box center [831, 385] width 226 height 36
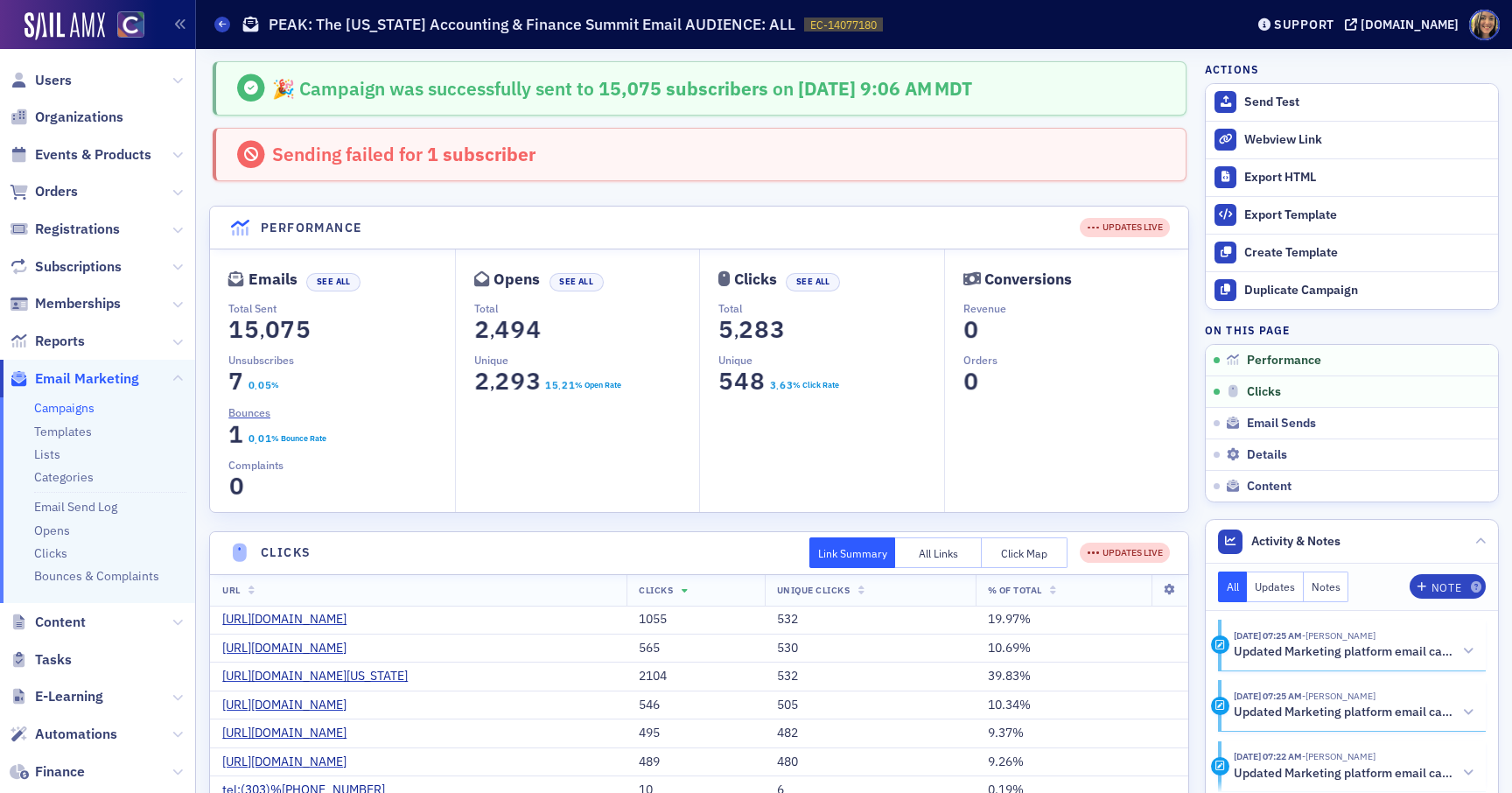
click at [268, 357] on p "Unsubscribes" at bounding box center [341, 359] width 226 height 16
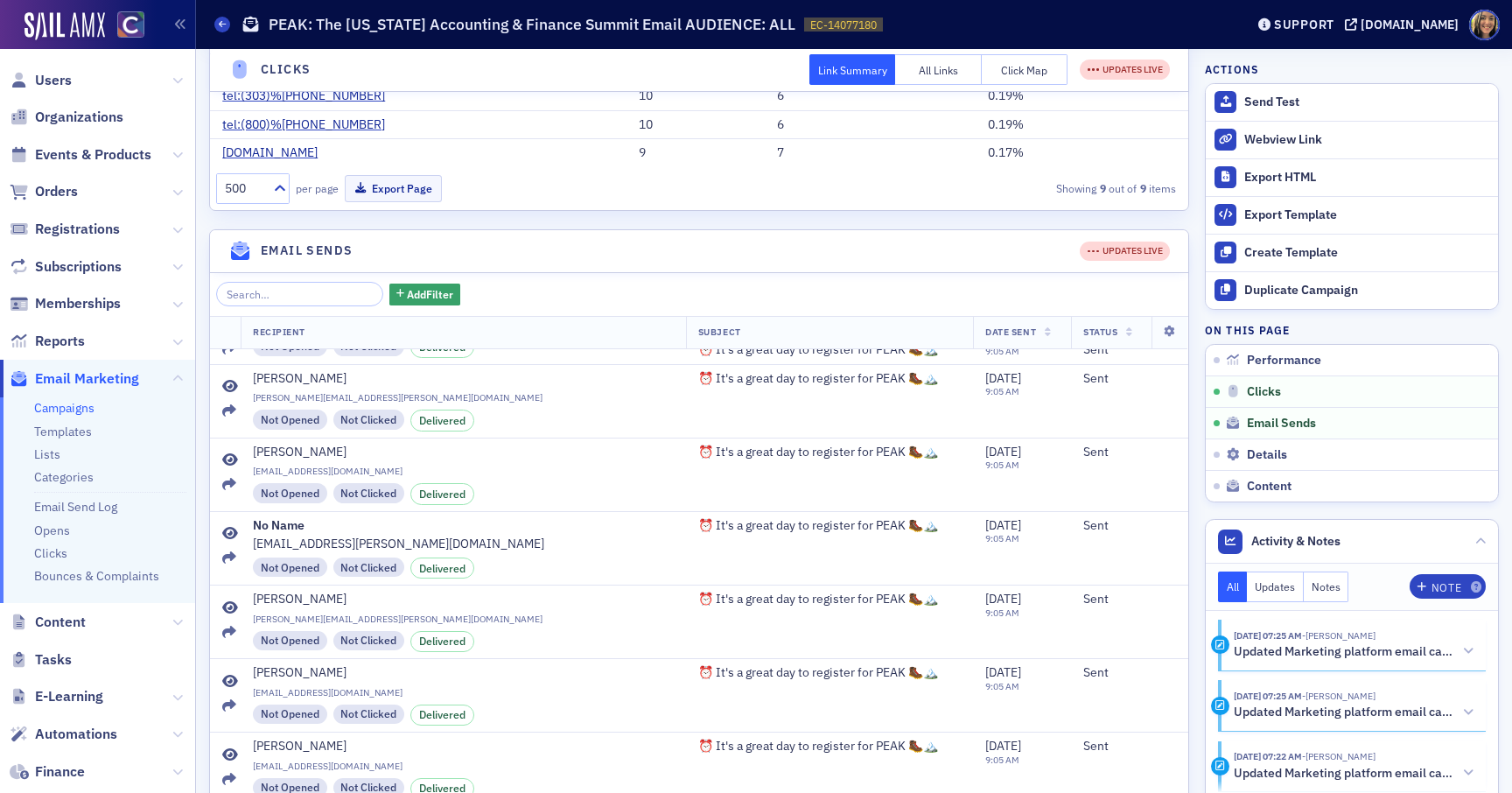
scroll to position [696, 0]
click at [421, 300] on span "Add Filter" at bounding box center [430, 292] width 46 height 16
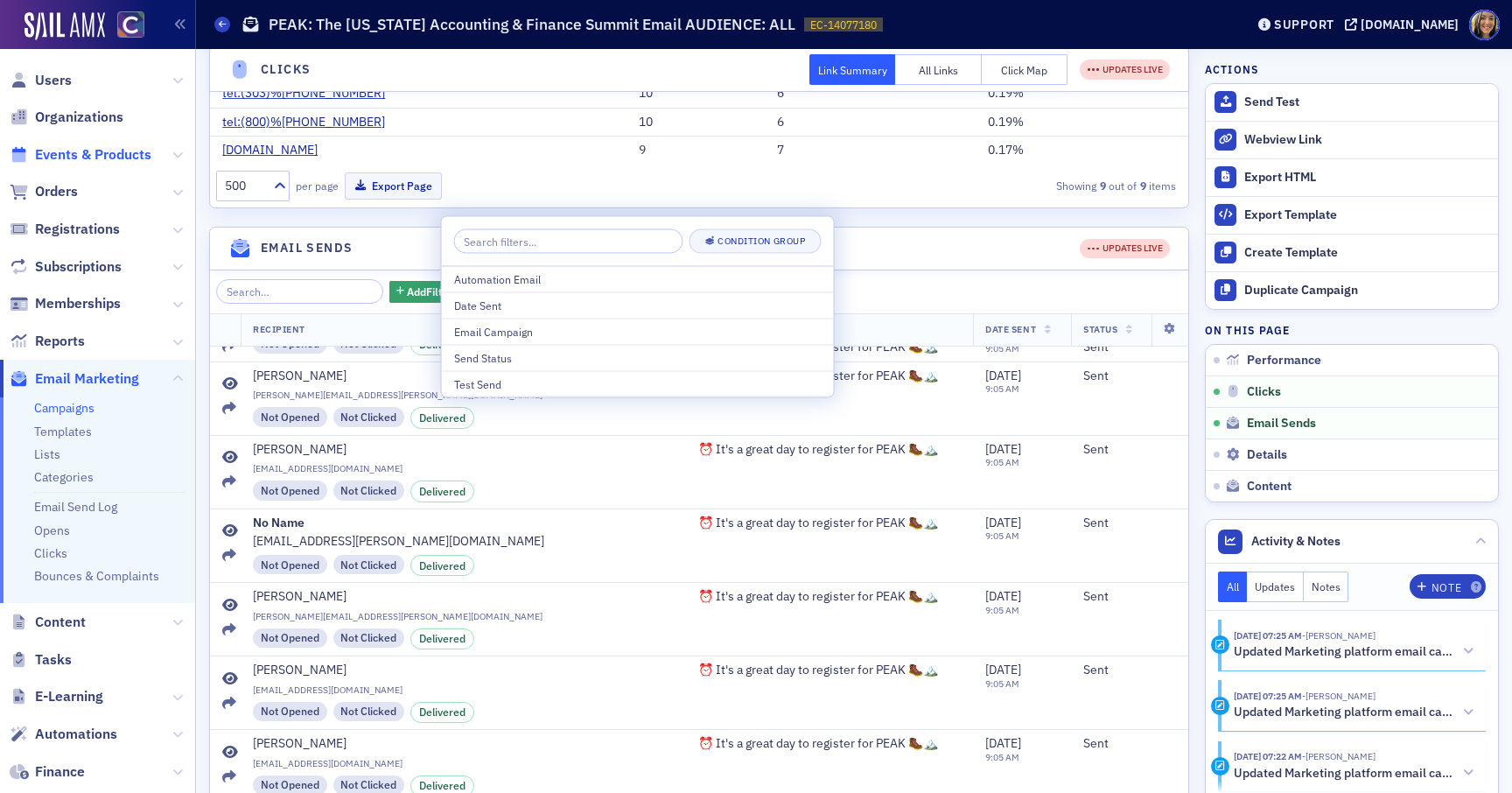
click at [79, 149] on span "Events & Products" at bounding box center [93, 155] width 117 height 20
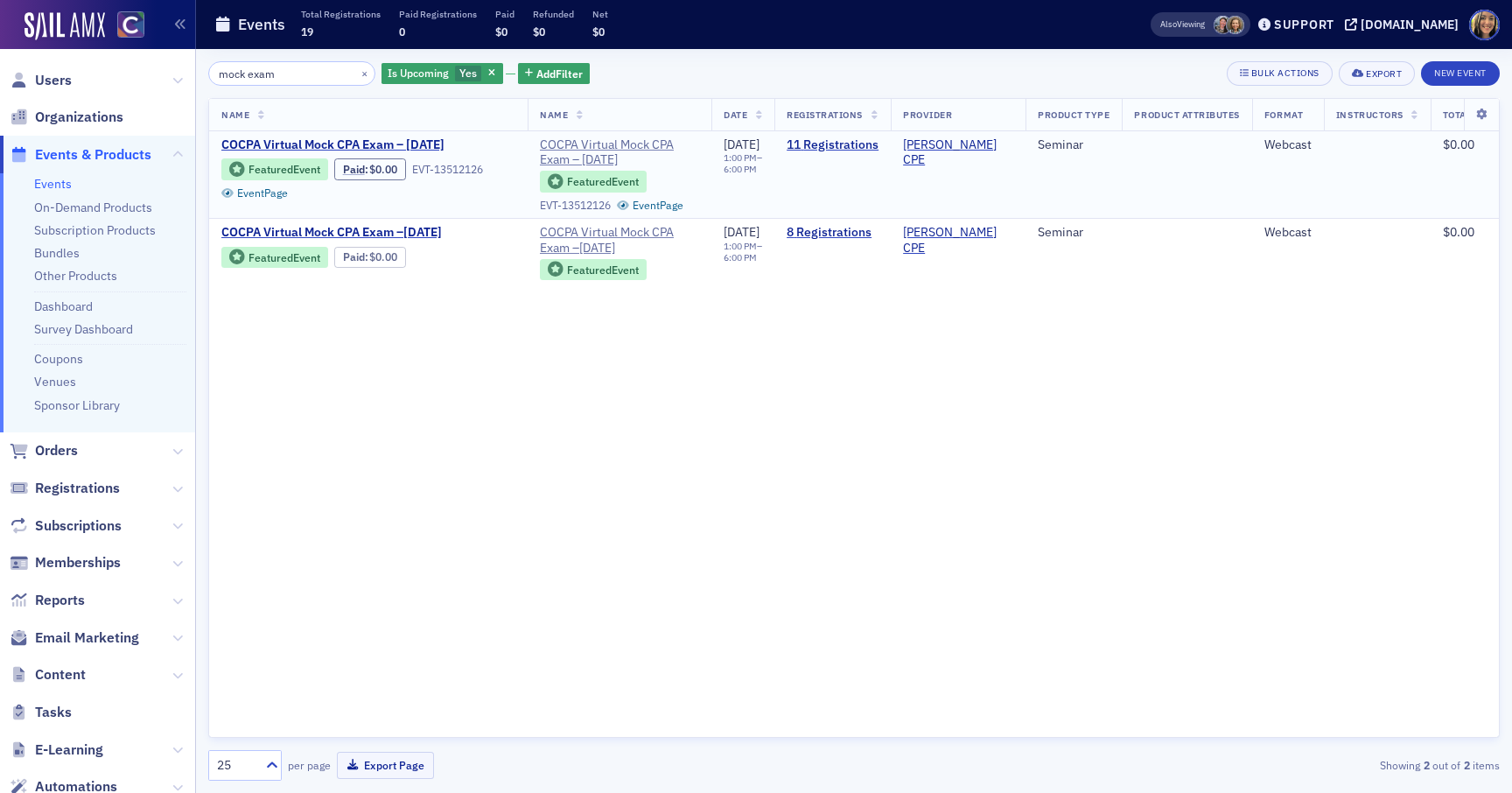
type input "mock exam"
click at [357, 76] on button "×" at bounding box center [365, 72] width 16 height 16
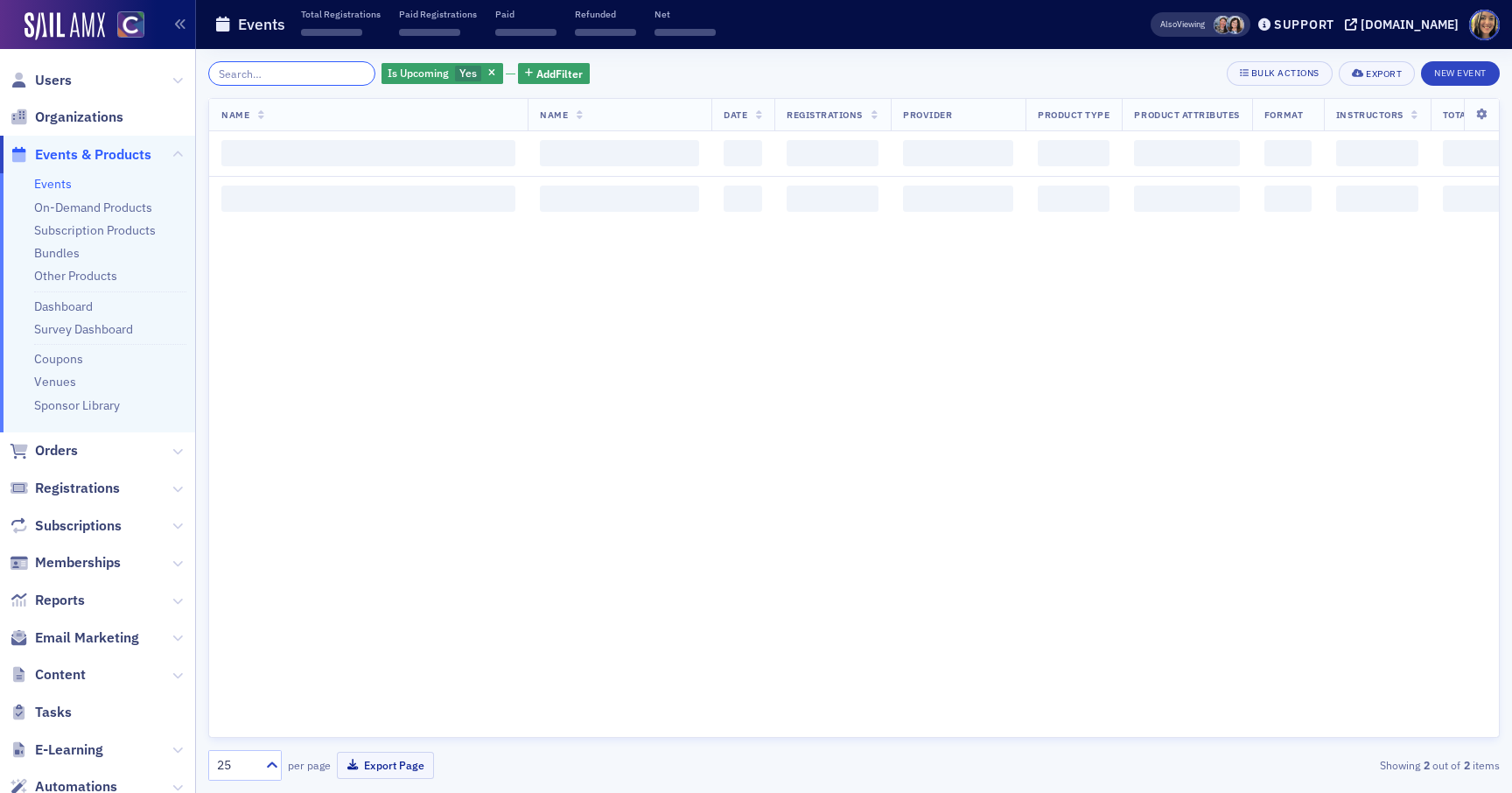
click at [273, 76] on input "search" at bounding box center [292, 73] width 167 height 24
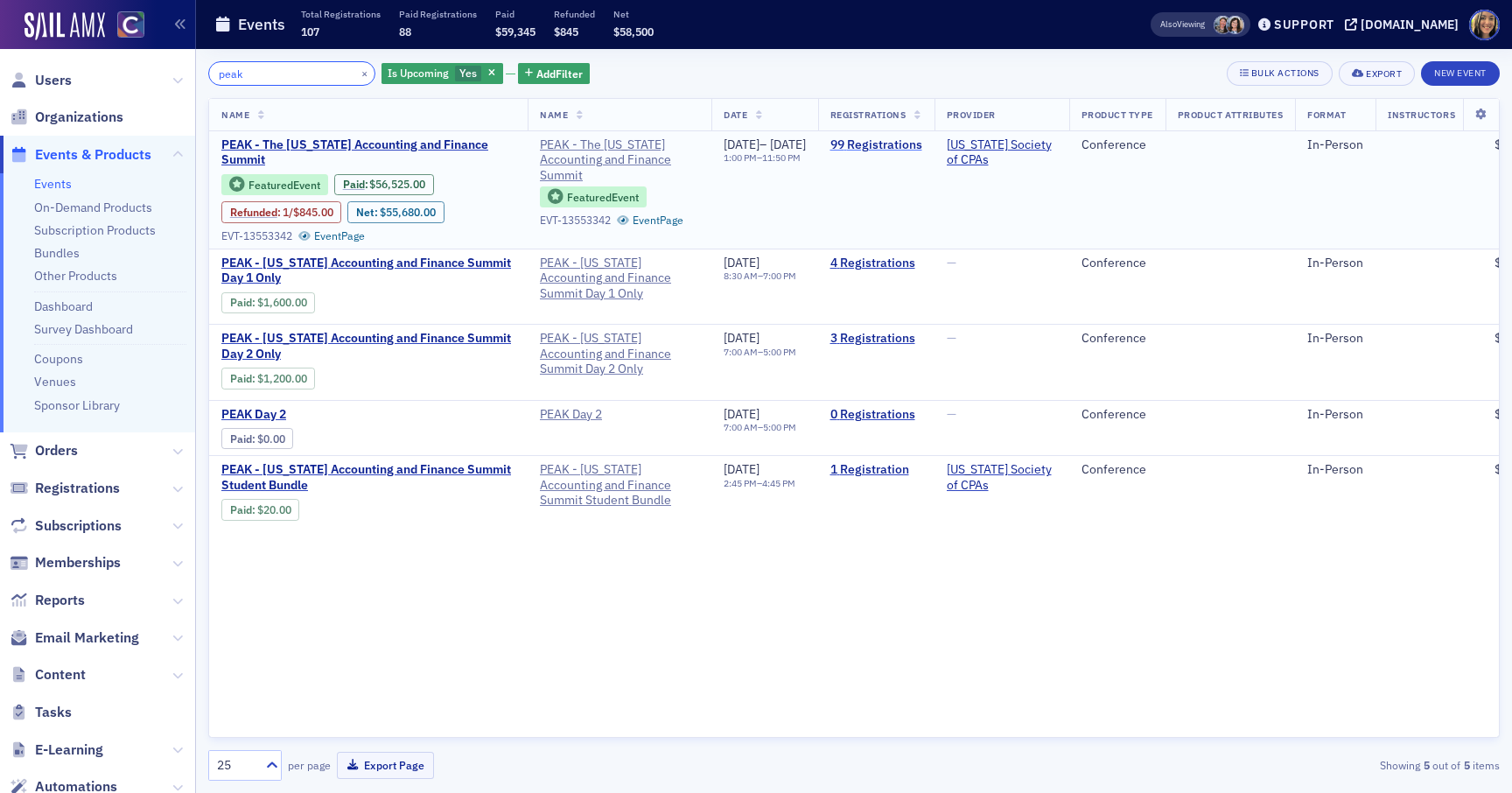
type input "peak"
click at [922, 144] on link "99 Registrations" at bounding box center [876, 145] width 92 height 16
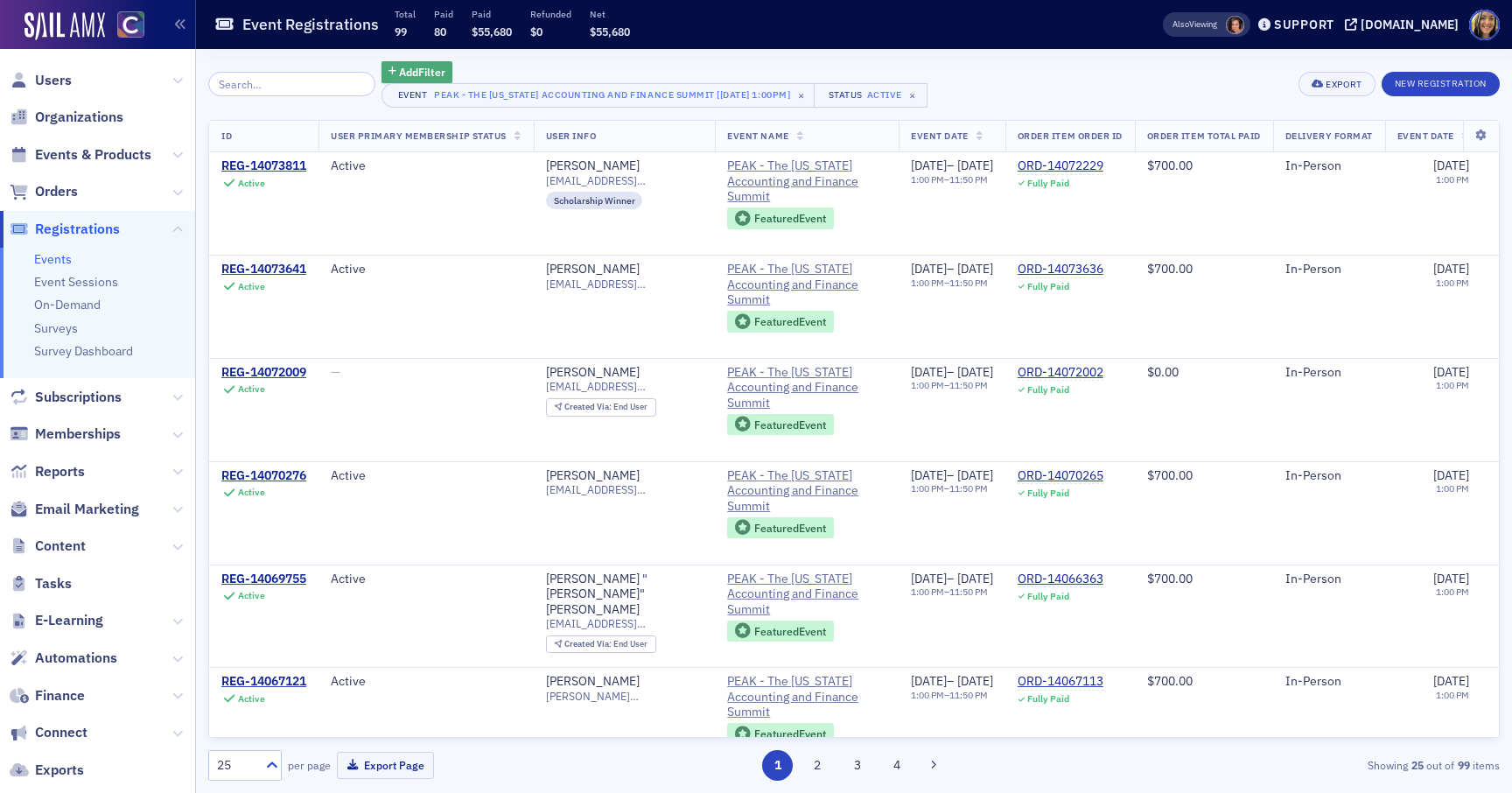
click at [407, 67] on span "Add Filter" at bounding box center [422, 71] width 46 height 16
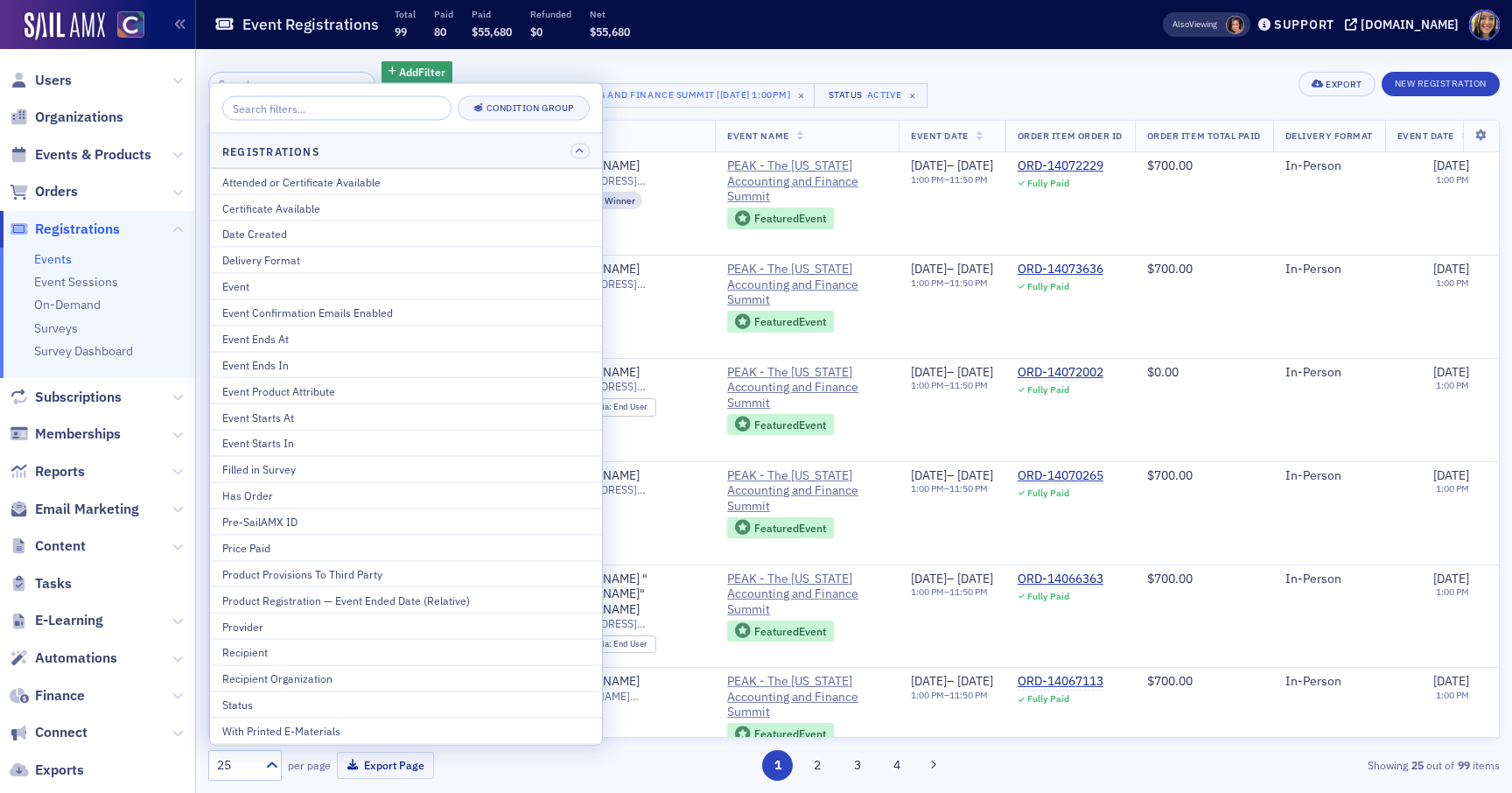
click at [333, 109] on input "search" at bounding box center [337, 108] width 229 height 24
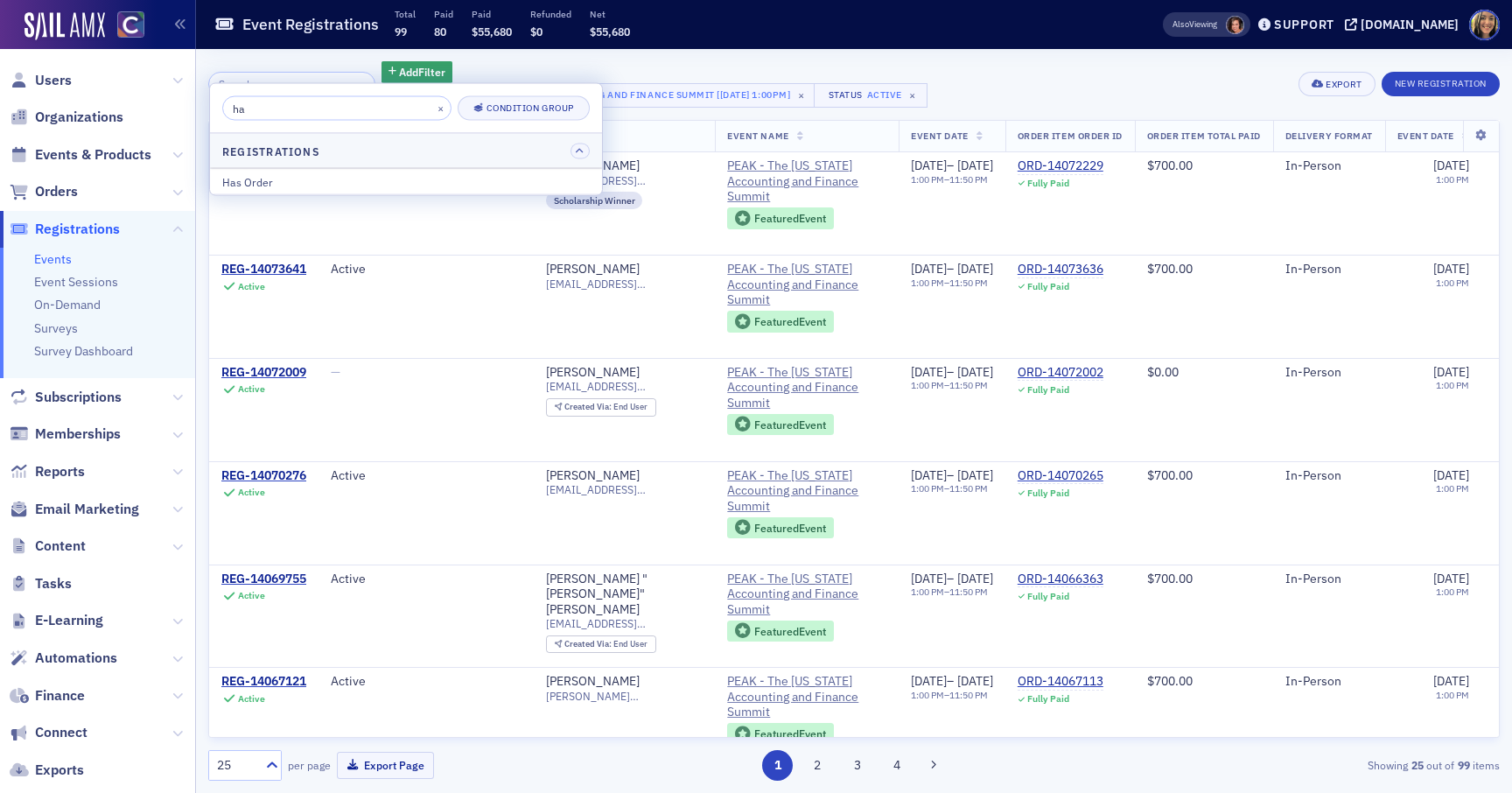
type input "h"
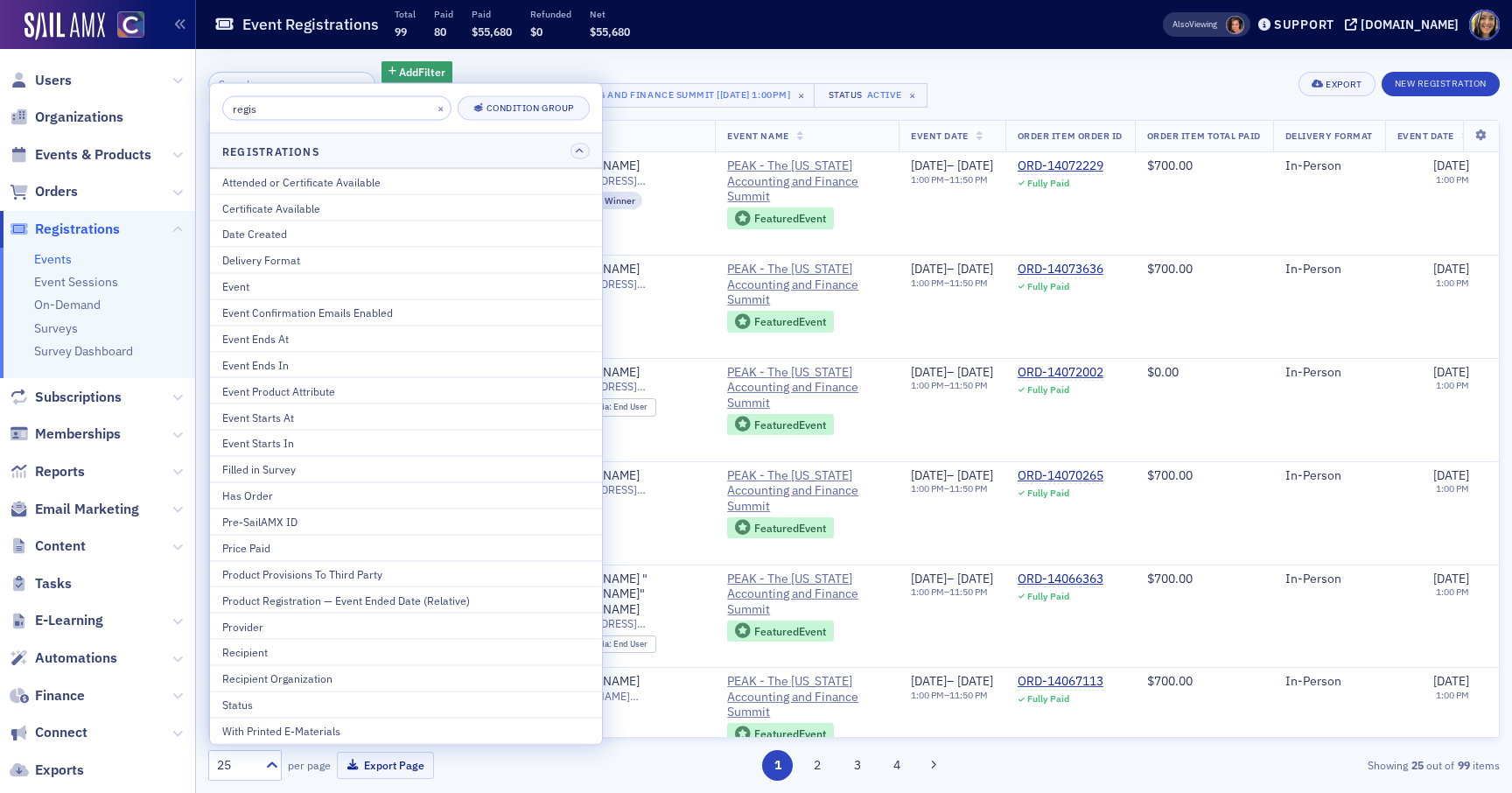
type input "regis"
click at [1051, 42] on div "Event Registrations Total 99 Paid 80 Paid $55,680 Refunded $0 Net $55,680" at bounding box center [661, 24] width 894 height 46
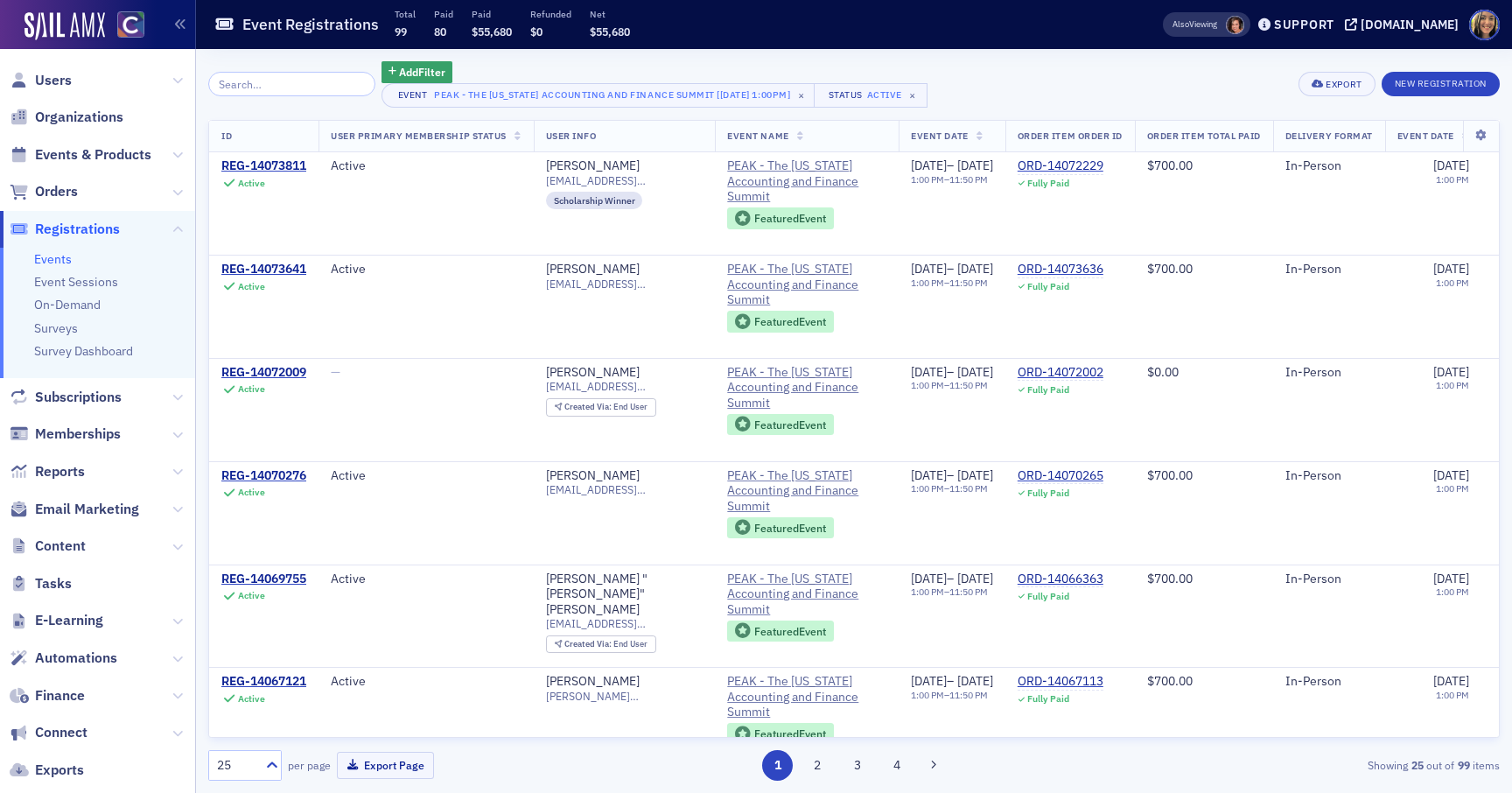
click at [56, 64] on span "Users" at bounding box center [97, 80] width 195 height 37
click at [56, 86] on span "Users" at bounding box center [54, 80] width 37 height 20
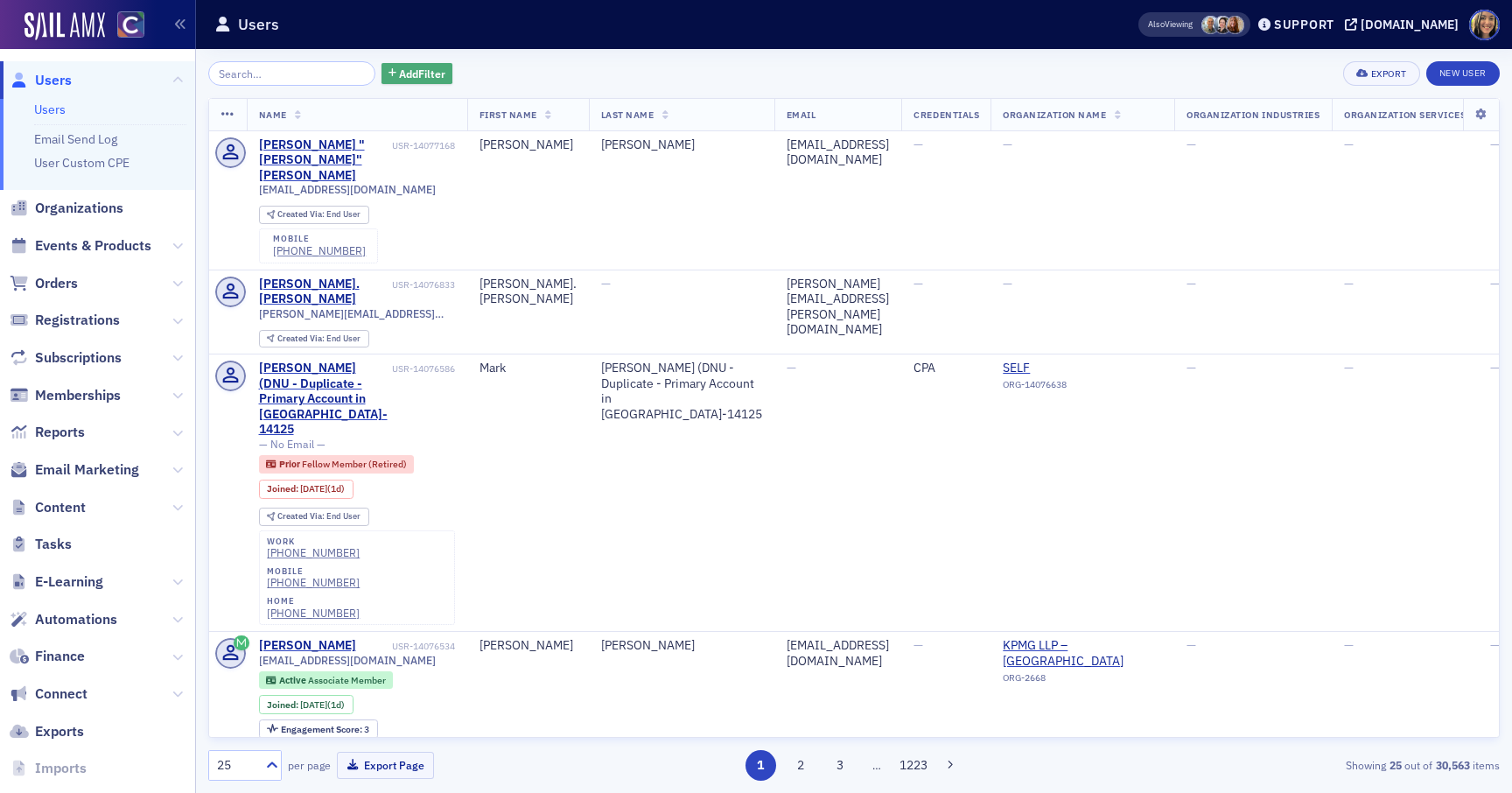
click at [409, 76] on span "Add Filter" at bounding box center [422, 73] width 46 height 16
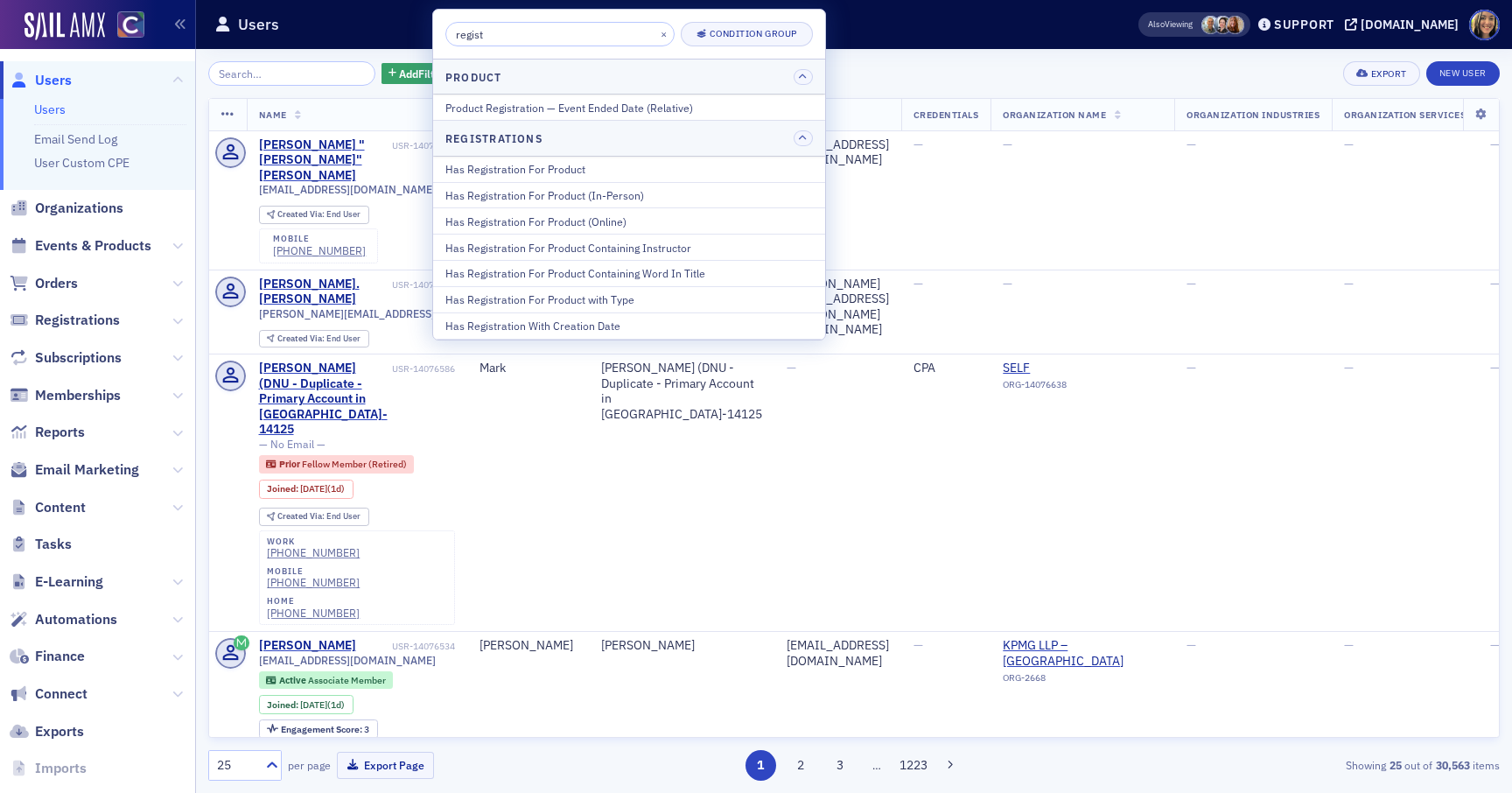
type input "regist"
click at [549, 173] on div "Has Registration For Product" at bounding box center [629, 168] width 367 height 16
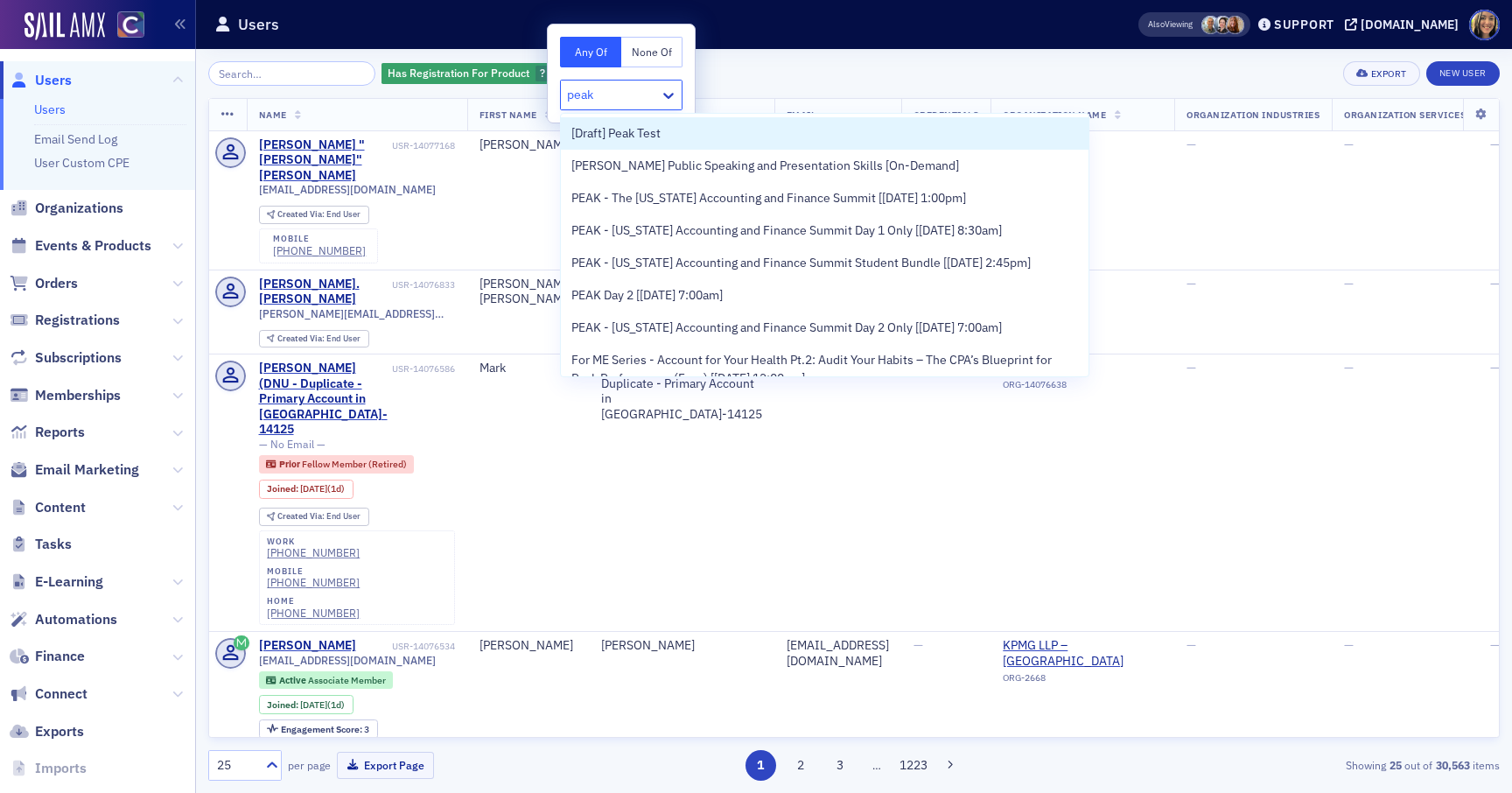
type input "peak"
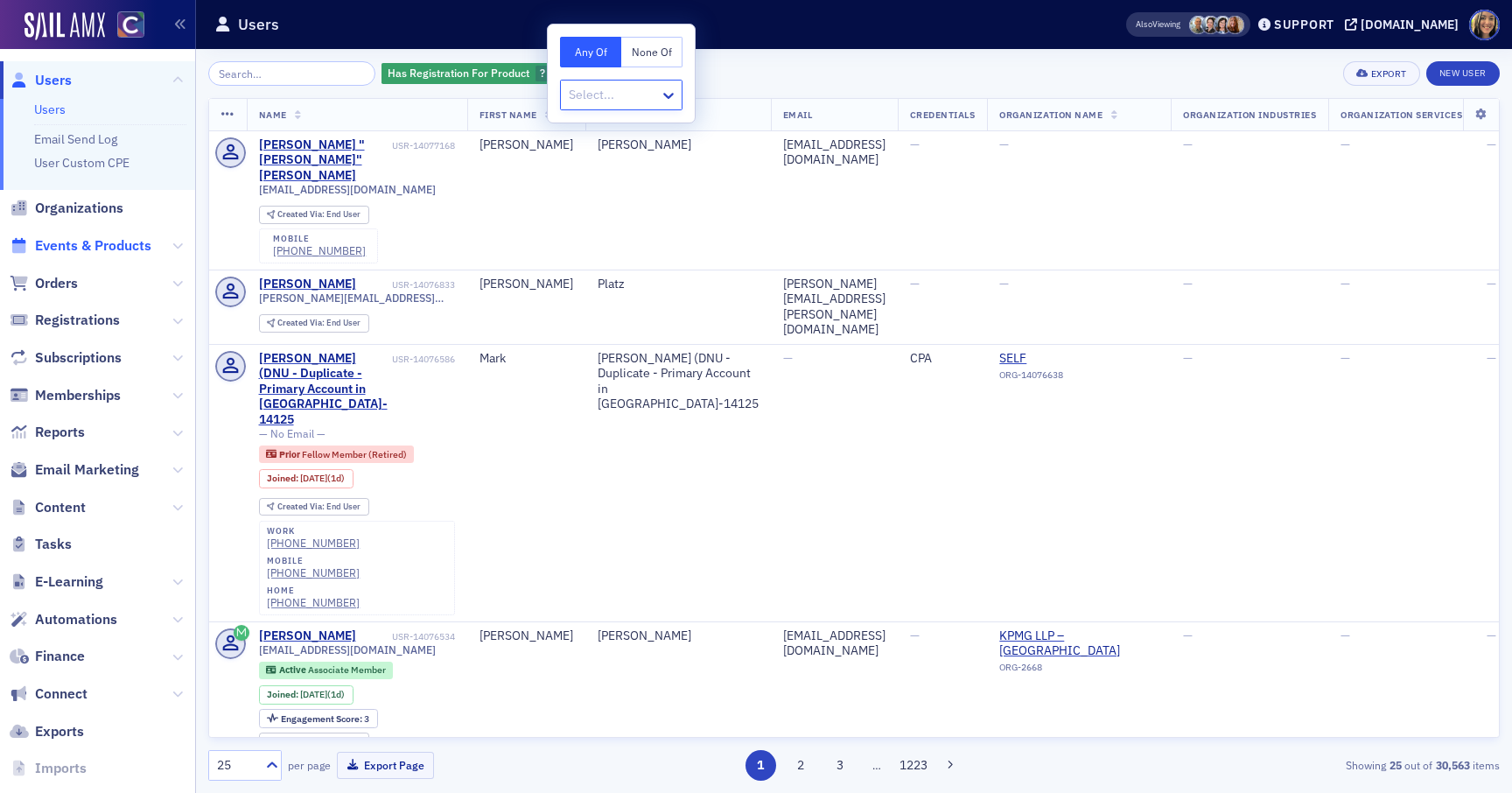
click at [59, 245] on span "Events & Products" at bounding box center [93, 246] width 117 height 20
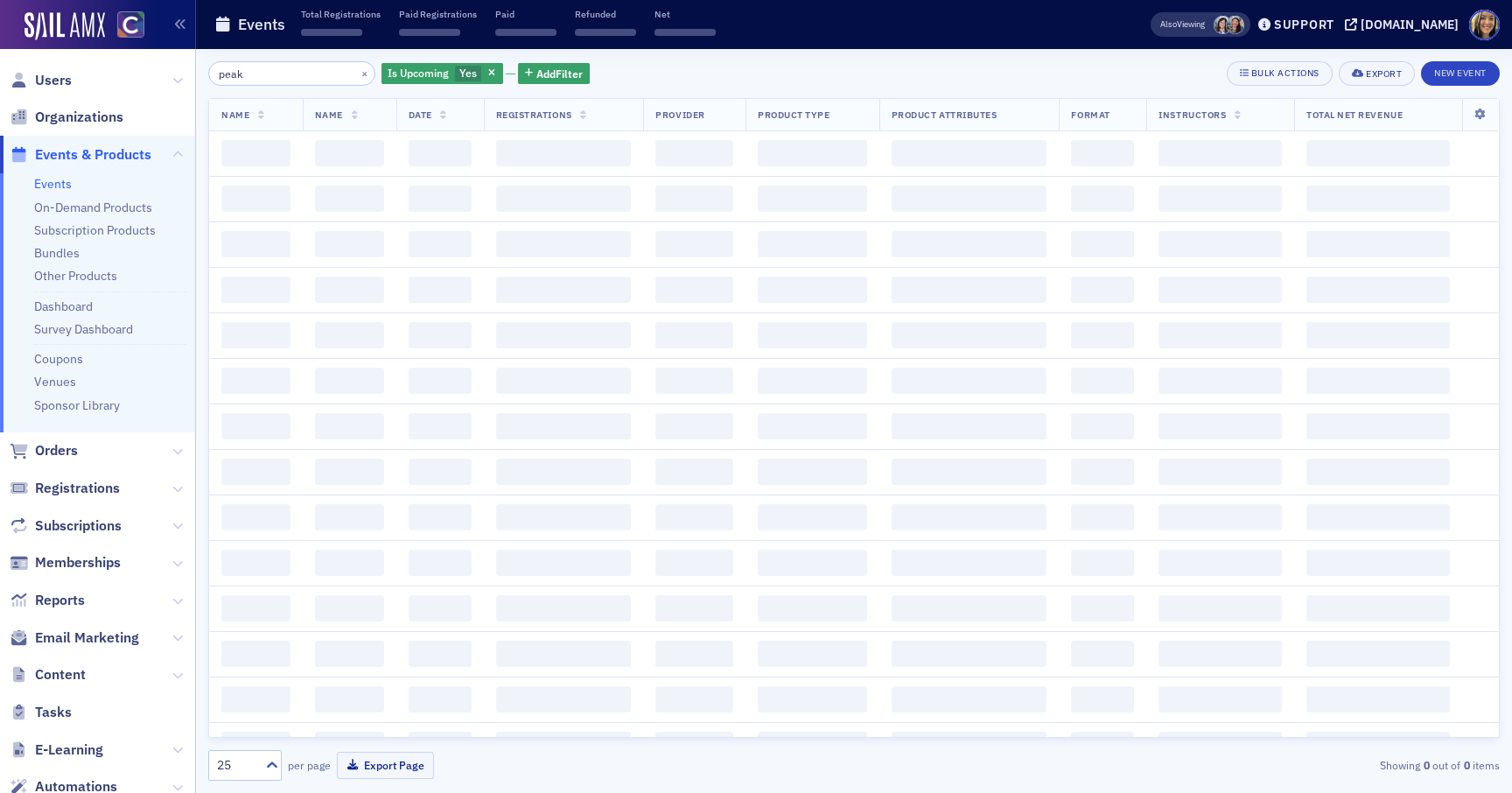
click at [280, 73] on input "peak" at bounding box center [292, 73] width 167 height 24
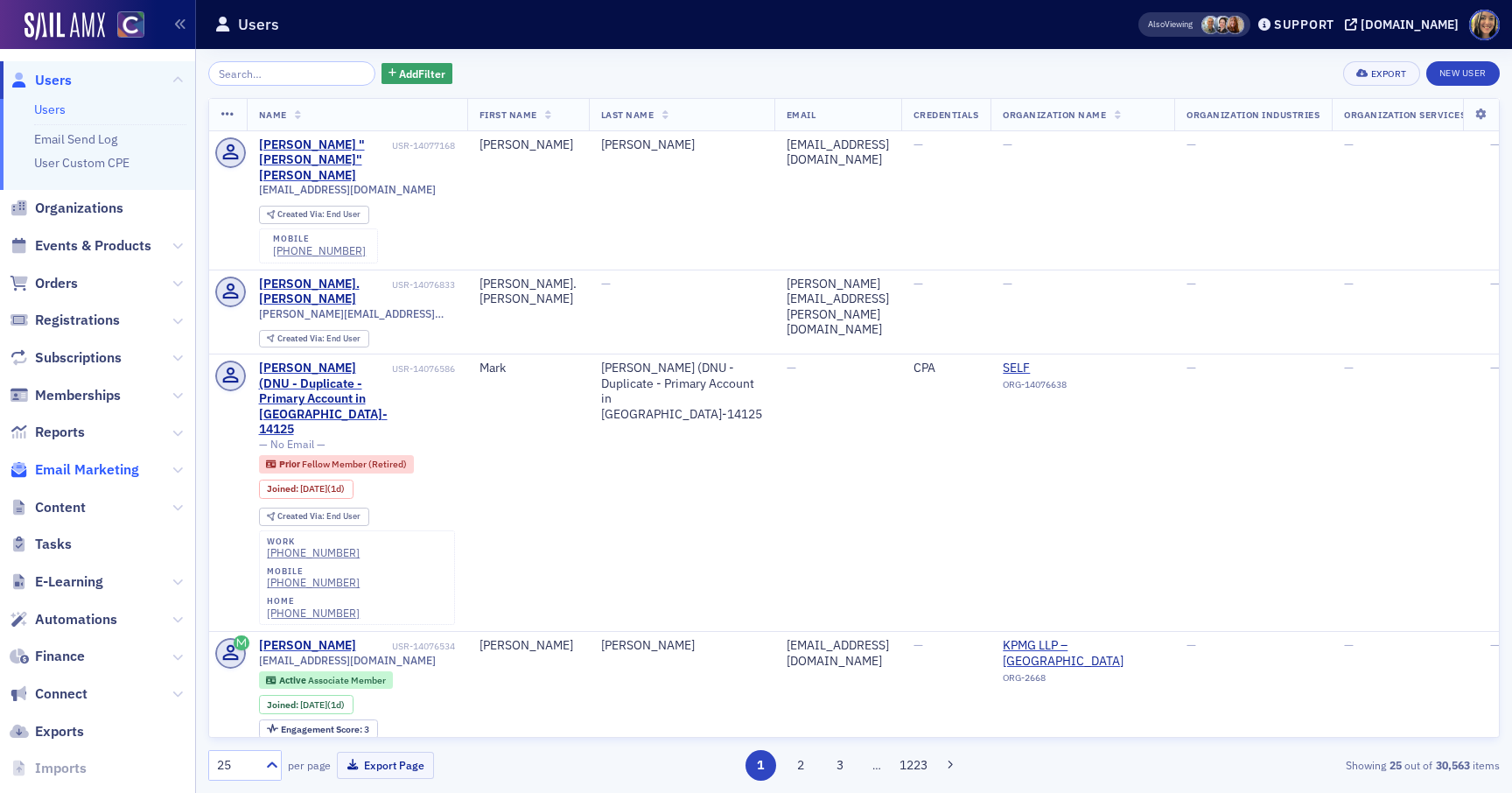
click at [79, 465] on span "Email Marketing" at bounding box center [87, 470] width 104 height 20
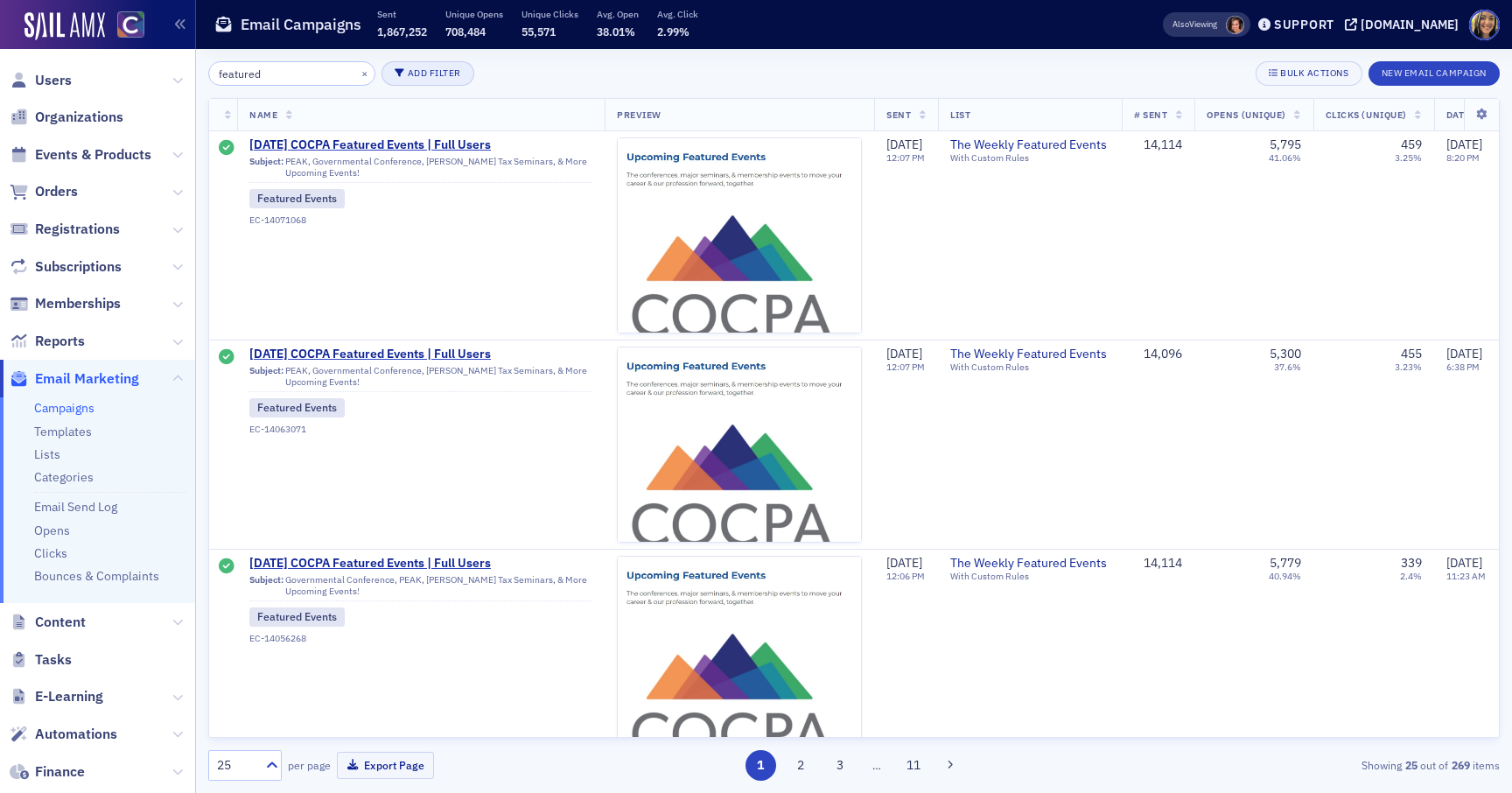
type input "featured"
click at [383, 139] on span "[DATE] COCPA Featured Events | Full Users" at bounding box center [421, 145] width 343 height 16
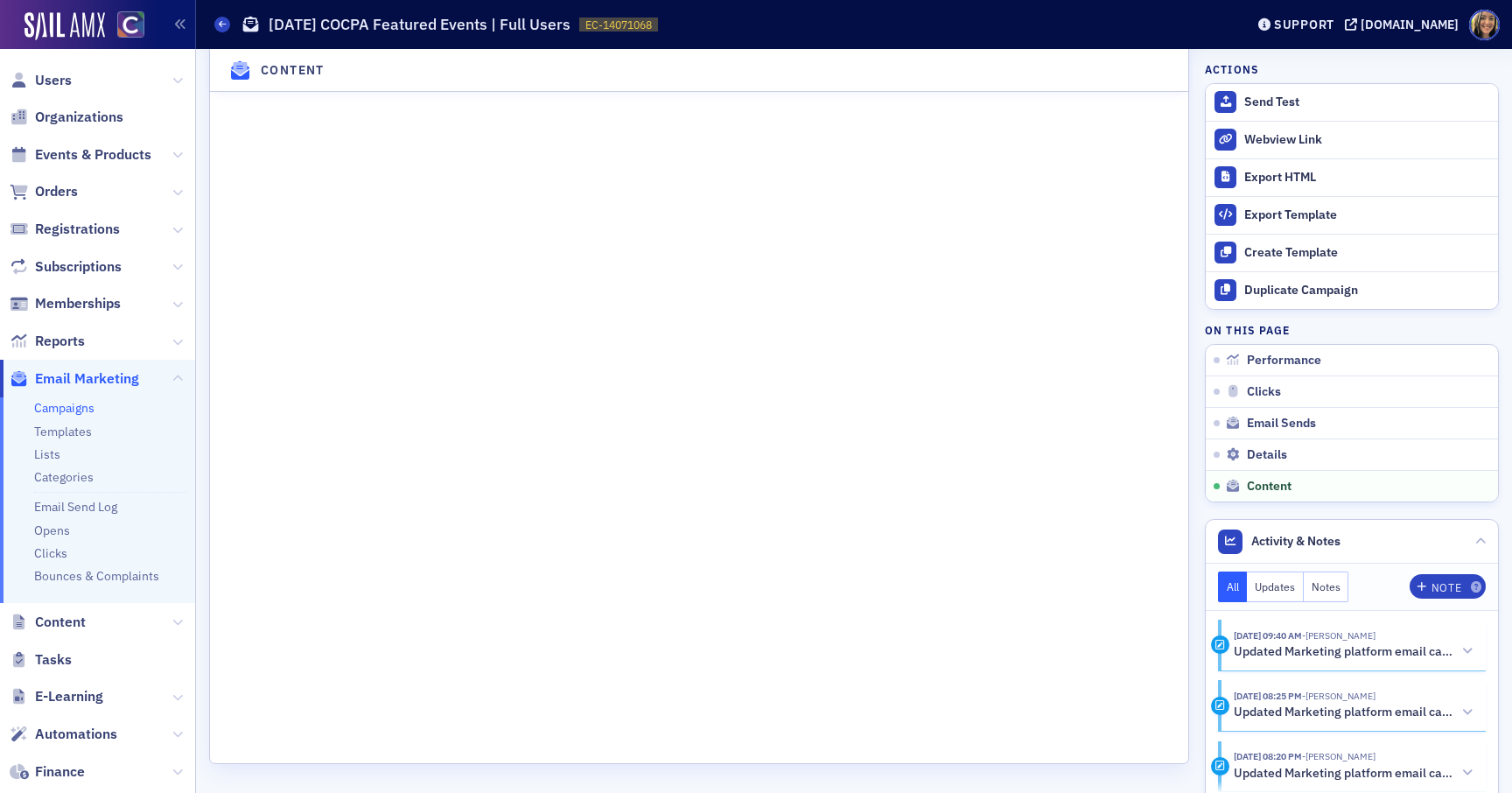
scroll to position [2756, 0]
